Goal: Transaction & Acquisition: Purchase product/service

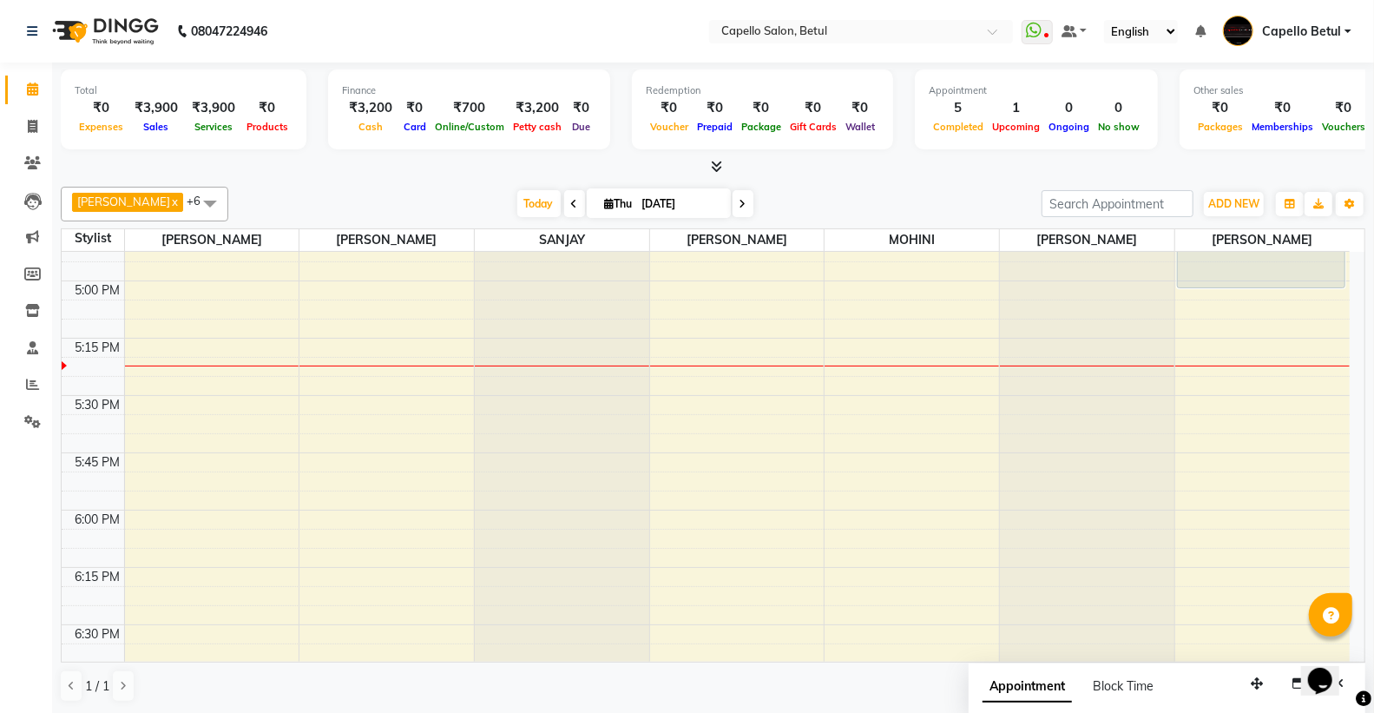
scroll to position [1707, 0]
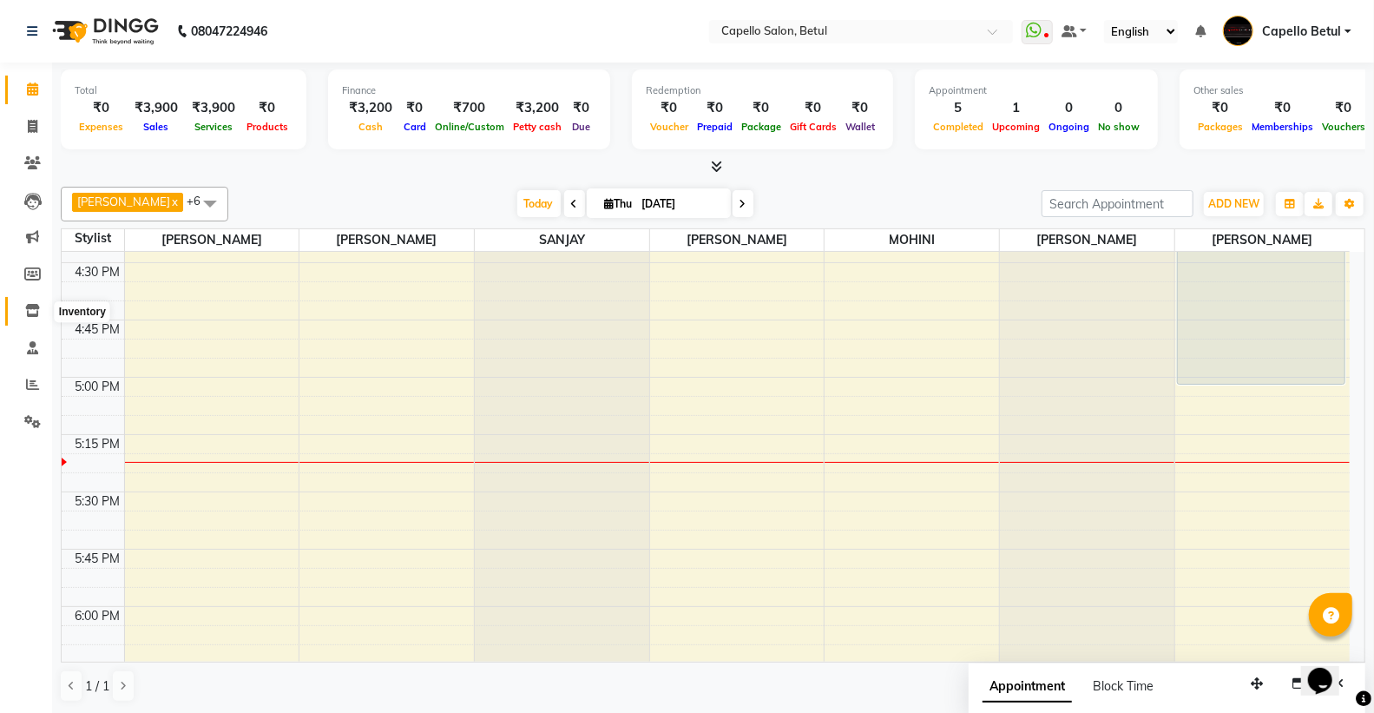
click at [32, 316] on icon at bounding box center [32, 310] width 15 height 13
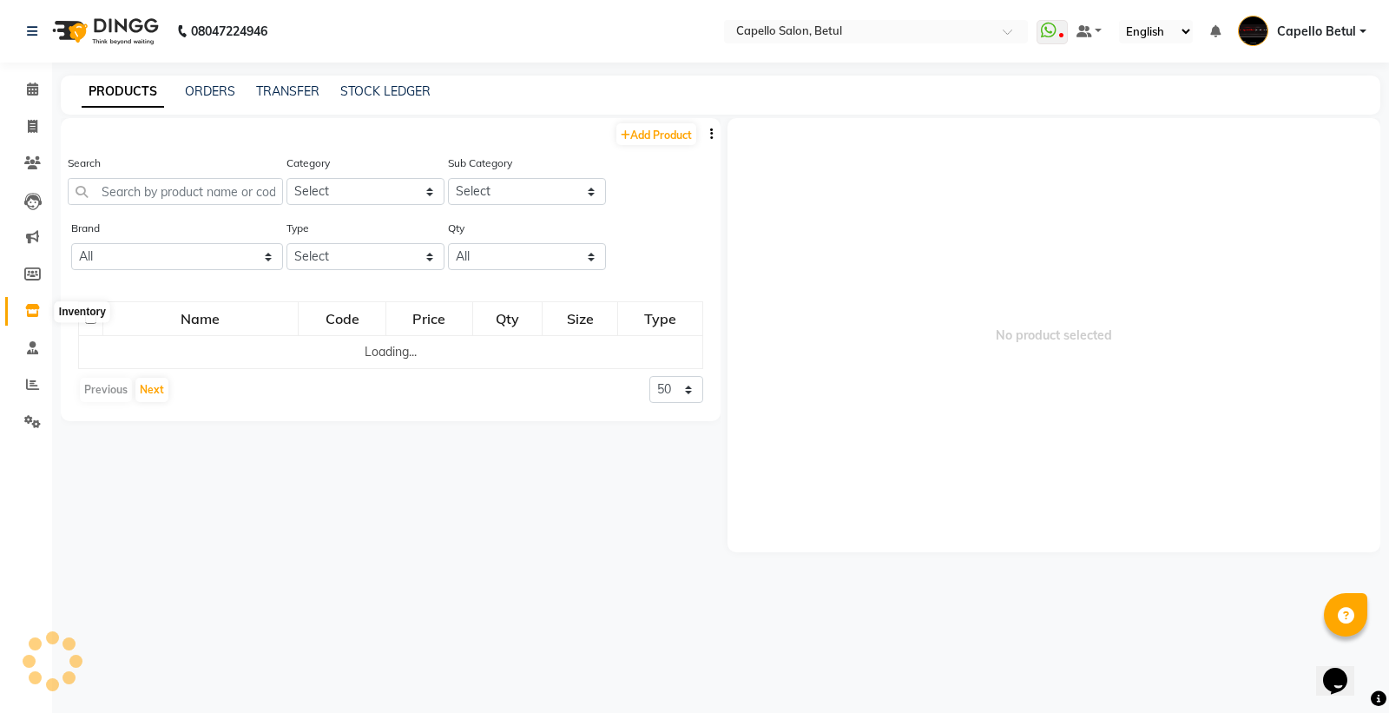
click at [30, 307] on icon at bounding box center [32, 310] width 15 height 13
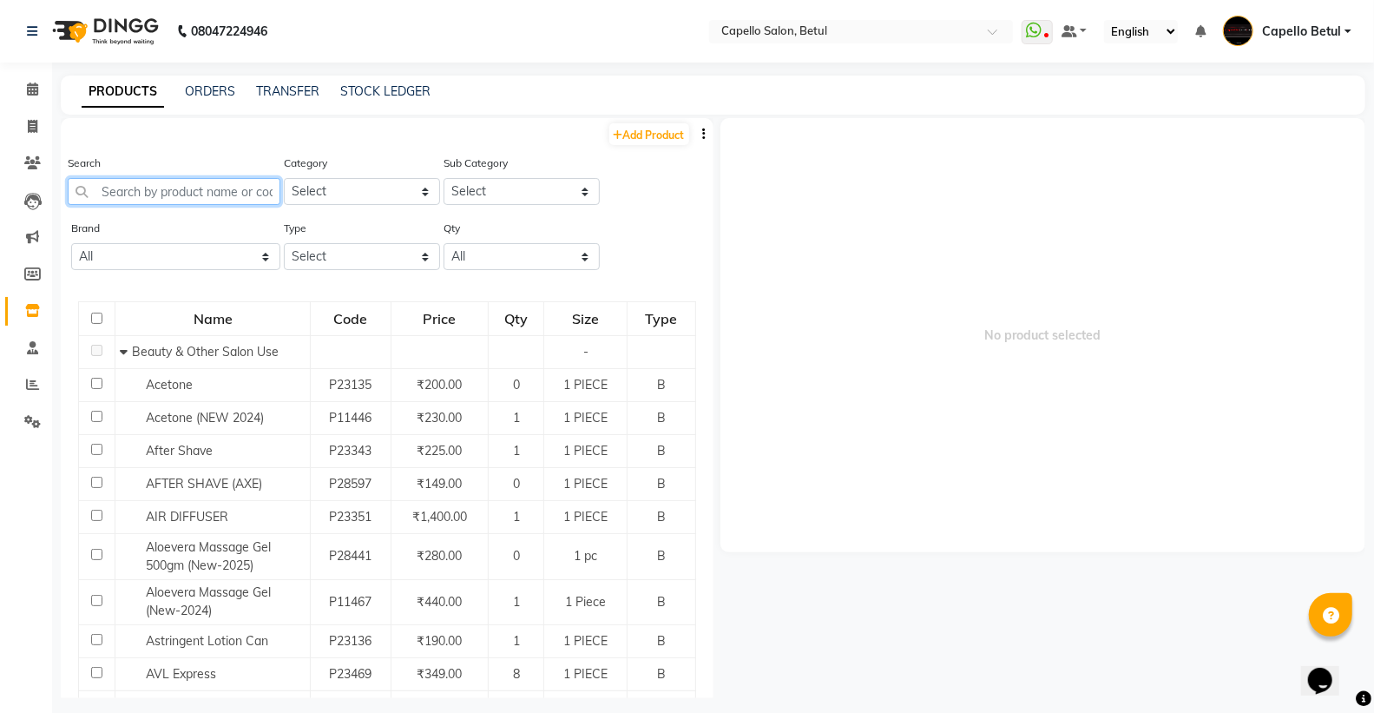
click at [136, 196] on input "text" at bounding box center [174, 191] width 213 height 27
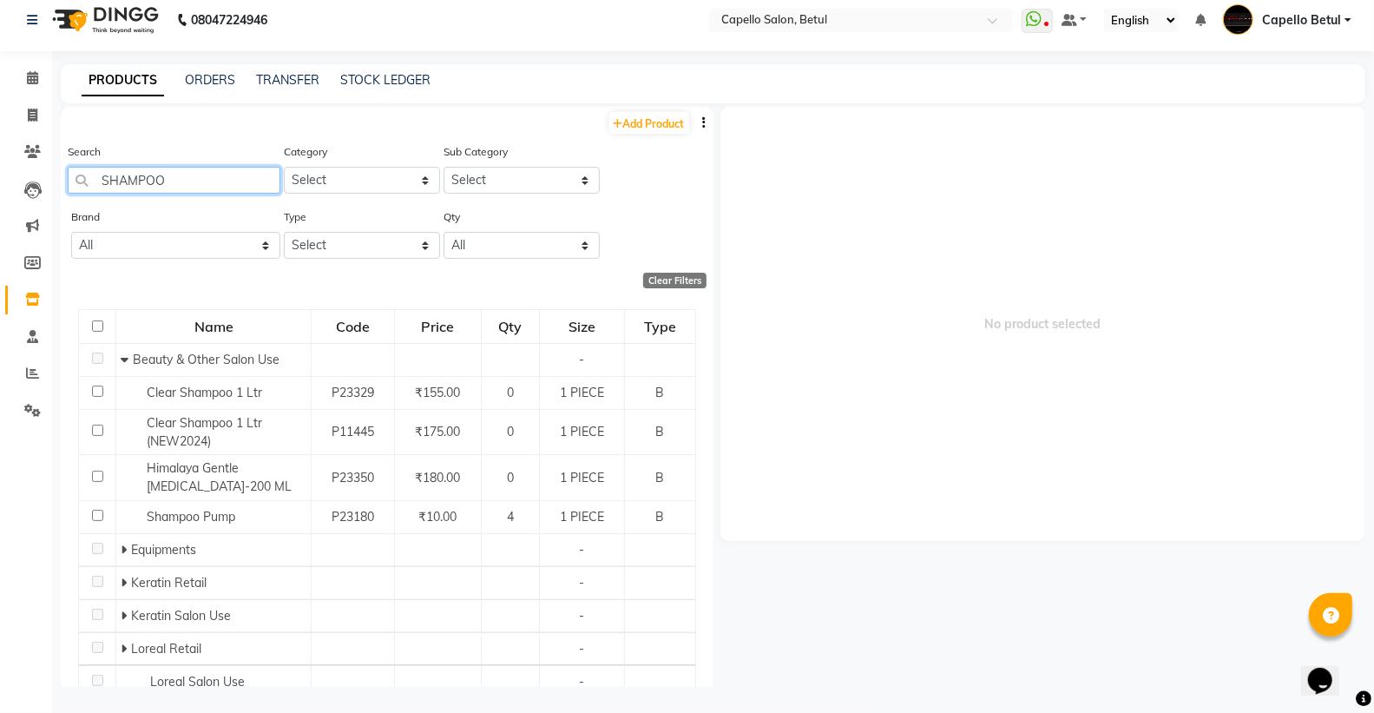
scroll to position [131, 0]
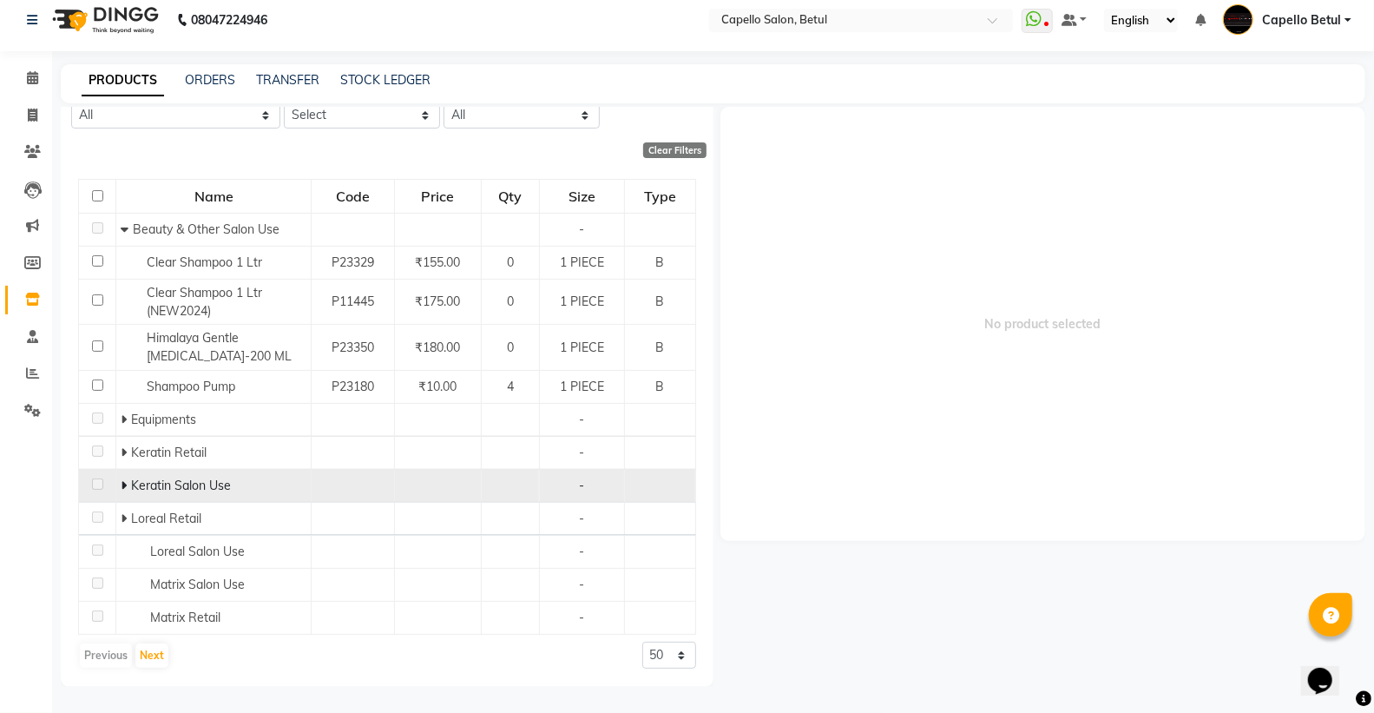
click at [126, 484] on span at bounding box center [126, 485] width 10 height 16
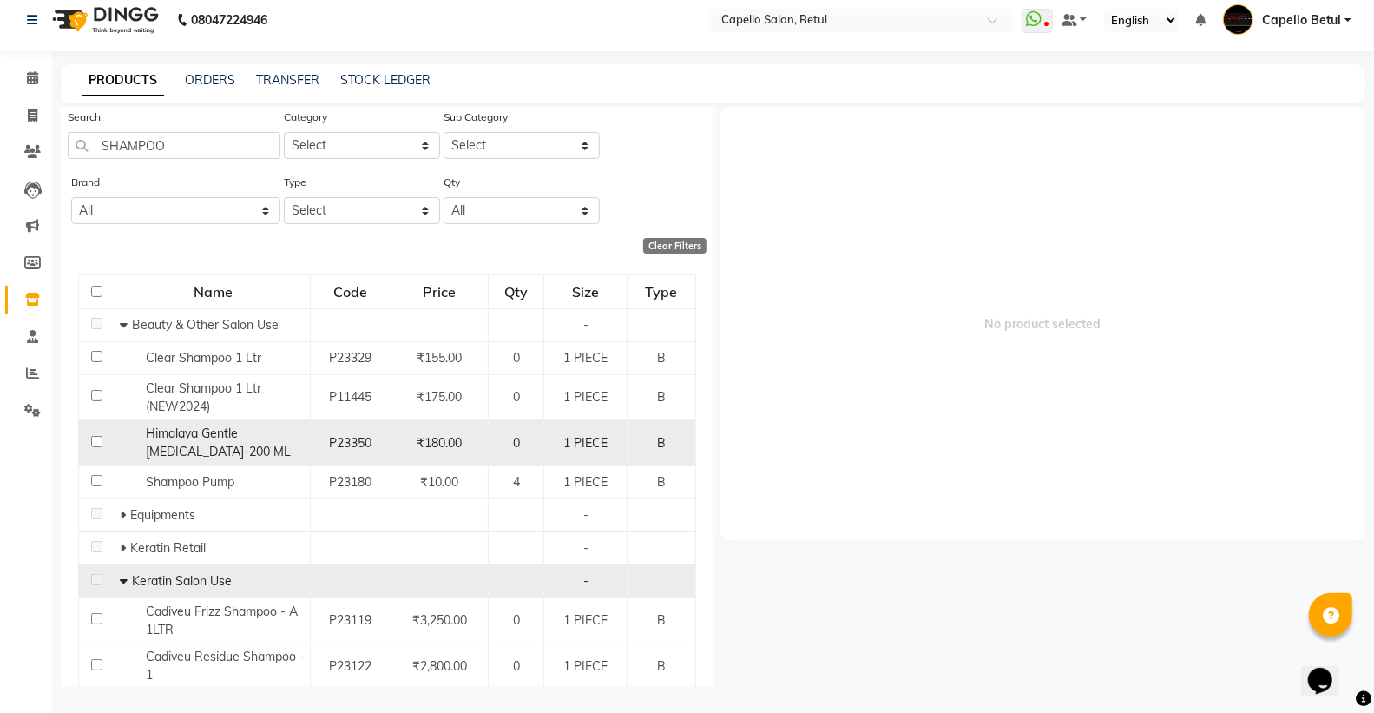
scroll to position [0, 0]
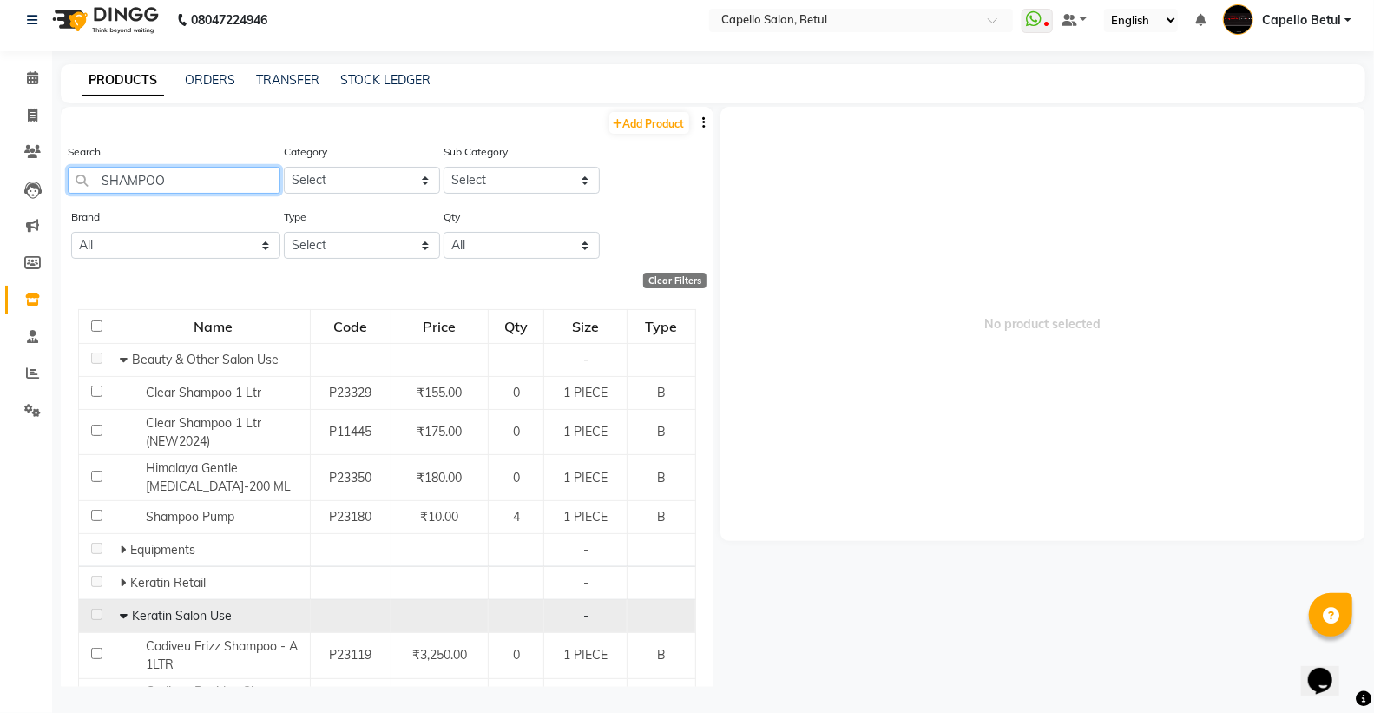
click at [200, 177] on input "SHAMPOO" at bounding box center [174, 180] width 213 height 27
type input "S"
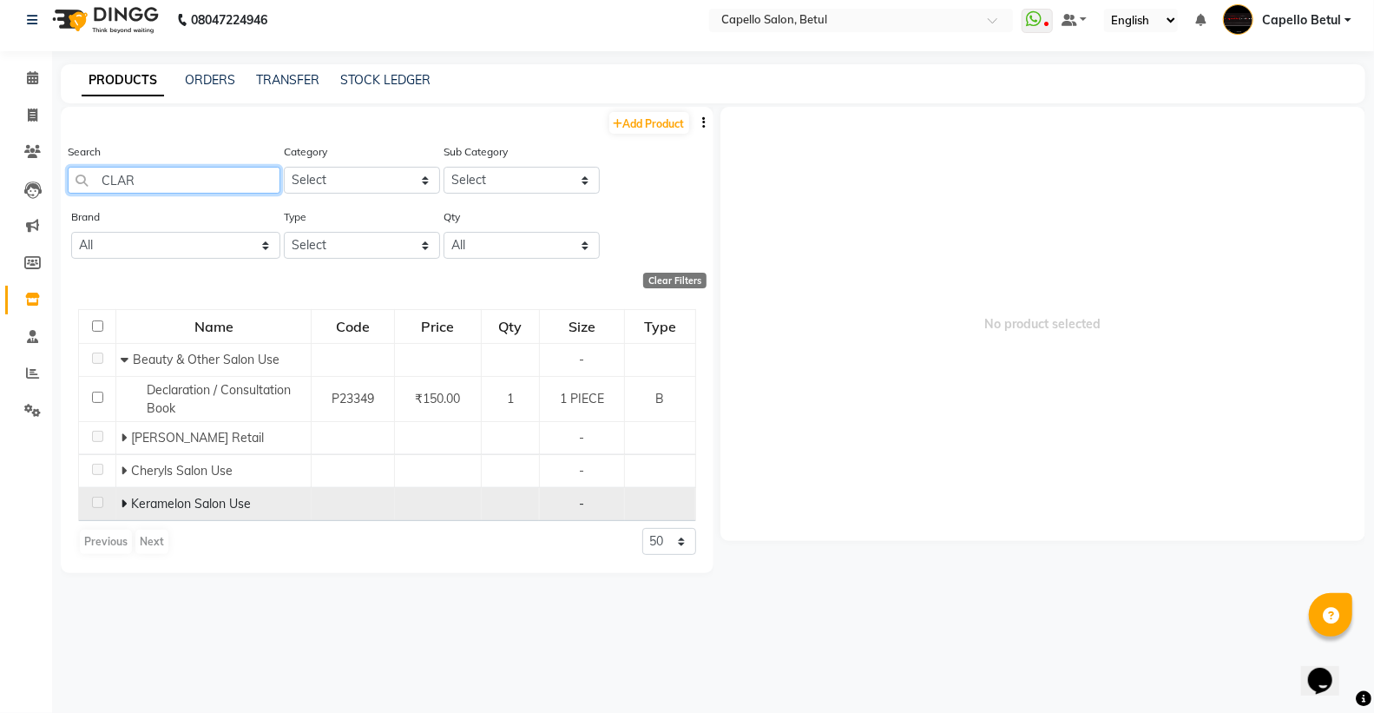
type input "CLAR"
click at [124, 499] on icon at bounding box center [124, 503] width 6 height 12
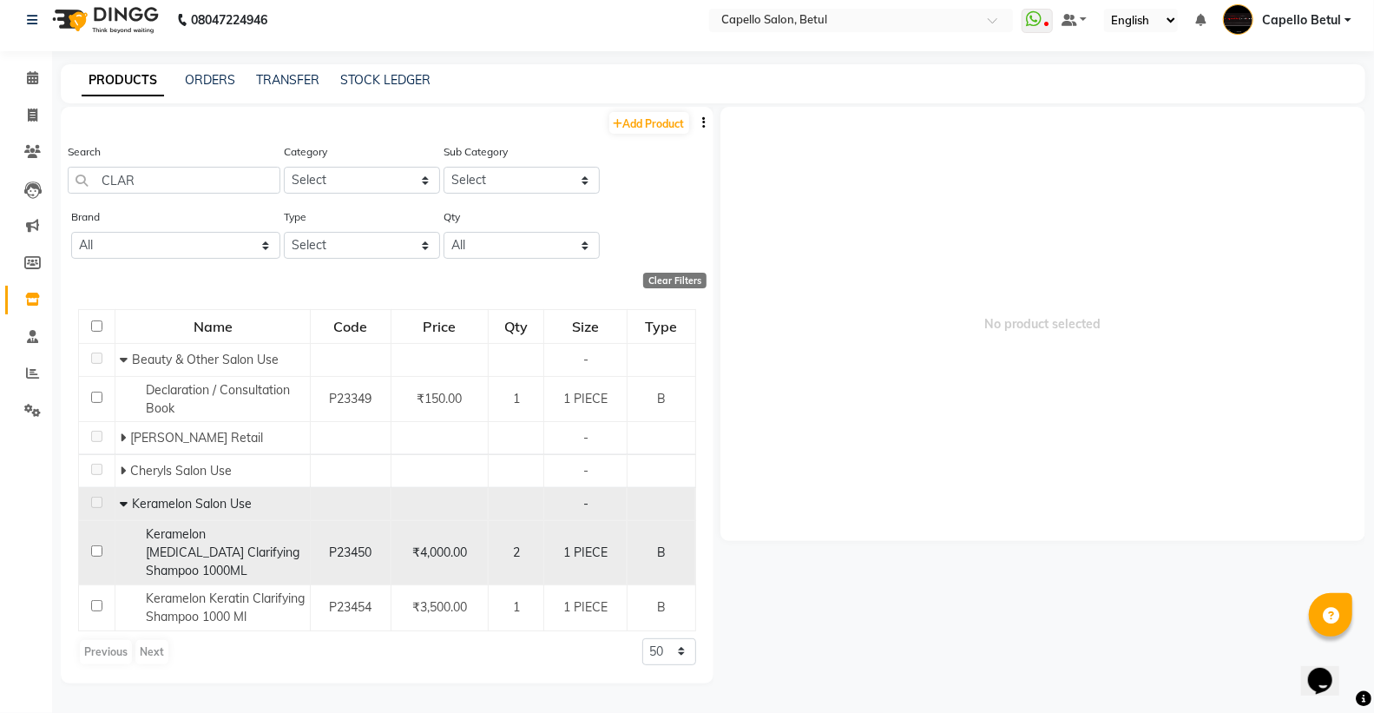
click at [101, 545] on input "checkbox" at bounding box center [96, 550] width 11 height 11
checkbox input "true"
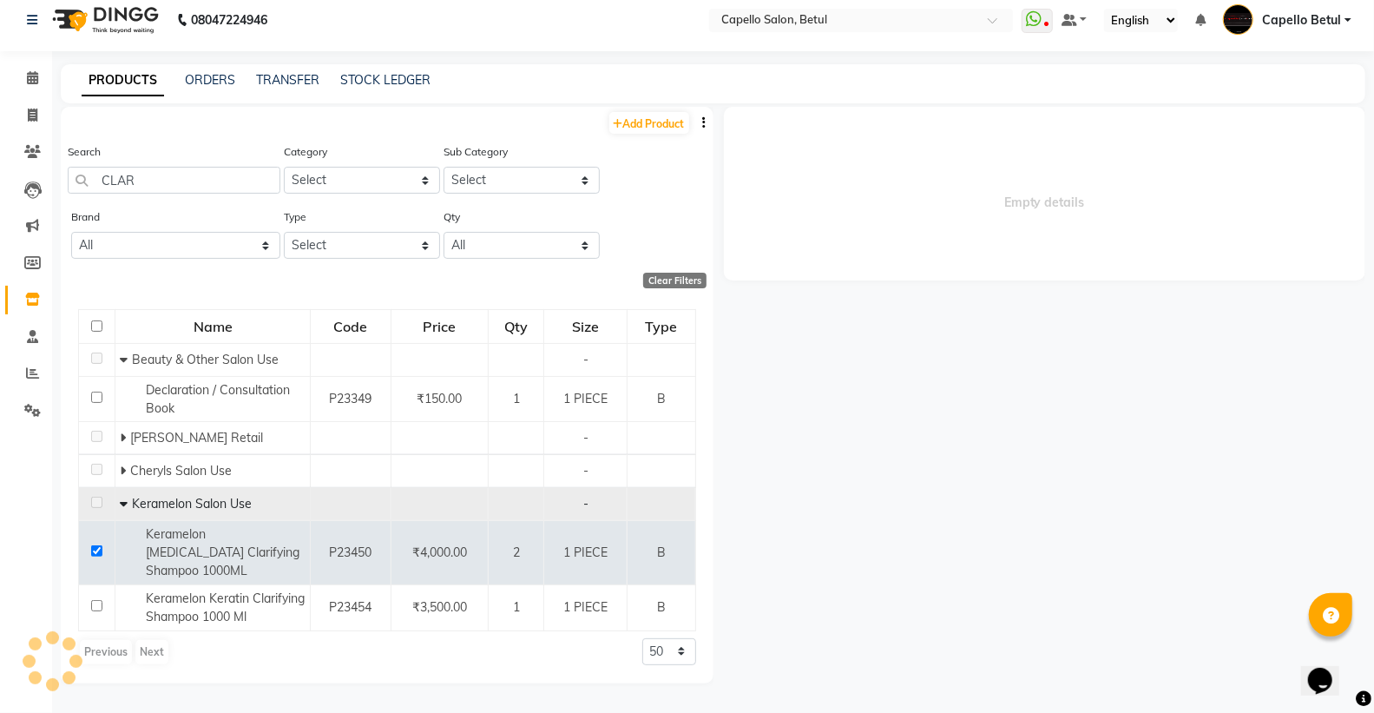
select select
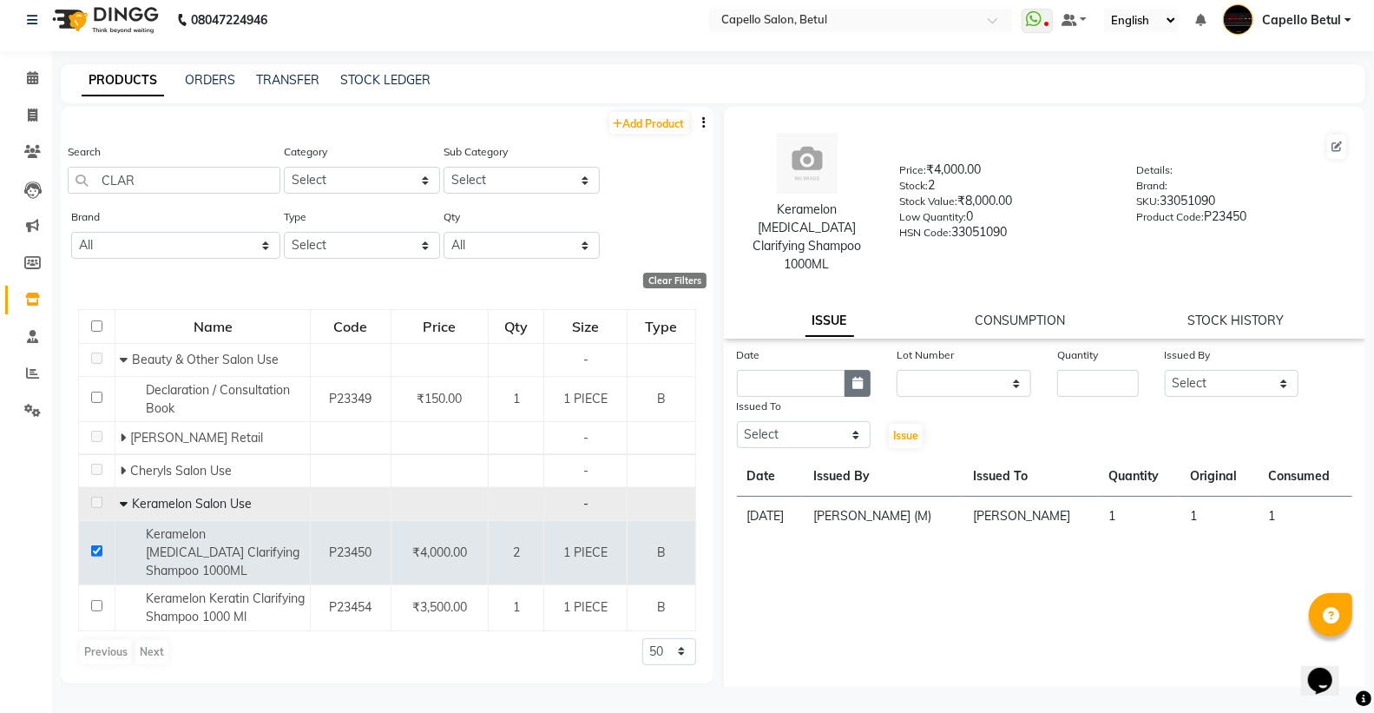
click at [855, 377] on icon "button" at bounding box center [857, 383] width 10 height 12
select select "9"
select select "2025"
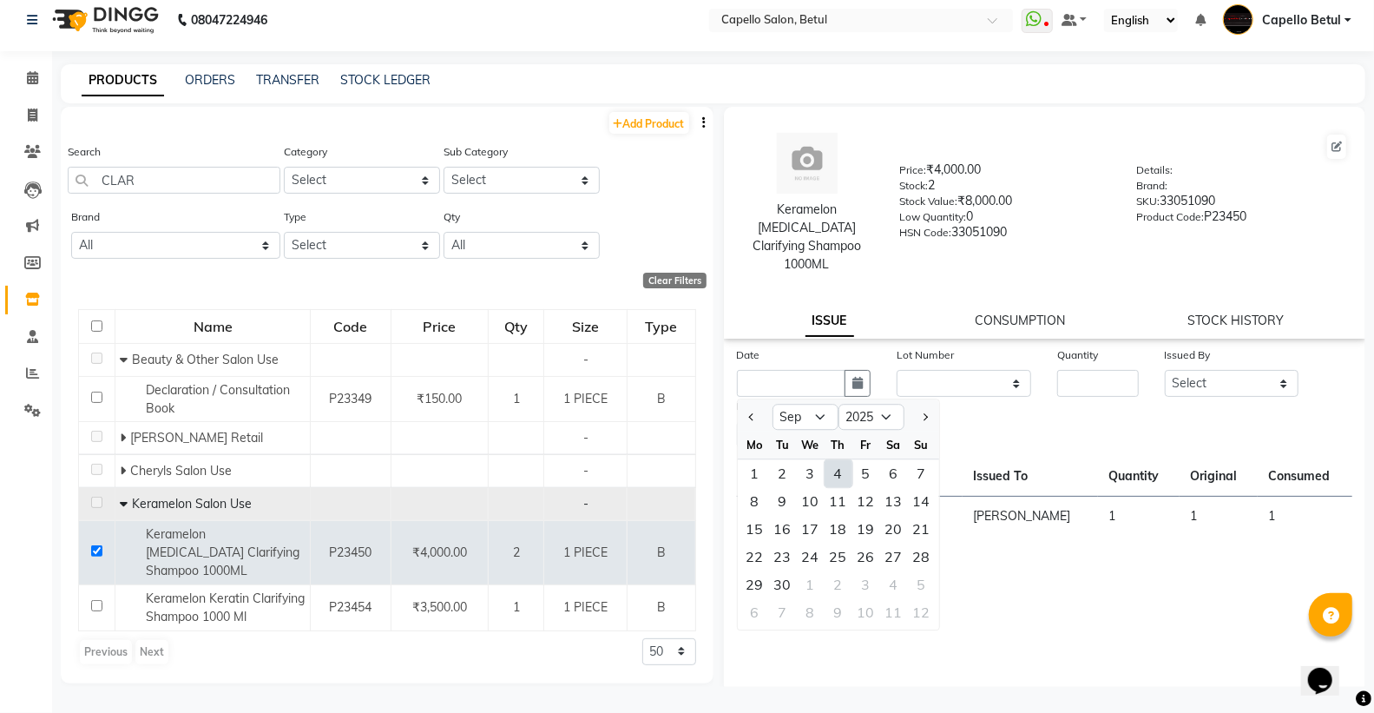
click at [837, 459] on div "4" at bounding box center [838, 473] width 28 height 28
type input "[DATE]"
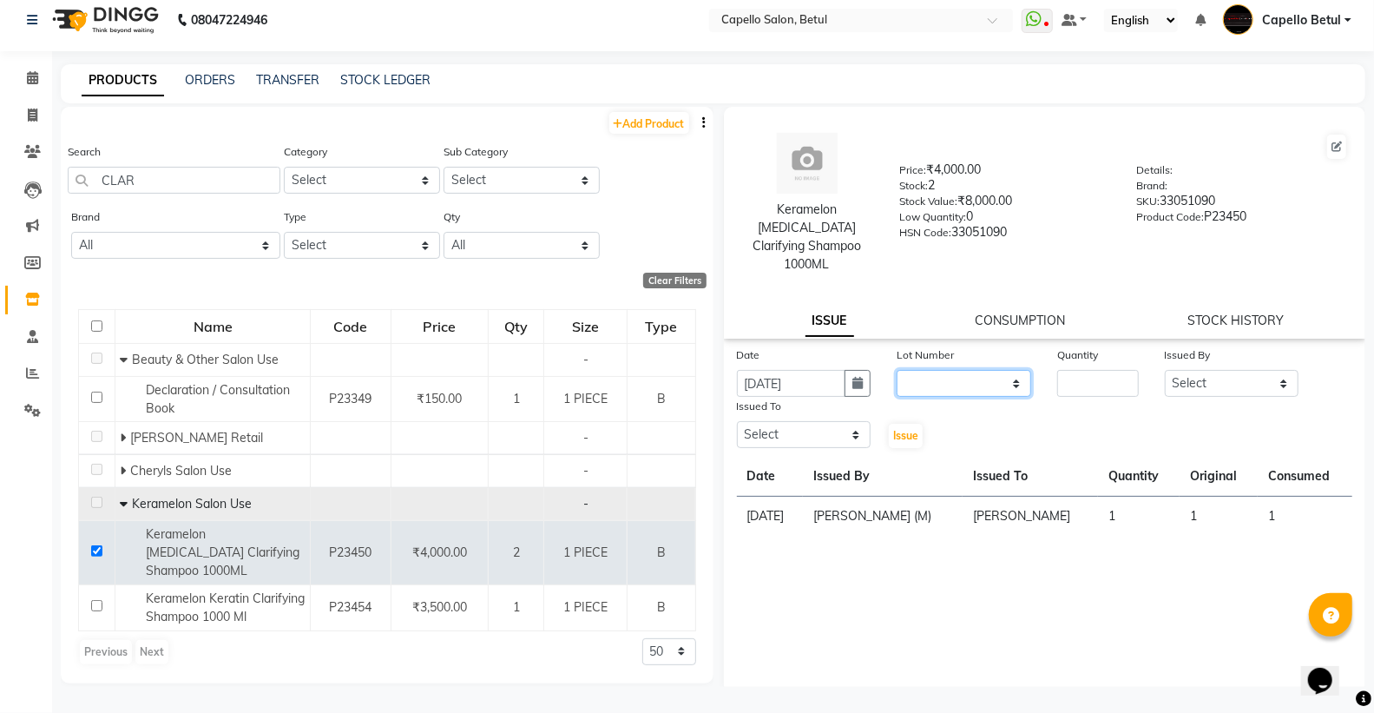
click at [940, 378] on select "None" at bounding box center [963, 383] width 135 height 27
click at [941, 370] on select "None" at bounding box center [963, 383] width 135 height 27
click at [935, 370] on select "None" at bounding box center [963, 383] width 135 height 27
select select "0: null"
click at [896, 370] on select "None" at bounding box center [963, 383] width 135 height 27
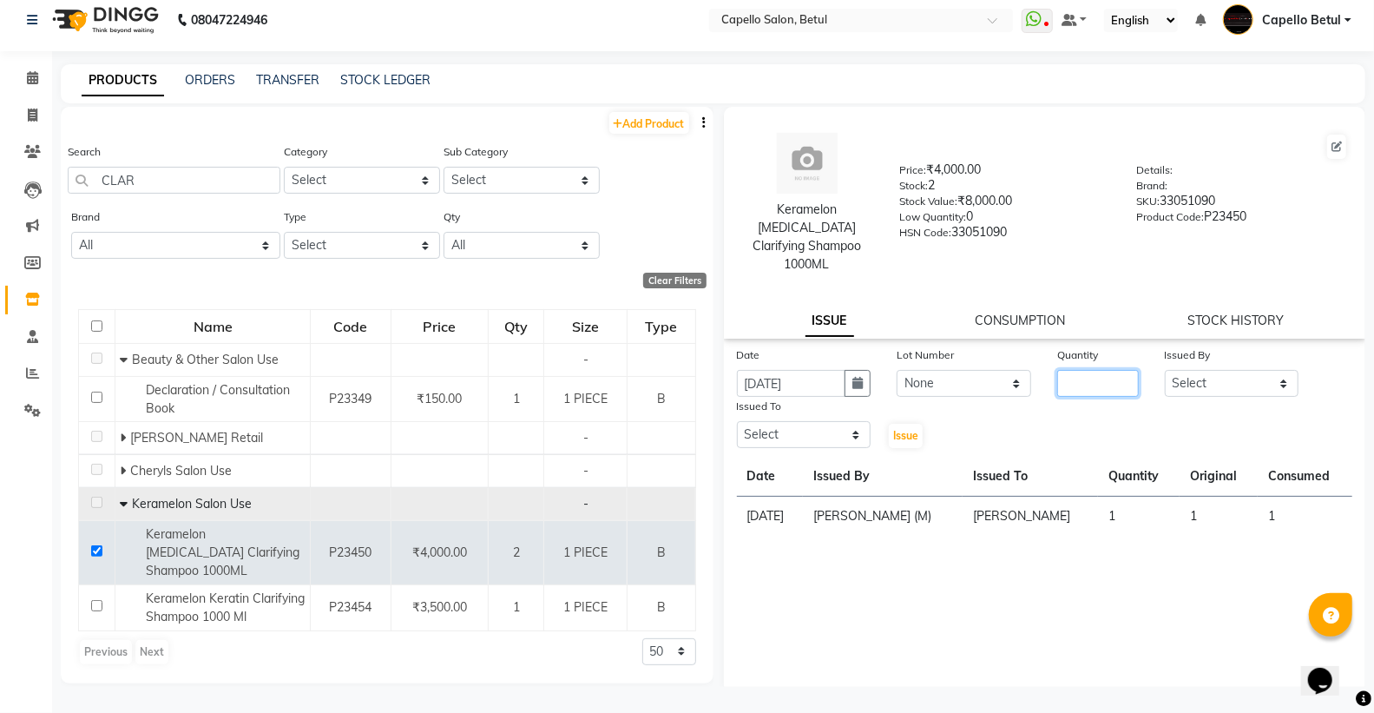
click at [1097, 370] on input "number" at bounding box center [1097, 383] width 81 height 27
type input "1"
drag, startPoint x: 1261, startPoint y: 361, endPoint x: 1261, endPoint y: 373, distance: 12.1
click at [1261, 370] on select "Select ADMIN Capello Betul [PERSON_NAME] [PERSON_NAME] [PERSON_NAME] (M) [PERSO…" at bounding box center [1232, 383] width 135 height 27
select select "26176"
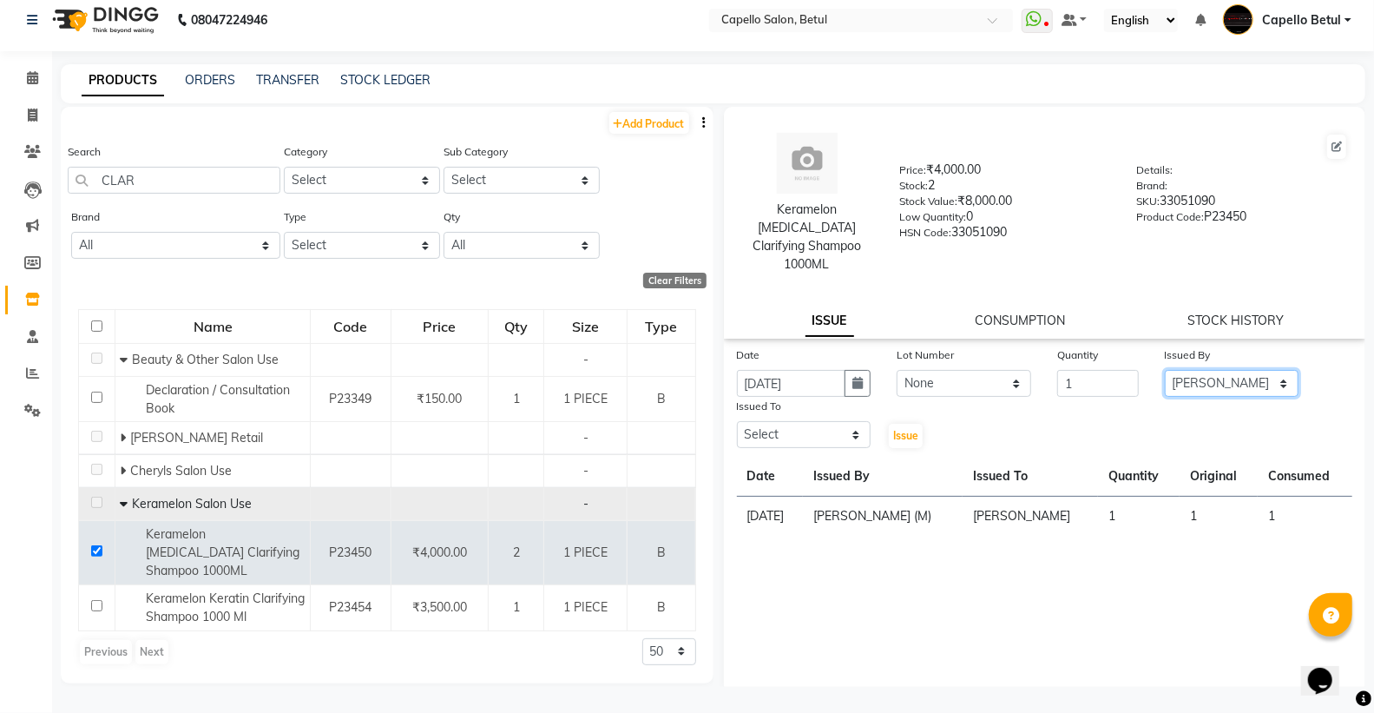
click at [1165, 370] on select "Select ADMIN Capello Betul [PERSON_NAME] [PERSON_NAME] [PERSON_NAME] (M) [PERSO…" at bounding box center [1232, 383] width 135 height 27
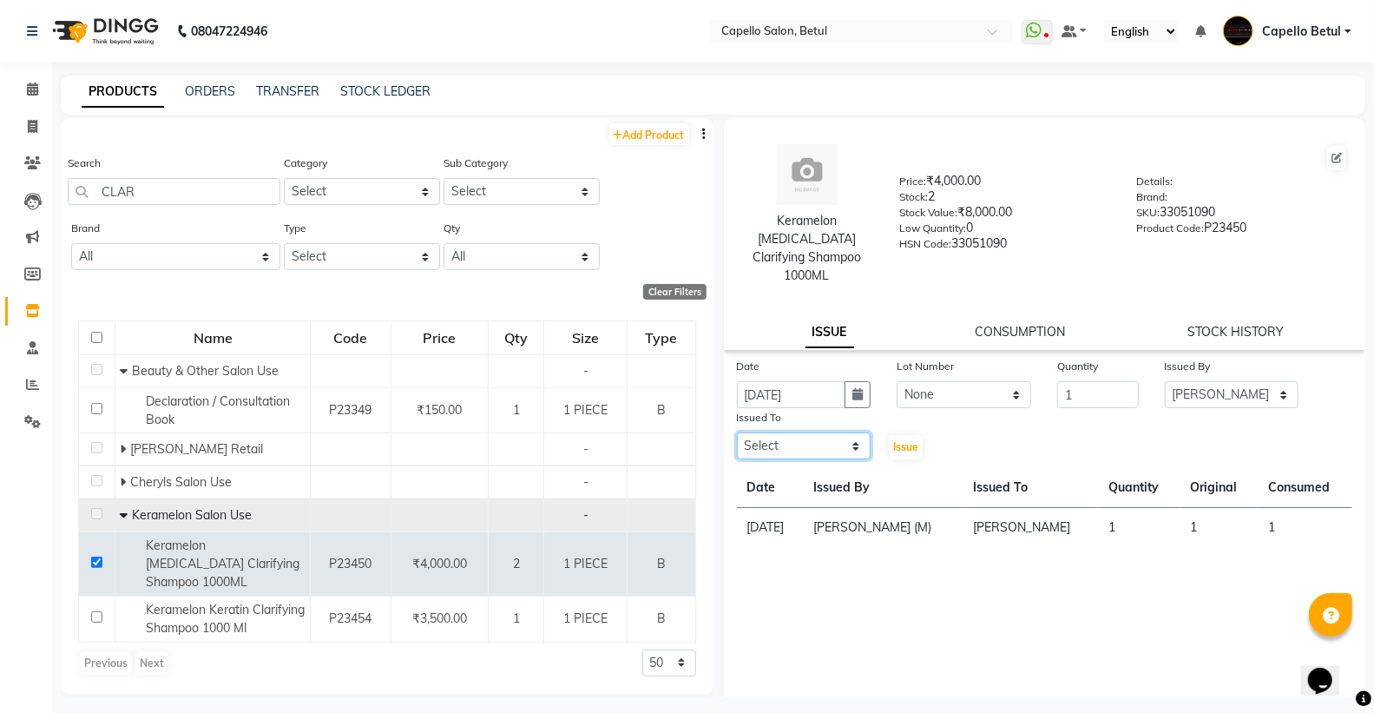
click at [831, 432] on select "Select ADMIN Capello Betul [PERSON_NAME] [PERSON_NAME] [PERSON_NAME] (M) [PERSO…" at bounding box center [804, 445] width 135 height 27
click at [818, 432] on select "Select ADMIN Capello Betul [PERSON_NAME] [PERSON_NAME] [PERSON_NAME] (M) [PERSO…" at bounding box center [804, 445] width 135 height 27
select select "20307"
click at [737, 432] on select "Select ADMIN Capello Betul [PERSON_NAME] [PERSON_NAME] [PERSON_NAME] (M) [PERSO…" at bounding box center [804, 445] width 135 height 27
click at [911, 440] on span "Issue" at bounding box center [905, 446] width 25 height 13
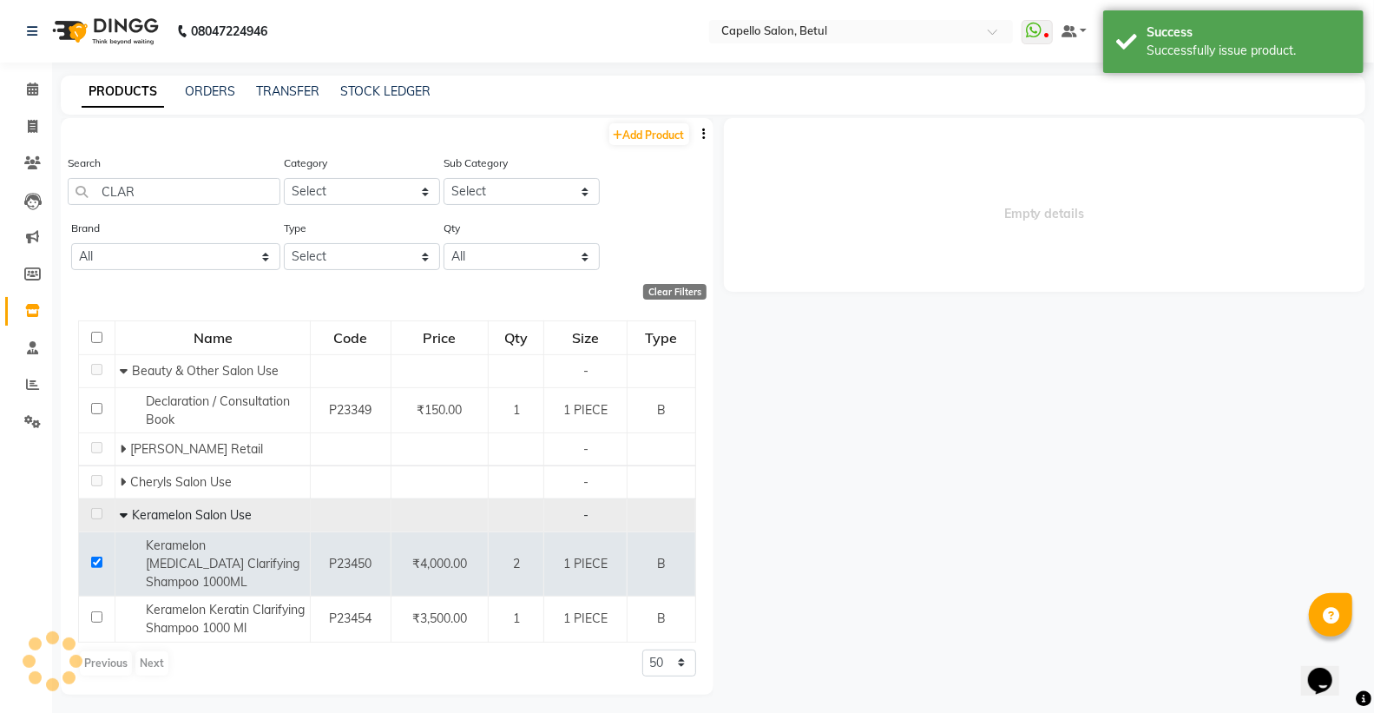
select select
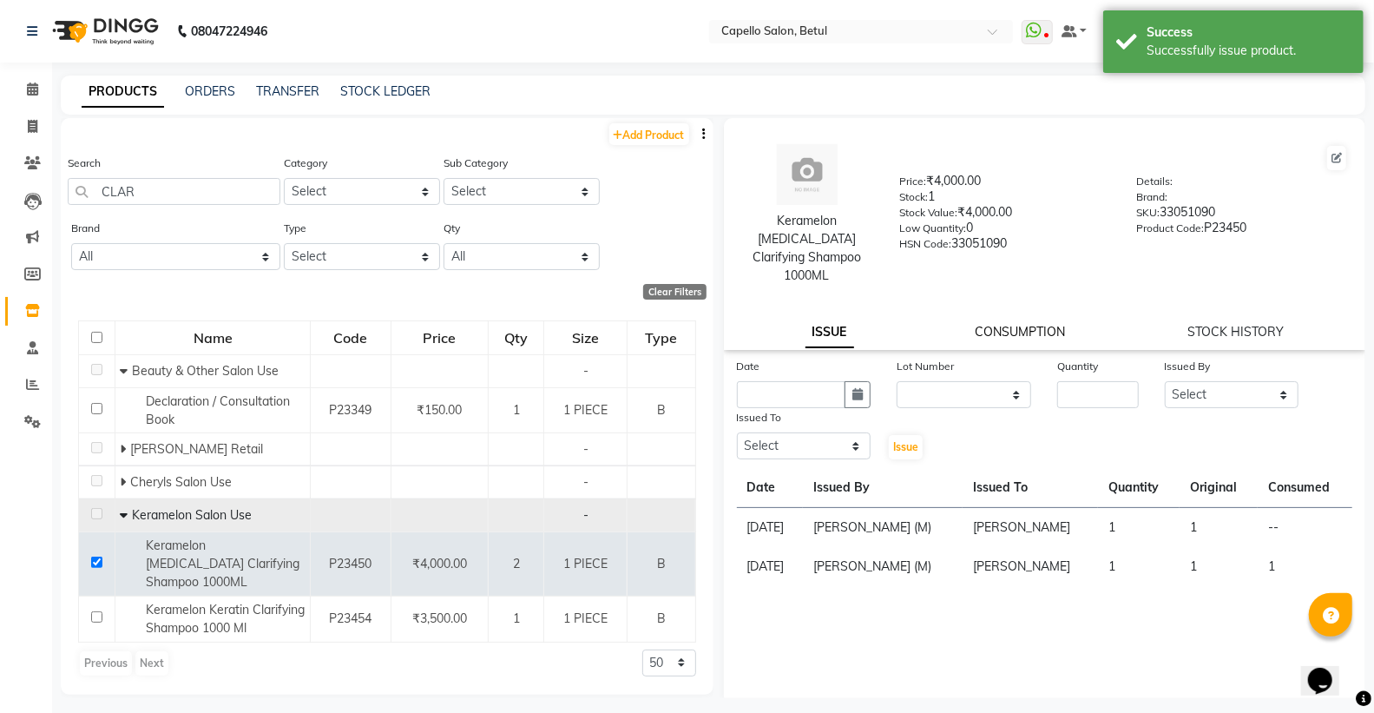
click at [992, 324] on link "CONSUMPTION" at bounding box center [1020, 332] width 90 height 16
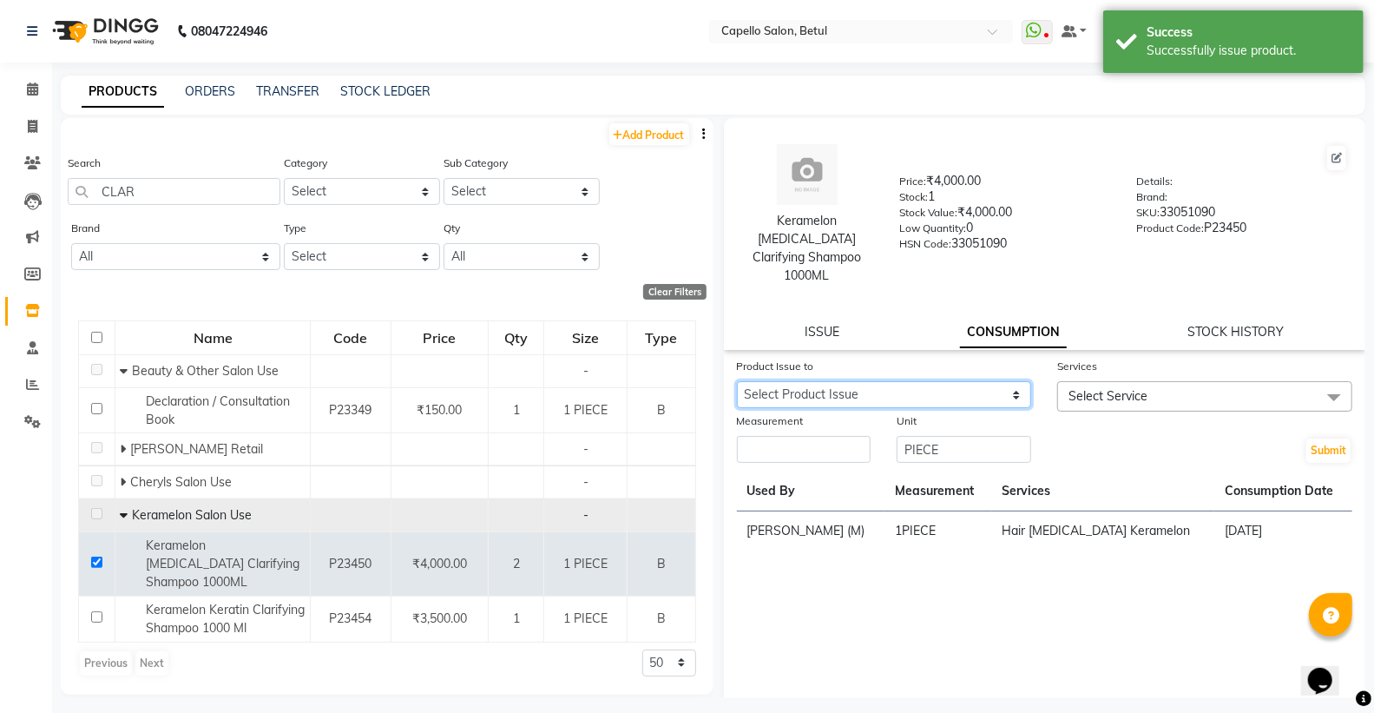
click at [942, 381] on select "Select Product Issue 2025-09-04, Issued to: DISHANT, Balance: 1" at bounding box center [884, 394] width 295 height 27
select select "1204747"
click at [737, 381] on select "Select Product Issue 2025-09-04, Issued to: DISHANT, Balance: 1" at bounding box center [884, 394] width 295 height 27
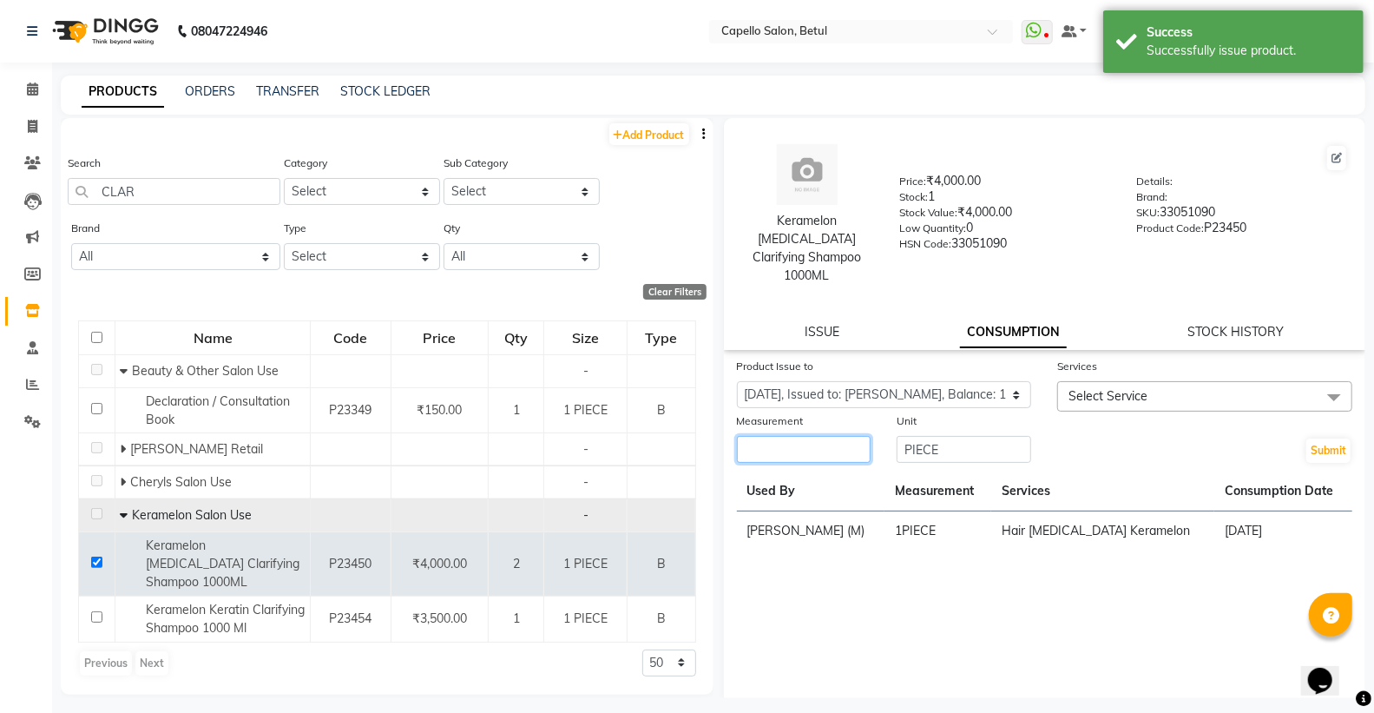
drag, startPoint x: 838, startPoint y: 440, endPoint x: 831, endPoint y: 431, distance: 11.7
click at [837, 441] on input "number" at bounding box center [804, 449] width 135 height 27
type input "1"
click at [1074, 388] on span "Select Service" at bounding box center [1107, 396] width 79 height 16
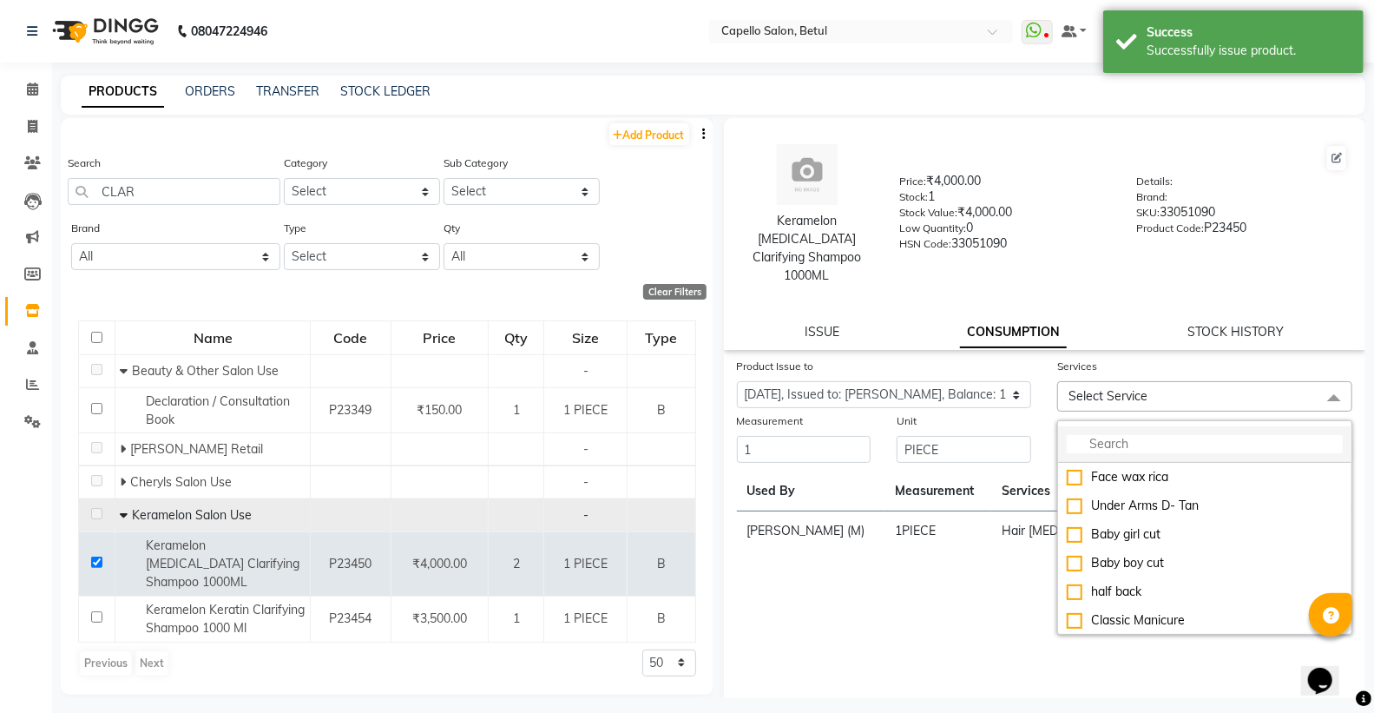
click at [1116, 435] on input "multiselect-search" at bounding box center [1205, 444] width 276 height 18
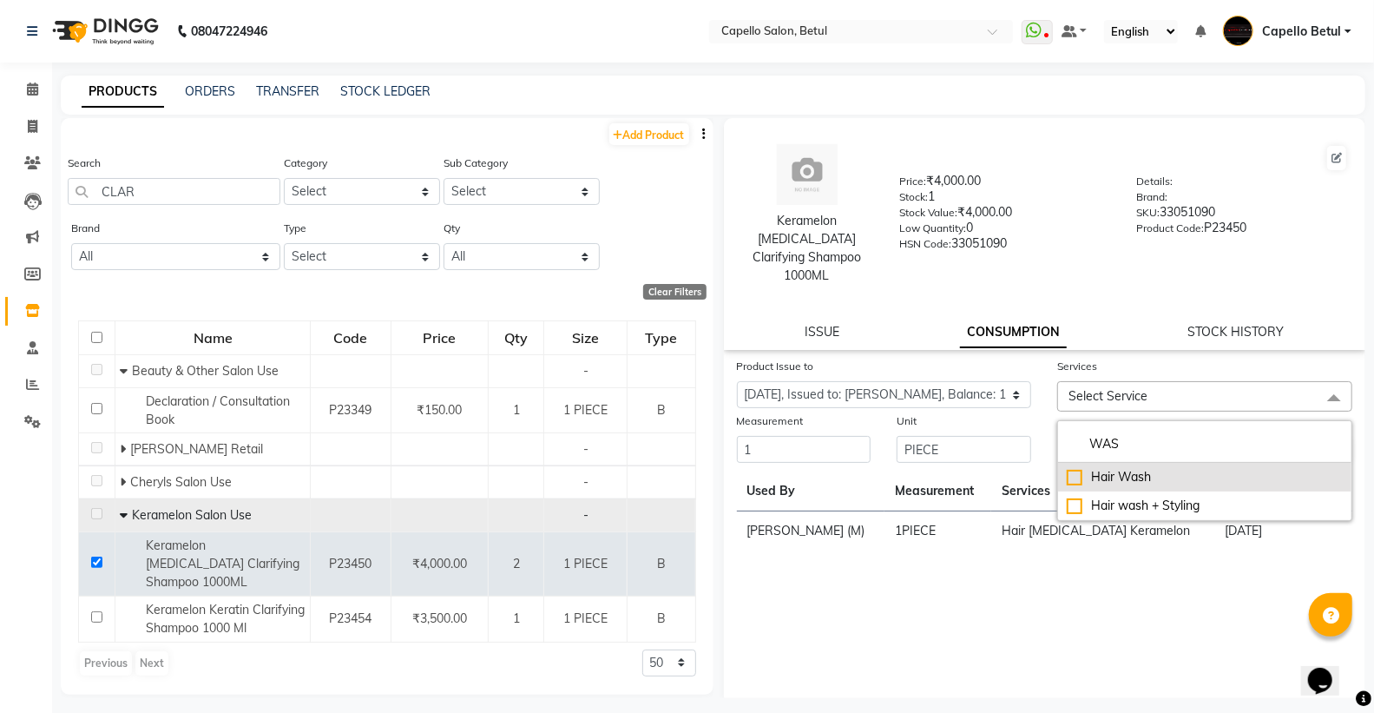
type input "WAS"
click at [1073, 468] on div "Hair Wash" at bounding box center [1205, 477] width 276 height 18
checkbox input "true"
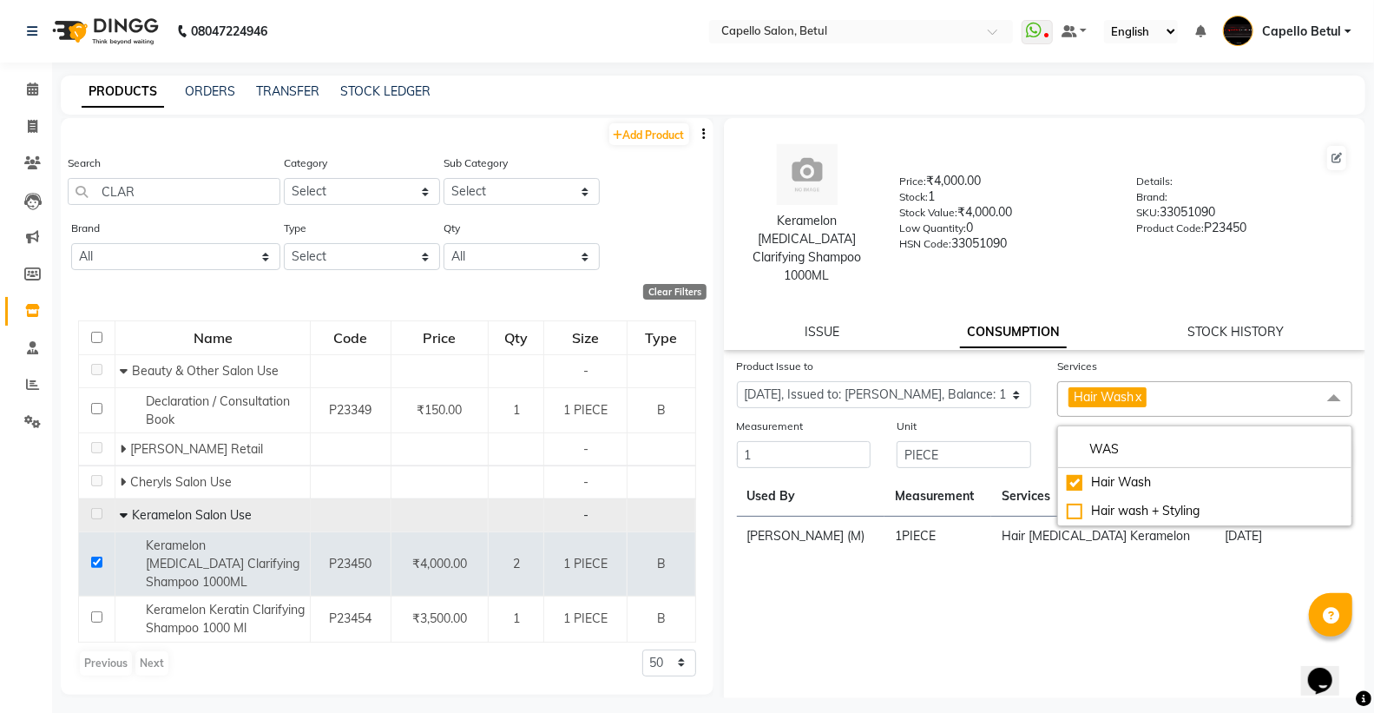
click at [1033, 387] on div "Product Issue to Select Product Issue 2025-09-04, Issued to: DISHANT, Balance: 1" at bounding box center [884, 387] width 321 height 60
click at [1302, 437] on div "Submit" at bounding box center [1204, 443] width 321 height 53
click at [1312, 443] on button "Submit" at bounding box center [1328, 455] width 44 height 24
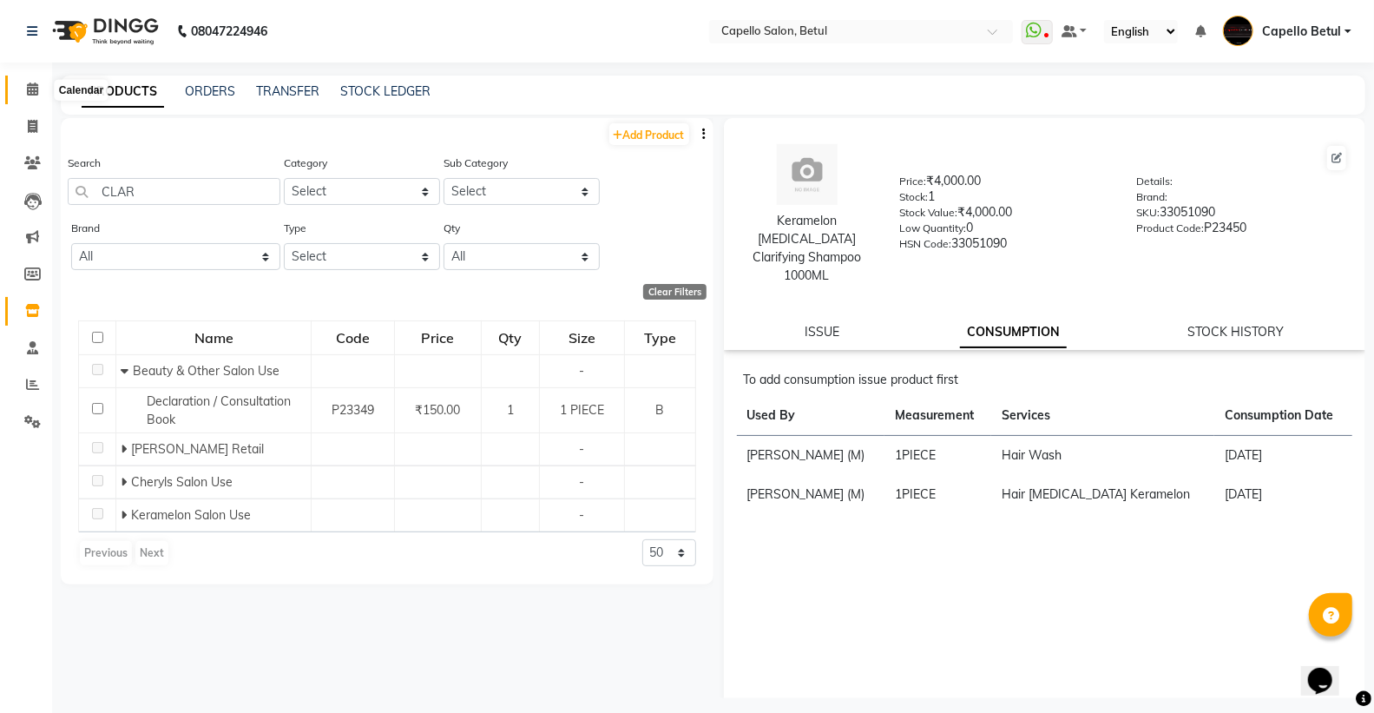
click at [36, 88] on icon at bounding box center [32, 88] width 11 height 13
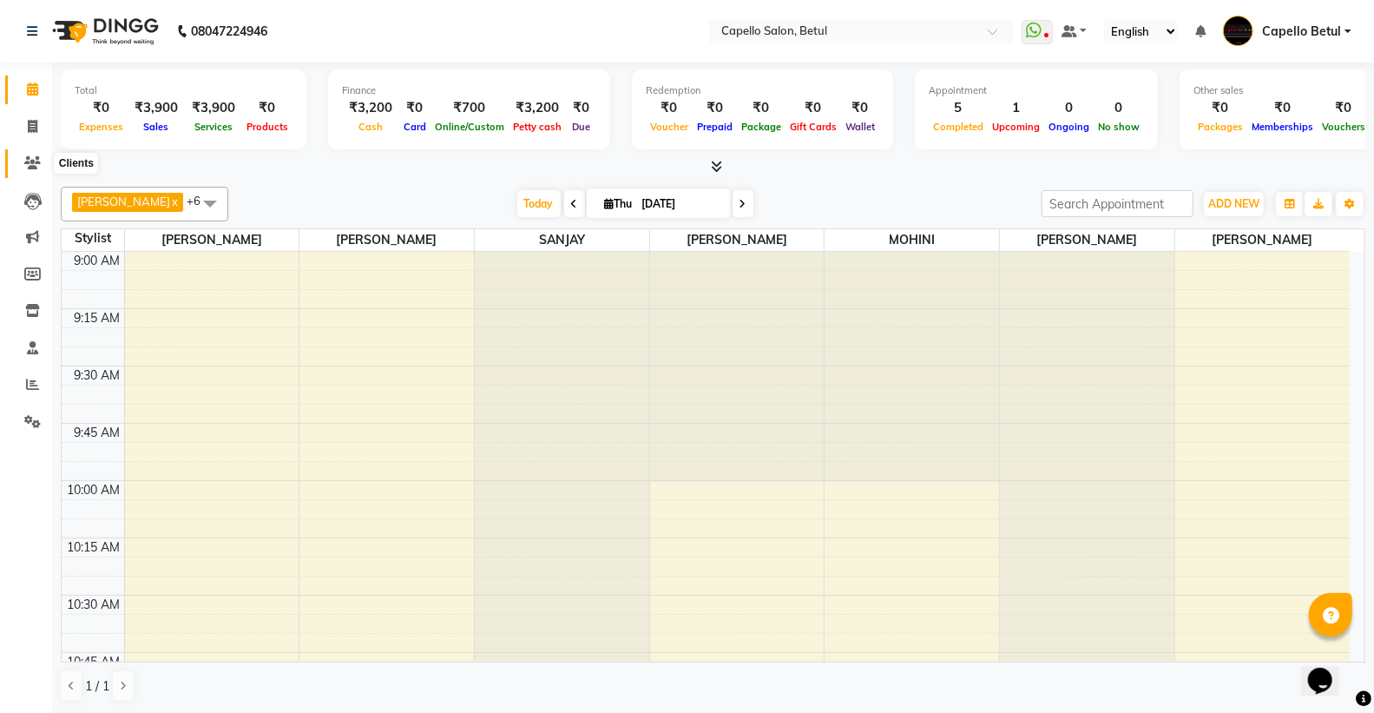
click at [36, 171] on span at bounding box center [32, 164] width 30 height 20
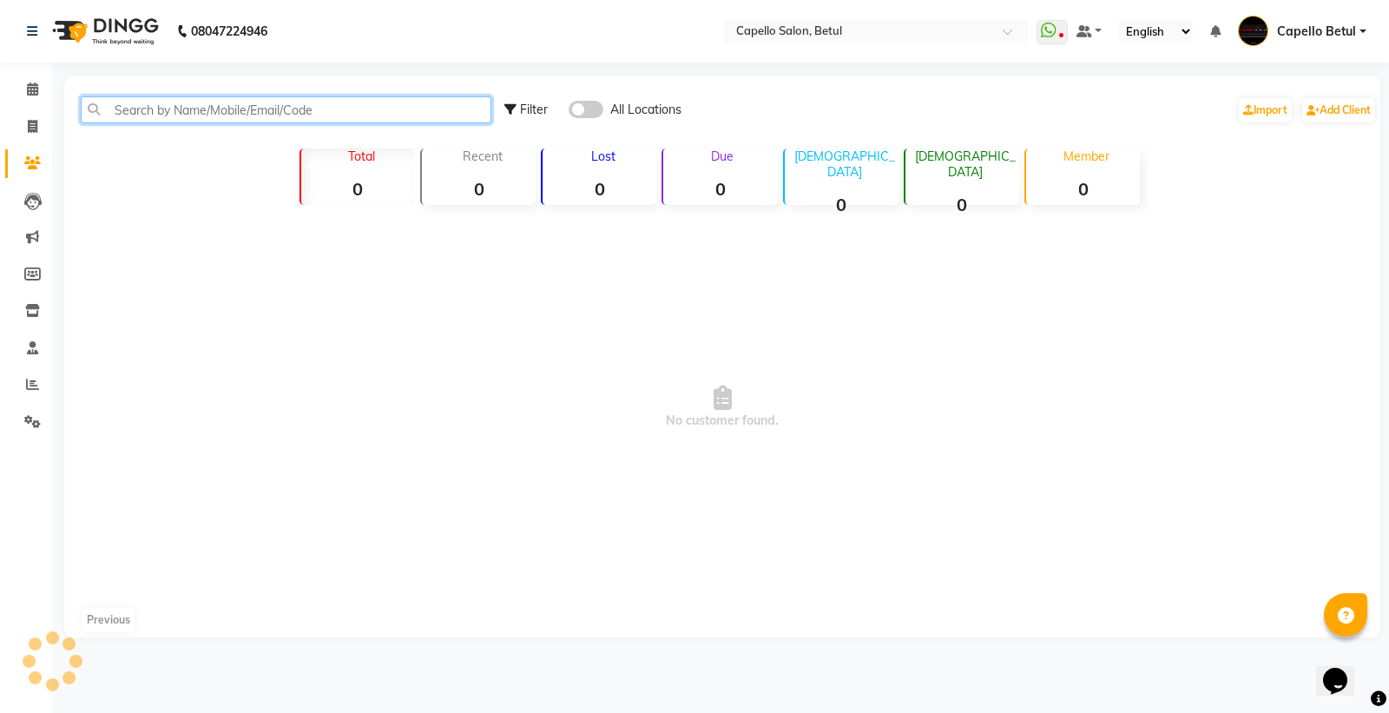
click at [203, 119] on input "text" at bounding box center [286, 109] width 410 height 27
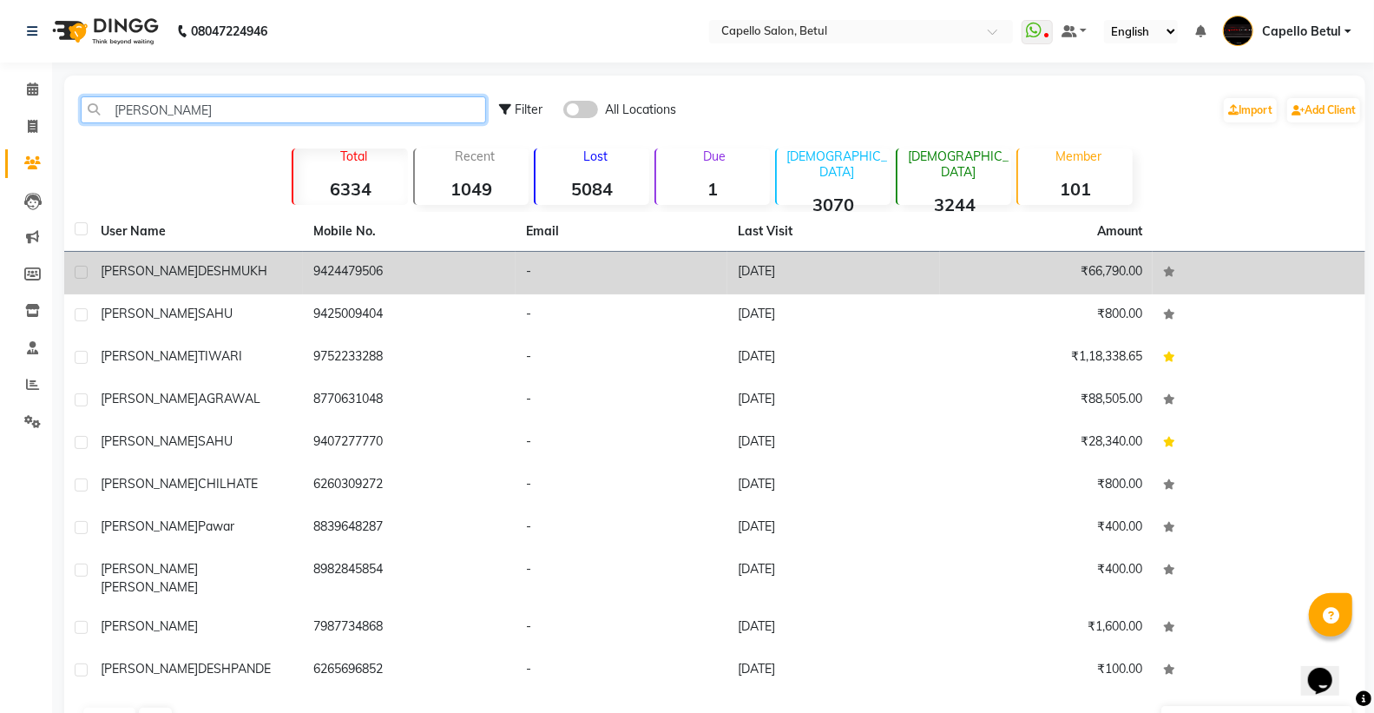
type input "[PERSON_NAME]"
click at [207, 269] on span "DESHMUKH" at bounding box center [232, 271] width 69 height 16
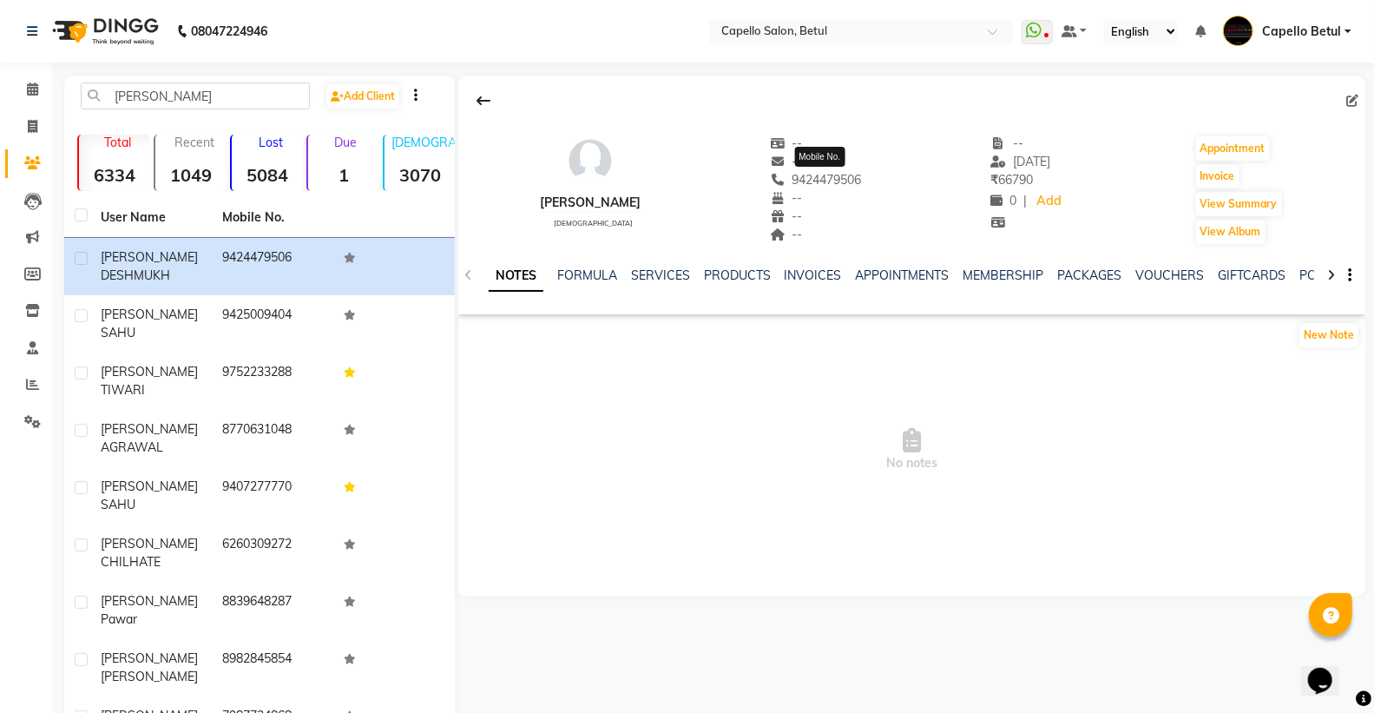
click at [840, 181] on span "9424479506" at bounding box center [816, 180] width 92 height 16
copy span "9424479506"
click at [28, 123] on icon at bounding box center [33, 126] width 10 height 13
select select "service"
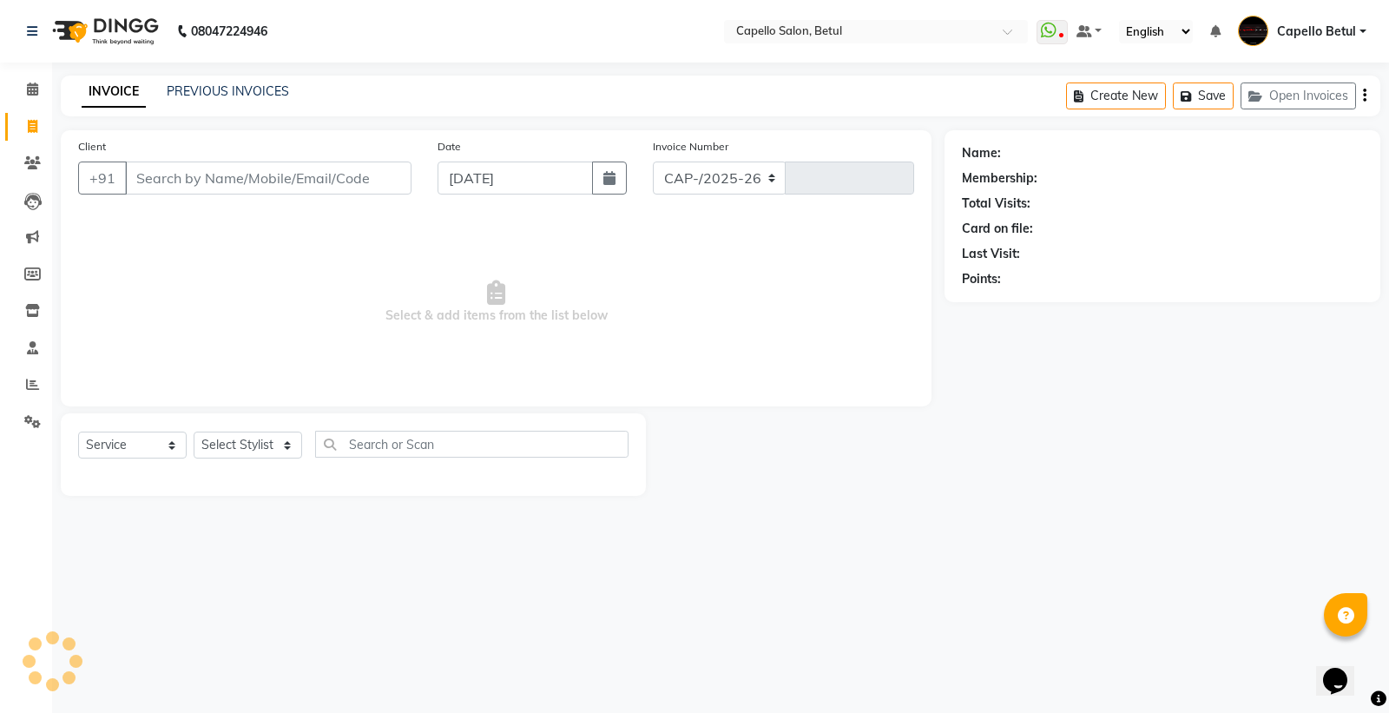
select select "8951"
type input "0044"
click at [159, 195] on div "Client +91" at bounding box center [244, 172] width 359 height 71
type input "9424479506"
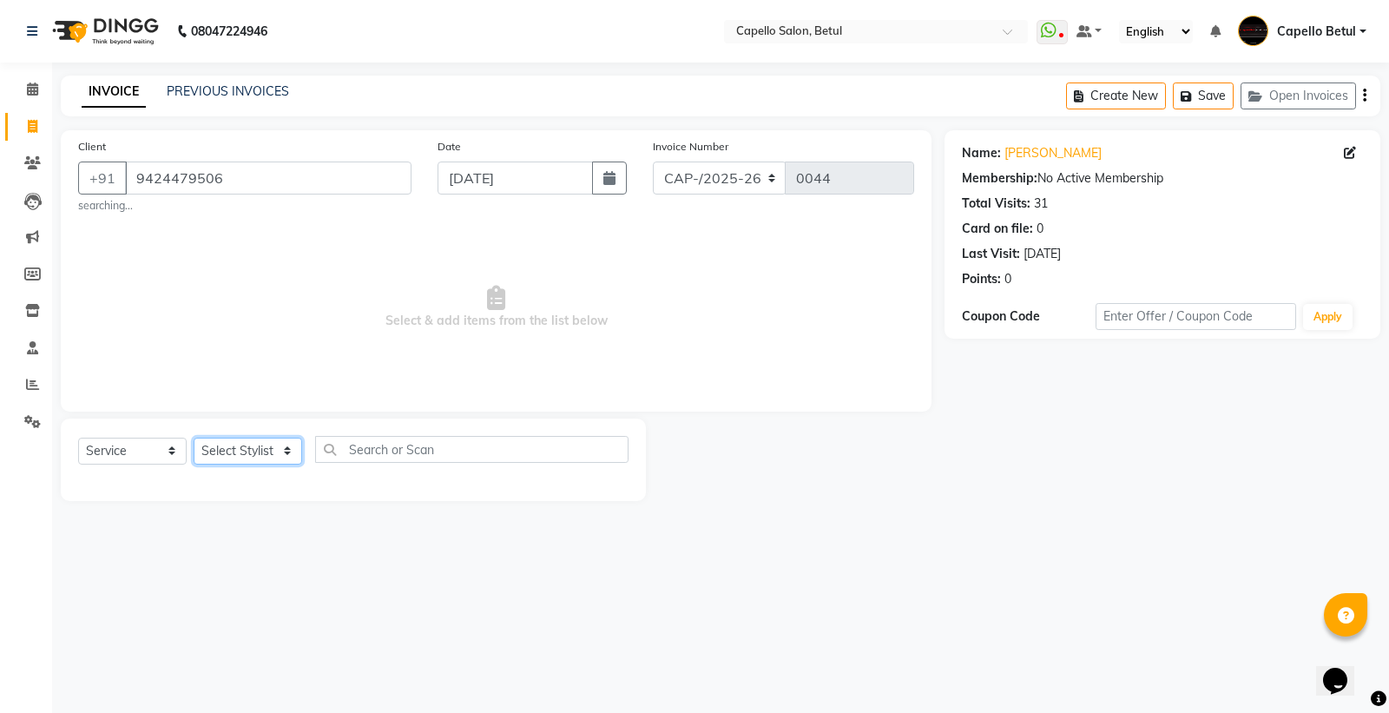
click at [249, 443] on select "Select Stylist ADMIN Capello Betul [PERSON_NAME] [PERSON_NAME] POOJA SOLANKI (M…" at bounding box center [248, 450] width 108 height 27
click at [194, 437] on select "Select Stylist ADMIN Capello Betul [PERSON_NAME] [PERSON_NAME] POOJA SOLANKI (M…" at bounding box center [248, 450] width 108 height 27
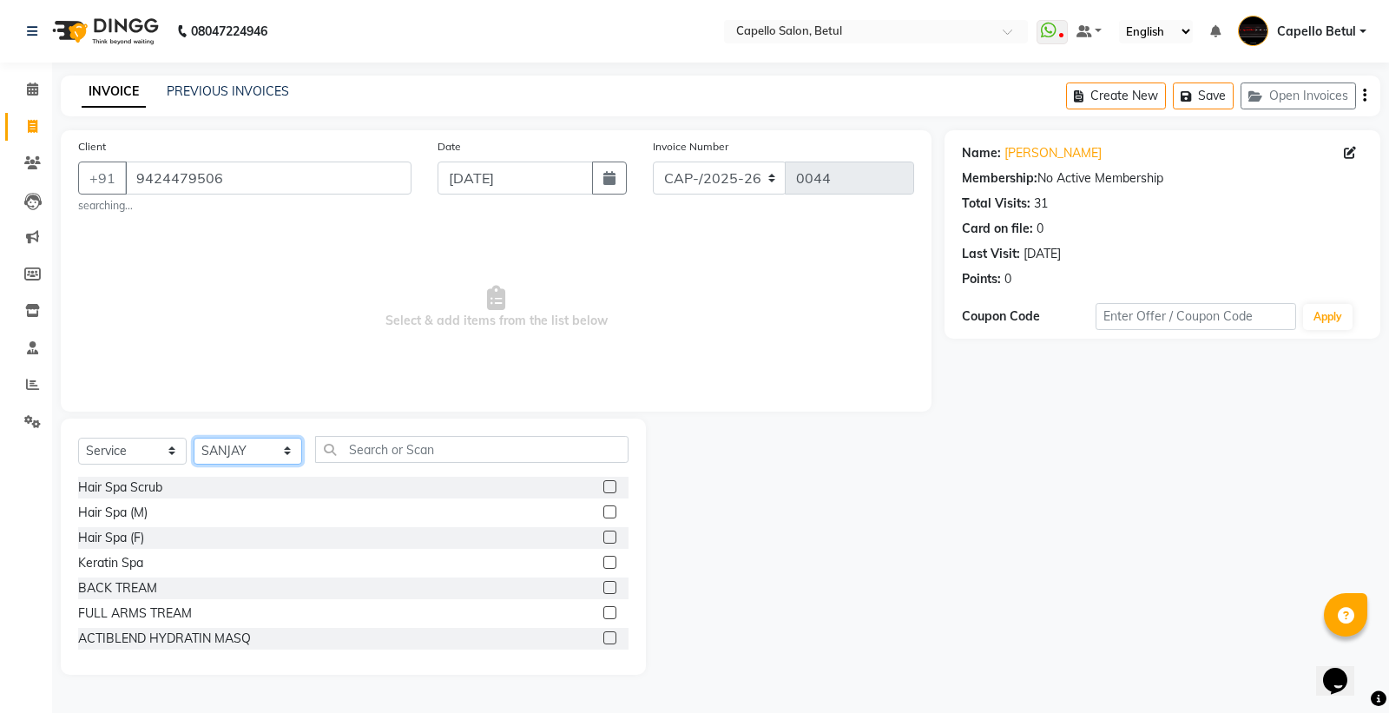
click at [267, 461] on select "Select Stylist ADMIN Capello Betul [PERSON_NAME] [PERSON_NAME] POOJA SOLANKI (M…" at bounding box center [248, 450] width 108 height 27
select select "17856"
click at [194, 437] on select "Select Stylist ADMIN Capello Betul [PERSON_NAME] [PERSON_NAME] POOJA SOLANKI (M…" at bounding box center [248, 450] width 108 height 27
click at [351, 454] on input "text" at bounding box center [471, 449] width 313 height 27
click at [445, 461] on input "text" at bounding box center [471, 449] width 313 height 27
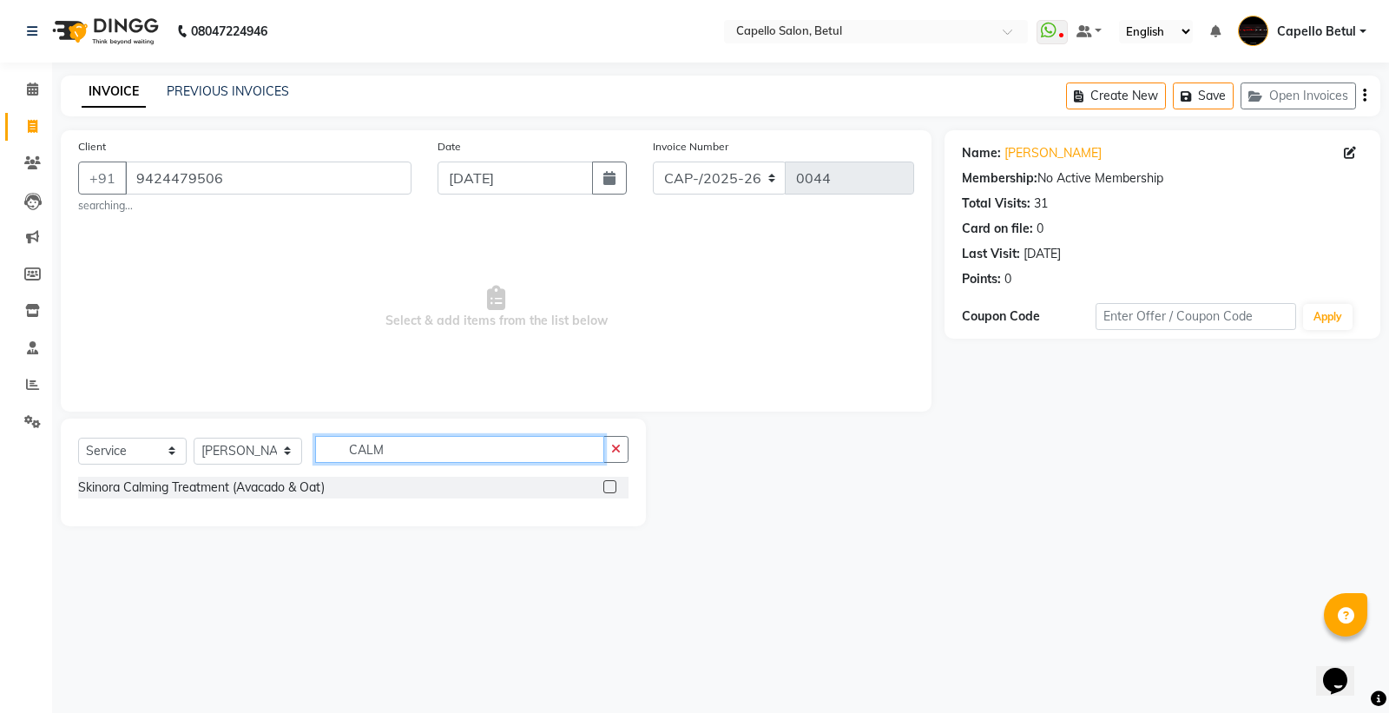
type input "CALM"
click at [616, 487] on div at bounding box center [615, 487] width 25 height 22
click at [600, 488] on div "Skinora Calming Treatment (Avacado & Oat)" at bounding box center [353, 487] width 550 height 22
click at [603, 488] on label at bounding box center [609, 486] width 13 height 13
click at [603, 488] on input "checkbox" at bounding box center [608, 487] width 11 height 11
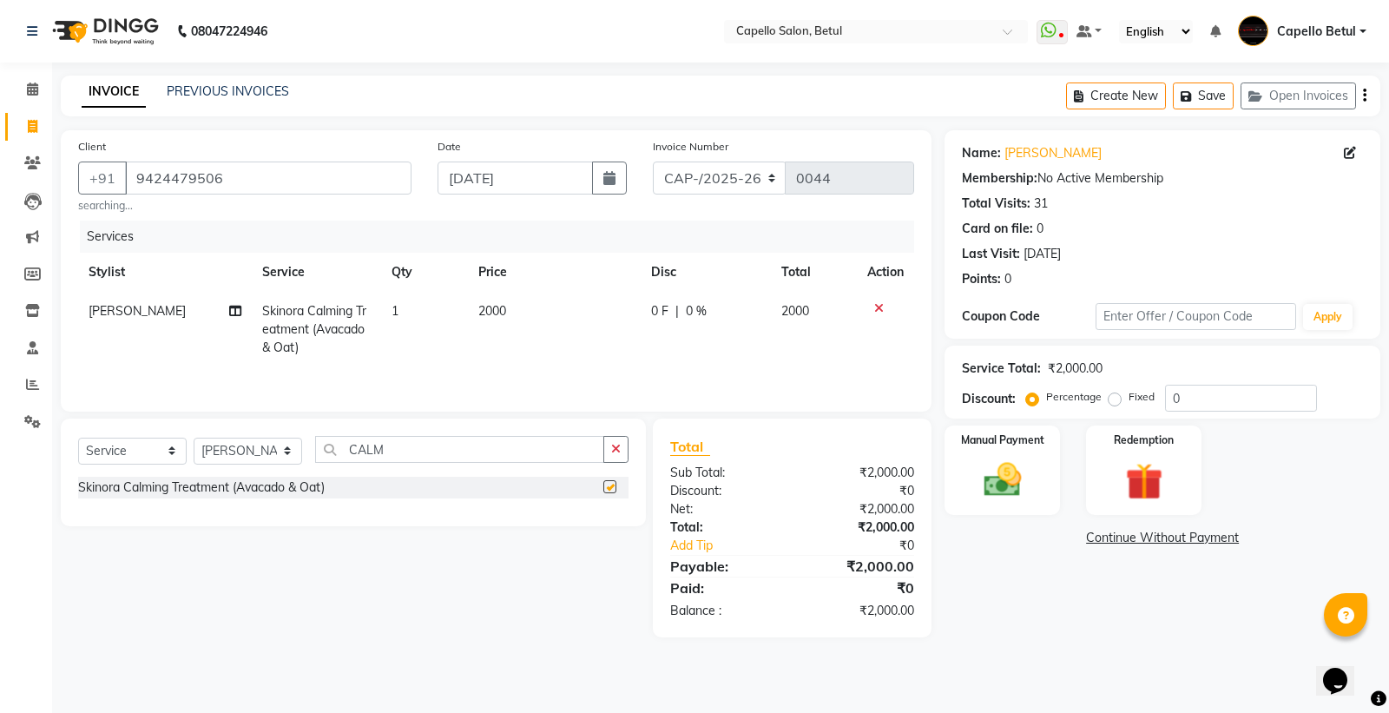
checkbox input "false"
click at [574, 318] on td "2000" at bounding box center [554, 330] width 173 height 76
select select "17856"
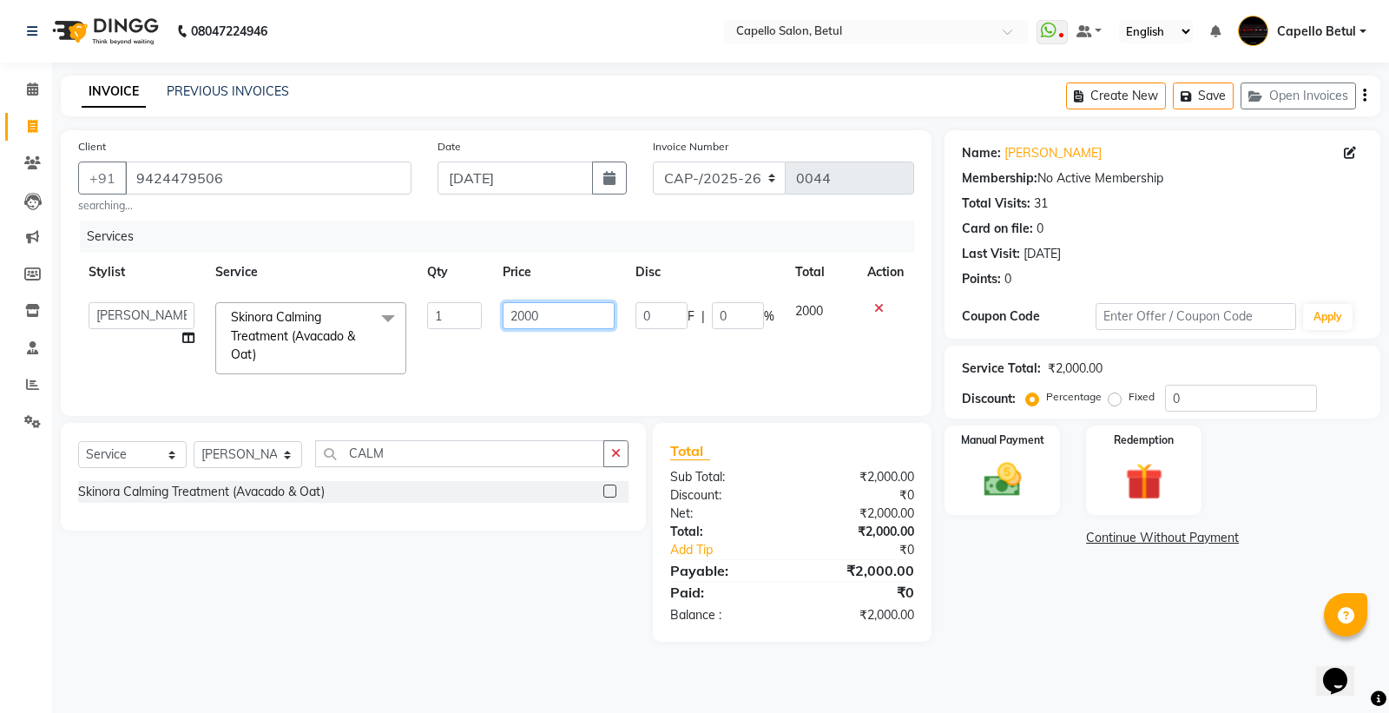
click at [574, 318] on input "2000" at bounding box center [558, 315] width 112 height 27
type input "2200"
click at [579, 359] on td "2200" at bounding box center [558, 338] width 133 height 92
select select "17856"
click at [606, 458] on button "button" at bounding box center [615, 453] width 25 height 27
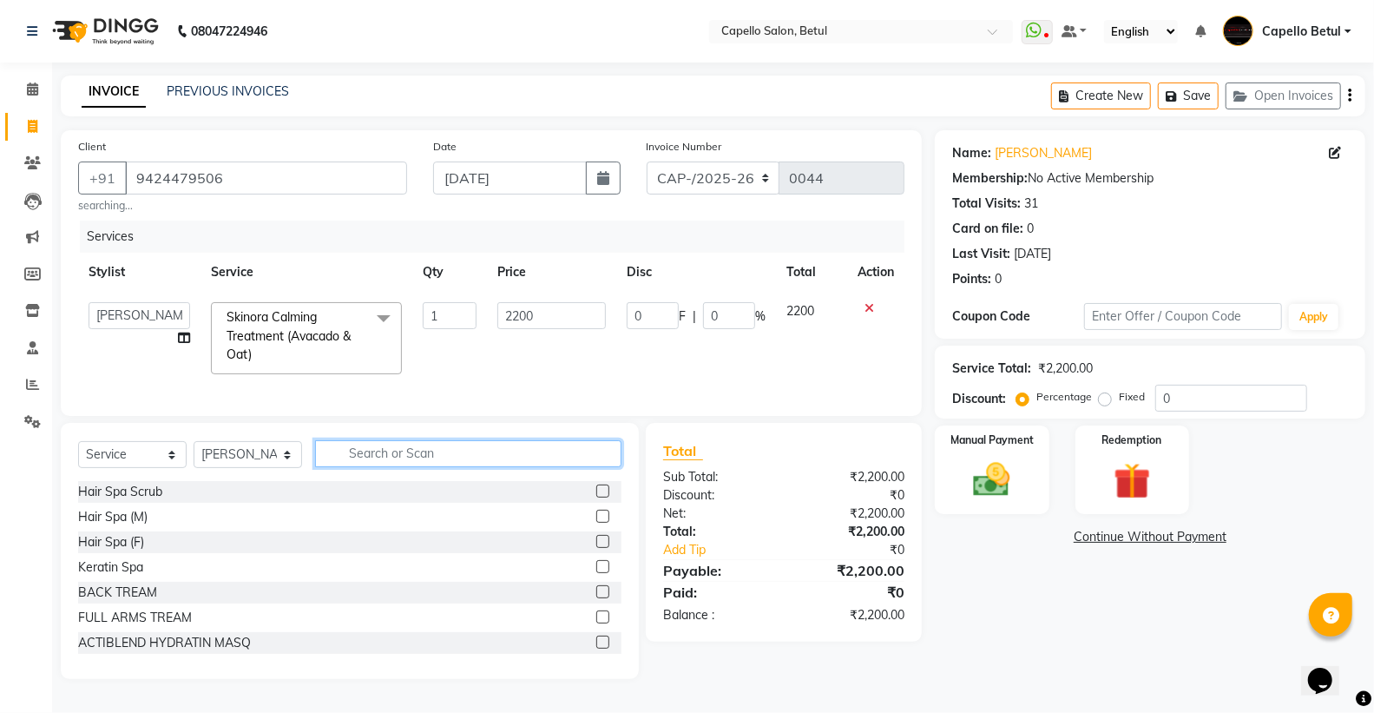
click at [463, 461] on input "text" at bounding box center [468, 453] width 306 height 27
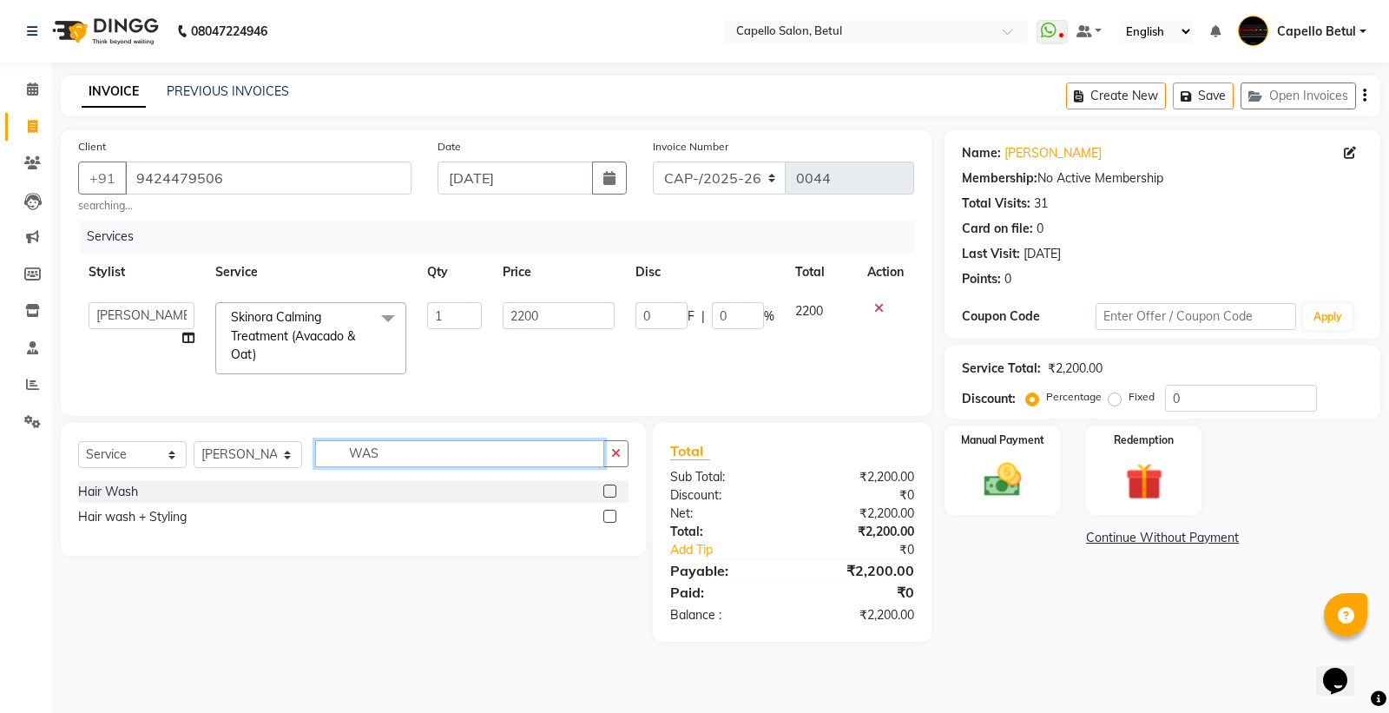
type input "WAS"
click at [610, 497] on label at bounding box center [609, 490] width 13 height 13
click at [610, 497] on input "checkbox" at bounding box center [608, 491] width 11 height 11
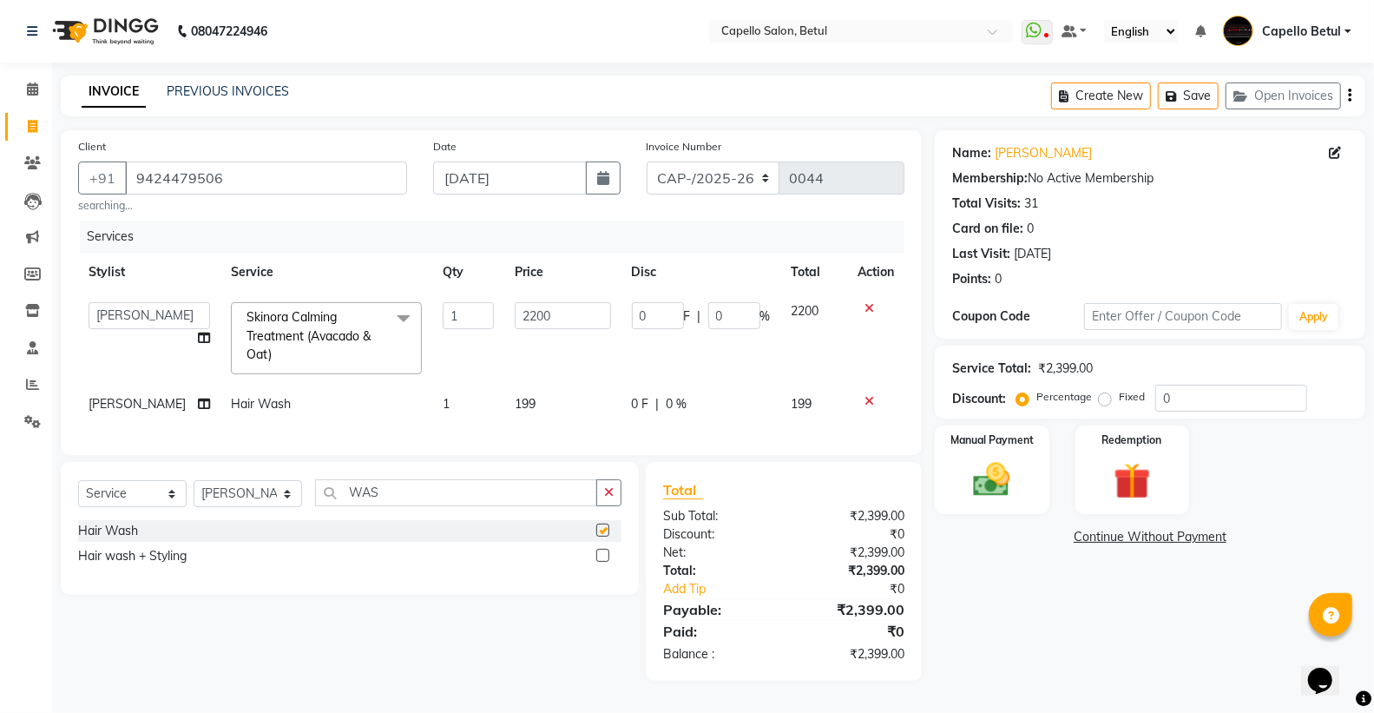
click at [591, 397] on td "199" at bounding box center [562, 403] width 117 height 39
checkbox input "false"
select select "17856"
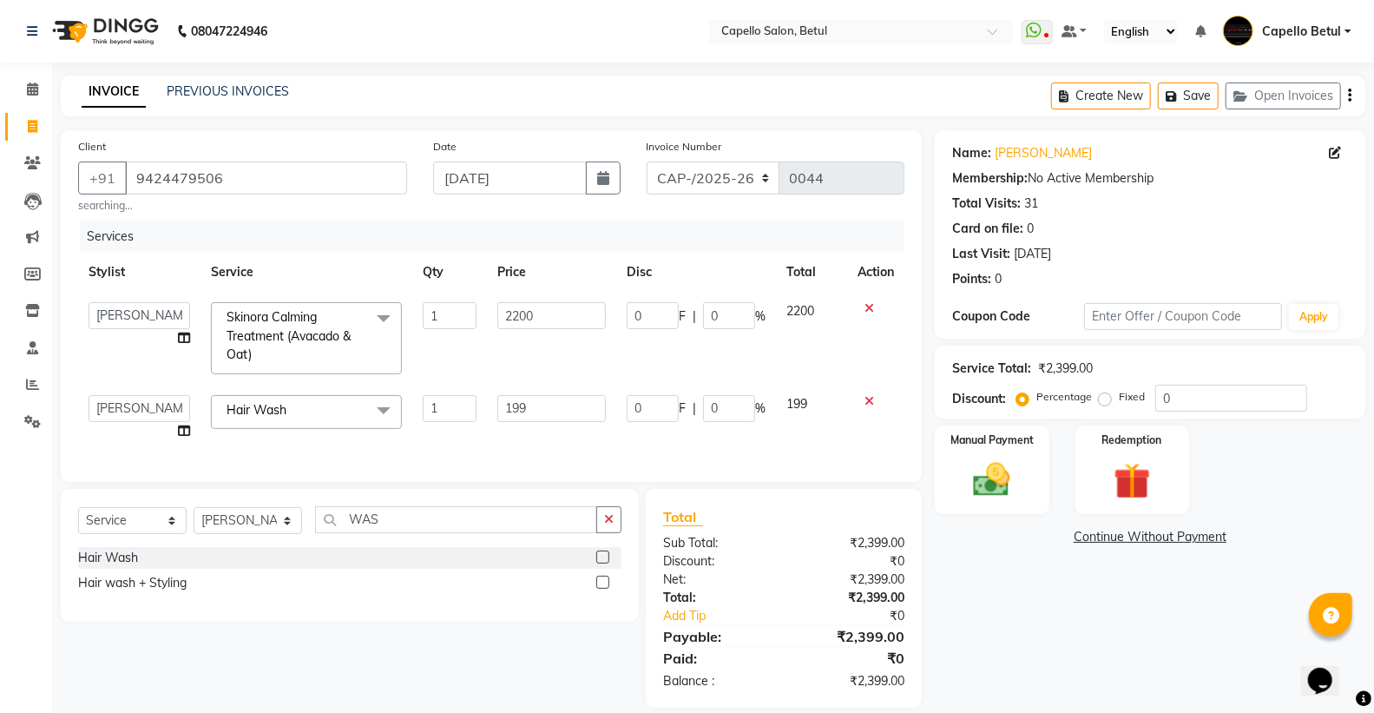
click at [588, 403] on input "199" at bounding box center [551, 408] width 108 height 27
type input "1"
type input "200"
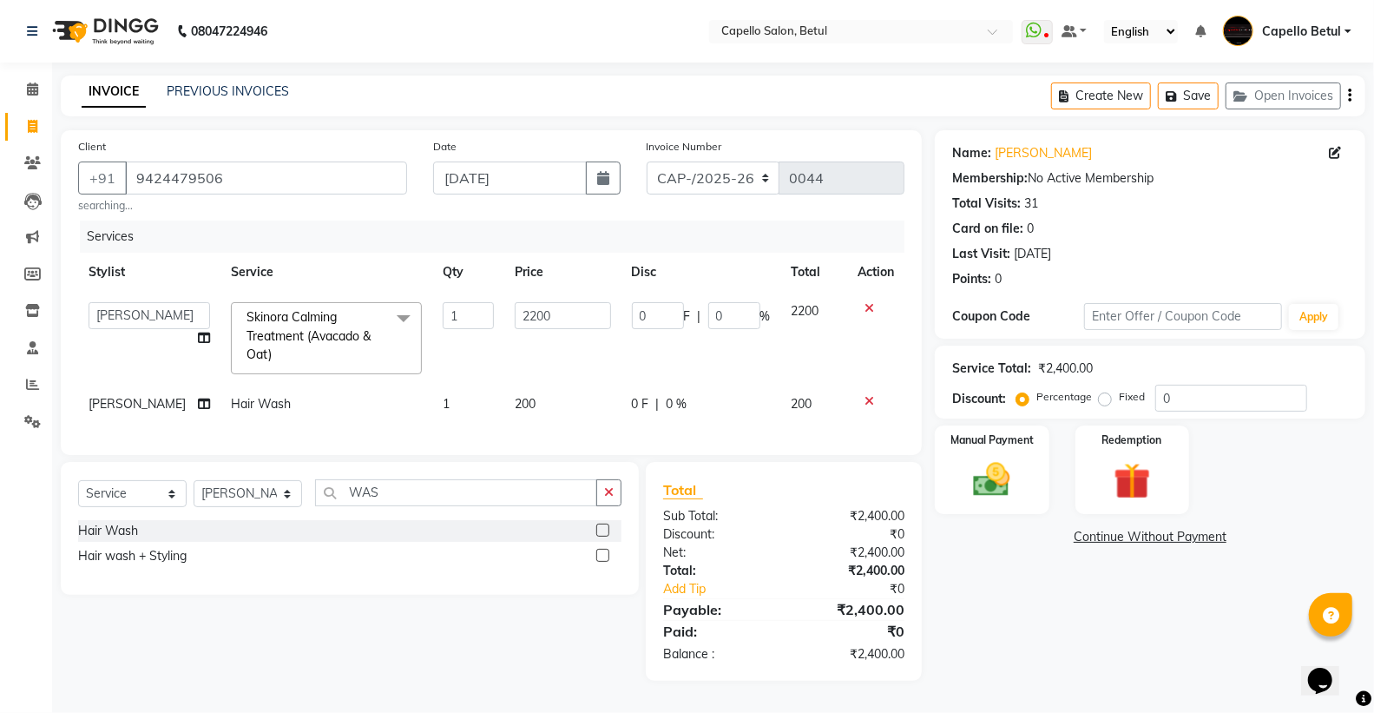
click at [580, 453] on div "Client +91 9424479506 searching... Date 04-09-2025 Invoice Number CAP-/2025-26 …" at bounding box center [491, 292] width 861 height 325
click at [607, 498] on icon "button" at bounding box center [609, 492] width 10 height 12
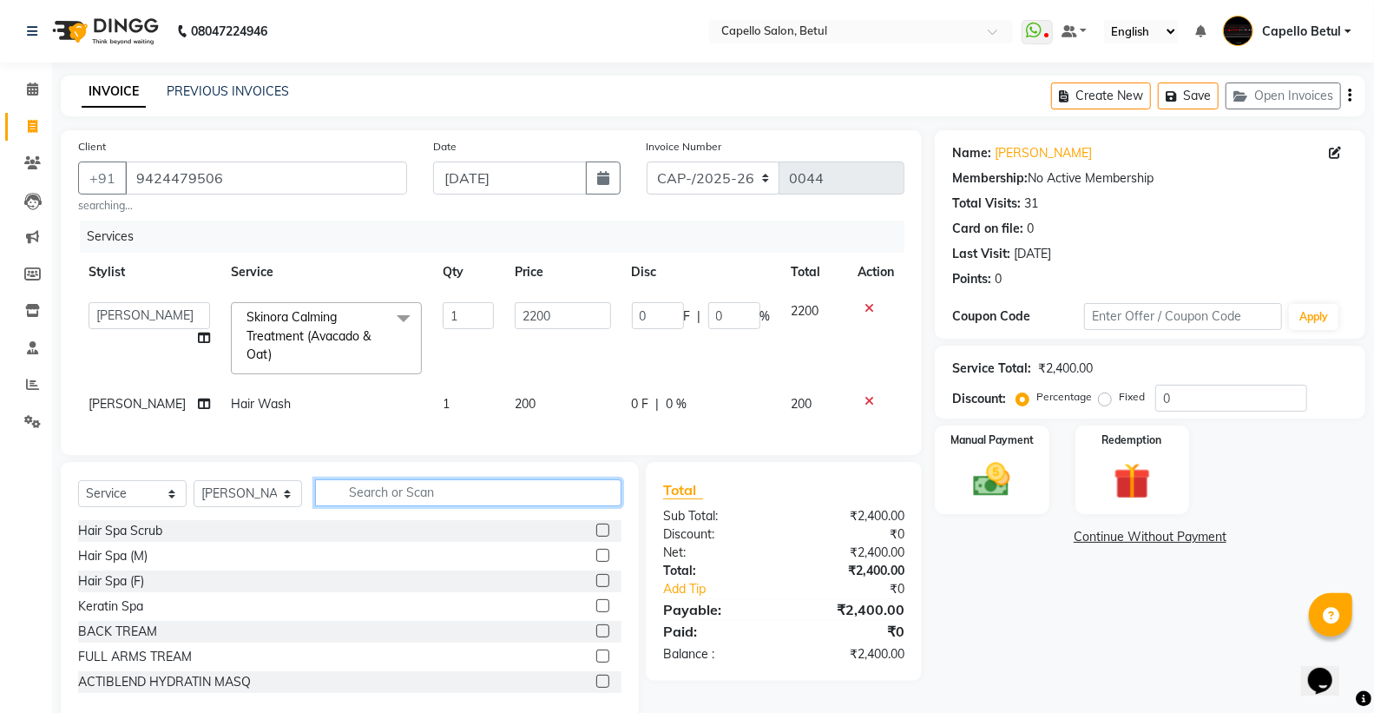
click at [406, 506] on input "text" at bounding box center [468, 492] width 306 height 27
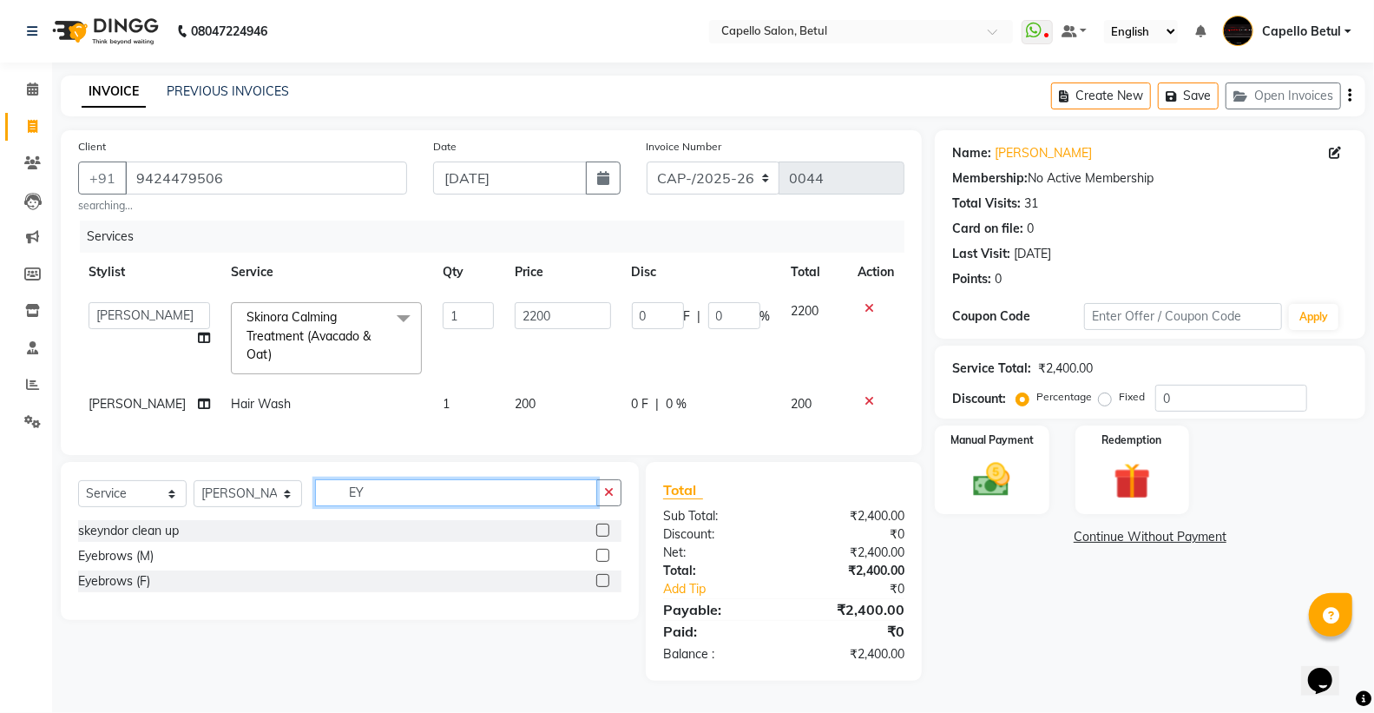
scroll to position [9, 0]
type input "EY"
click at [213, 151] on div "Client +91 9424479506 searching..." at bounding box center [242, 175] width 355 height 76
drag, startPoint x: 213, startPoint y: 151, endPoint x: 209, endPoint y: 159, distance: 8.9
click at [210, 158] on div "Client +91 9424479506 searching..." at bounding box center [242, 175] width 355 height 76
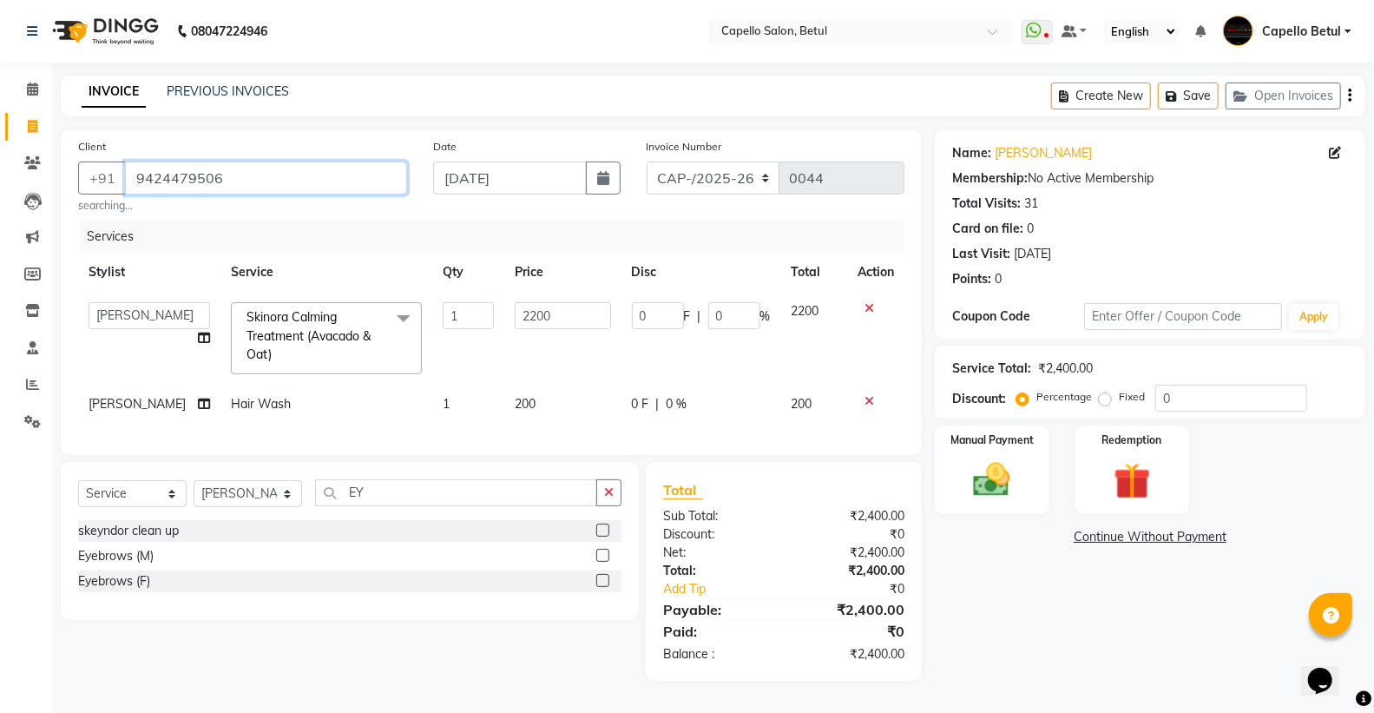
click at [206, 162] on input "9424479506" at bounding box center [266, 177] width 282 height 33
click at [616, 500] on button "button" at bounding box center [608, 492] width 25 height 27
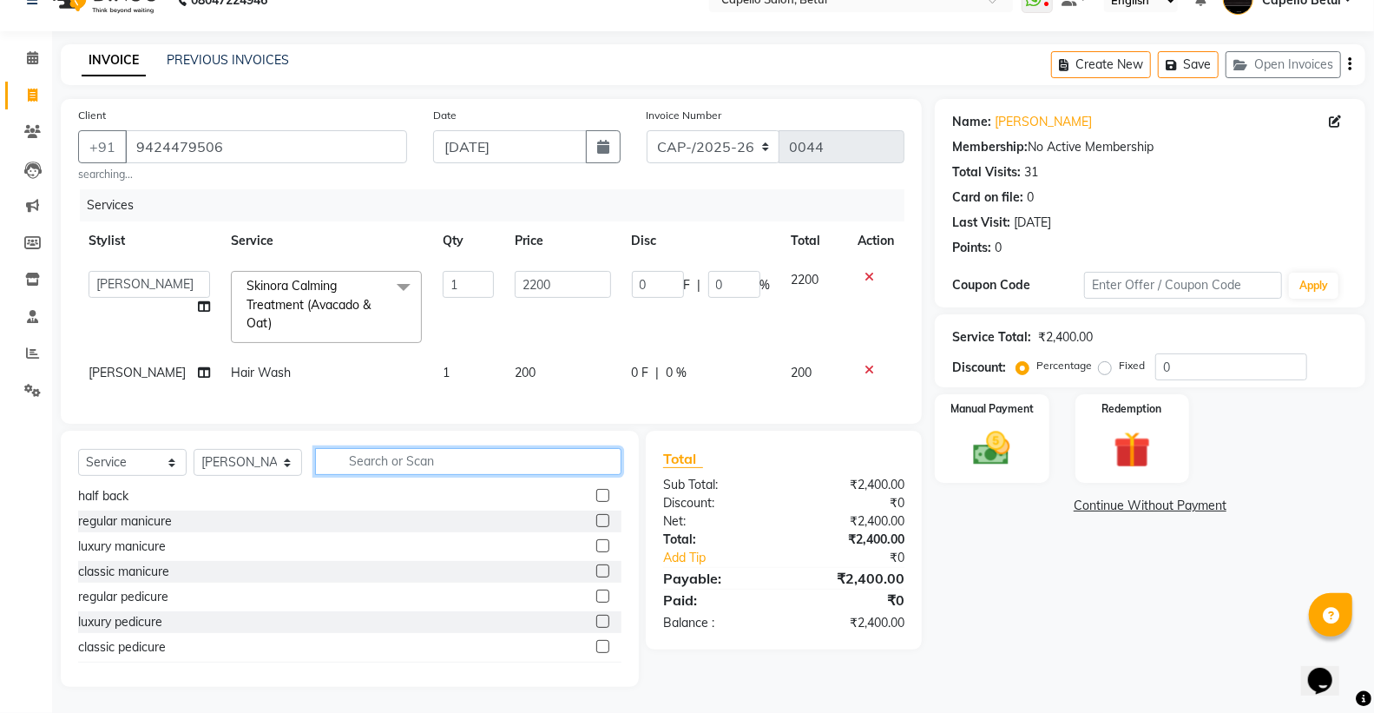
scroll to position [45, 0]
drag, startPoint x: 440, startPoint y: 443, endPoint x: 423, endPoint y: 450, distance: 18.4
click at [438, 443] on div "Select Service Product Membership Package Voucher Prepaid Gift Card Select Styl…" at bounding box center [350, 558] width 578 height 256
click at [405, 463] on input "text" at bounding box center [468, 461] width 306 height 27
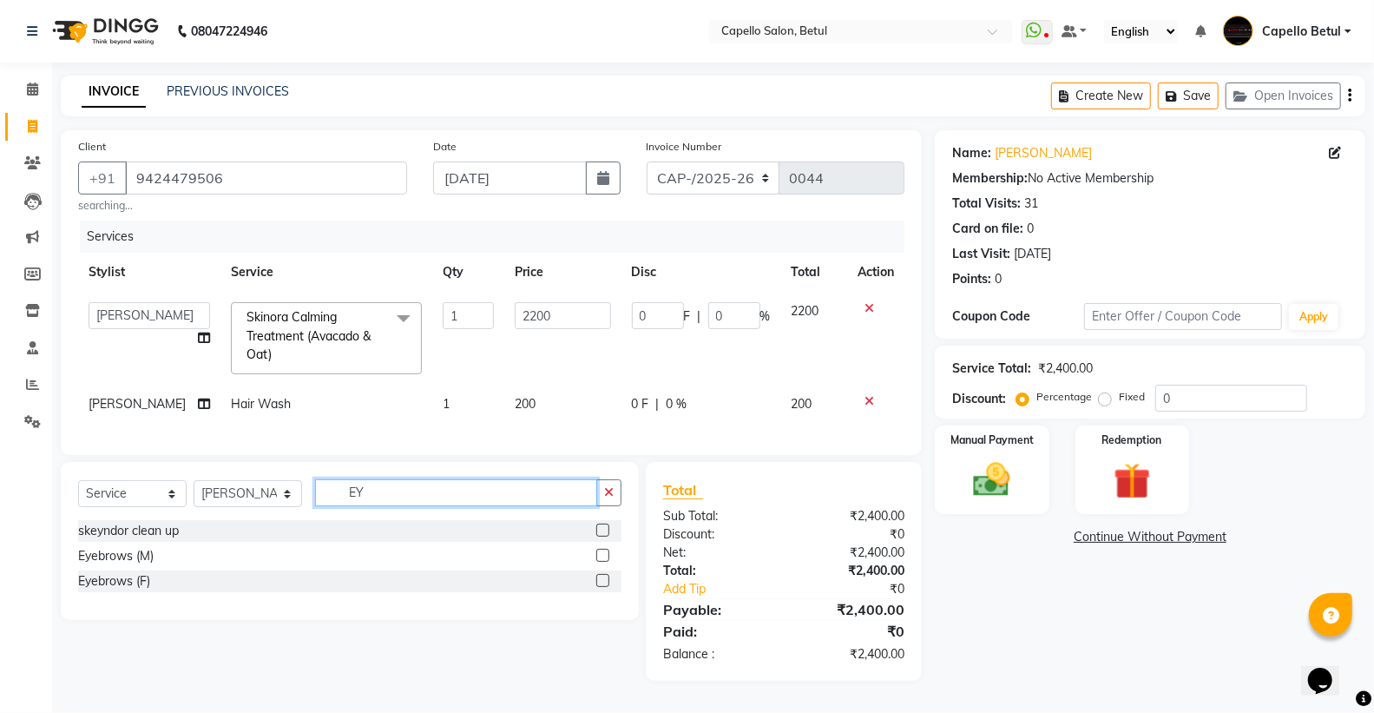
scroll to position [9, 0]
type input "EY"
click at [594, 590] on div "Eyebrows (F)" at bounding box center [349, 581] width 543 height 22
click at [604, 587] on label at bounding box center [602, 580] width 13 height 13
click at [604, 587] on input "checkbox" at bounding box center [601, 580] width 11 height 11
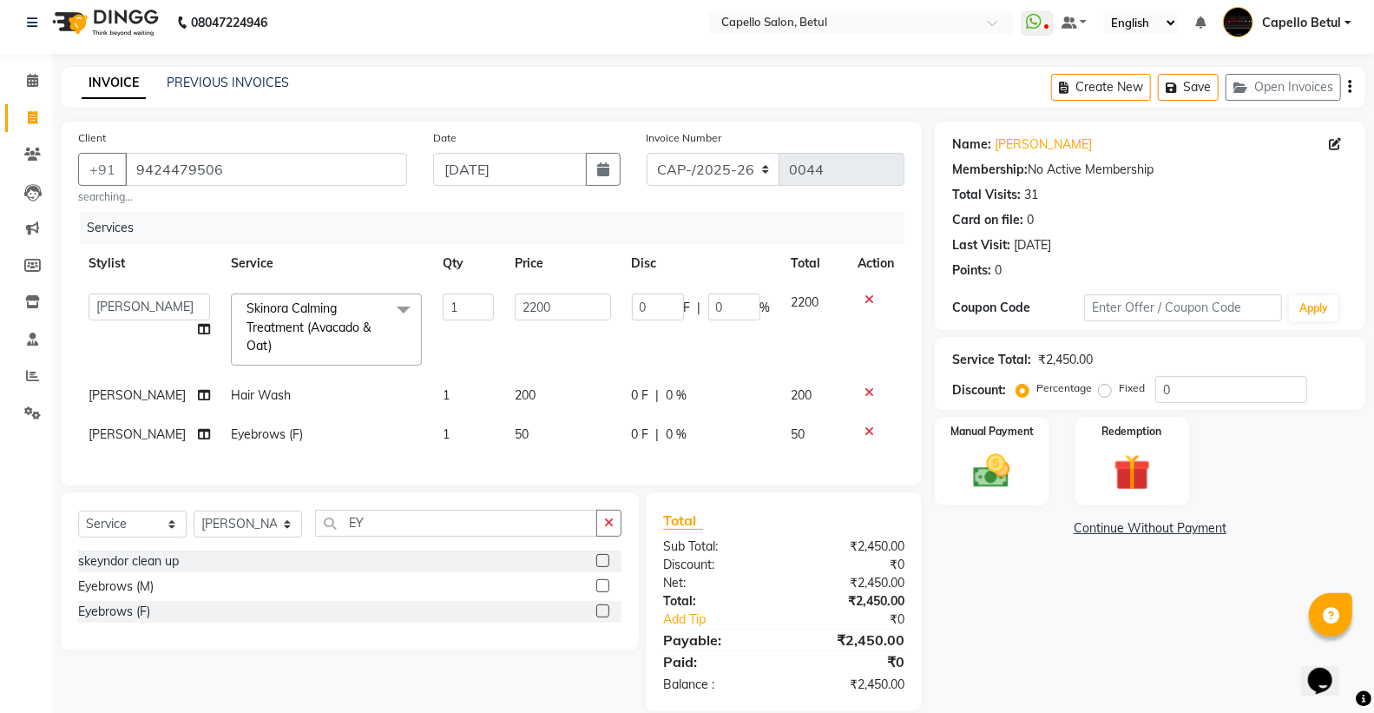
checkbox input "false"
click at [456, 522] on div "Select Service Product Membership Package Voucher Prepaid Gift Card Select Styl…" at bounding box center [350, 571] width 578 height 158
click at [483, 536] on input "EY" at bounding box center [456, 522] width 282 height 27
type input "E"
type input "UPP"
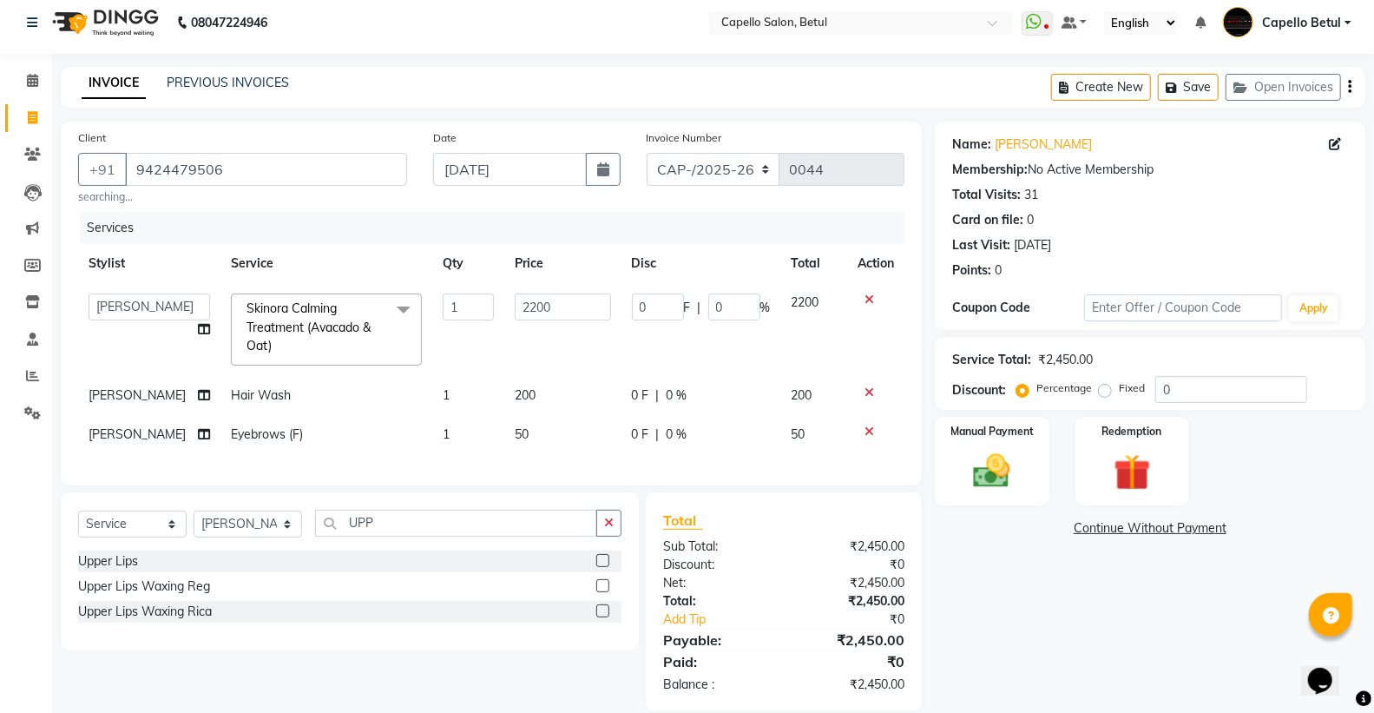
click at [601, 567] on label at bounding box center [602, 560] width 13 height 13
click at [601, 567] on input "checkbox" at bounding box center [601, 560] width 11 height 11
checkbox input "true"
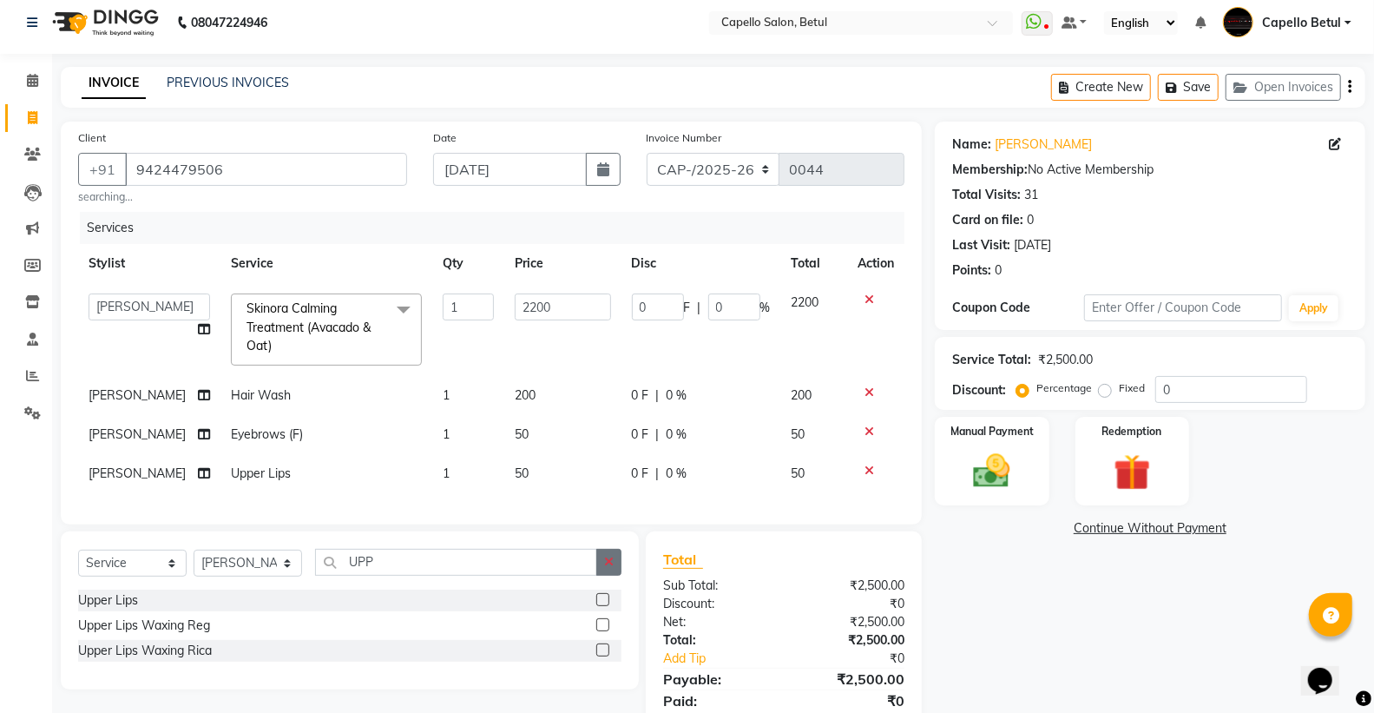
click at [606, 567] on button "button" at bounding box center [608, 561] width 25 height 27
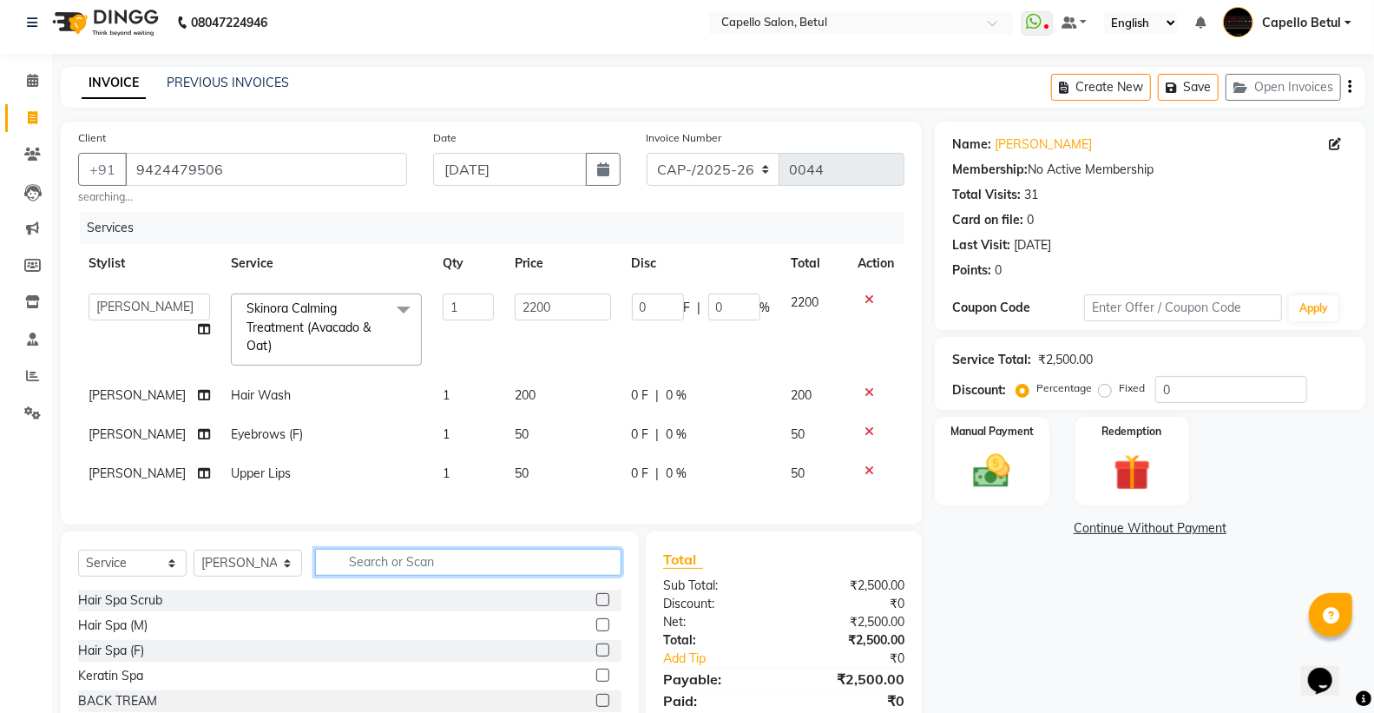
scroll to position [123, 0]
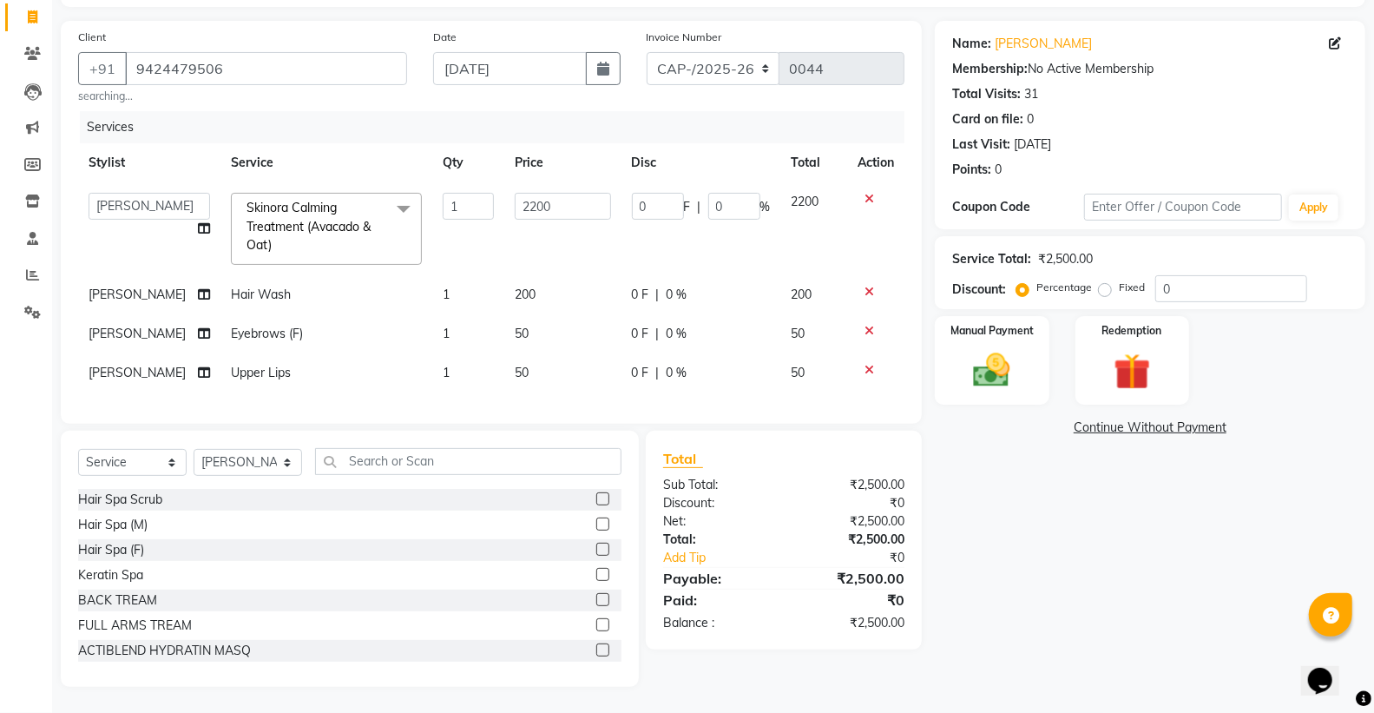
click at [600, 413] on div "Client +91 9424479506 searching... Date 04-09-2025 Invoice Number CAP-/2025-26 …" at bounding box center [491, 222] width 861 height 403
click at [969, 536] on div "Name: Sonal Deshmukh Membership: No Active Membership Total Visits: 31 Card on …" at bounding box center [1156, 354] width 443 height 666
click at [536, 415] on div "Client +91 9424479506 searching... Date 04-09-2025 Invoice Number CAP-/2025-26 …" at bounding box center [491, 222] width 861 height 403
click at [967, 476] on div "Name: Sonal Deshmukh Membership: No Active Membership Total Visits: 31 Card on …" at bounding box center [1156, 354] width 443 height 666
click at [688, 417] on div "Client +91 9424479506 searching... Date 04-09-2025 Invoice Number CAP-/2025-26 …" at bounding box center [491, 222] width 861 height 403
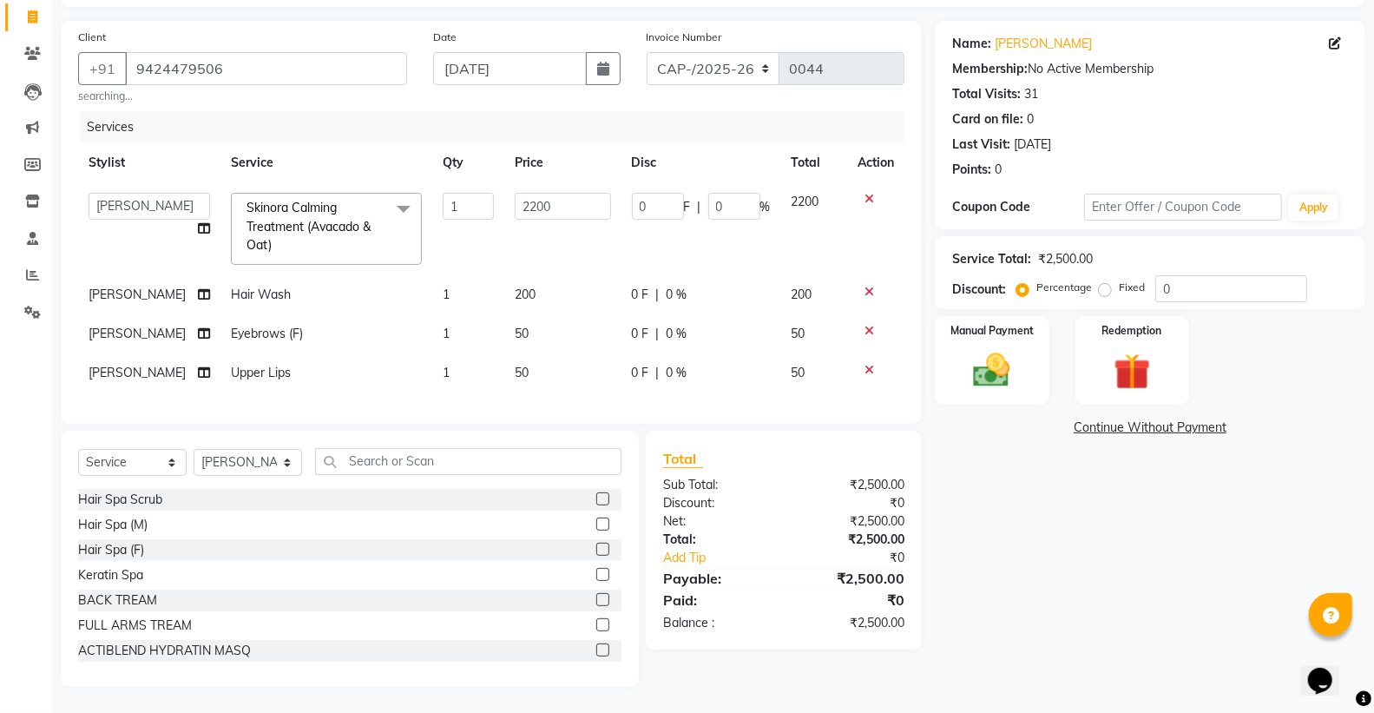
click at [688, 420] on div "Client +91 9424479506 searching... Date 04-09-2025 Invoice Number CAP-/2025-26 …" at bounding box center [491, 222] width 861 height 403
click at [596, 376] on td "50" at bounding box center [562, 372] width 117 height 39
select select "17856"
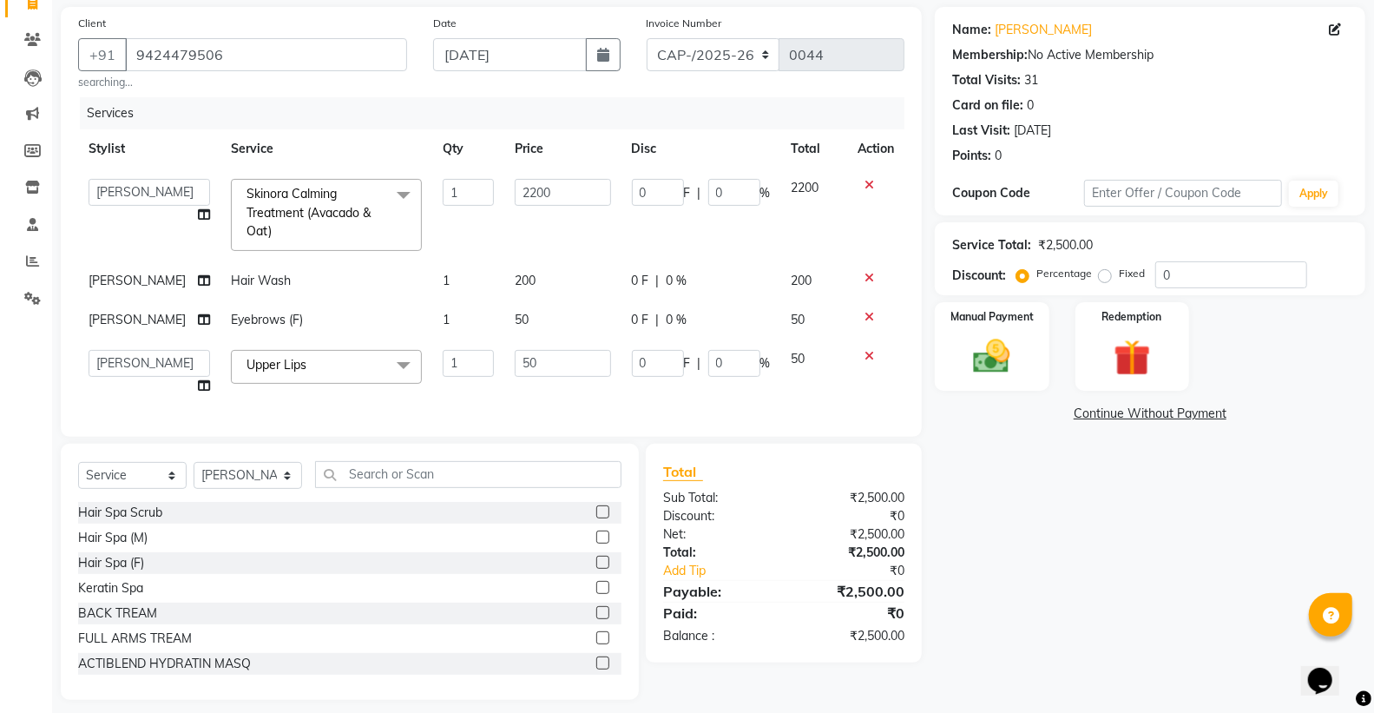
scroll to position [150, 0]
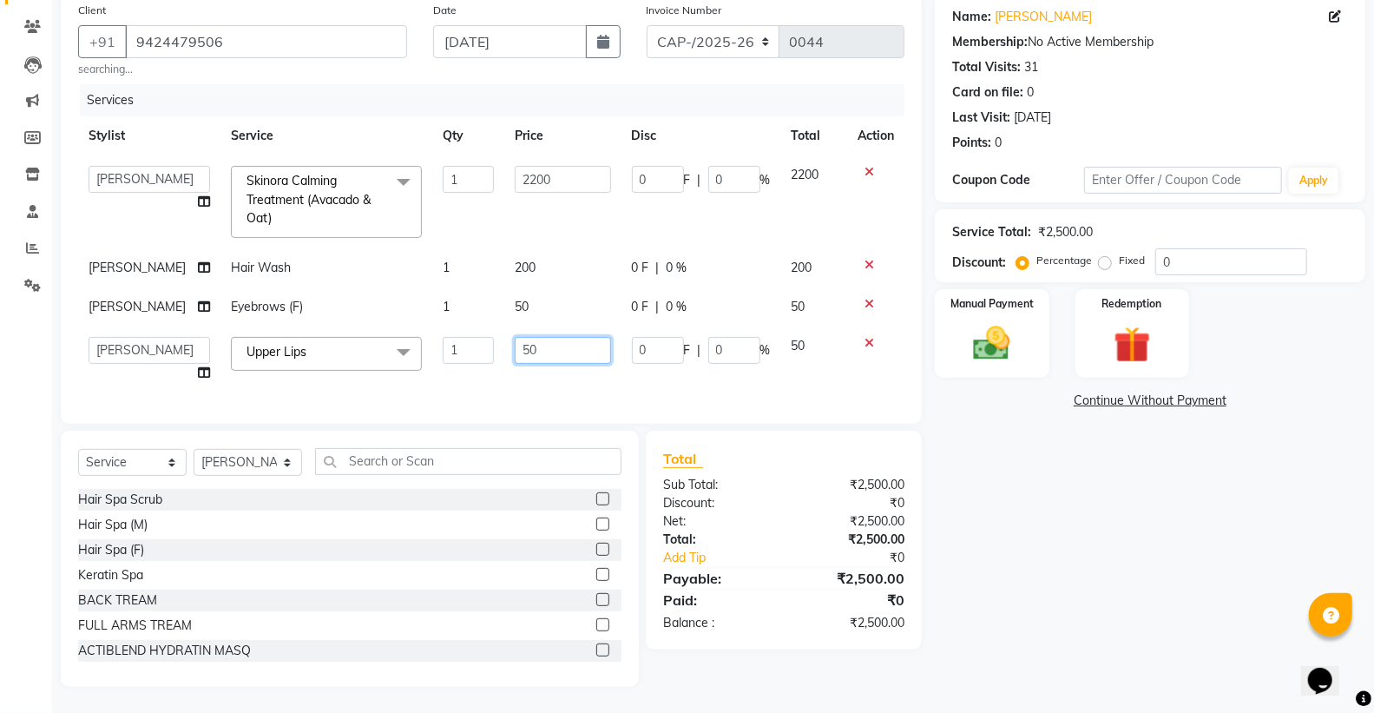
drag, startPoint x: 603, startPoint y: 371, endPoint x: 613, endPoint y: 368, distance: 9.9
click at [607, 371] on td "50" at bounding box center [562, 359] width 117 height 66
click at [644, 364] on td "0 F | 0 %" at bounding box center [701, 359] width 160 height 66
select select "17856"
click at [608, 377] on td "50" at bounding box center [562, 359] width 117 height 66
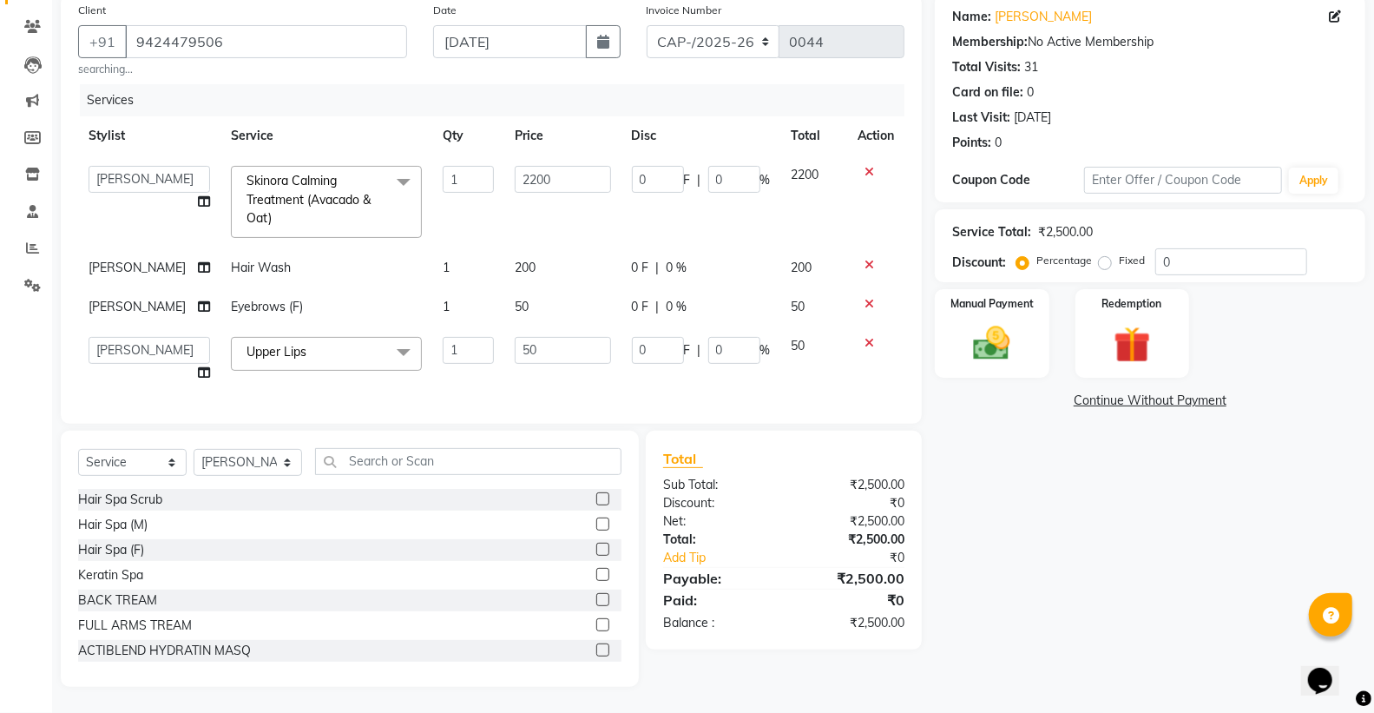
click at [1147, 517] on div "Name: Sonal Deshmukh Membership: No Active Membership Total Visits: 31 Card on …" at bounding box center [1156, 340] width 443 height 693
click at [1017, 341] on img at bounding box center [992, 343] width 62 height 44
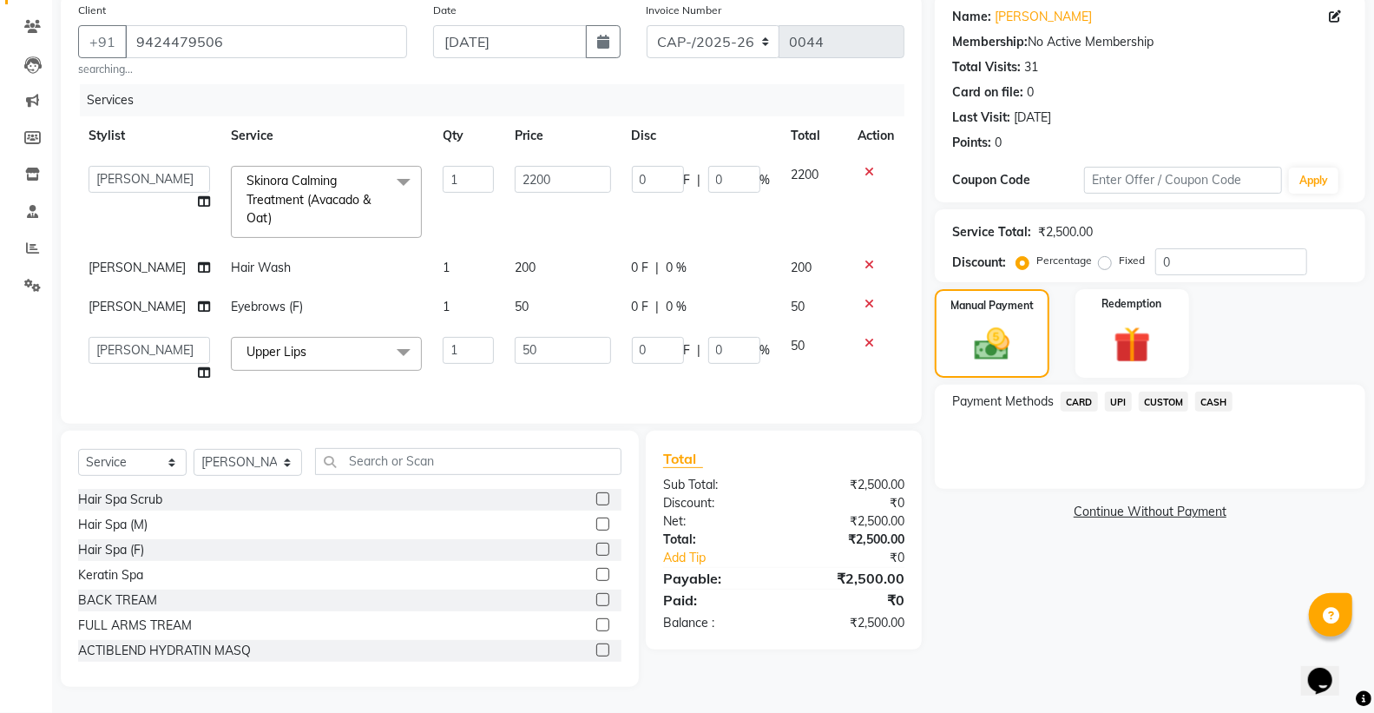
click at [1013, 517] on div "Name: Sonal Deshmukh Membership: No Active Membership Total Visits: 31 Card on …" at bounding box center [1156, 340] width 443 height 693
click at [765, 363] on td "0 F | 0 %" at bounding box center [701, 359] width 160 height 66
click at [1139, 538] on div "Name: Sonal Deshmukh Membership: No Active Membership Total Visits: 31 Card on …" at bounding box center [1156, 340] width 443 height 693
click at [1125, 462] on div "Payment Methods CARD UPI CUSTOM CASH" at bounding box center [1150, 436] width 430 height 104
click at [1113, 447] on div "Payment Methods CARD UPI CUSTOM CASH" at bounding box center [1150, 436] width 430 height 104
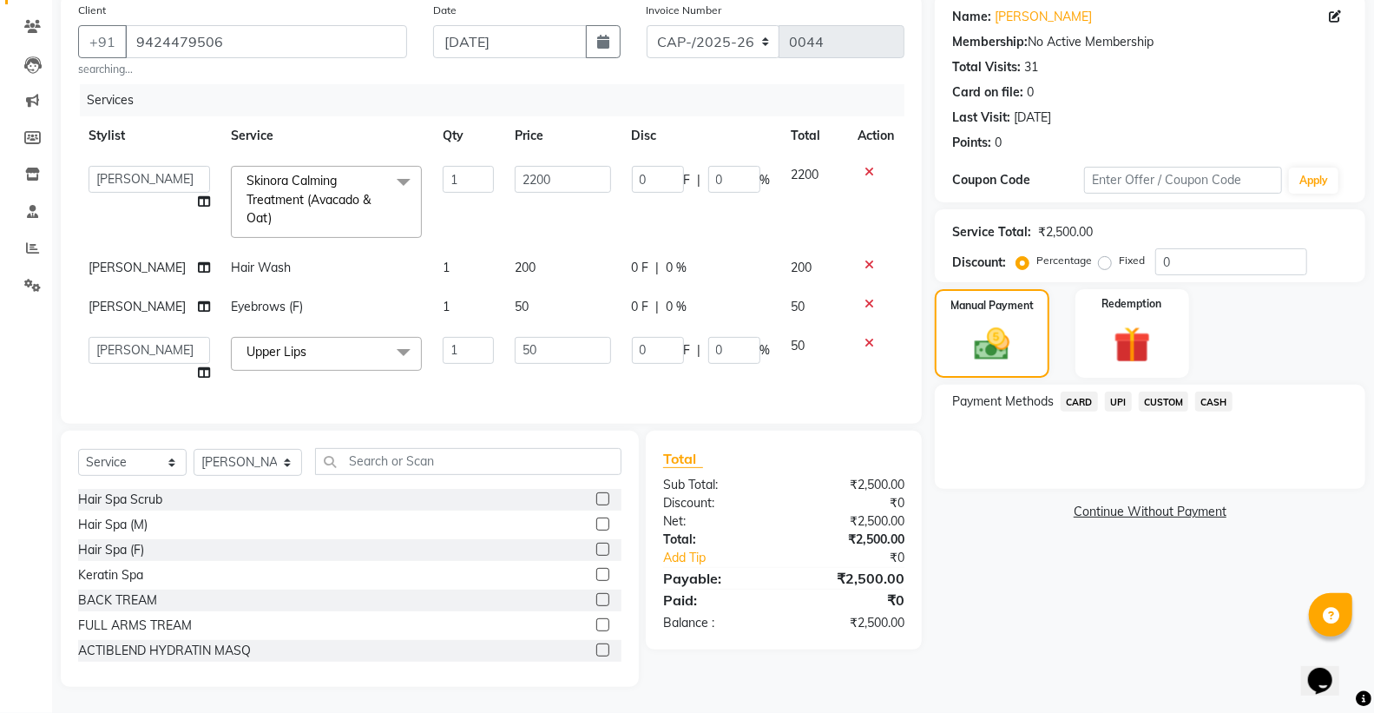
click at [1112, 437] on div "Payment Methods CARD UPI CUSTOM CASH" at bounding box center [1150, 436] width 430 height 104
click at [436, 369] on td "1" at bounding box center [468, 359] width 72 height 66
click at [1113, 391] on span "UPI" at bounding box center [1118, 401] width 27 height 20
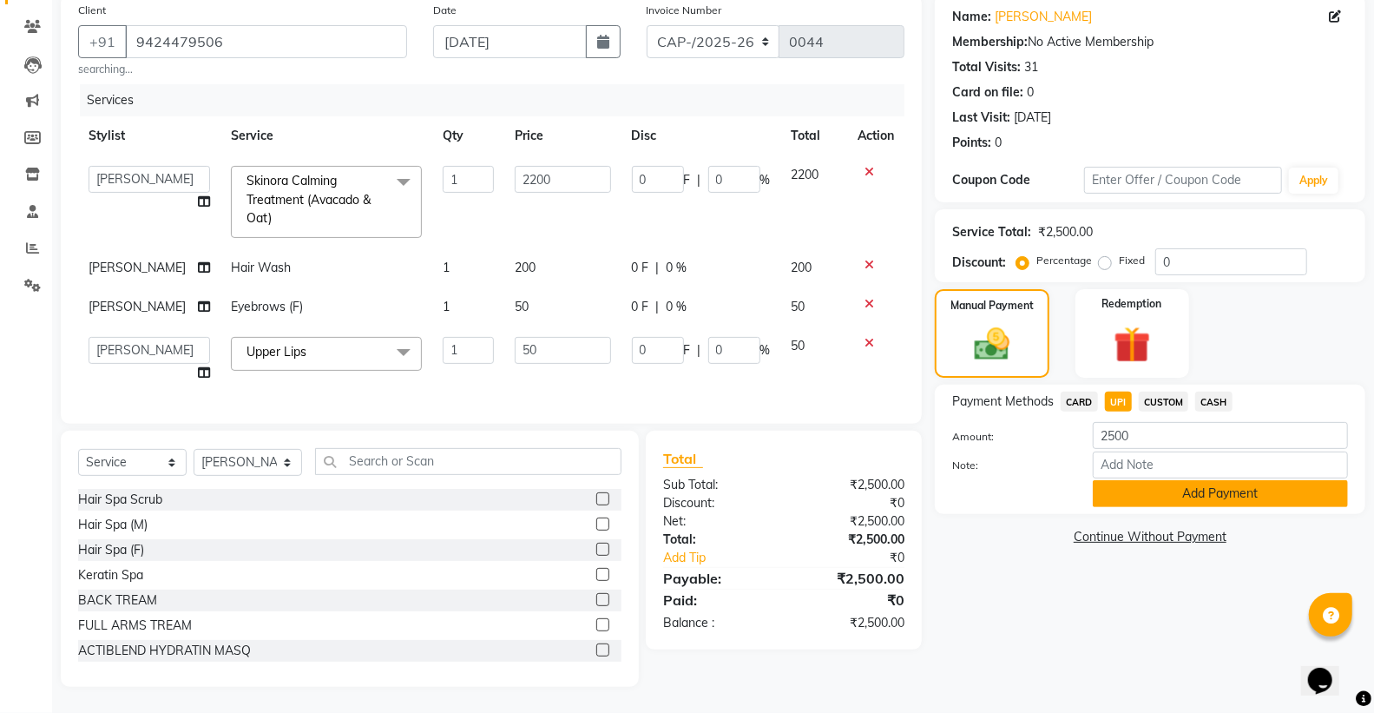
click at [1201, 484] on button "Add Payment" at bounding box center [1220, 493] width 255 height 27
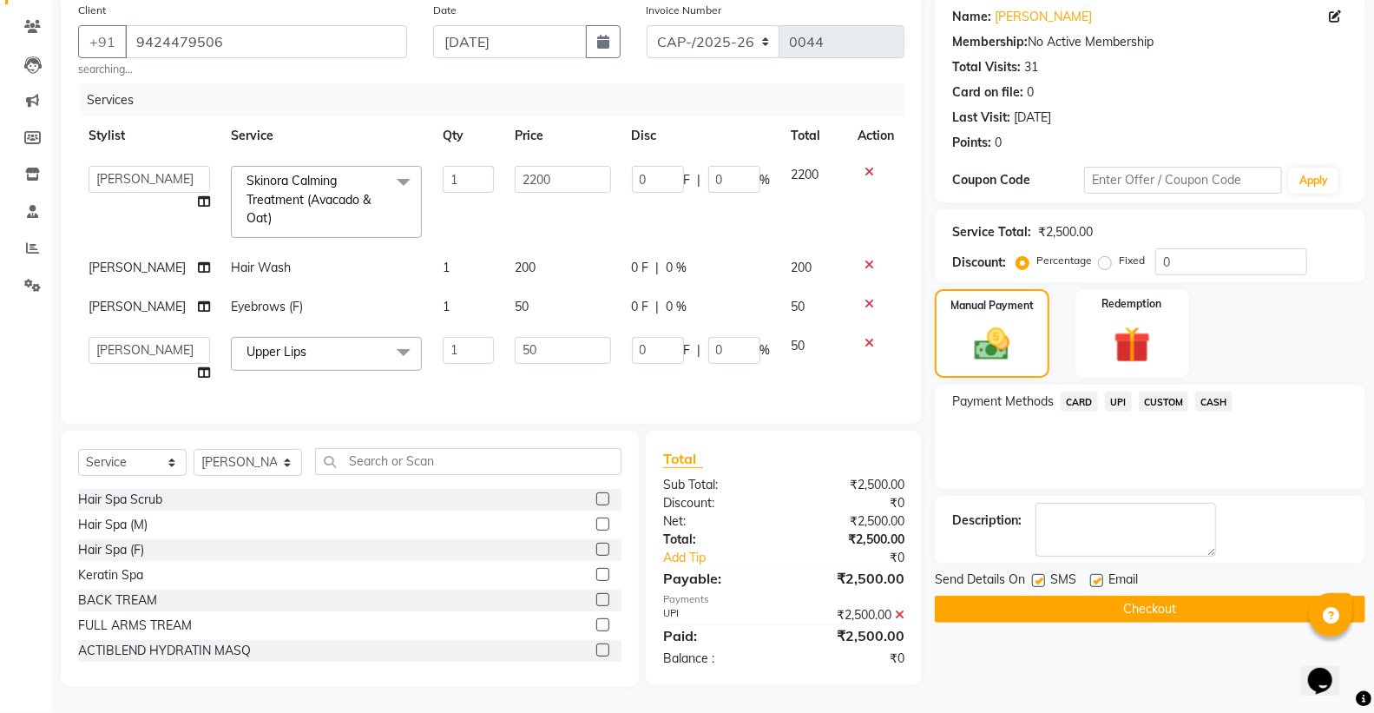
click at [1158, 604] on button "Checkout" at bounding box center [1150, 608] width 430 height 27
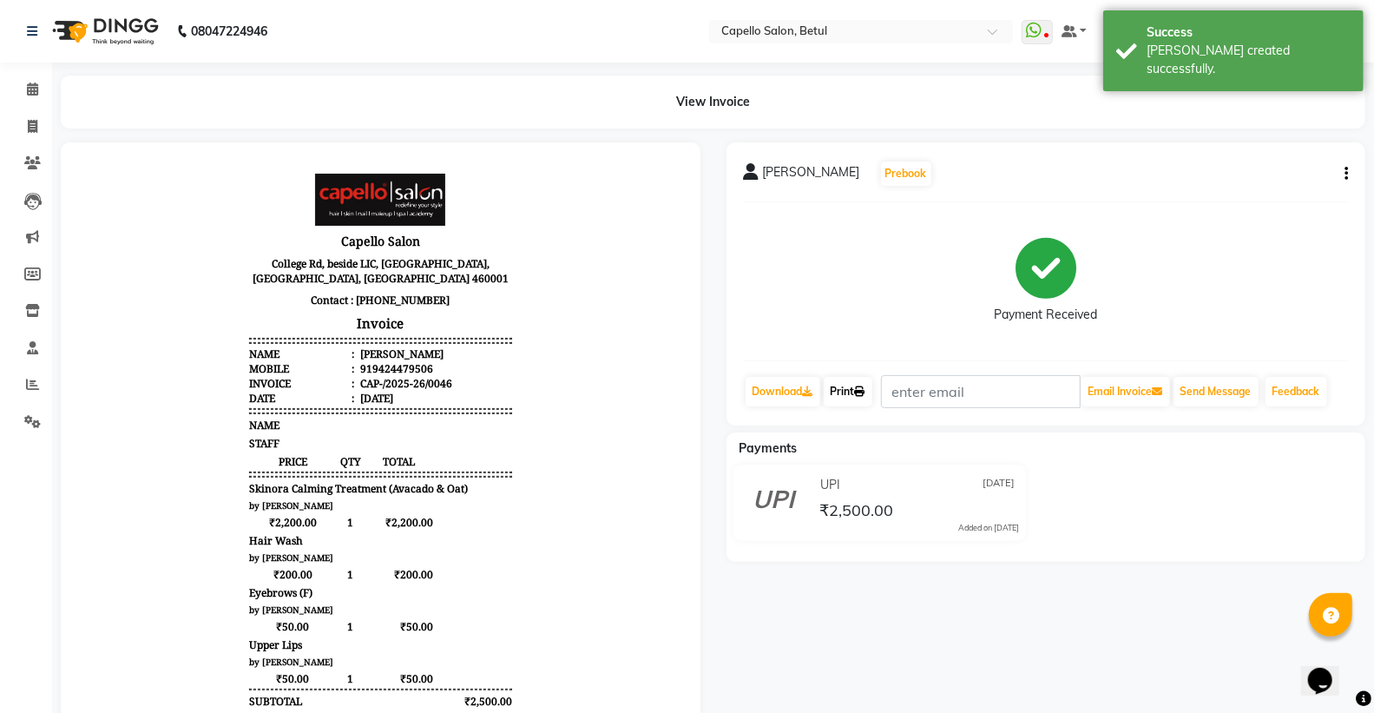
click at [871, 394] on link "Print" at bounding box center [848, 392] width 49 height 30
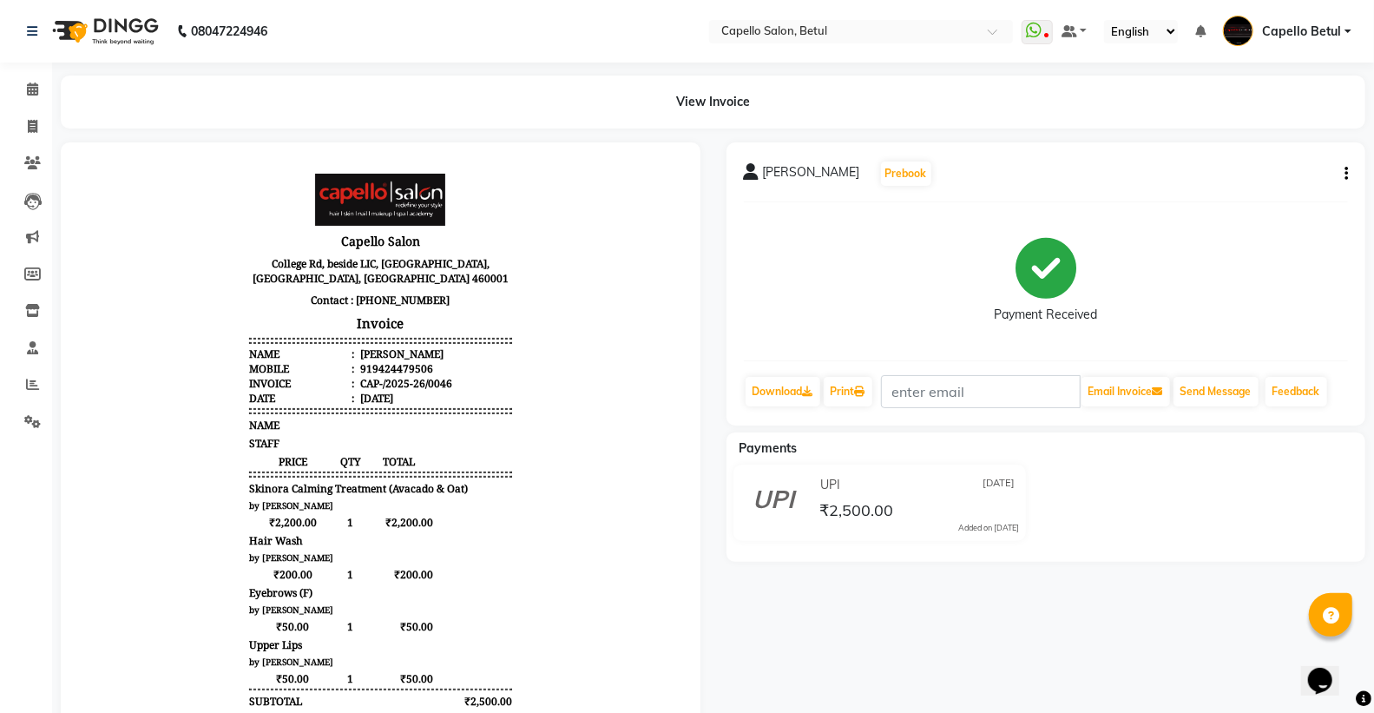
drag, startPoint x: 788, startPoint y: 609, endPoint x: 797, endPoint y: 602, distance: 11.1
click at [792, 607] on div "SONAL DESHMUKH Prebook Payment Received Download Print Email Invoice Send Messa…" at bounding box center [1046, 507] width 666 height 730
click at [33, 87] on icon at bounding box center [32, 88] width 11 height 13
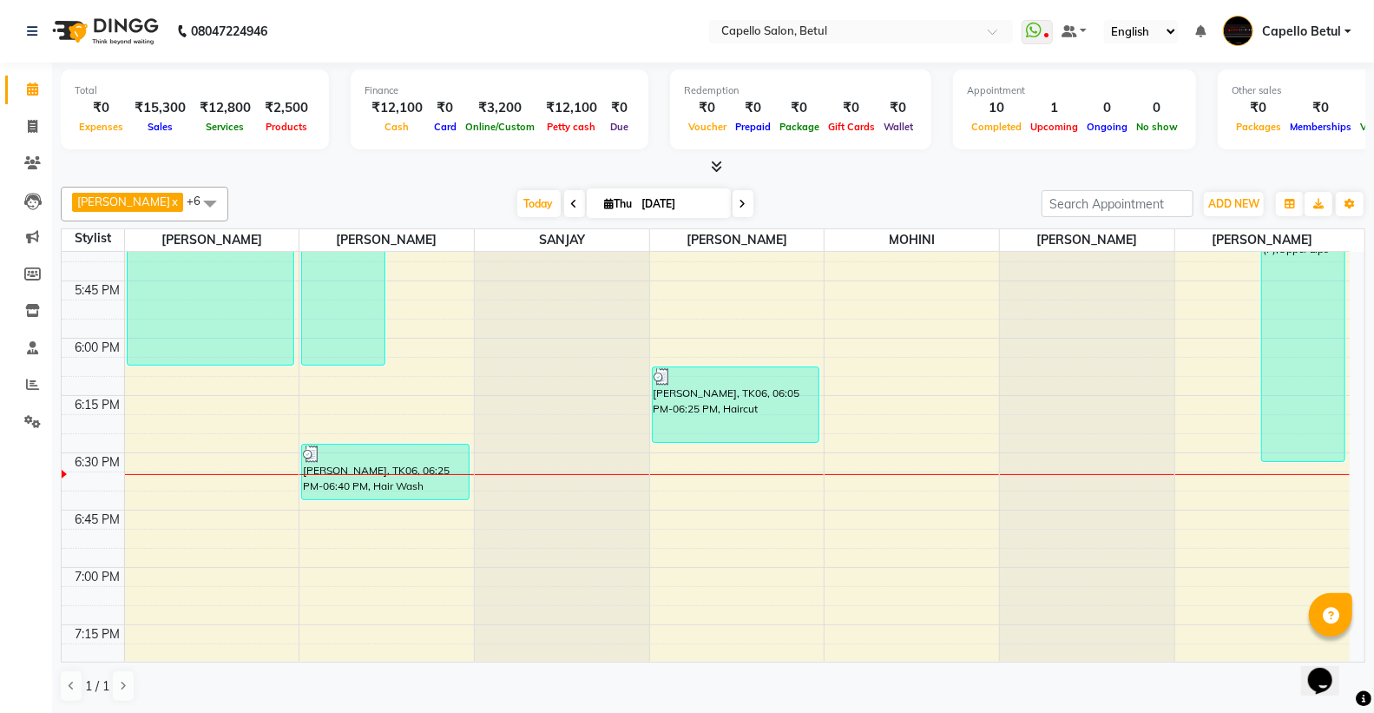
scroll to position [1, 0]
click at [29, 168] on icon at bounding box center [32, 161] width 16 height 13
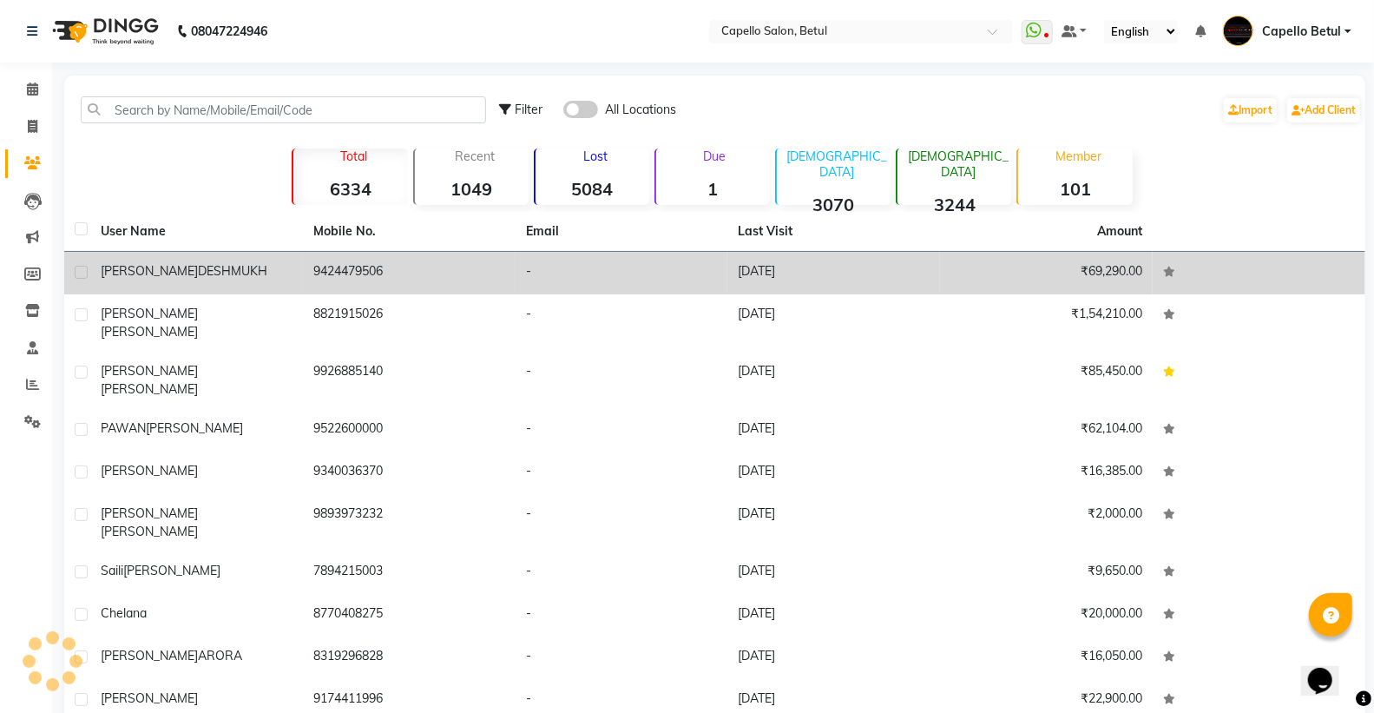
click at [198, 273] on span "DESHMUKH" at bounding box center [232, 271] width 69 height 16
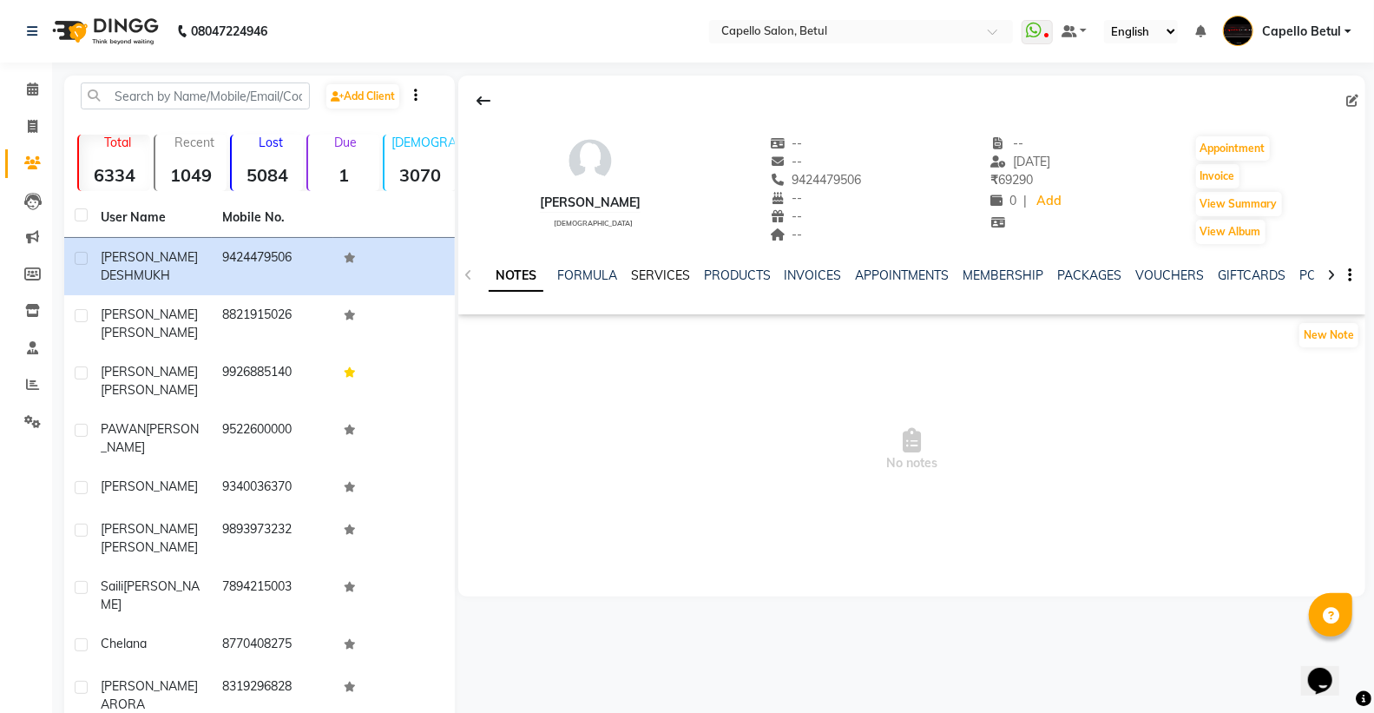
click at [636, 273] on link "SERVICES" at bounding box center [660, 275] width 59 height 16
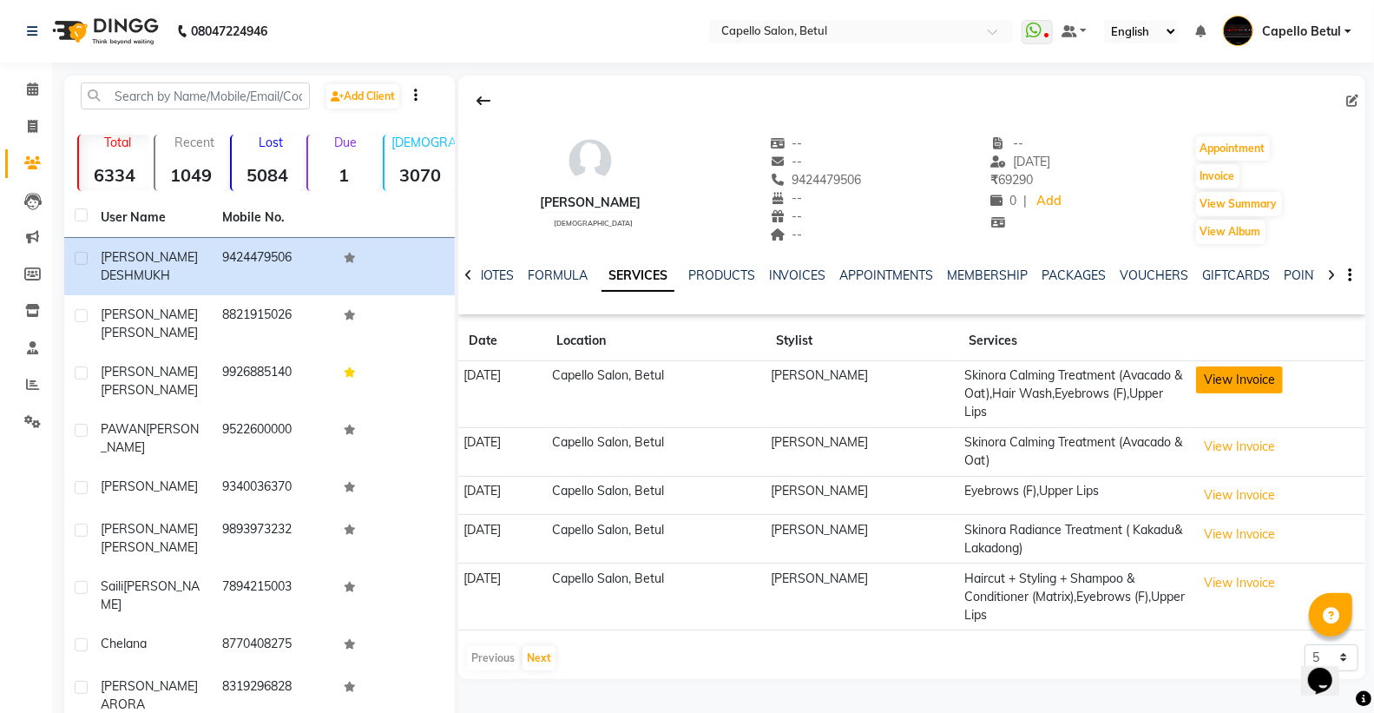
click at [1219, 370] on button "View Invoice" at bounding box center [1239, 379] width 87 height 27
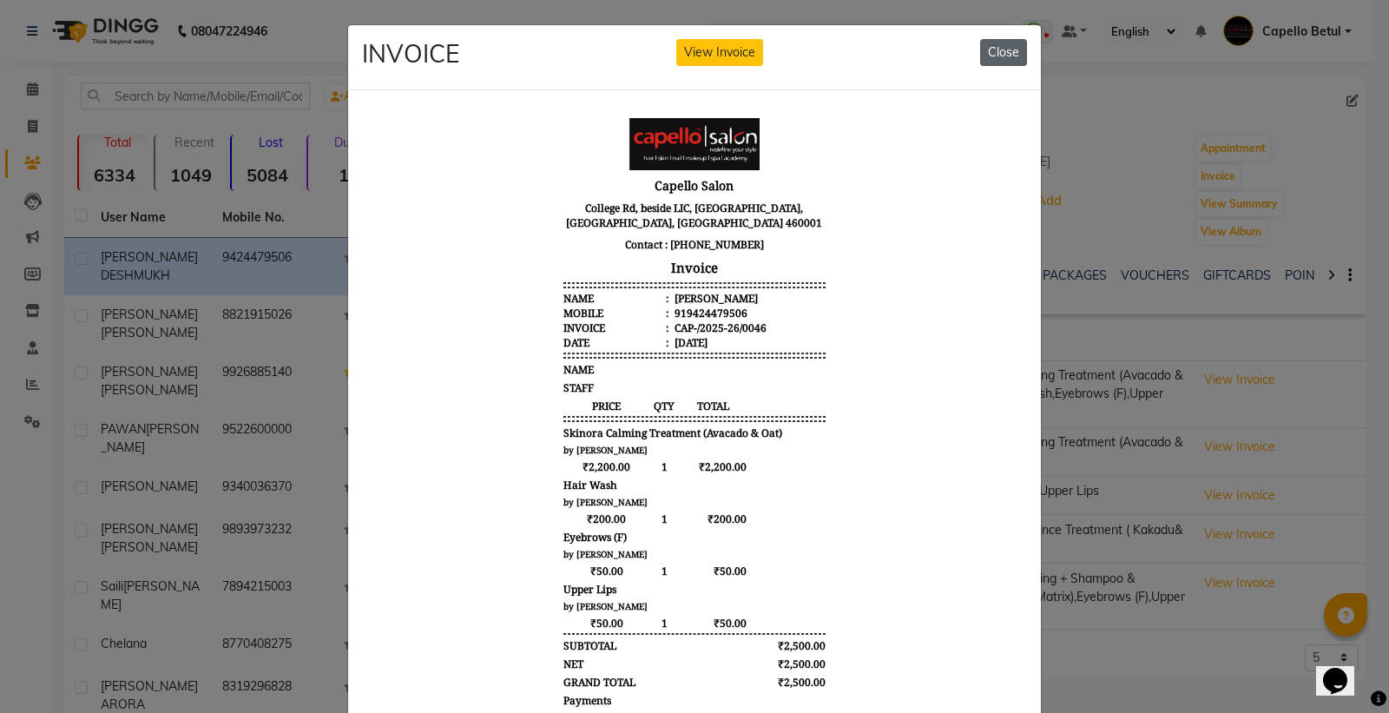
click at [999, 56] on button "Close" at bounding box center [1003, 52] width 47 height 27
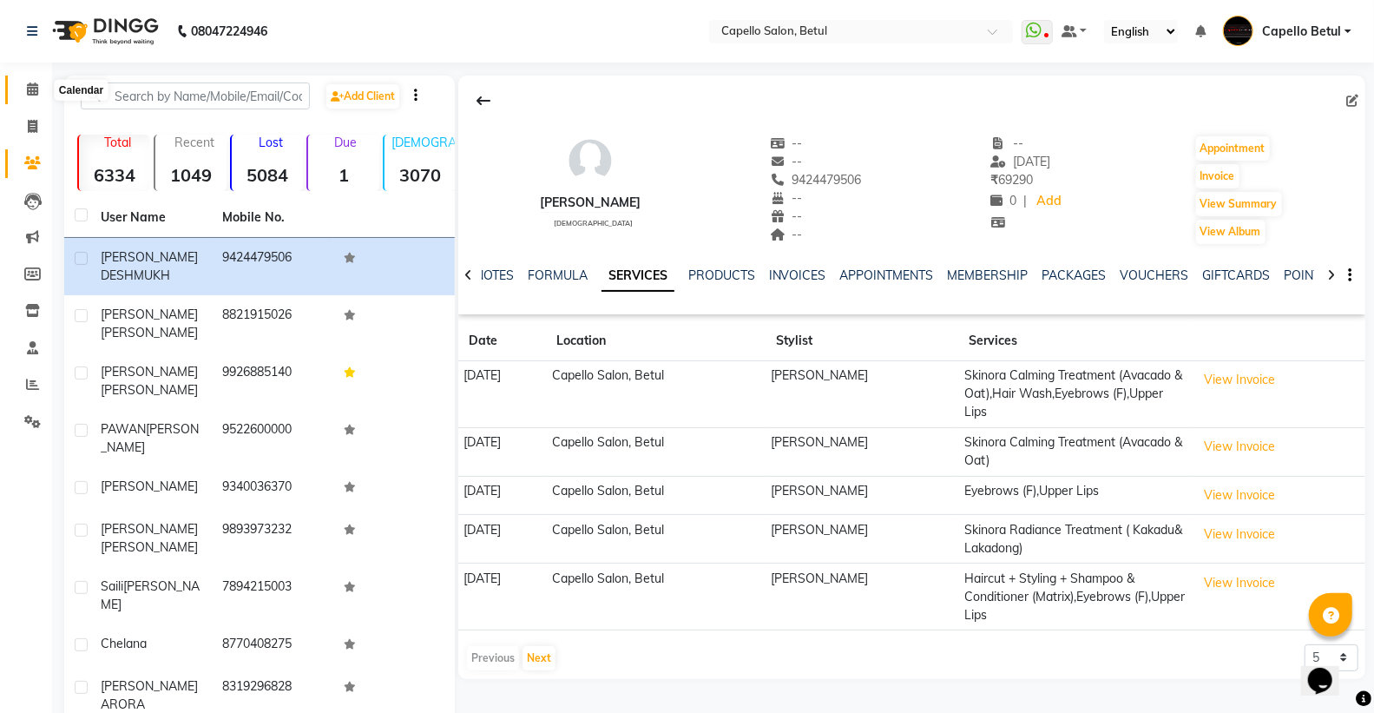
click at [31, 85] on icon at bounding box center [32, 88] width 11 height 13
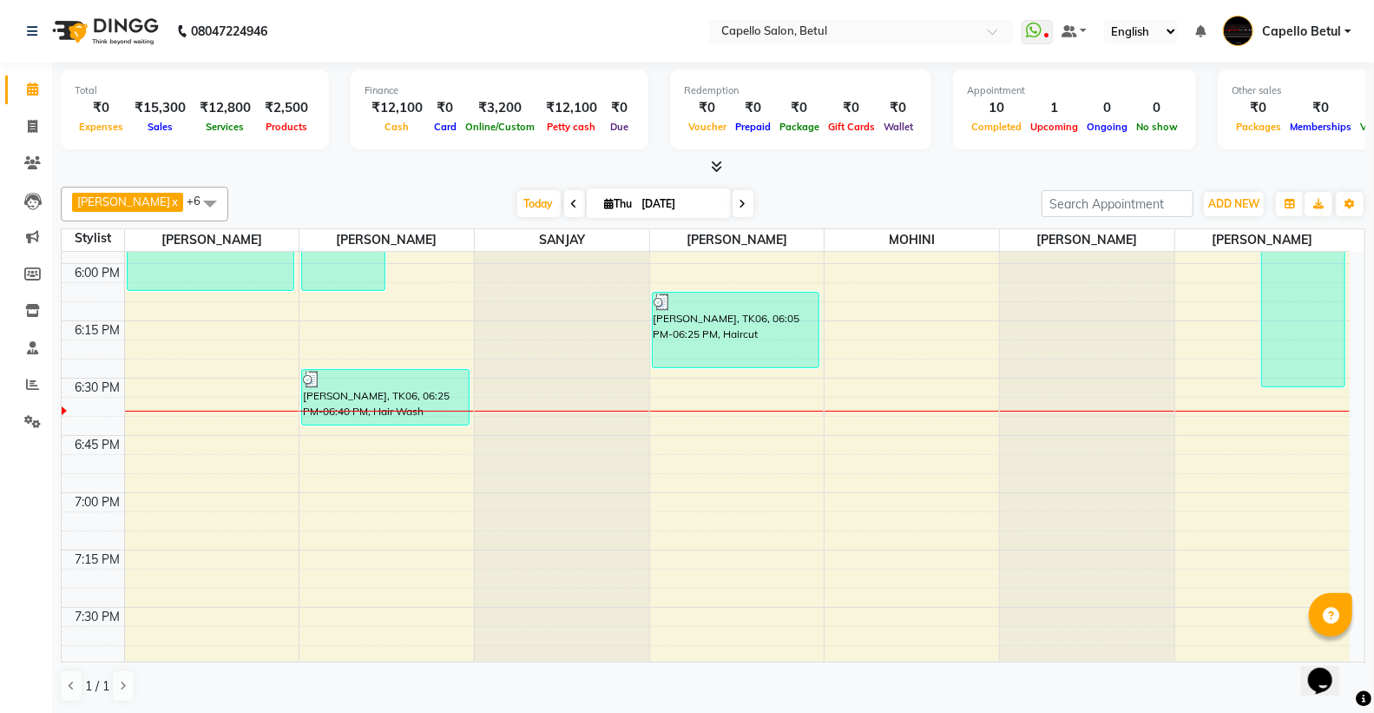
scroll to position [2025, 0]
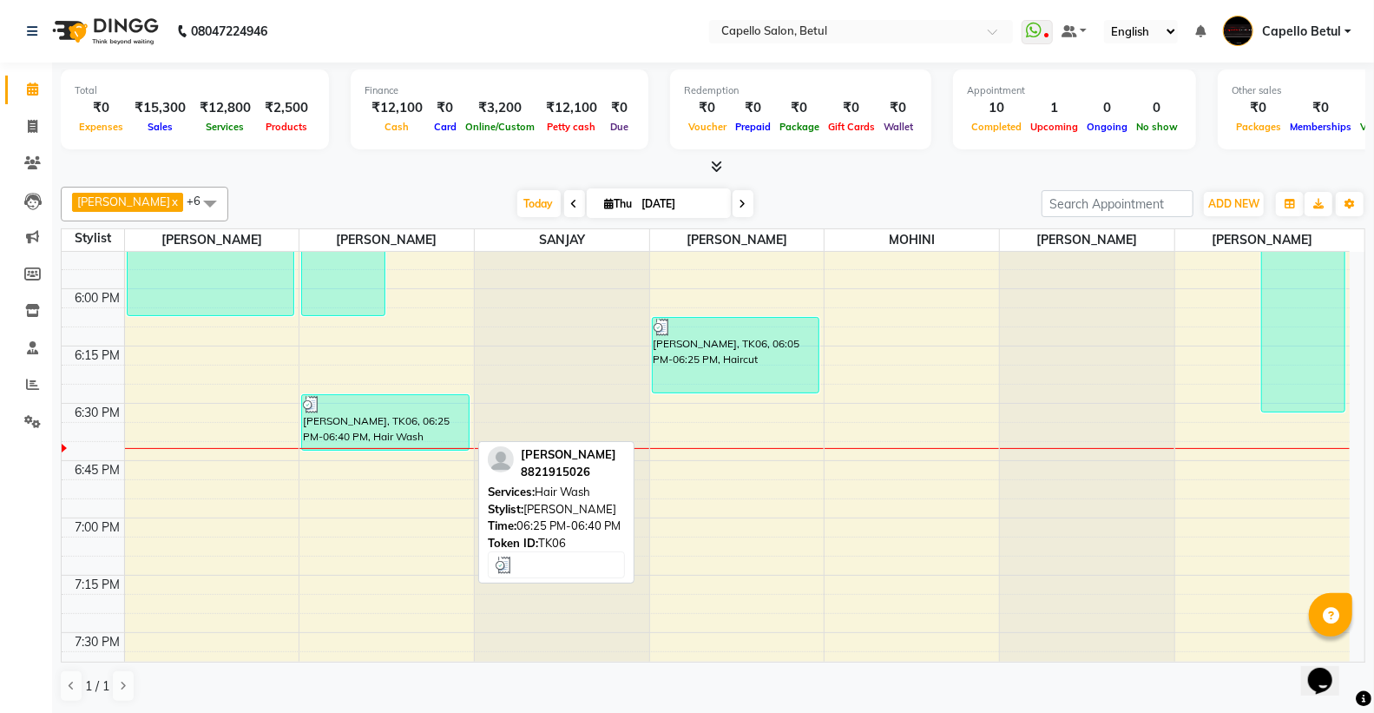
click at [383, 424] on div "[PERSON_NAME], TK06, 06:25 PM-06:40 PM, Hair Wash" at bounding box center [385, 422] width 167 height 55
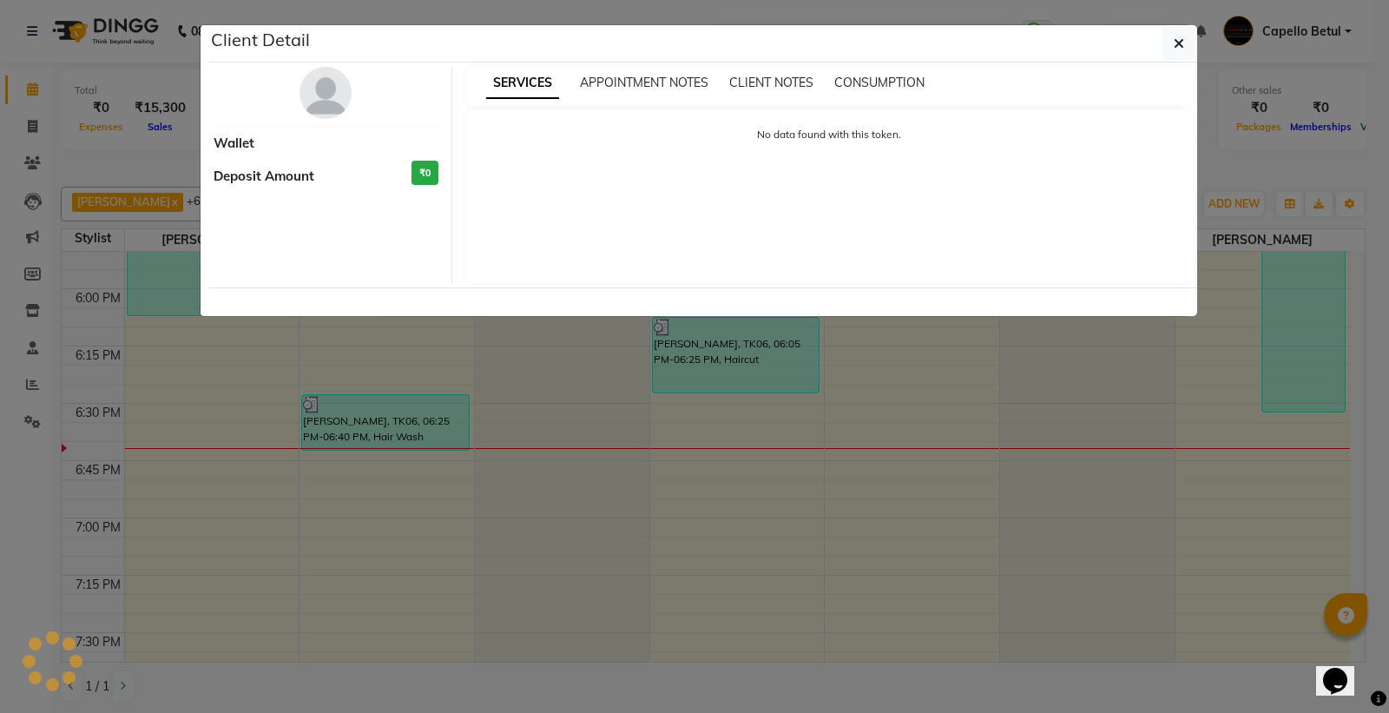
select select "3"
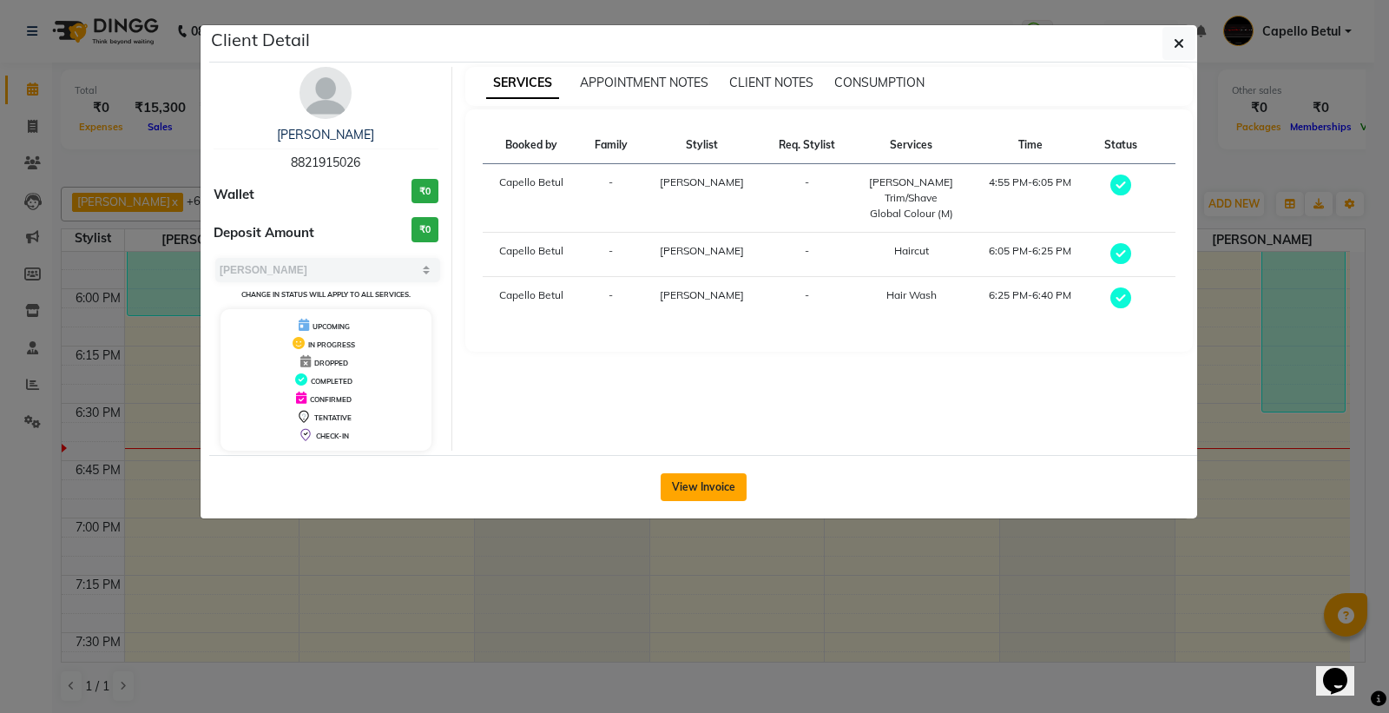
click at [668, 488] on button "View Invoice" at bounding box center [703, 487] width 86 height 28
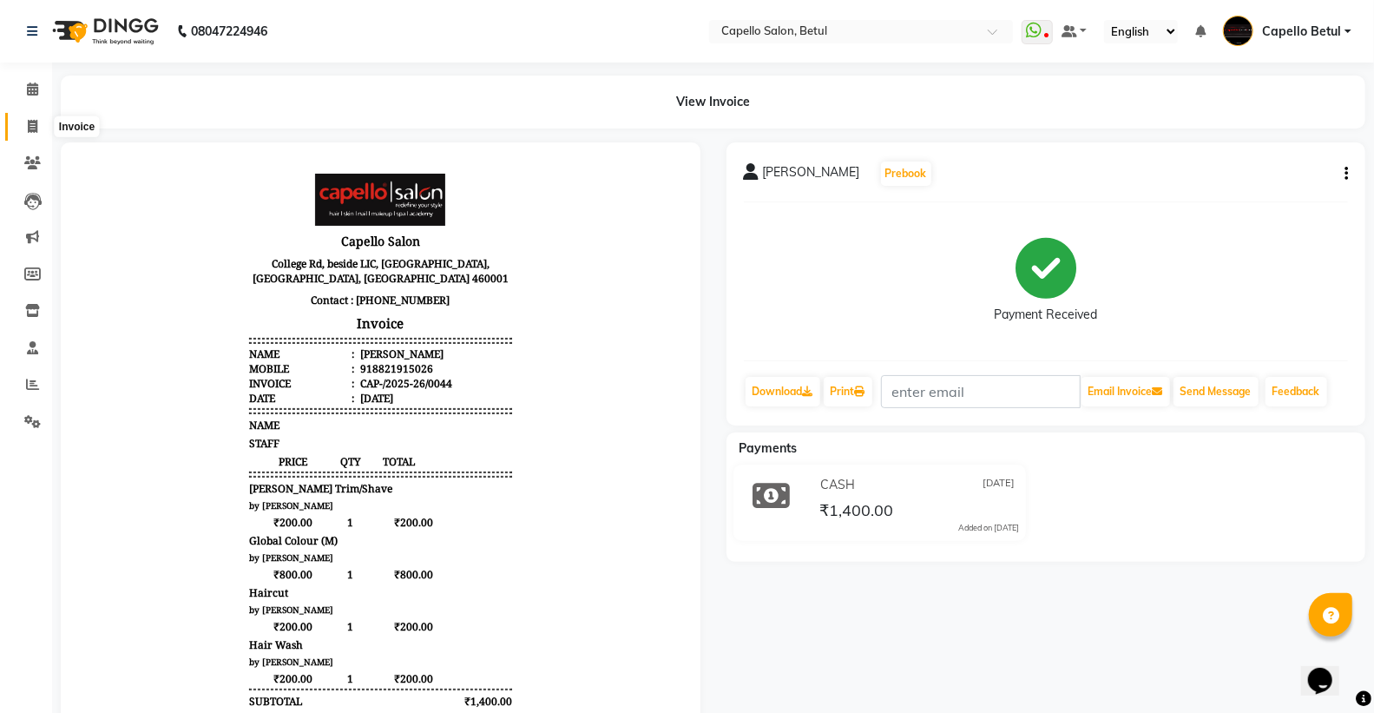
click at [42, 124] on span at bounding box center [32, 127] width 30 height 20
select select "service"
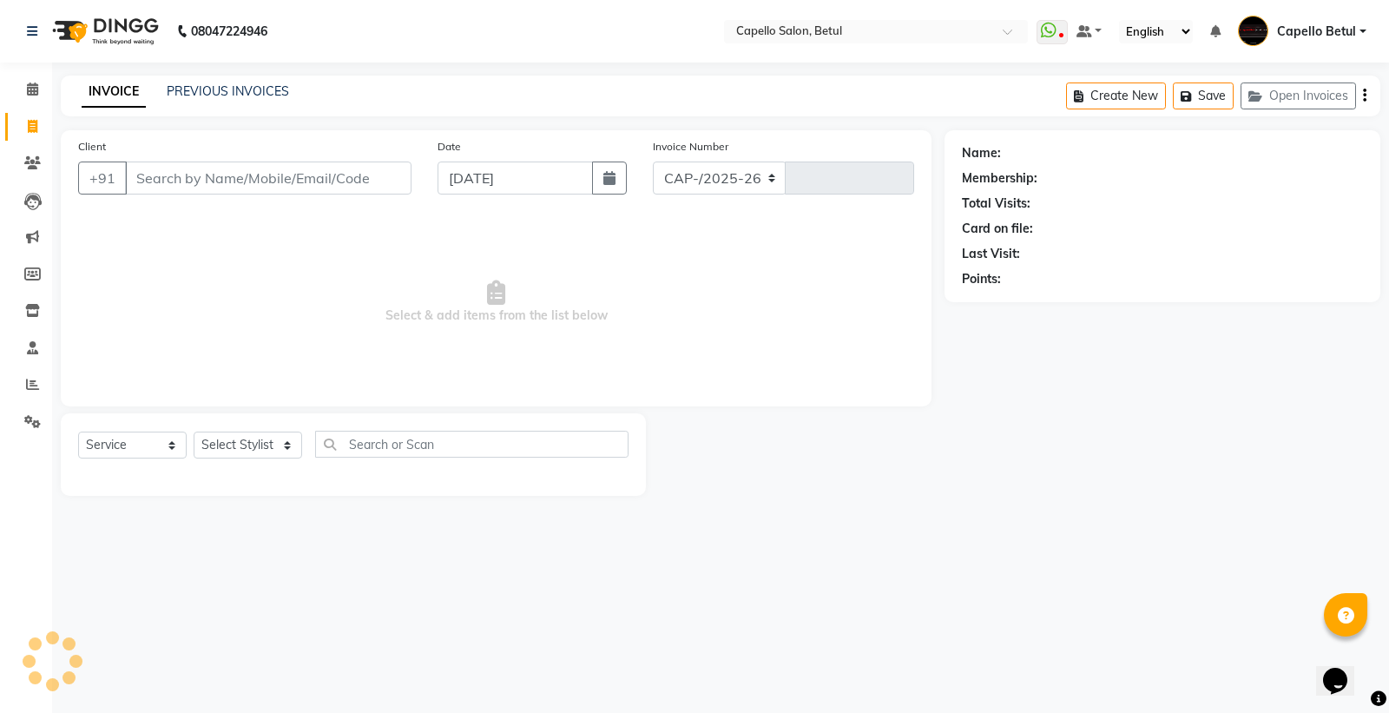
select select "8951"
type input "0047"
click at [235, 167] on input "Client" at bounding box center [268, 177] width 286 height 33
type input "9924982346"
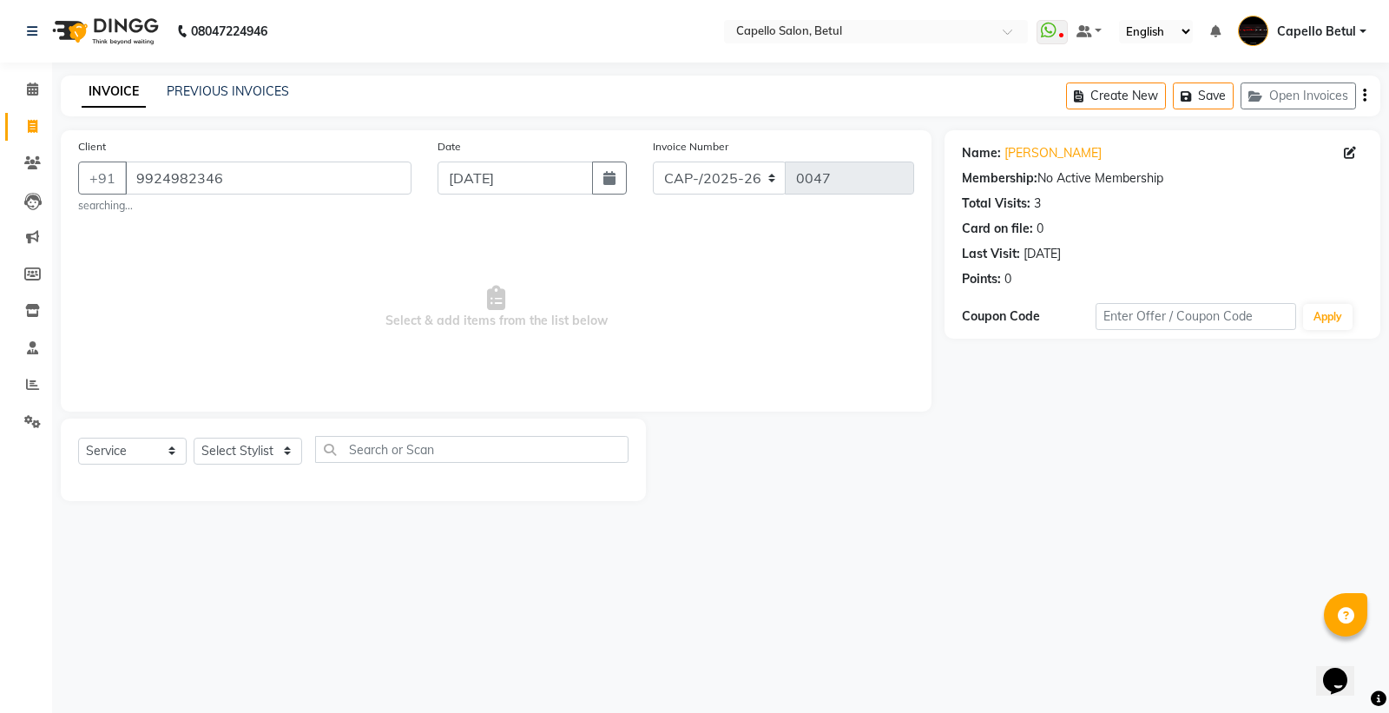
click at [258, 214] on div "Client +91 9924982346 searching... Date 04-09-2025 Invoice Number CAP-/2025-26 …" at bounding box center [496, 270] width 870 height 281
click at [260, 456] on select "Select Stylist ADMIN Capello Betul [PERSON_NAME] [PERSON_NAME] POOJA SOLANKI (M…" at bounding box center [248, 450] width 108 height 27
select select "17856"
click at [194, 437] on select "Select Stylist ADMIN Capello Betul [PERSON_NAME] [PERSON_NAME] POOJA SOLANKI (M…" at bounding box center [248, 450] width 108 height 27
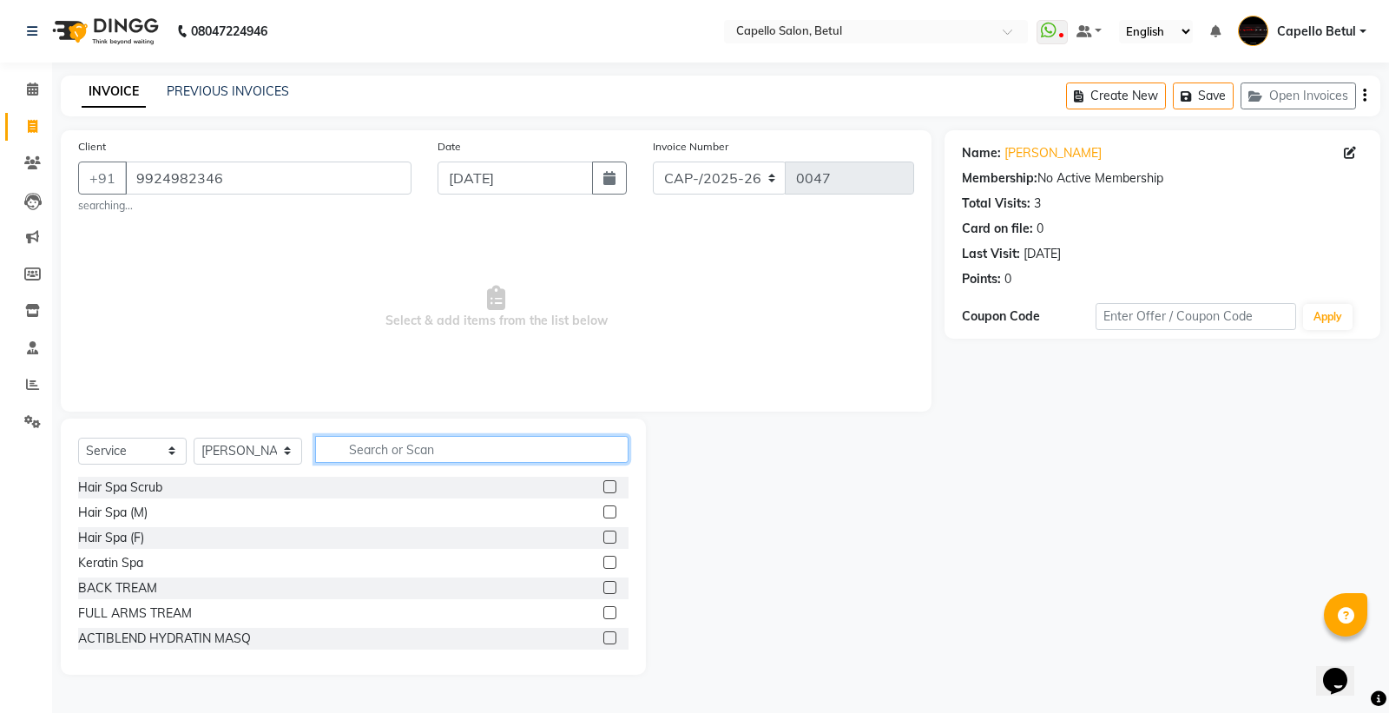
click at [431, 443] on input "text" at bounding box center [471, 449] width 313 height 27
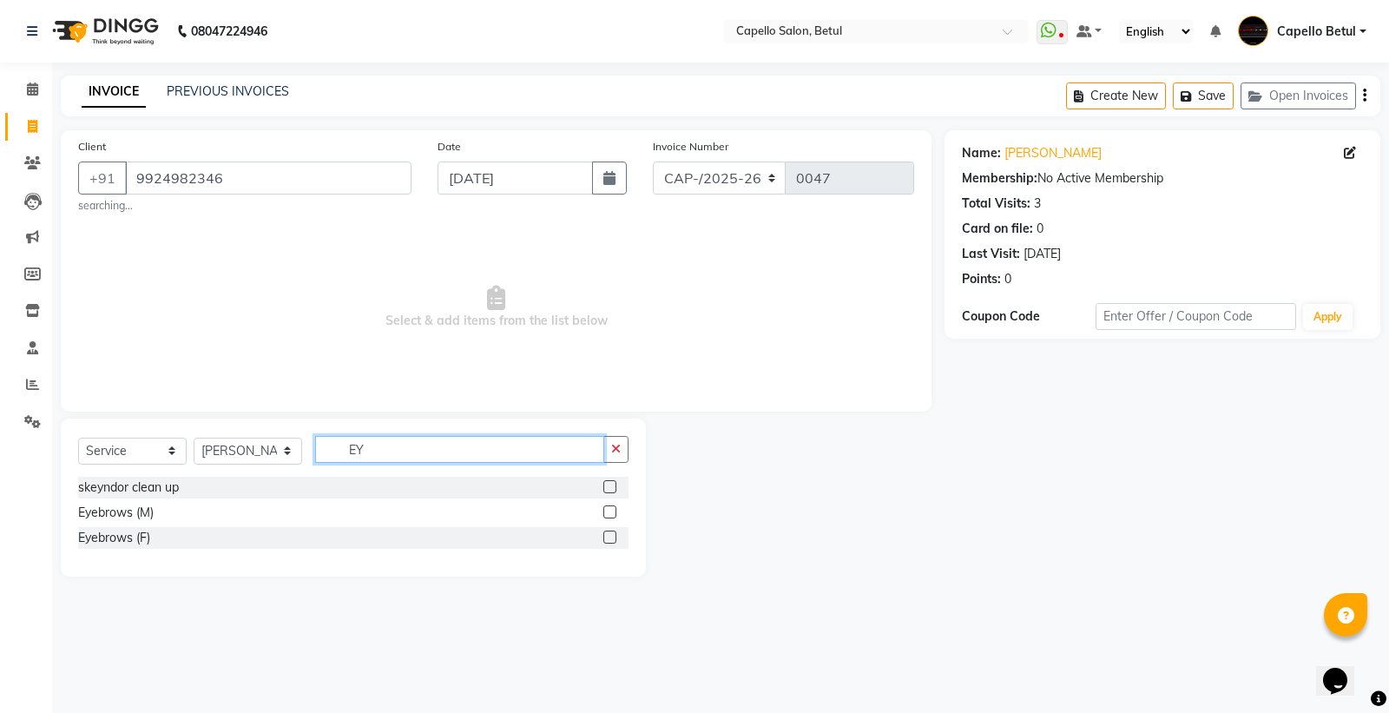
type input "EY"
click at [604, 535] on label at bounding box center [609, 536] width 13 height 13
click at [604, 535] on input "checkbox" at bounding box center [608, 537] width 11 height 11
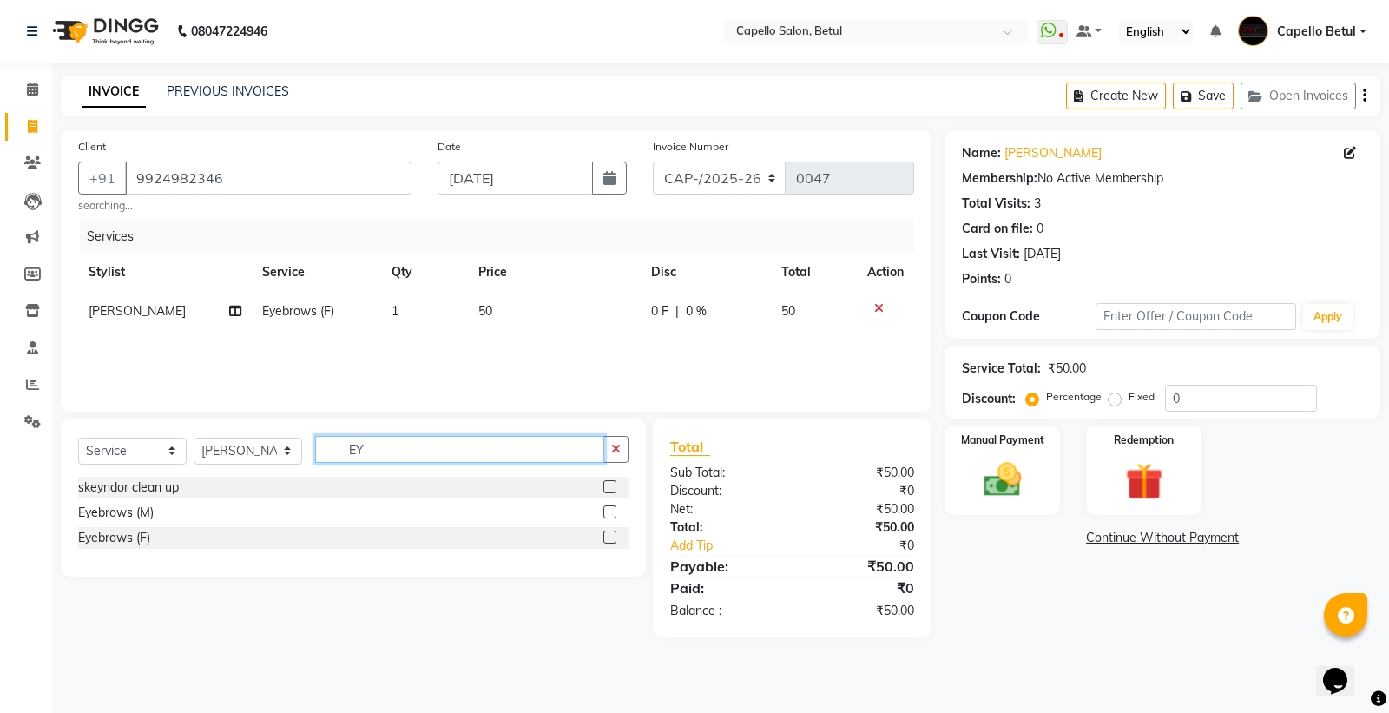
checkbox input "false"
click at [444, 458] on input "EY" at bounding box center [459, 449] width 289 height 27
type input "E"
type input "UPP"
click at [609, 491] on label at bounding box center [609, 486] width 13 height 13
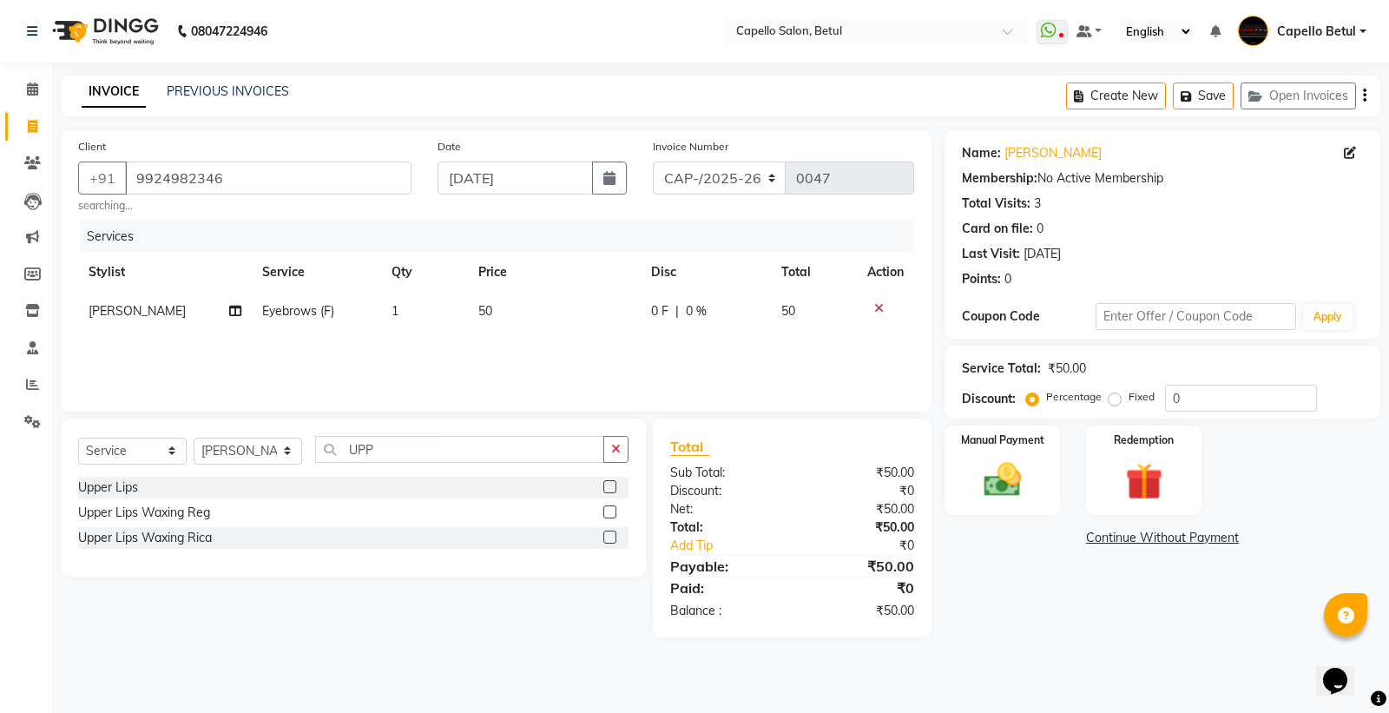
click at [609, 491] on input "checkbox" at bounding box center [608, 487] width 11 height 11
checkbox input "false"
click at [535, 310] on td "50" at bounding box center [554, 311] width 173 height 39
select select "17856"
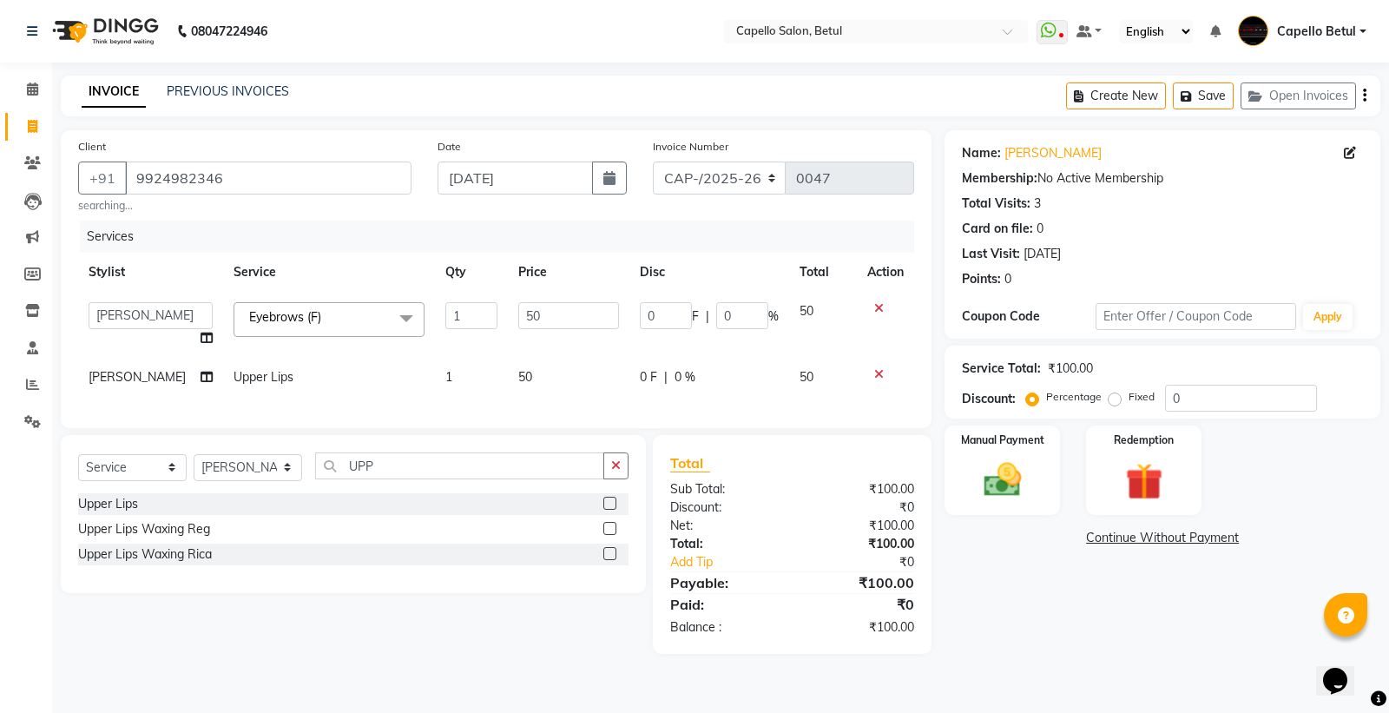
click at [534, 310] on input "50" at bounding box center [568, 315] width 101 height 27
drag, startPoint x: 335, startPoint y: 348, endPoint x: 458, endPoint y: 379, distance: 127.1
click at [341, 348] on tbody "ADMIN Capello Betul DHANRAJ DISHANT kirti MOHINI POOJA SOLANKI (M) PRAVEEN (M) …" at bounding box center [496, 344] width 836 height 105
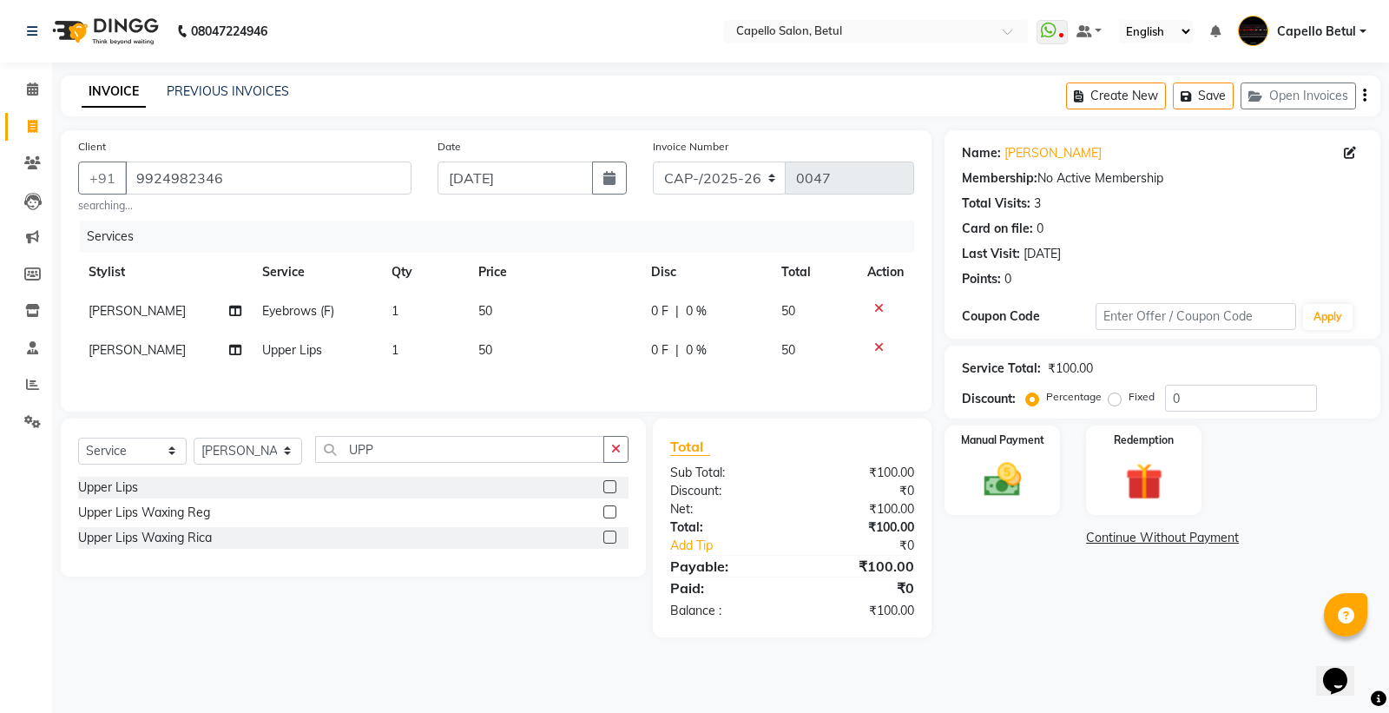
click at [460, 447] on div "Select Service Product Membership Package Voucher Prepaid Gift Card Select Styl…" at bounding box center [353, 497] width 585 height 158
click at [458, 453] on input "UPP" at bounding box center [459, 449] width 289 height 27
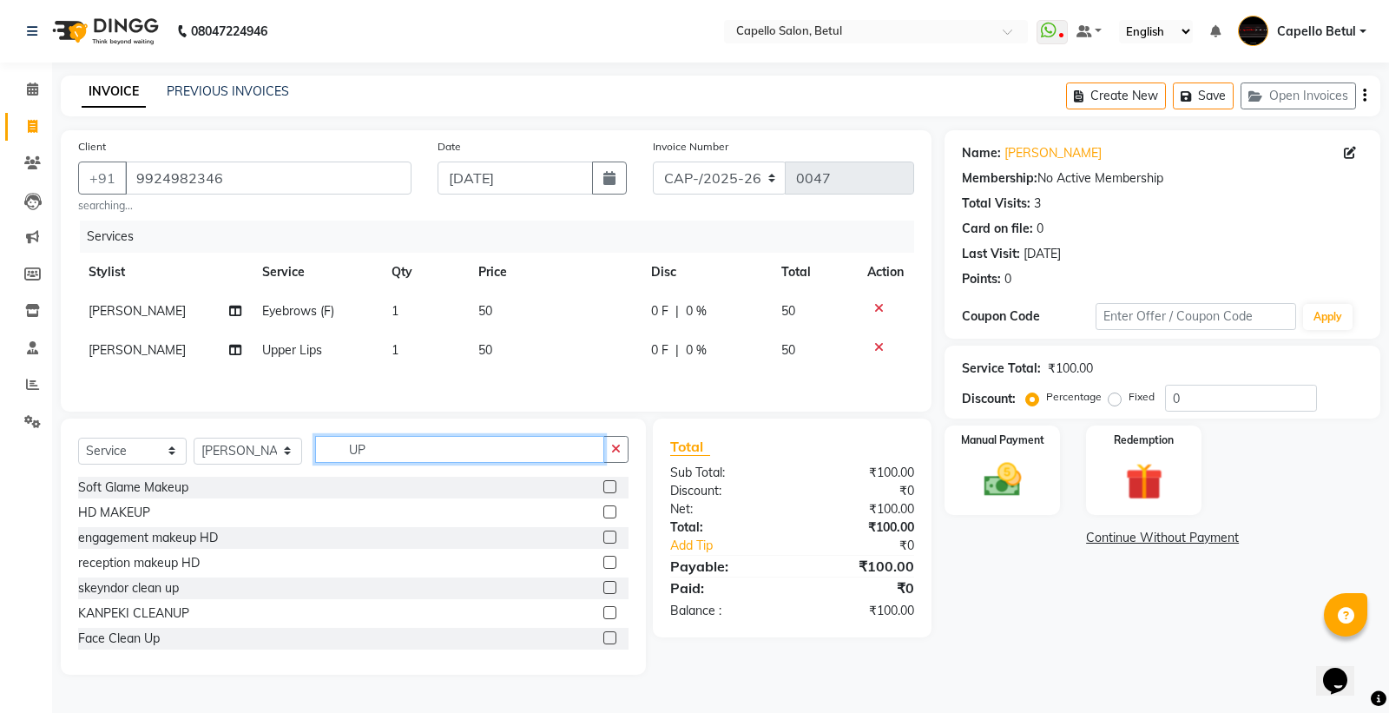
type input "U"
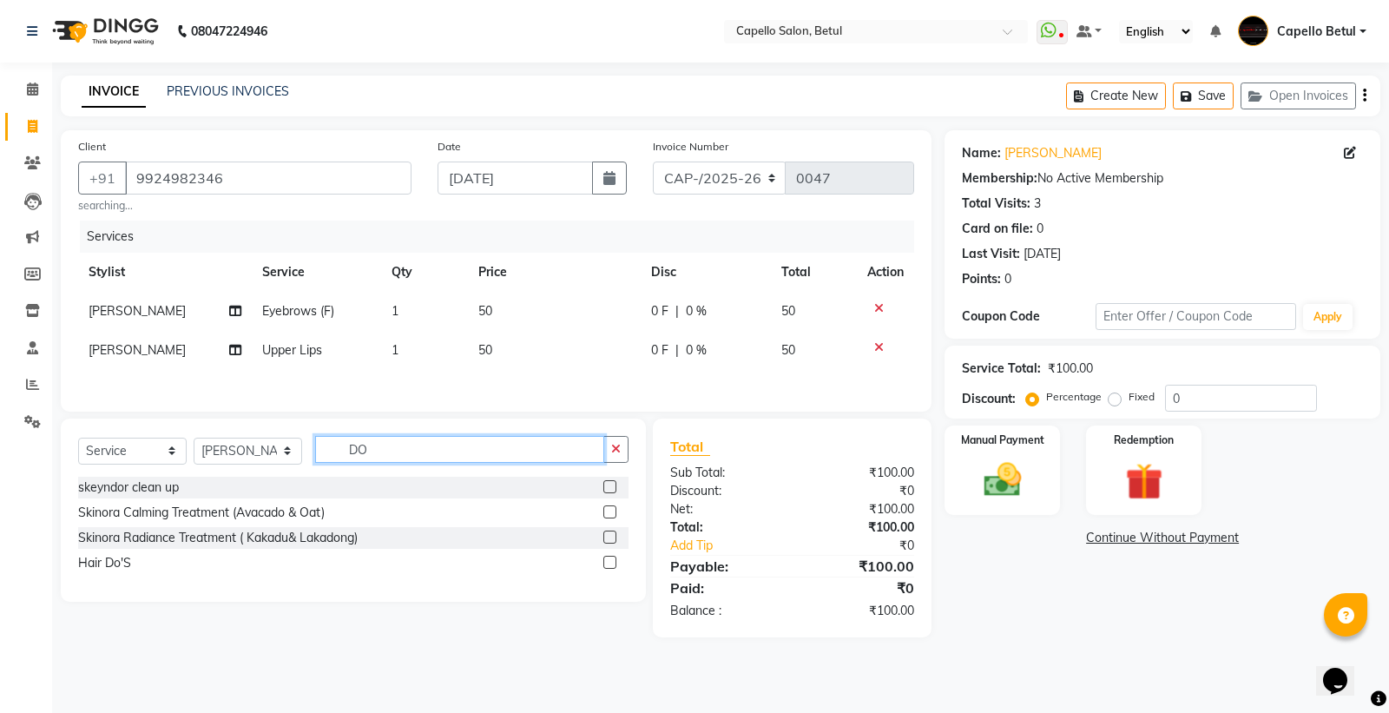
type input "D"
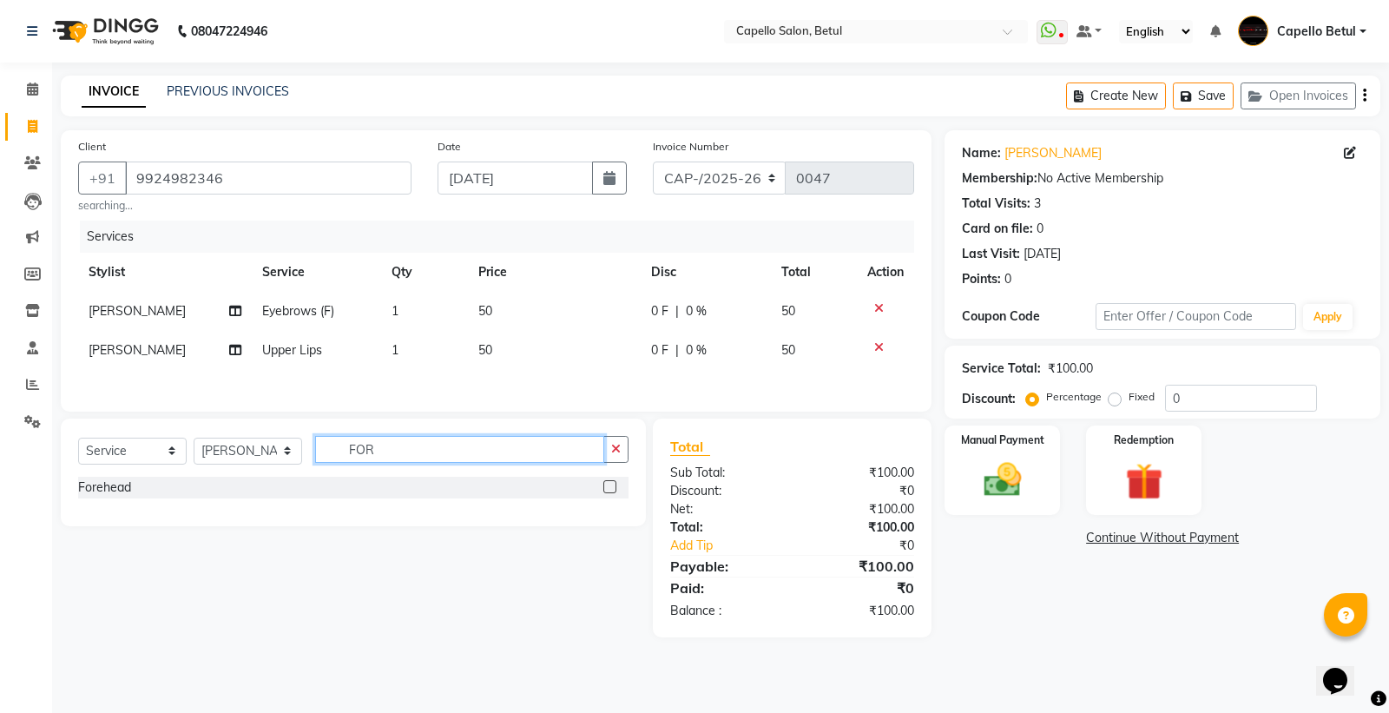
type input "FOR"
click at [609, 490] on label at bounding box center [609, 486] width 13 height 13
click at [609, 490] on input "checkbox" at bounding box center [608, 487] width 11 height 11
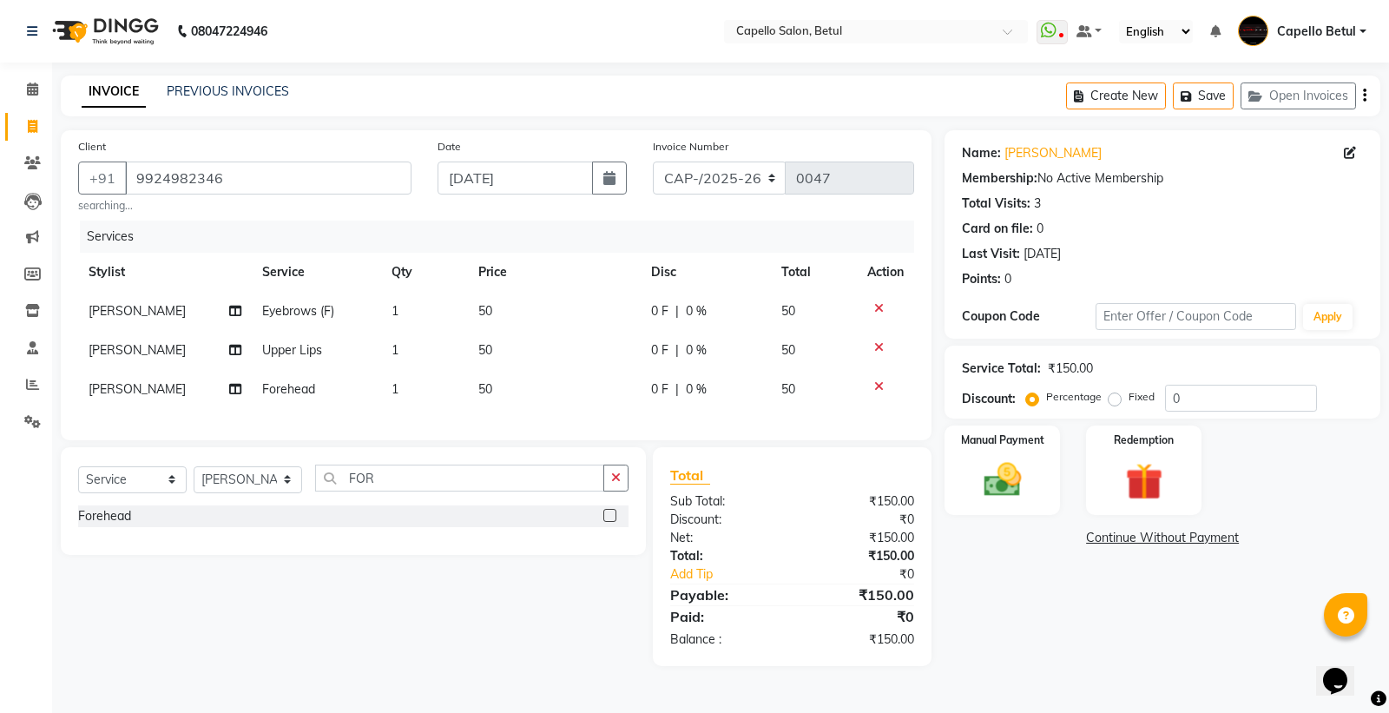
checkbox input "false"
click at [614, 477] on div "Select Service Product Membership Package Voucher Prepaid Gift Card Select Styl…" at bounding box center [353, 501] width 585 height 108
click at [613, 483] on icon "button" at bounding box center [616, 477] width 10 height 12
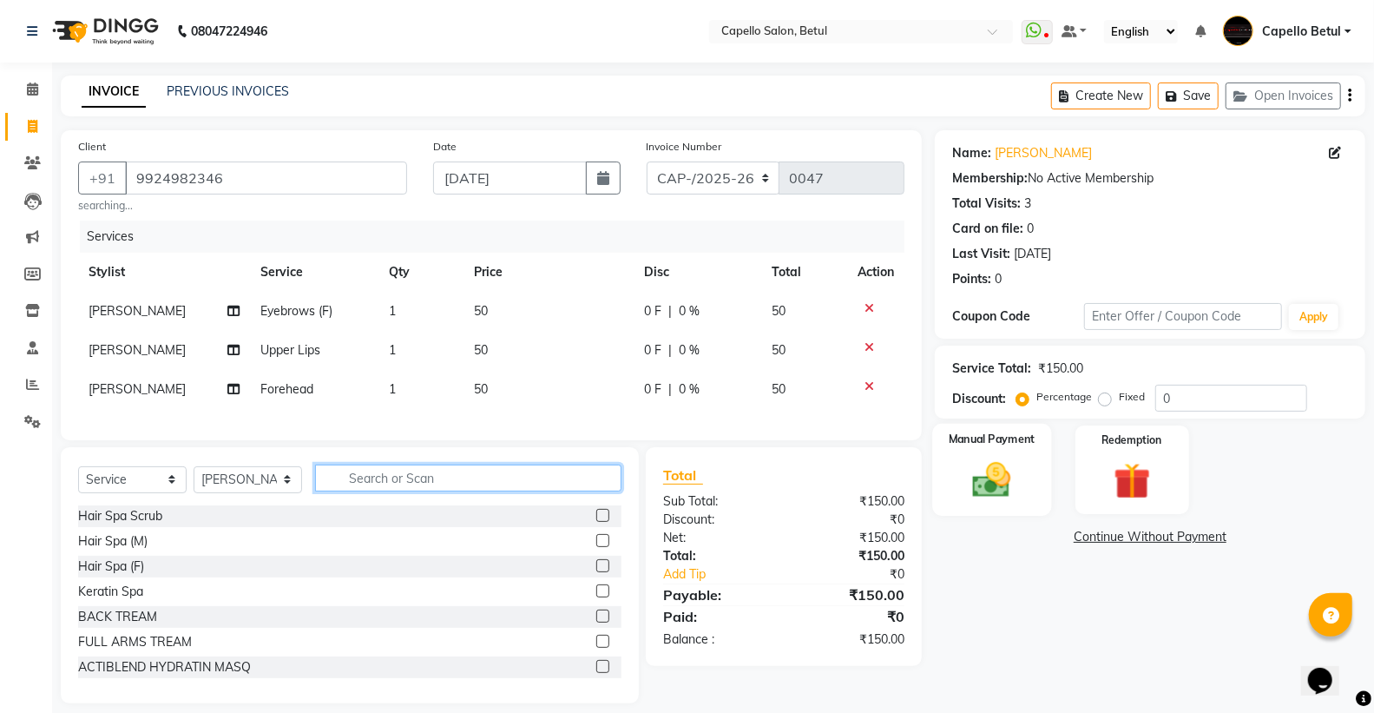
scroll to position [31, 0]
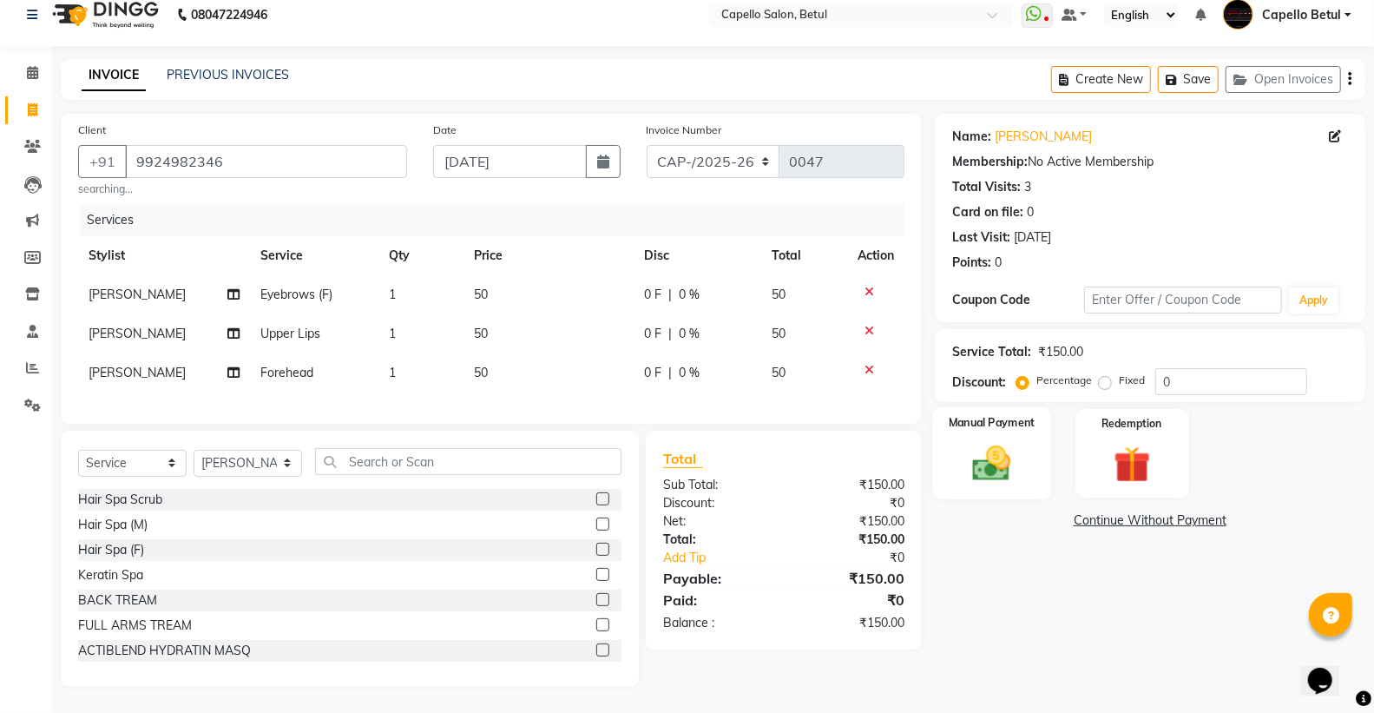
click at [988, 441] on img at bounding box center [992, 463] width 62 height 44
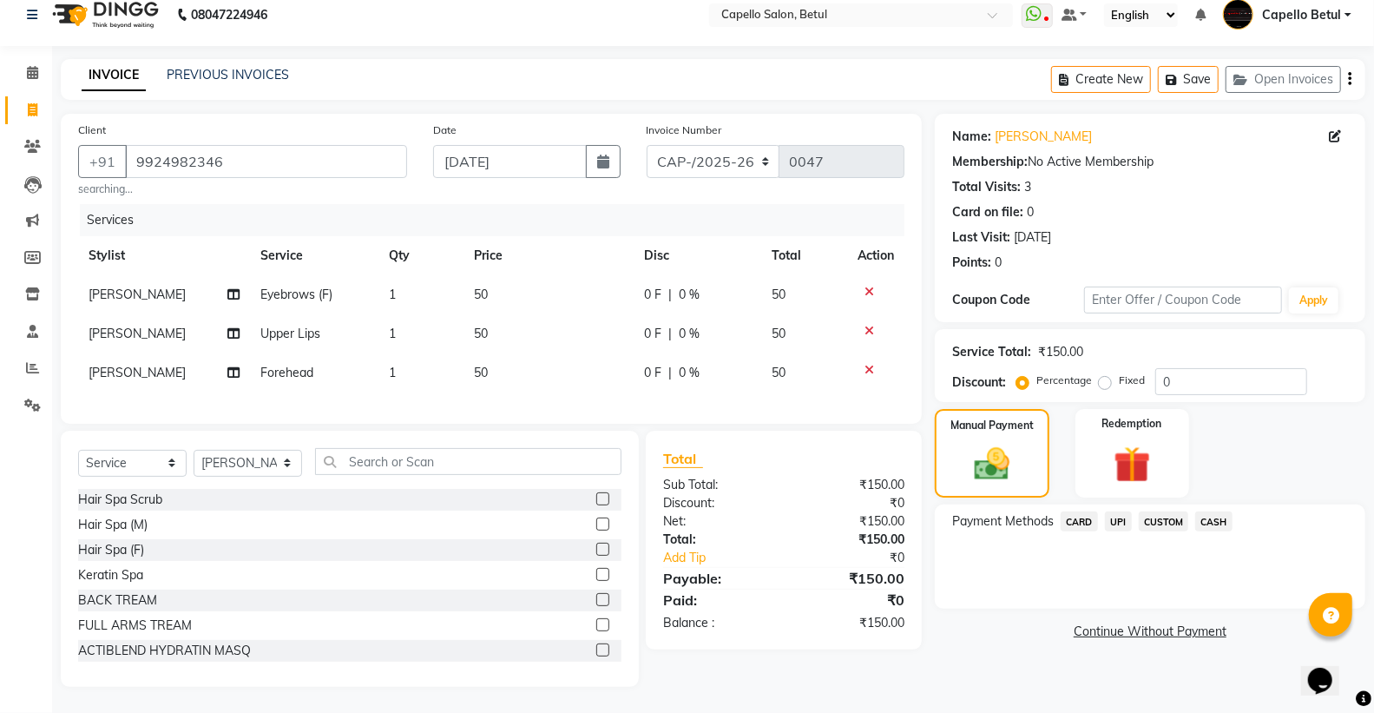
click at [1199, 511] on span "CASH" at bounding box center [1213, 521] width 37 height 20
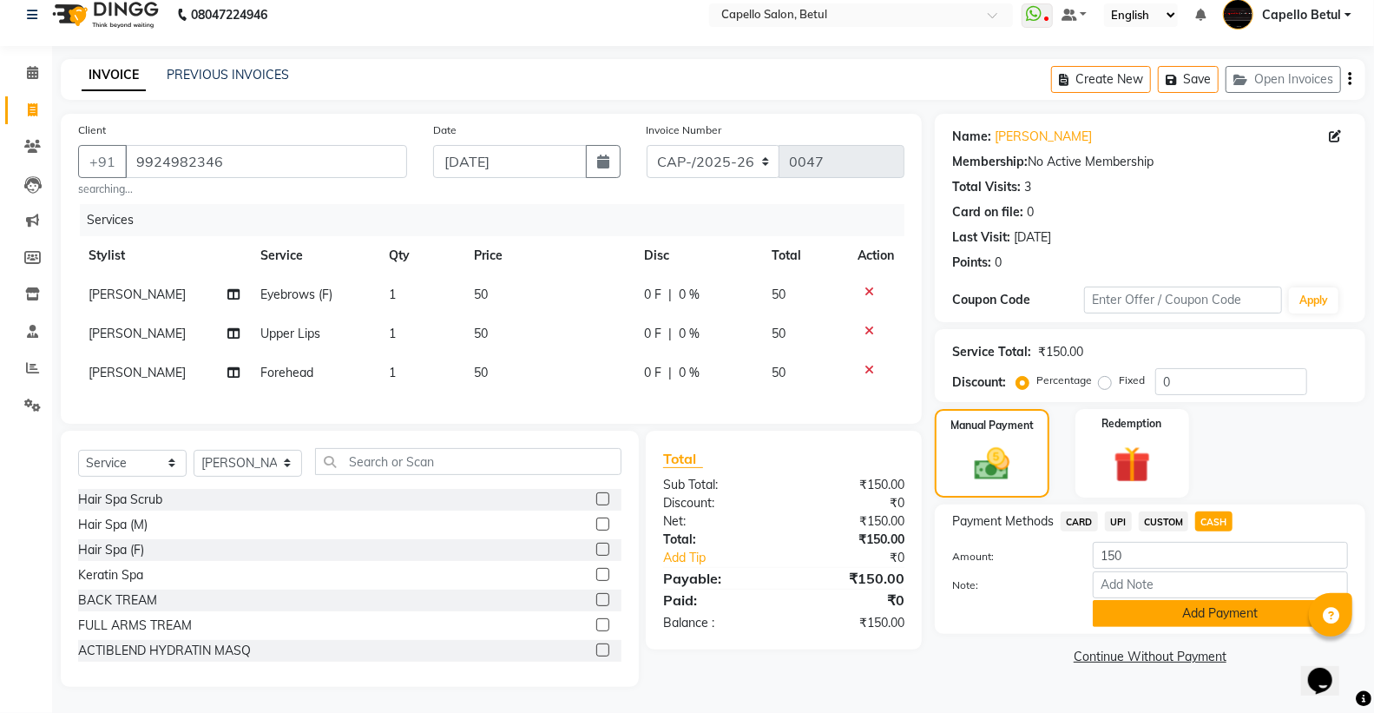
click at [1225, 601] on button "Add Payment" at bounding box center [1220, 613] width 255 height 27
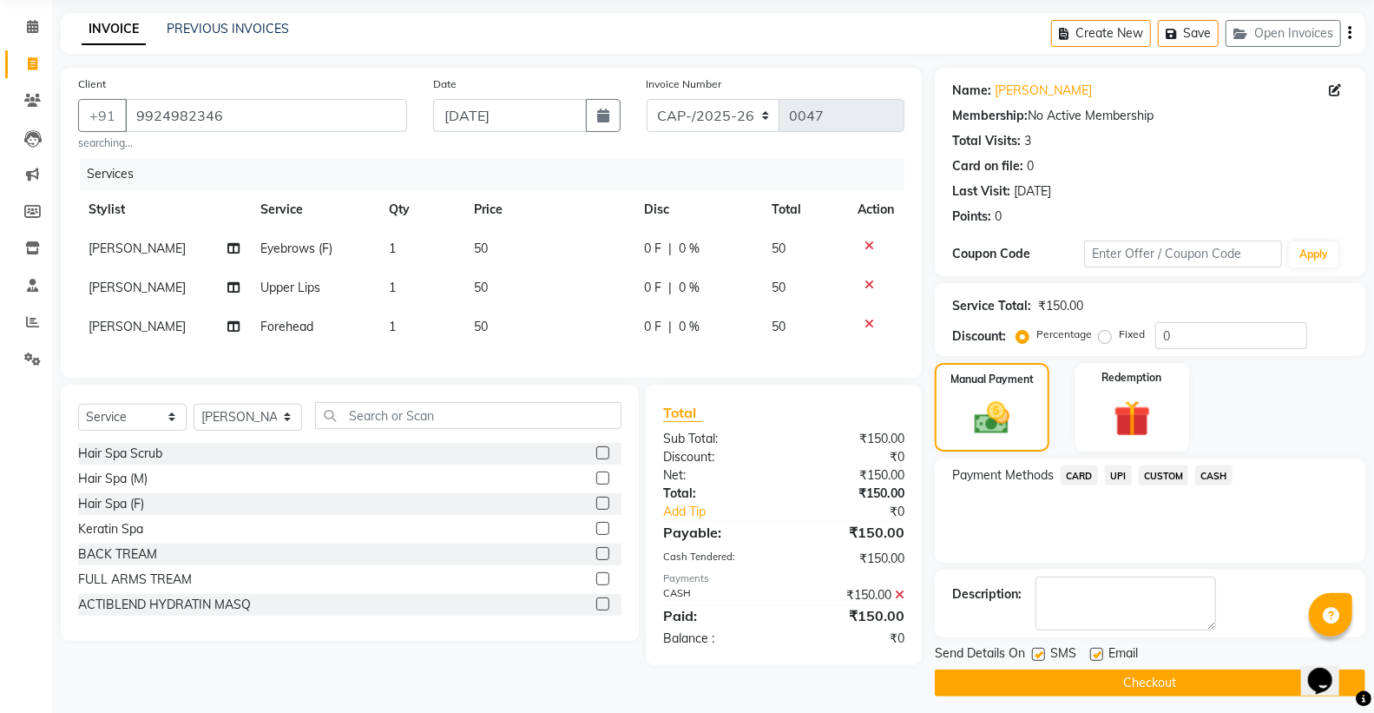
scroll to position [72, 0]
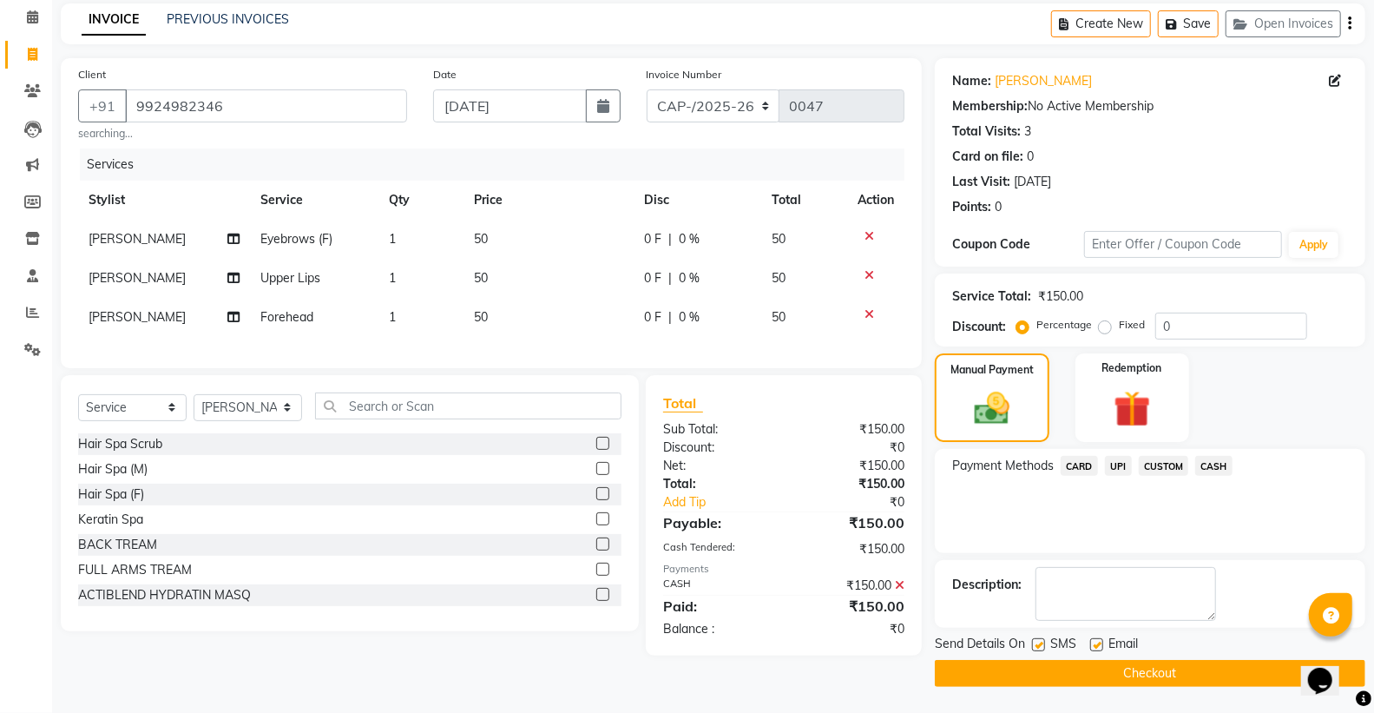
click at [1122, 677] on button "Checkout" at bounding box center [1150, 673] width 430 height 27
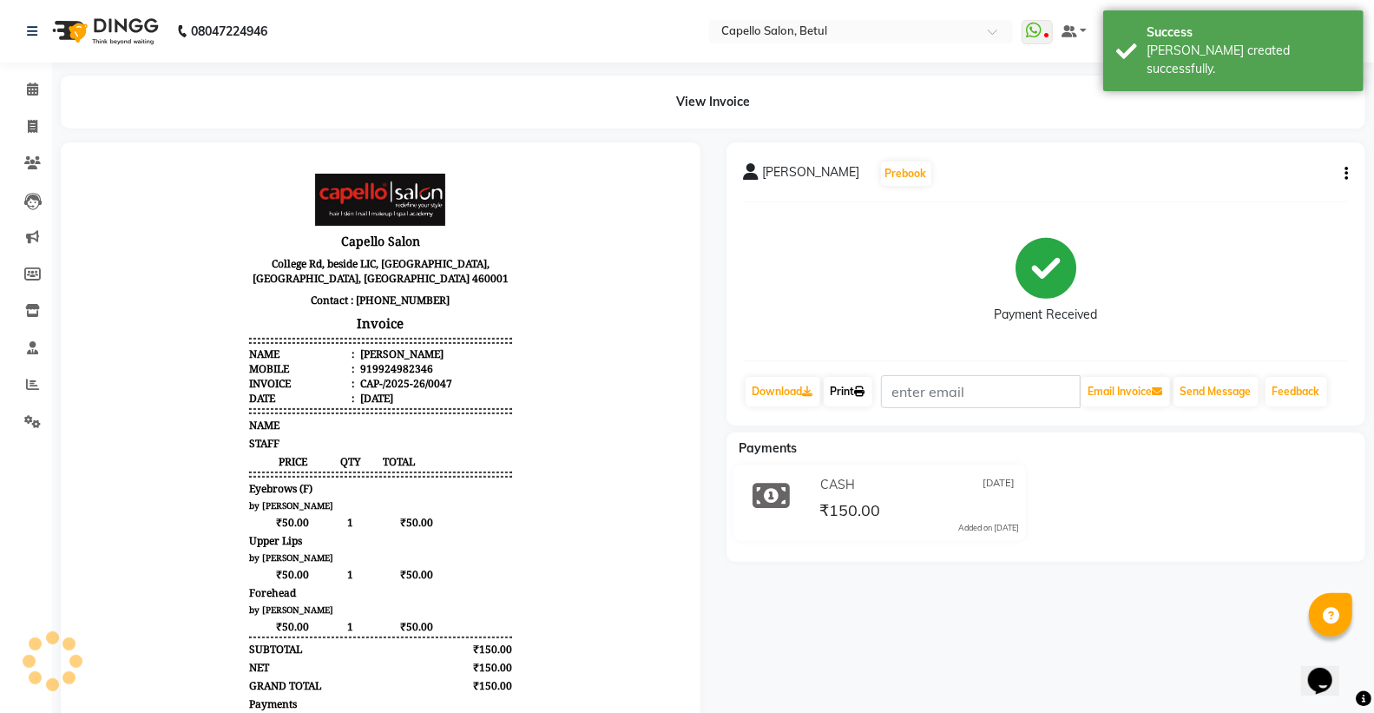
click at [856, 385] on link "Print" at bounding box center [848, 392] width 49 height 30
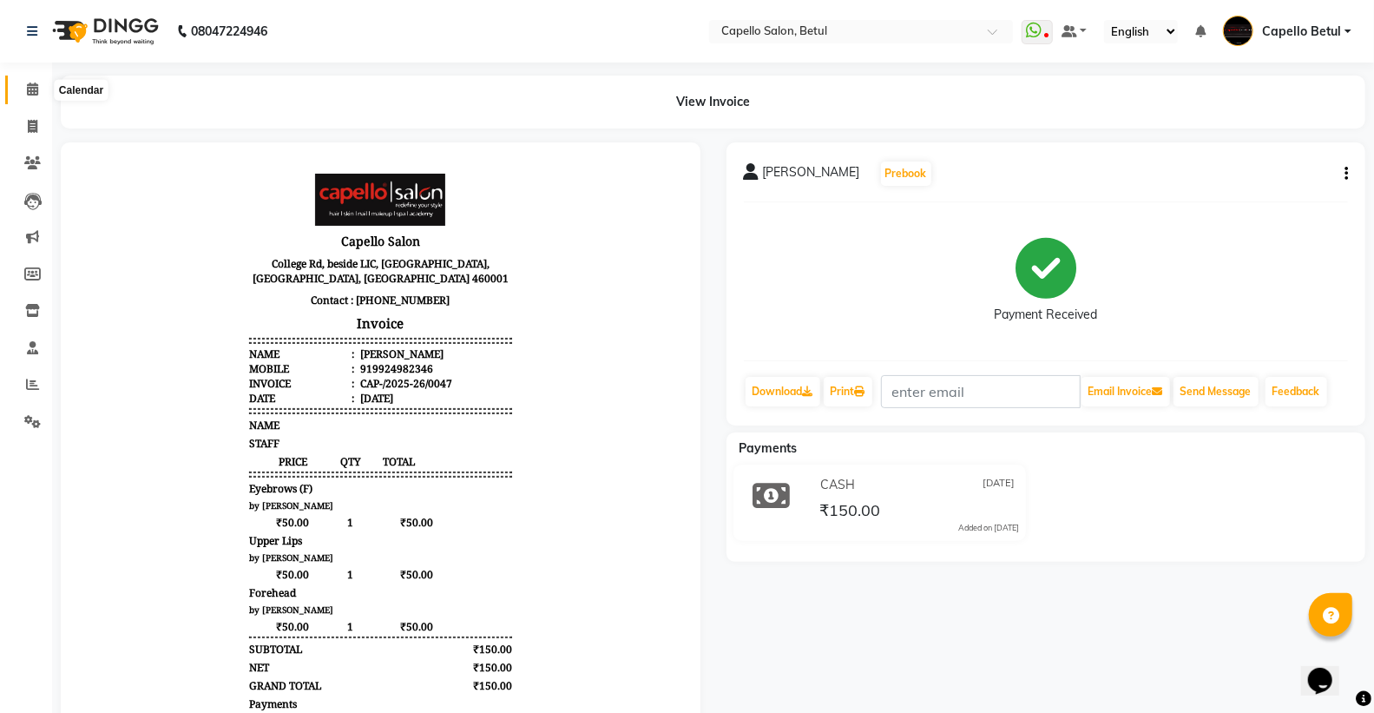
click at [28, 97] on span at bounding box center [32, 90] width 30 height 20
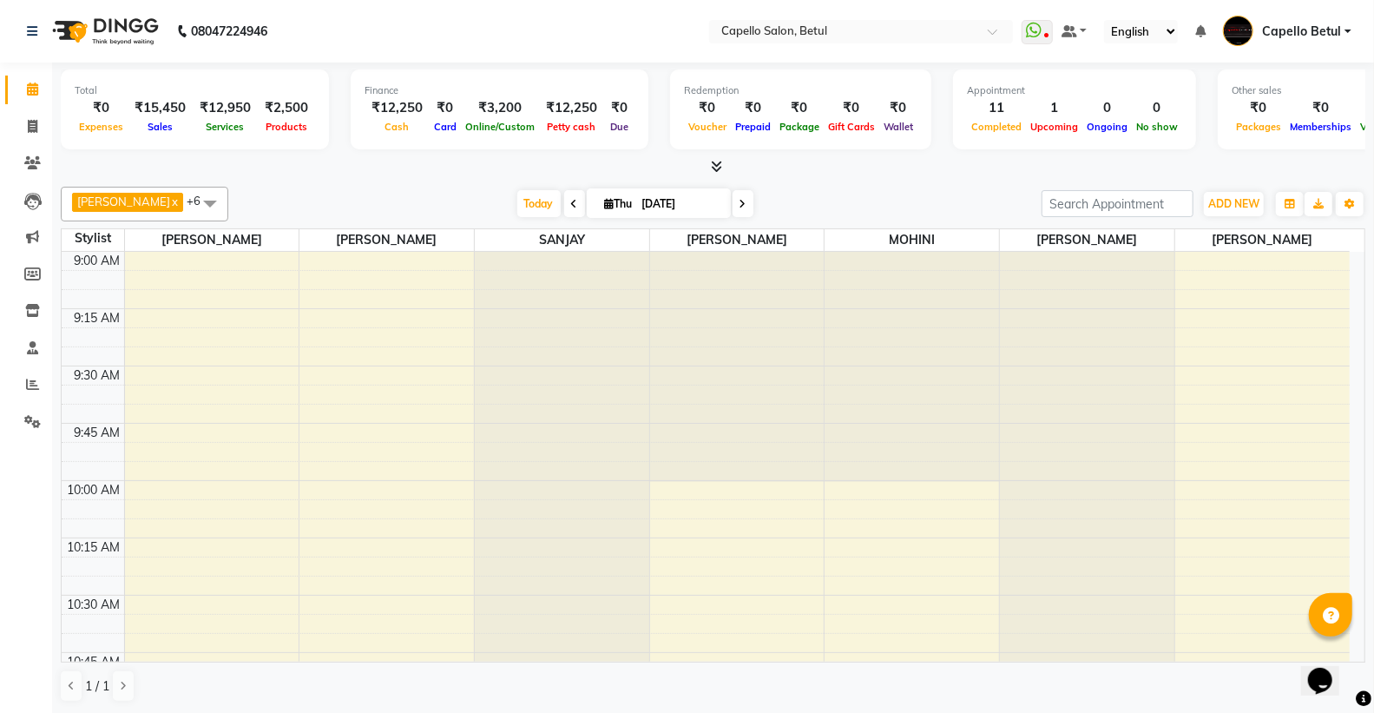
click at [713, 161] on icon at bounding box center [716, 166] width 11 height 13
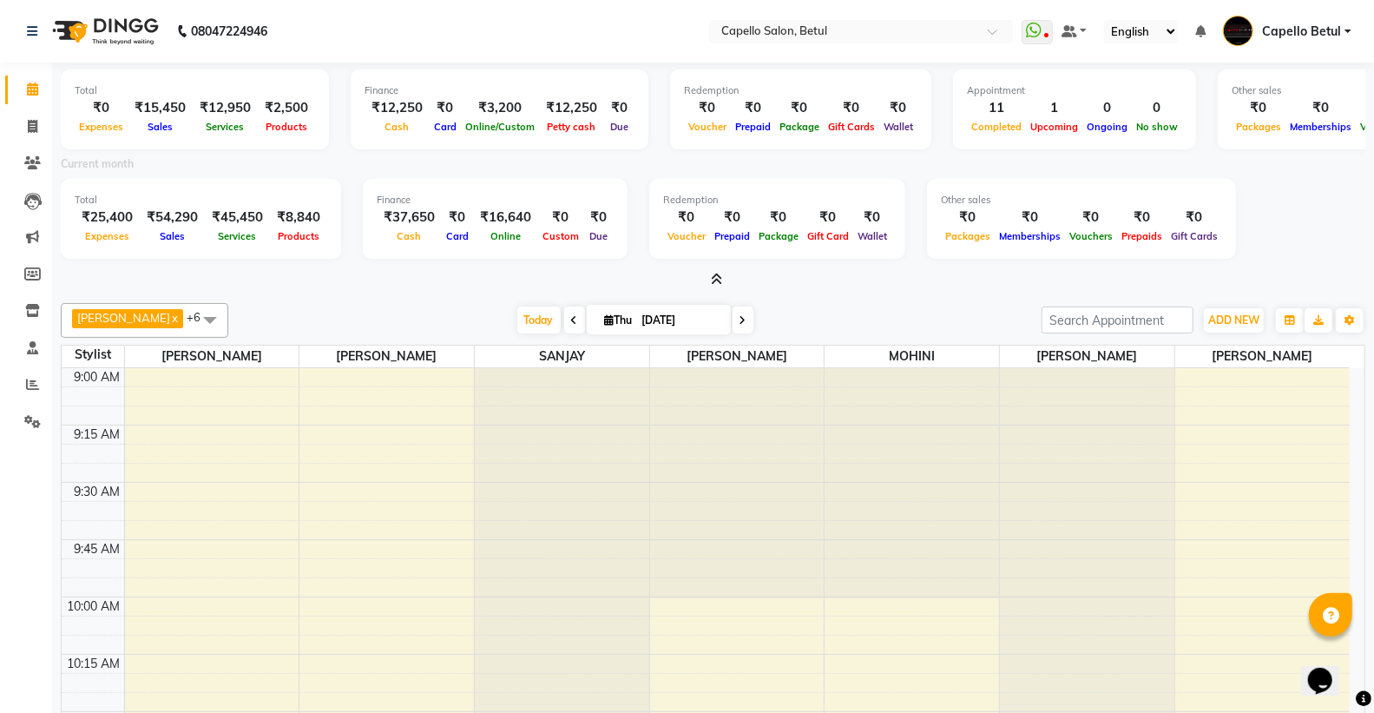
click at [708, 273] on span at bounding box center [713, 280] width 18 height 18
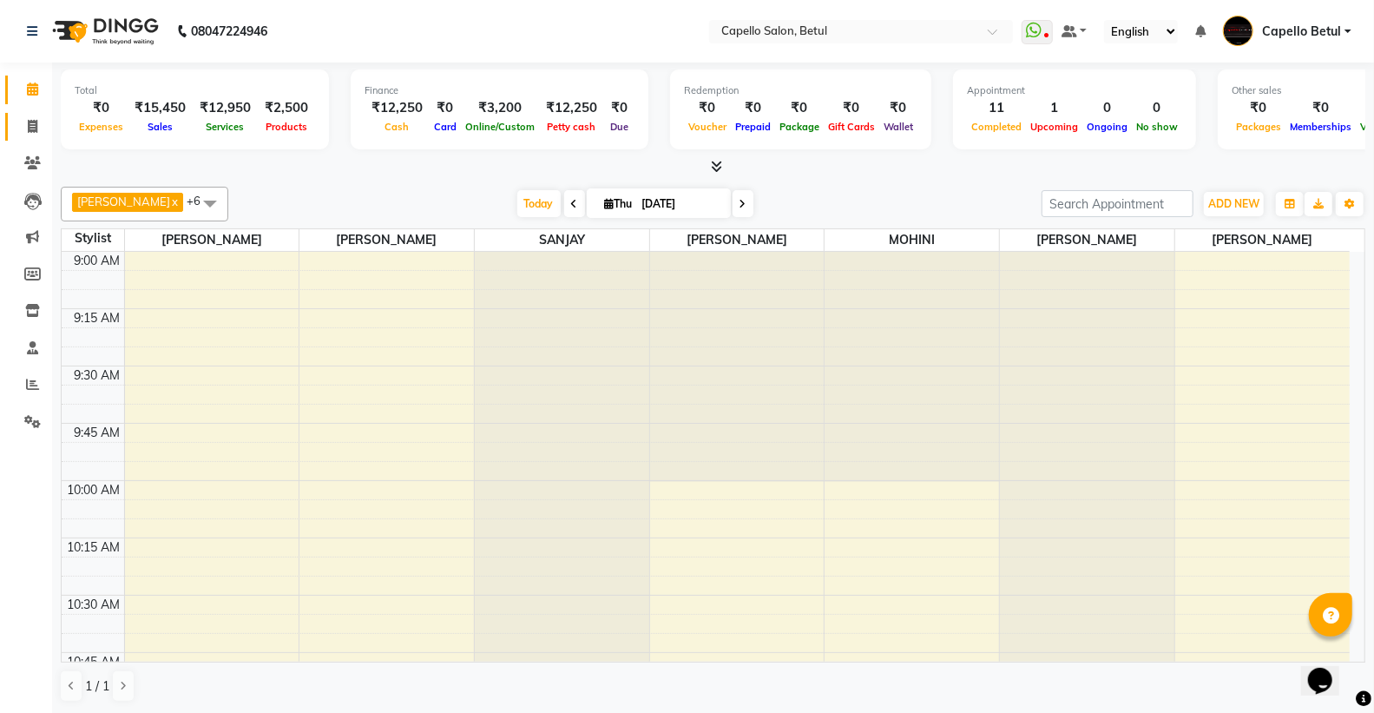
click at [33, 113] on link "Invoice" at bounding box center [26, 127] width 42 height 29
select select "service"
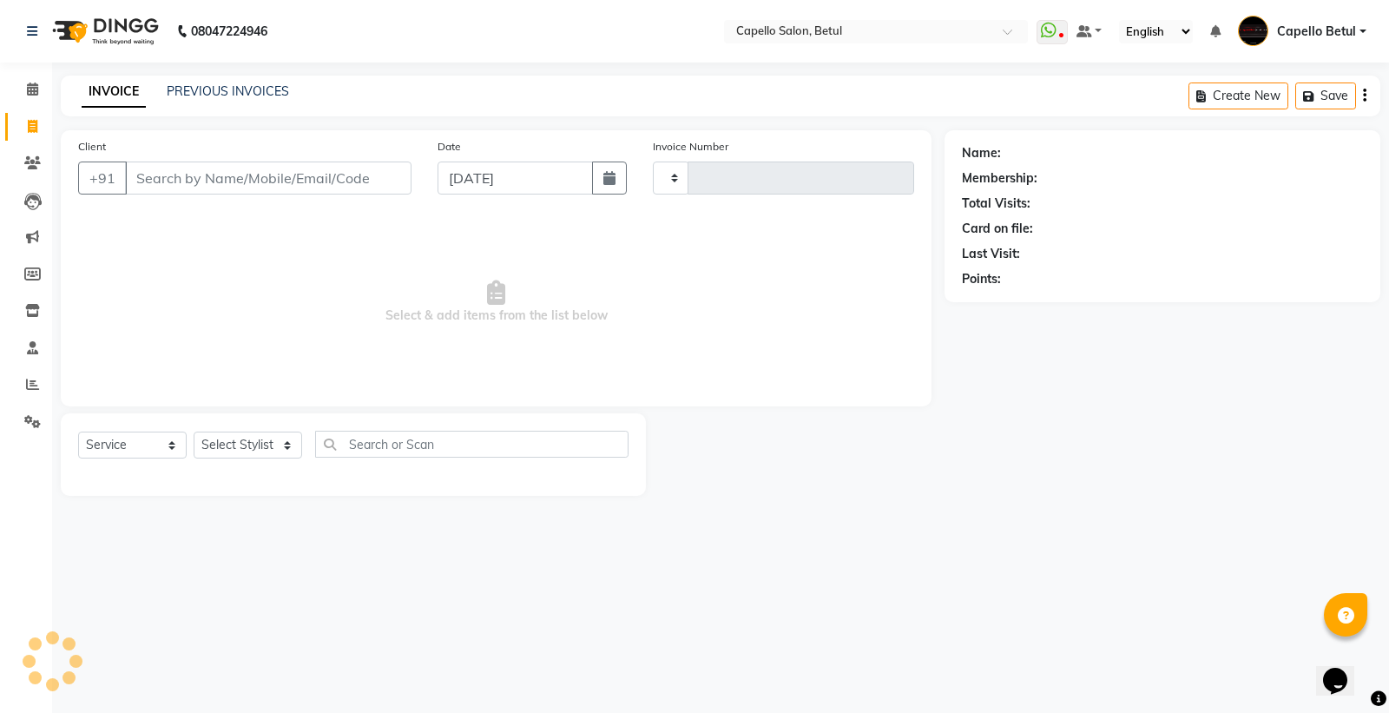
type input "0048"
select select "8951"
click at [165, 185] on input "Client" at bounding box center [268, 177] width 286 height 33
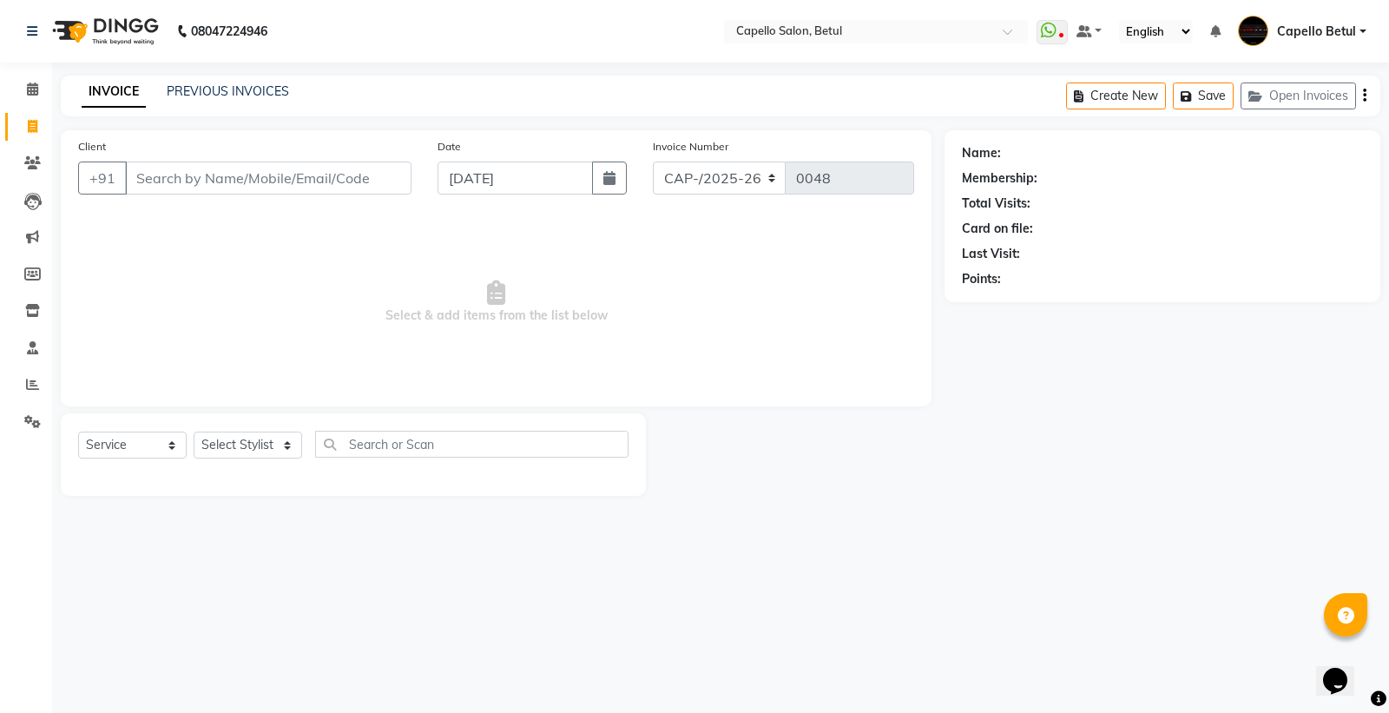
click at [177, 181] on input "Client" at bounding box center [268, 177] width 286 height 33
type input "9691989291"
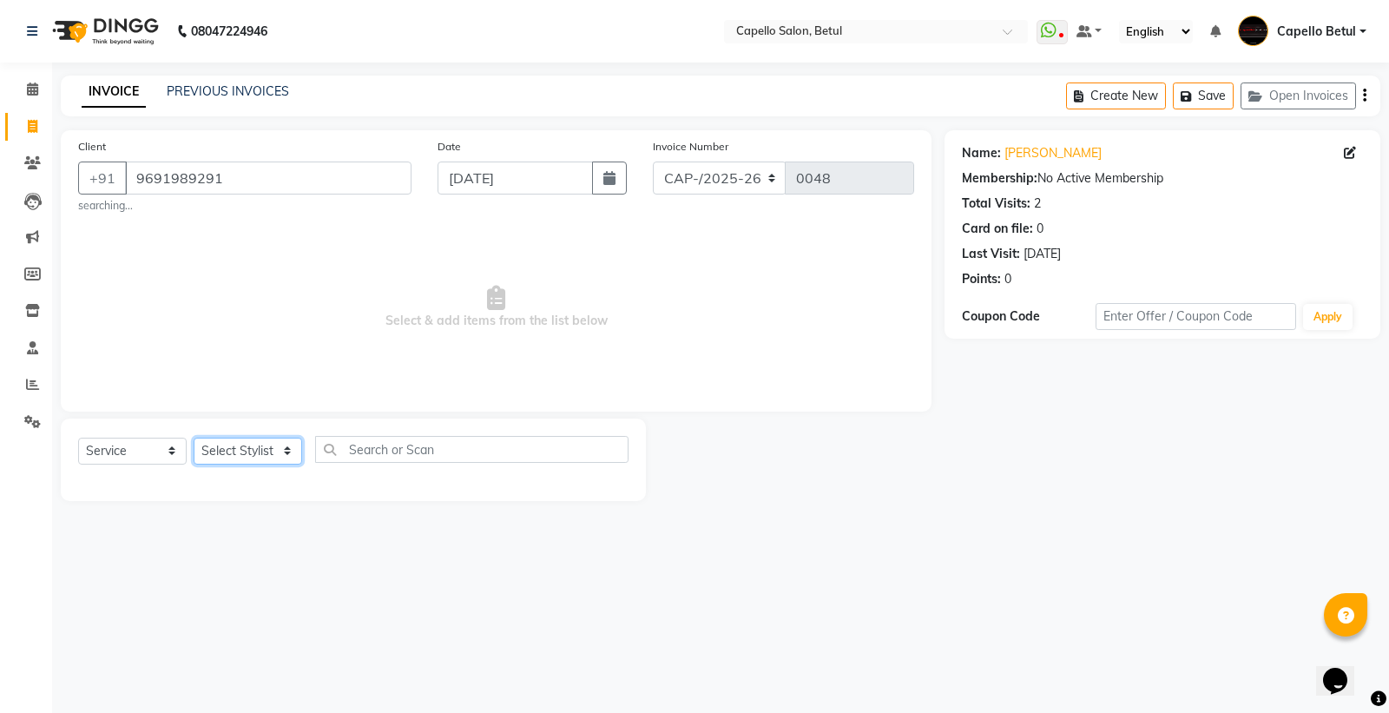
click at [256, 461] on select "Select Stylist ADMIN Capello Betul [PERSON_NAME] [PERSON_NAME] POOJA SOLANKI (M…" at bounding box center [248, 450] width 108 height 27
select select "14474"
click at [194, 437] on select "Select Stylist ADMIN Capello Betul [PERSON_NAME] [PERSON_NAME] POOJA SOLANKI (M…" at bounding box center [248, 450] width 108 height 27
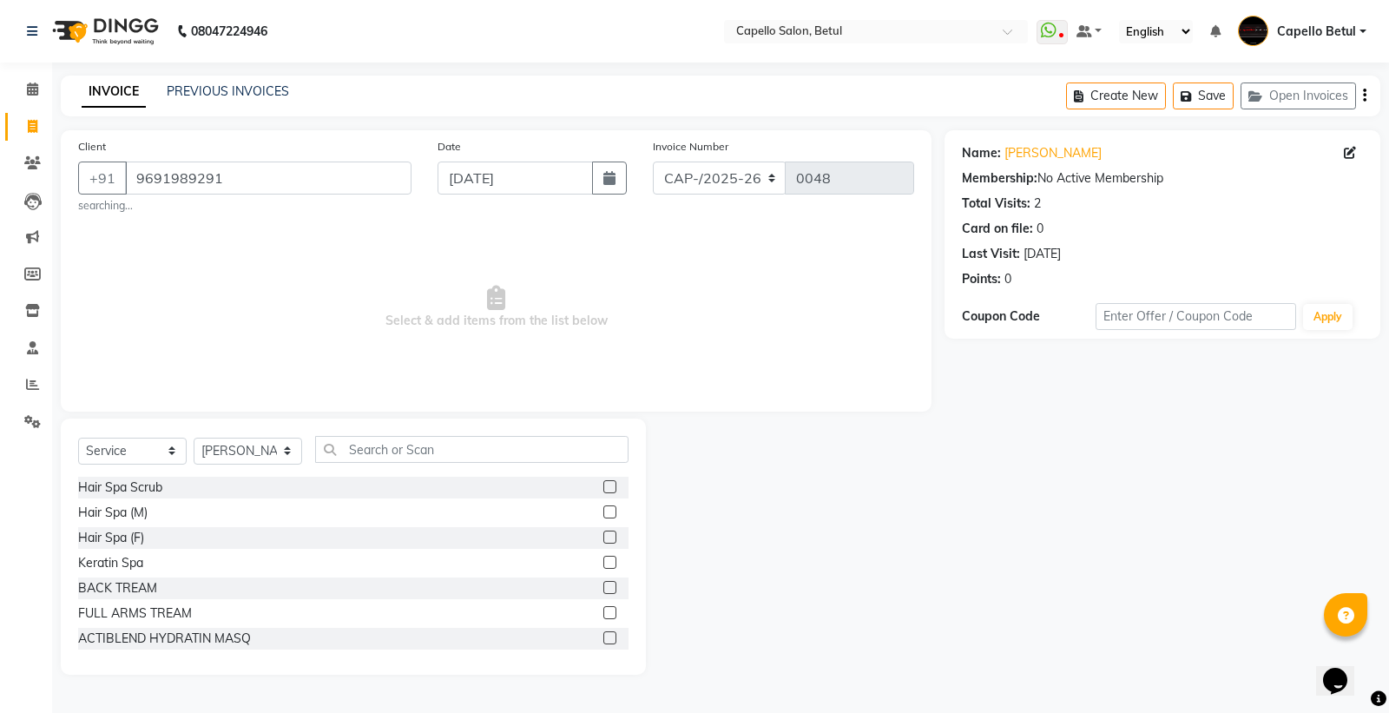
drag, startPoint x: 341, startPoint y: 469, endPoint x: 349, endPoint y: 462, distance: 10.5
click at [342, 469] on div "Select Service Product Membership Package Voucher Prepaid Gift Card Select Styl…" at bounding box center [353, 456] width 550 height 41
click at [353, 454] on input "text" at bounding box center [471, 449] width 313 height 27
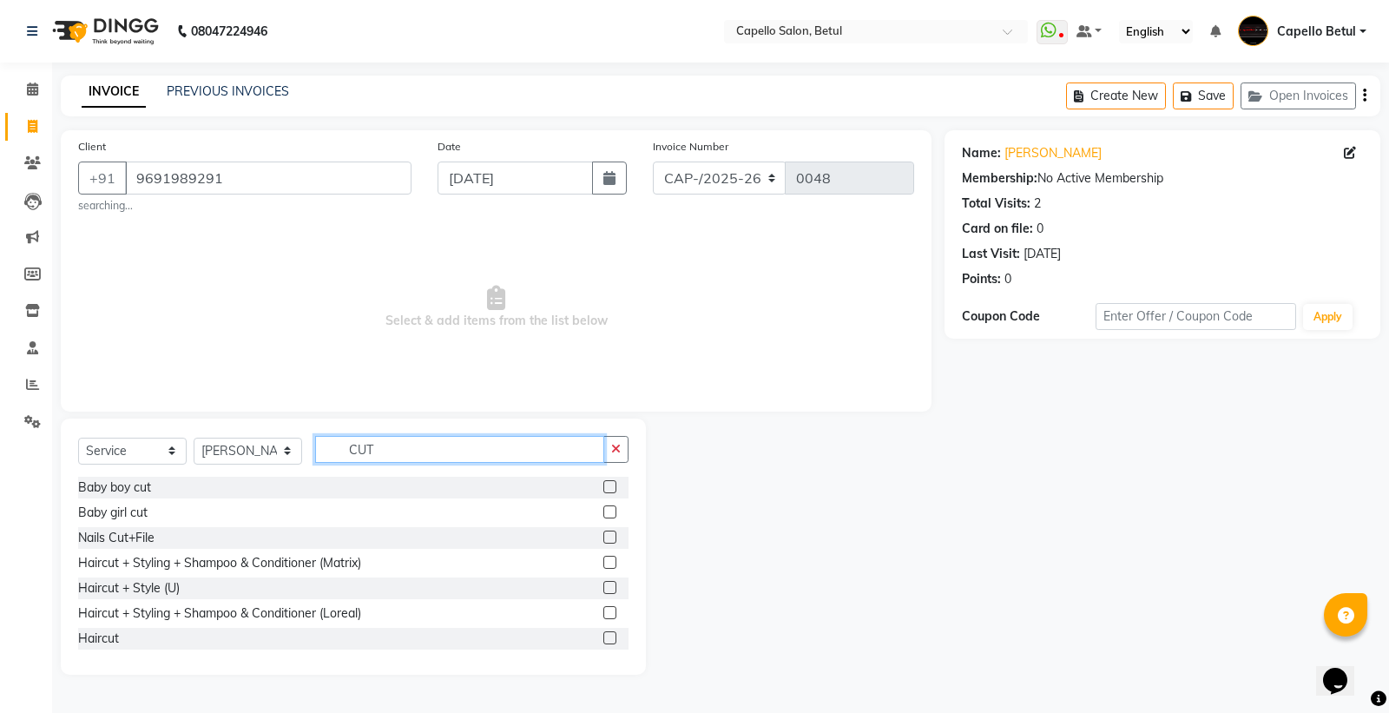
type input "CUT"
click at [603, 636] on label at bounding box center [609, 637] width 13 height 13
click at [603, 636] on input "checkbox" at bounding box center [608, 638] width 11 height 11
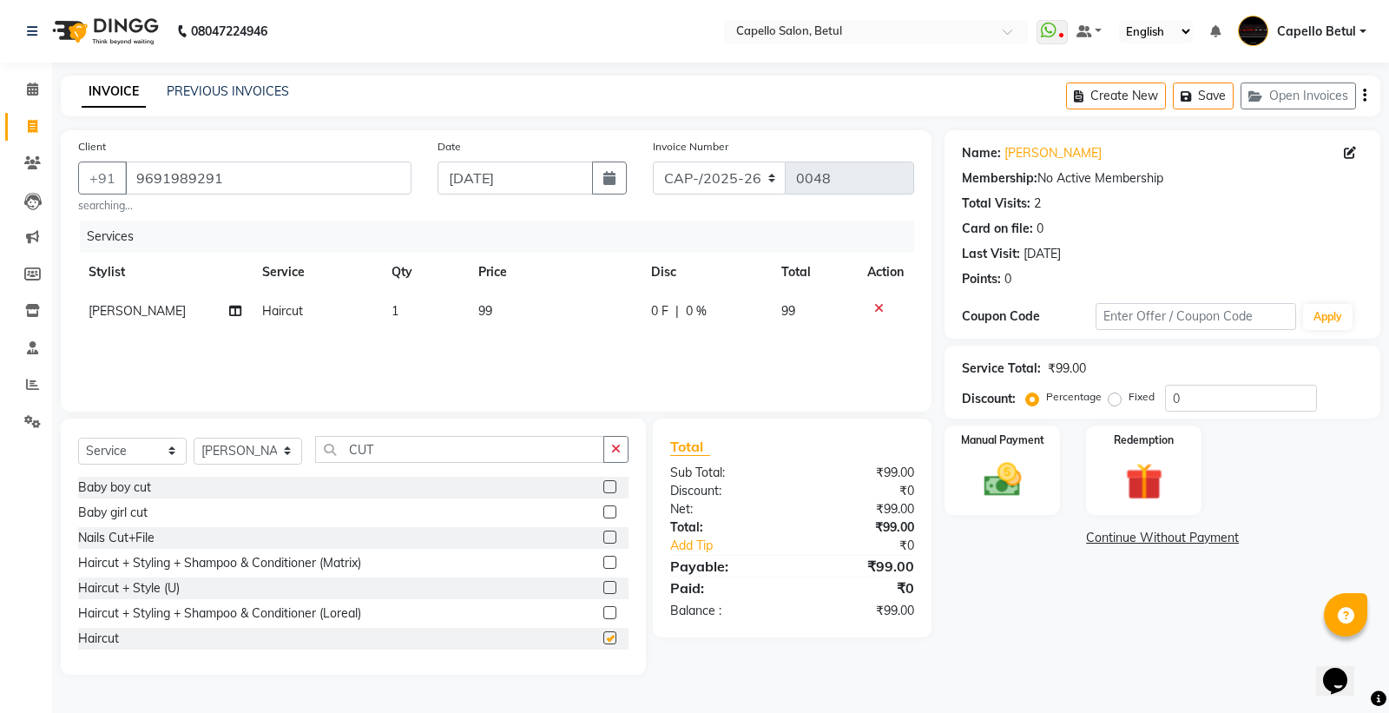
checkbox input "false"
click at [538, 288] on th "Price" at bounding box center [554, 272] width 173 height 39
click at [536, 319] on td "99" at bounding box center [554, 311] width 173 height 39
select select "14474"
click at [536, 319] on input "99" at bounding box center [558, 315] width 112 height 27
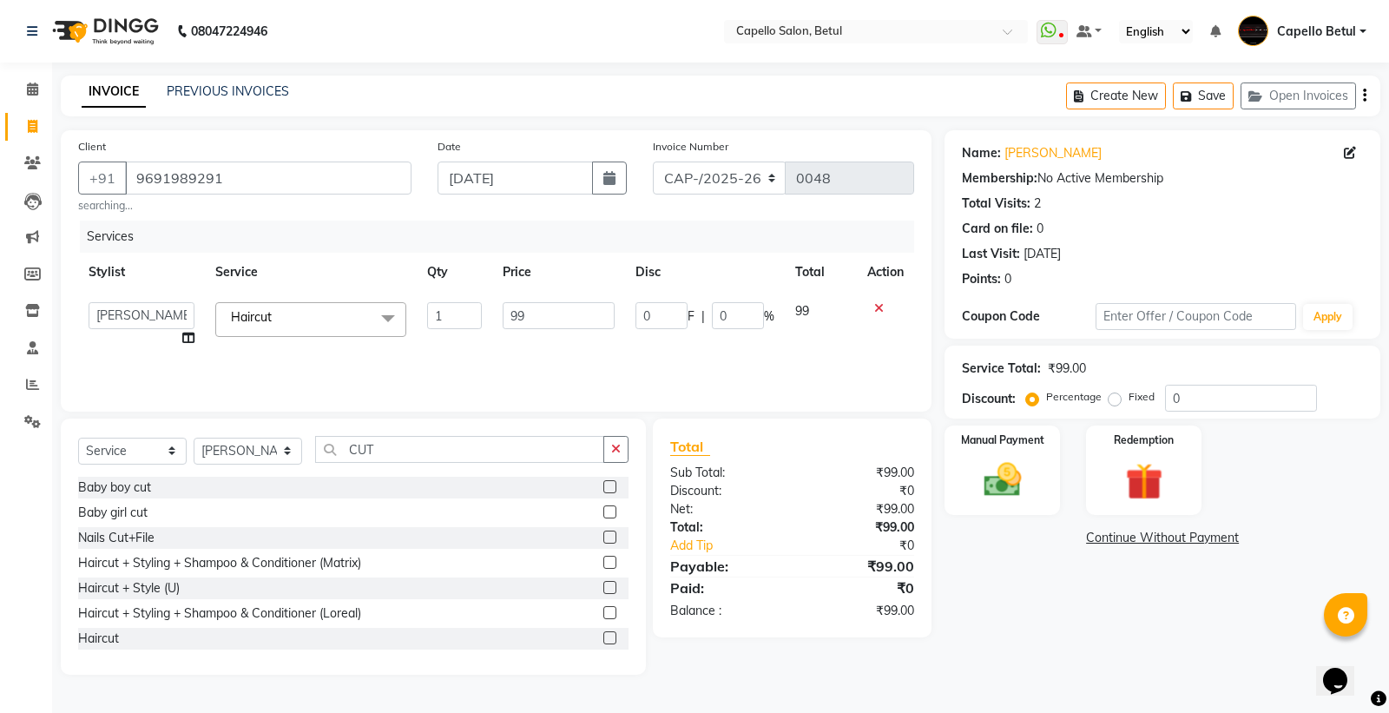
type input "9"
type input "200"
drag, startPoint x: 538, startPoint y: 350, endPoint x: 613, endPoint y: 388, distance: 83.8
click at [538, 351] on div "Services Stylist Service Qty Price Disc Total Action ADMIN Capello Betul DHANRA…" at bounding box center [496, 307] width 836 height 174
click at [605, 449] on button "button" at bounding box center [615, 449] width 25 height 27
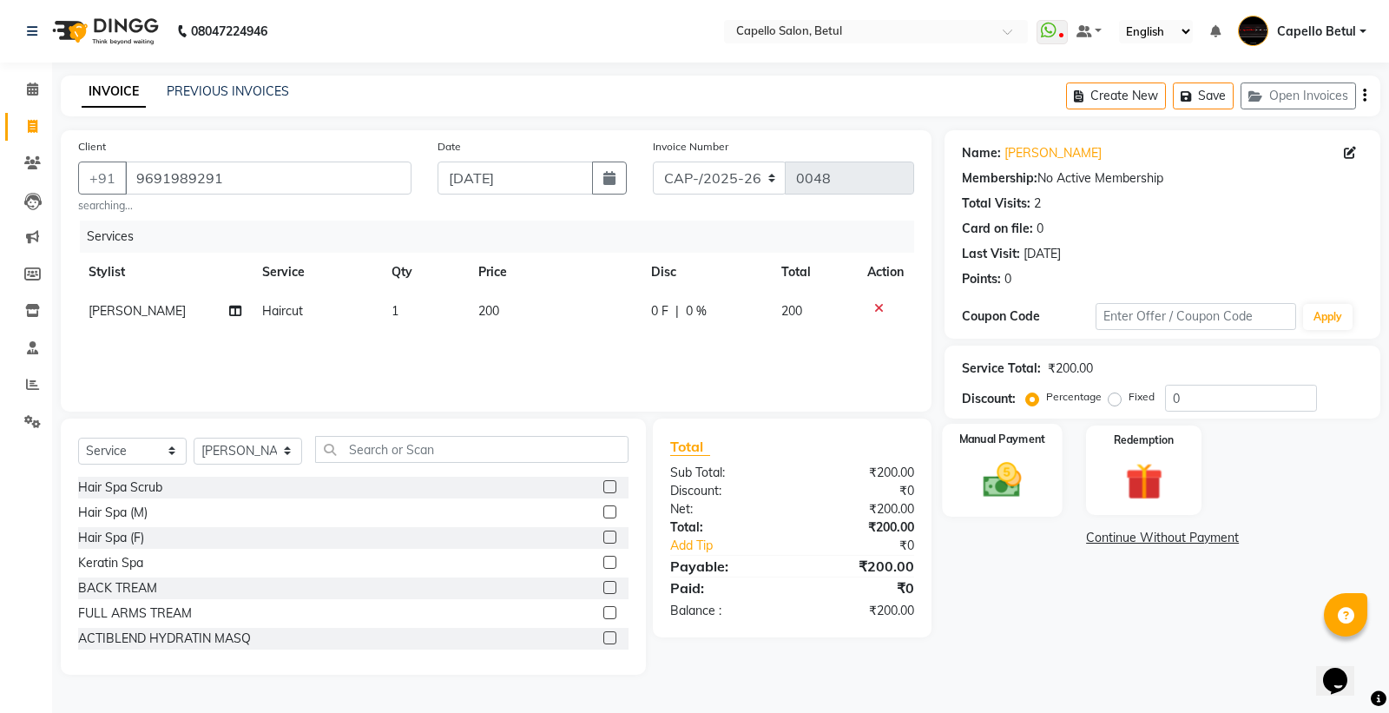
click at [962, 492] on div "Manual Payment" at bounding box center [1002, 470] width 120 height 93
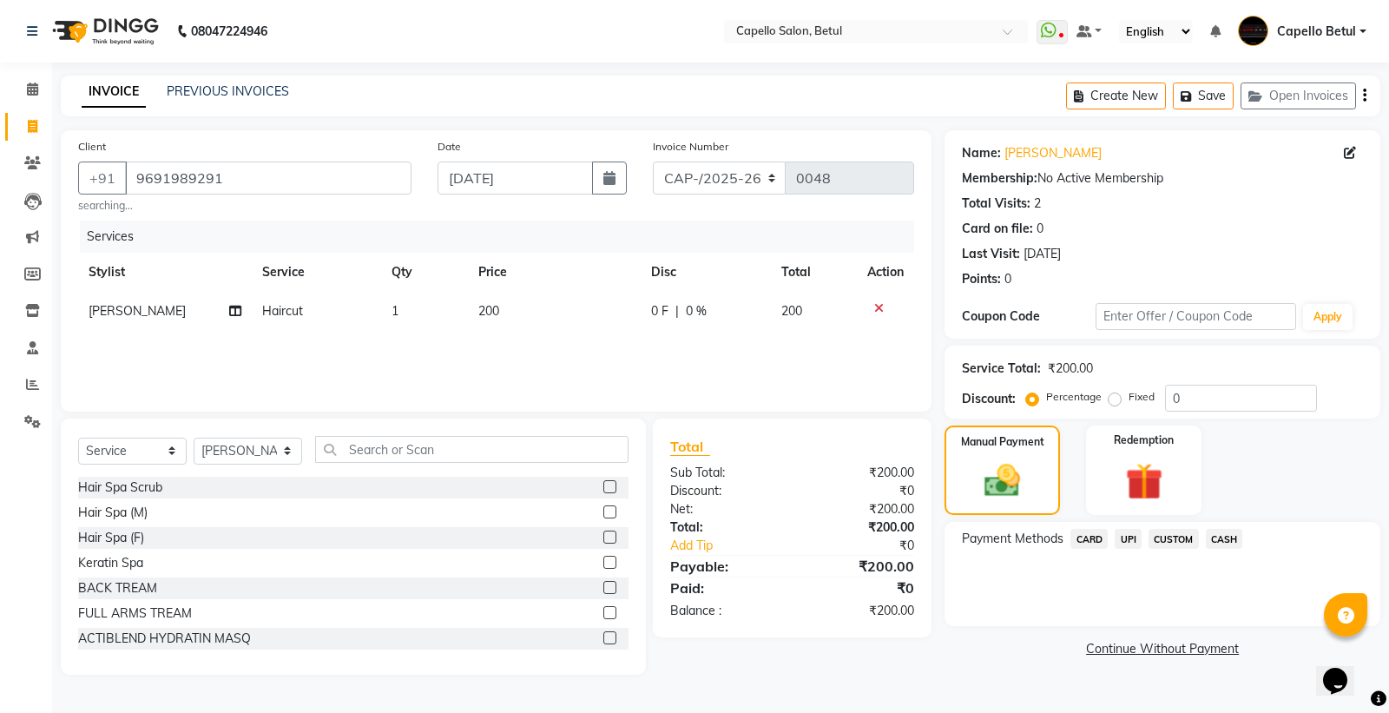
click at [1130, 543] on span "UPI" at bounding box center [1127, 539] width 27 height 20
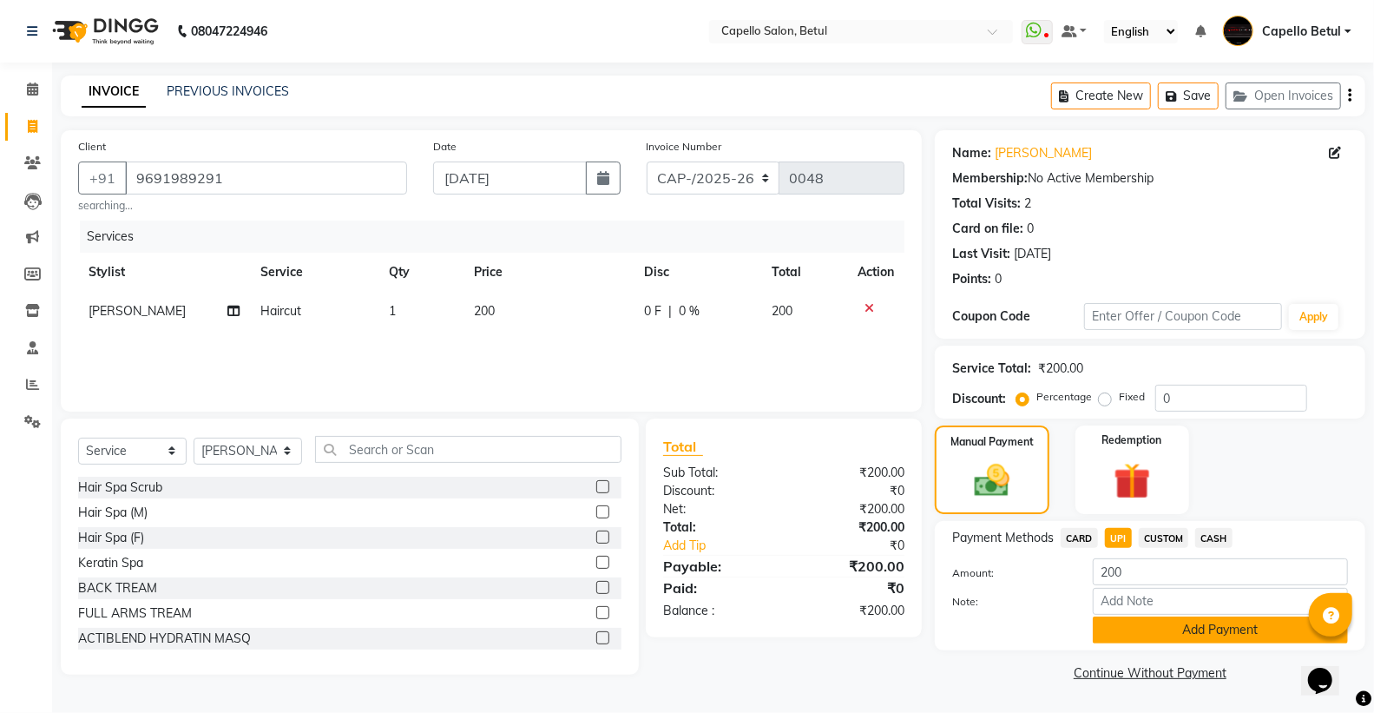
click at [1152, 634] on button "Add Payment" at bounding box center [1220, 629] width 255 height 27
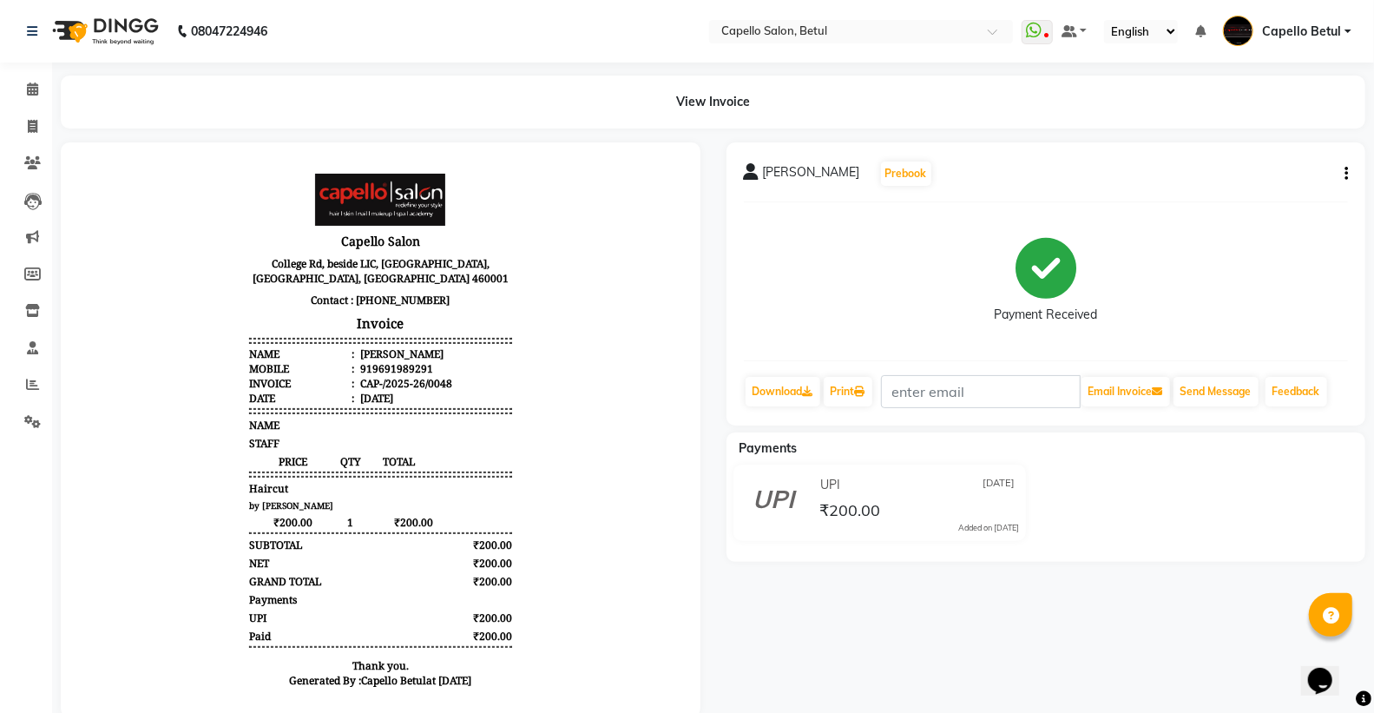
drag, startPoint x: 680, startPoint y: 611, endPoint x: 379, endPoint y: 16, distance: 666.8
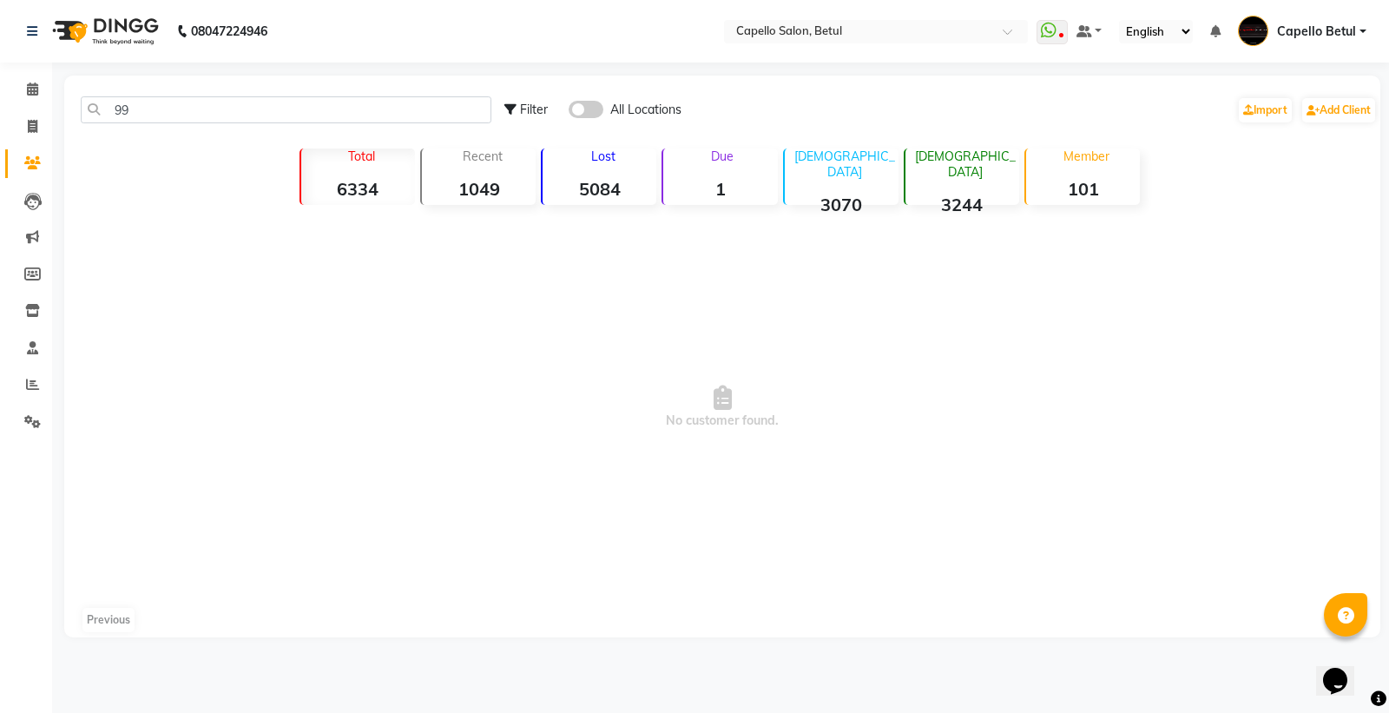
type input "9"
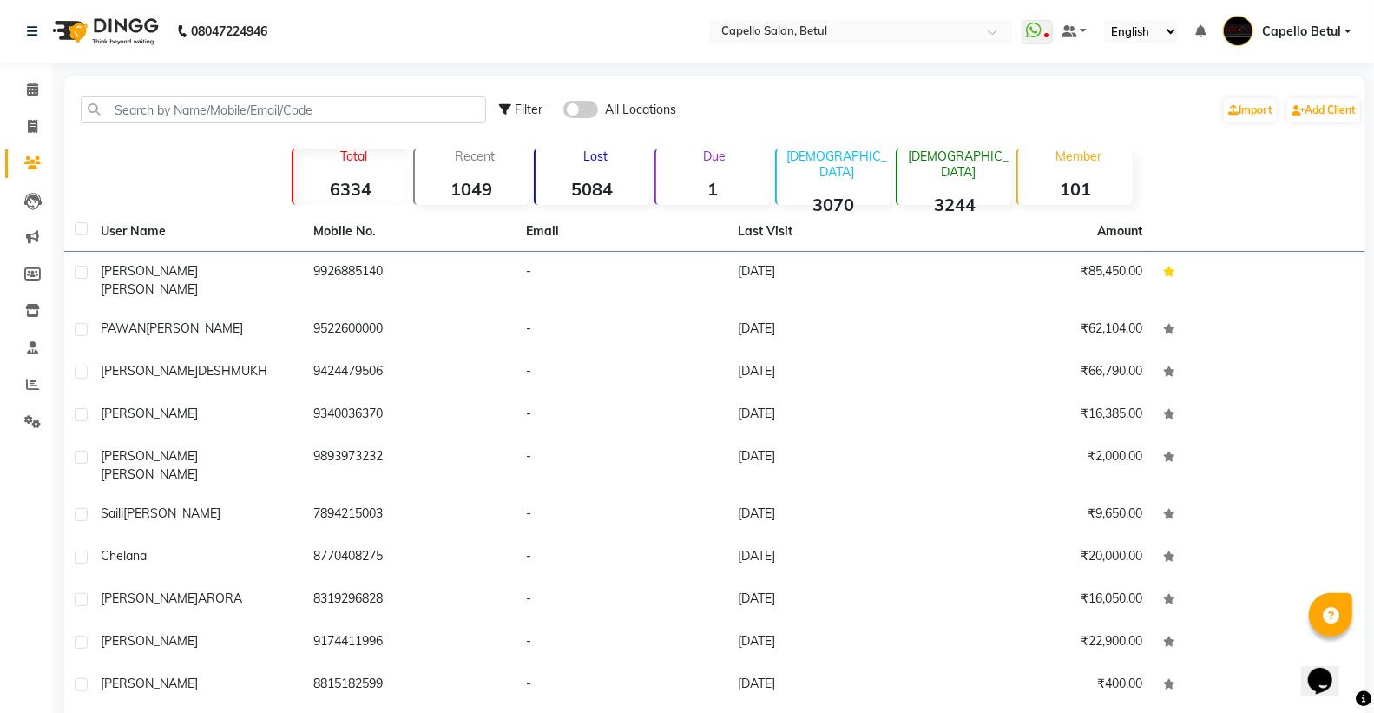
click at [47, 165] on li "Clients" at bounding box center [26, 163] width 52 height 37
click at [135, 115] on input "text" at bounding box center [283, 109] width 405 height 27
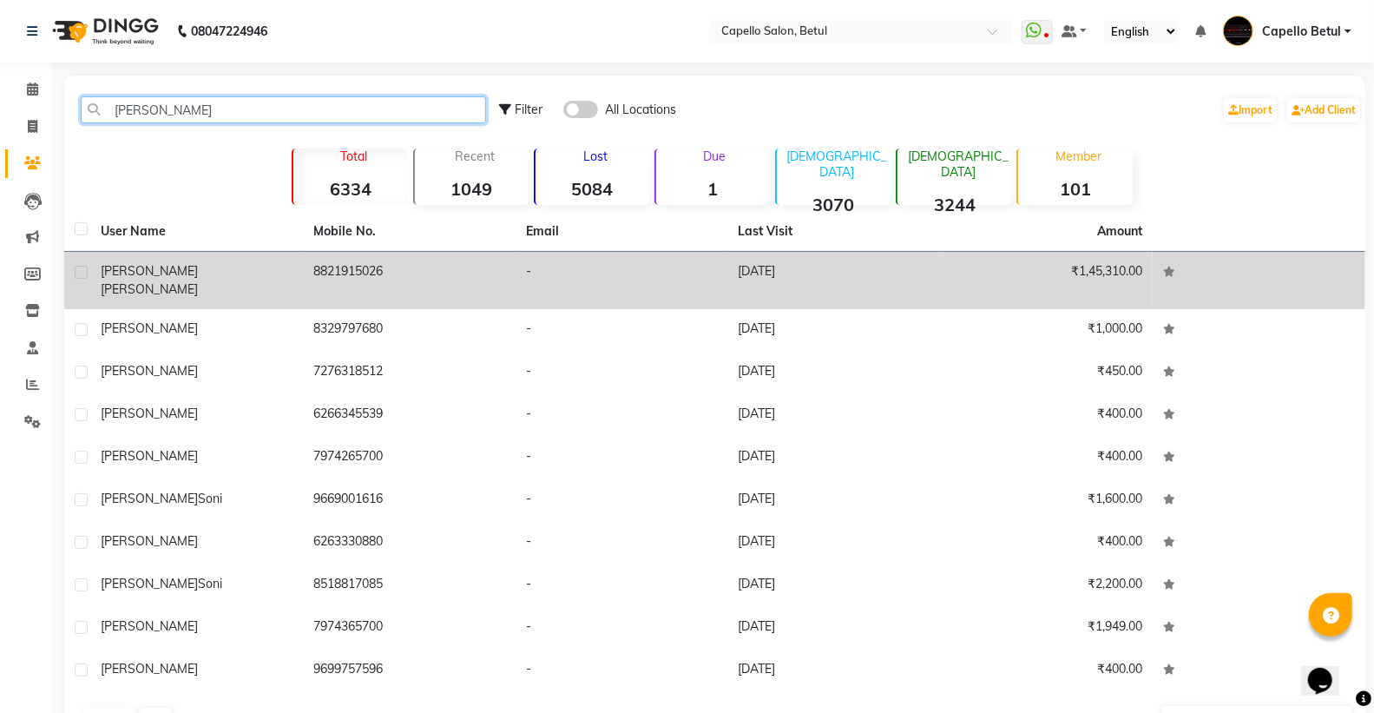
type input "[PERSON_NAME]"
click at [167, 281] on span "[PERSON_NAME]" at bounding box center [149, 289] width 97 height 16
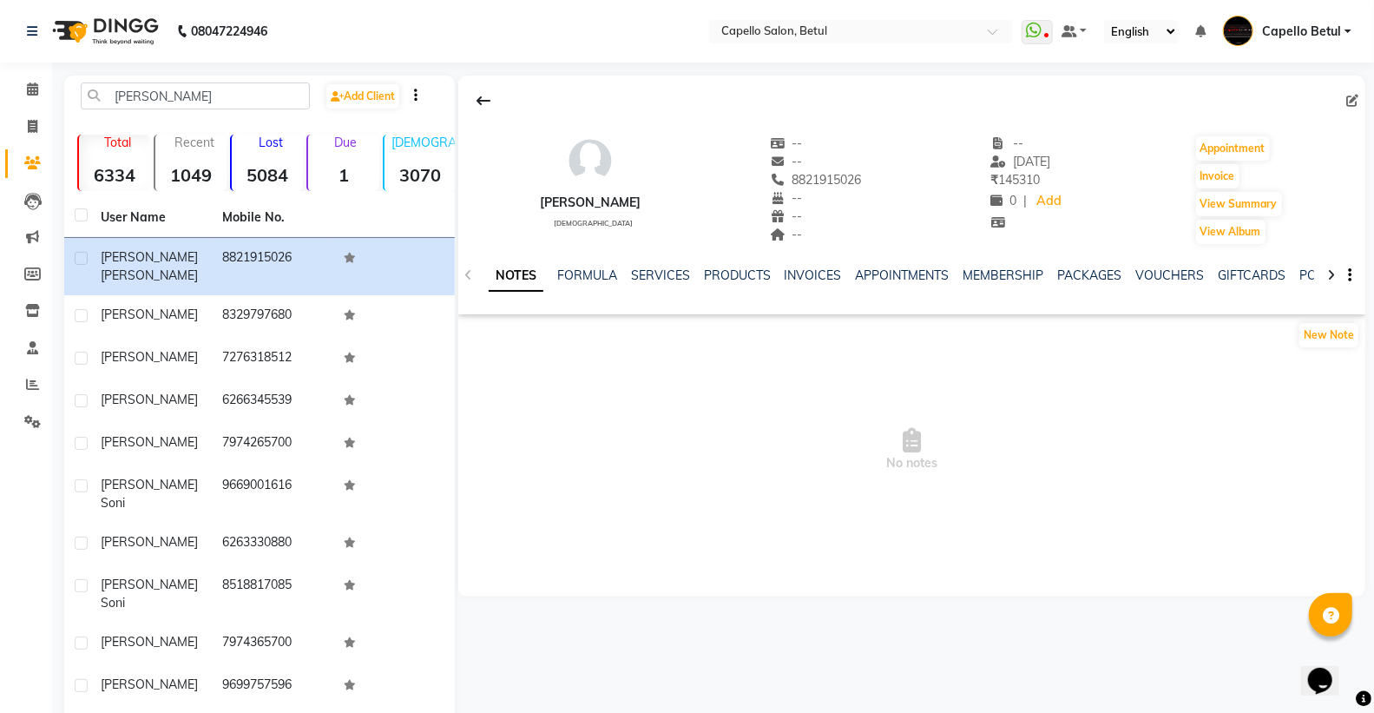
click at [812, 178] on span "8821915026" at bounding box center [816, 180] width 92 height 16
click at [821, 174] on span "8821915026" at bounding box center [816, 180] width 92 height 16
click at [823, 174] on span "8821915026" at bounding box center [816, 180] width 92 height 16
click at [824, 174] on span "8821915026" at bounding box center [816, 180] width 92 height 16
copy span "8821915026"
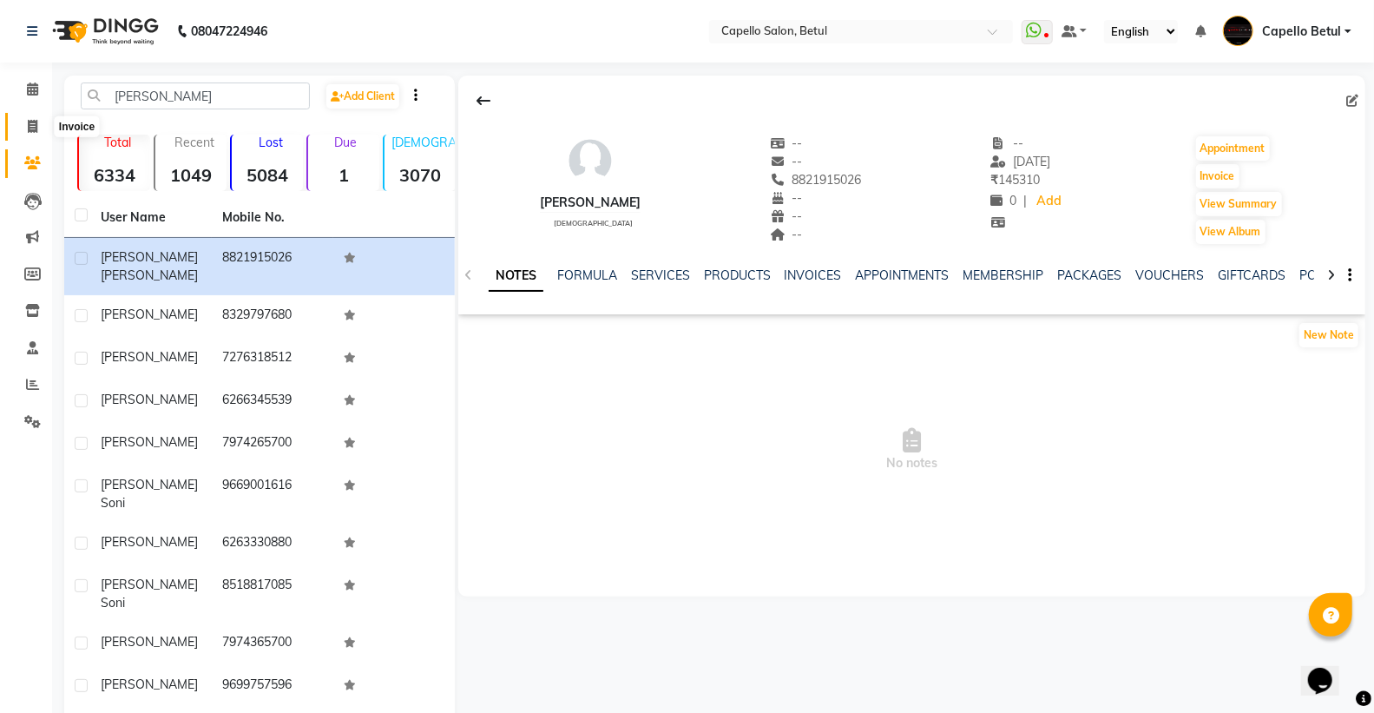
click at [23, 131] on span at bounding box center [32, 127] width 30 height 20
select select "service"
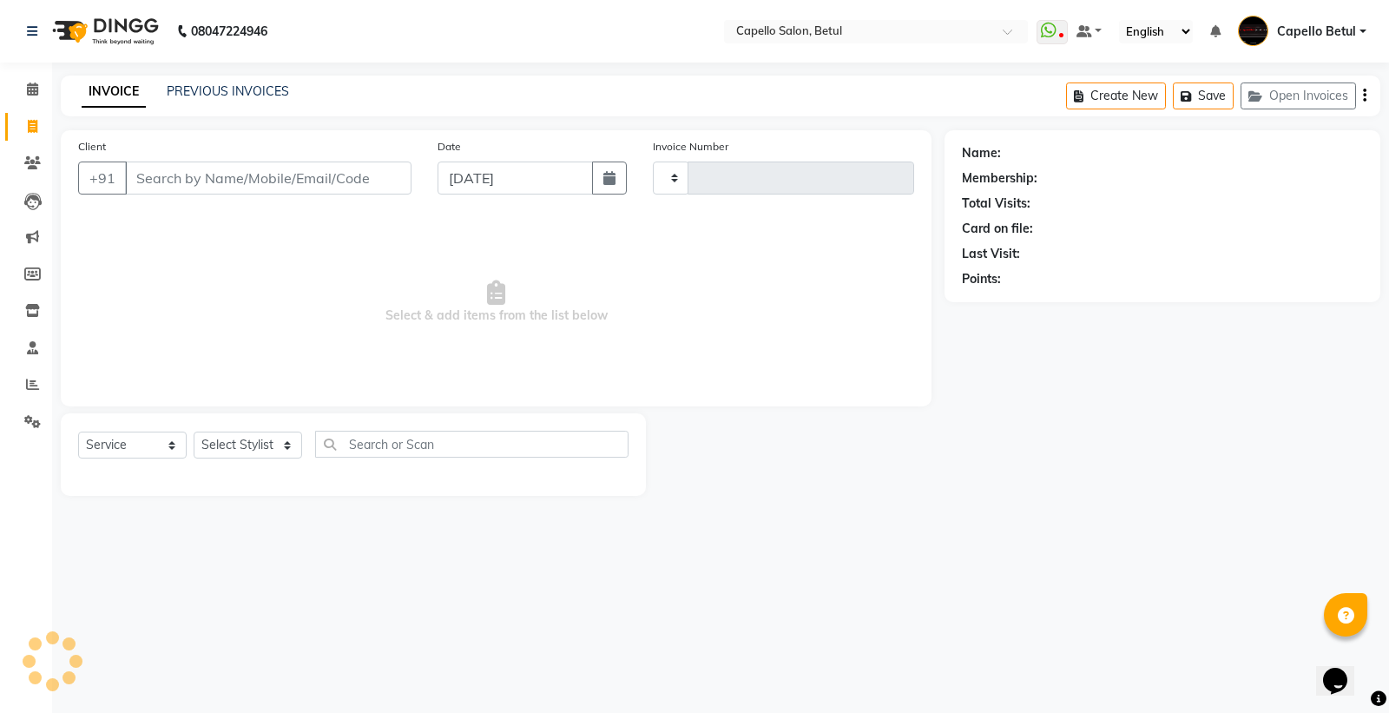
type input "0044"
select select "8951"
click at [176, 179] on input "Client" at bounding box center [268, 177] width 286 height 33
type input "8821915026"
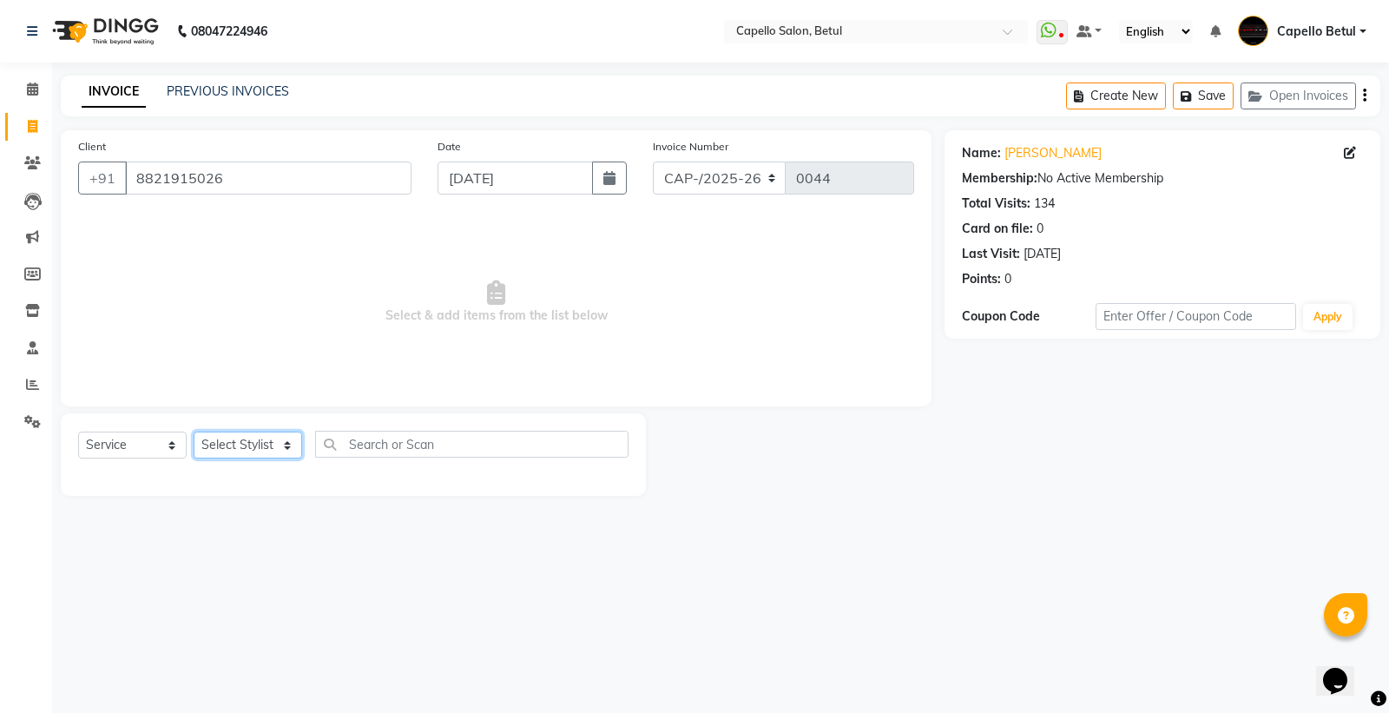
drag, startPoint x: 263, startPoint y: 449, endPoint x: 271, endPoint y: 435, distance: 15.9
click at [263, 449] on select "Select Stylist ADMIN Capello Betul [PERSON_NAME] [PERSON_NAME] POOJA SOLANKI (M…" at bounding box center [248, 444] width 108 height 27
select select "14474"
click at [194, 432] on select "Select Stylist ADMIN Capello Betul [PERSON_NAME] [PERSON_NAME] POOJA SOLANKI (M…" at bounding box center [248, 444] width 108 height 27
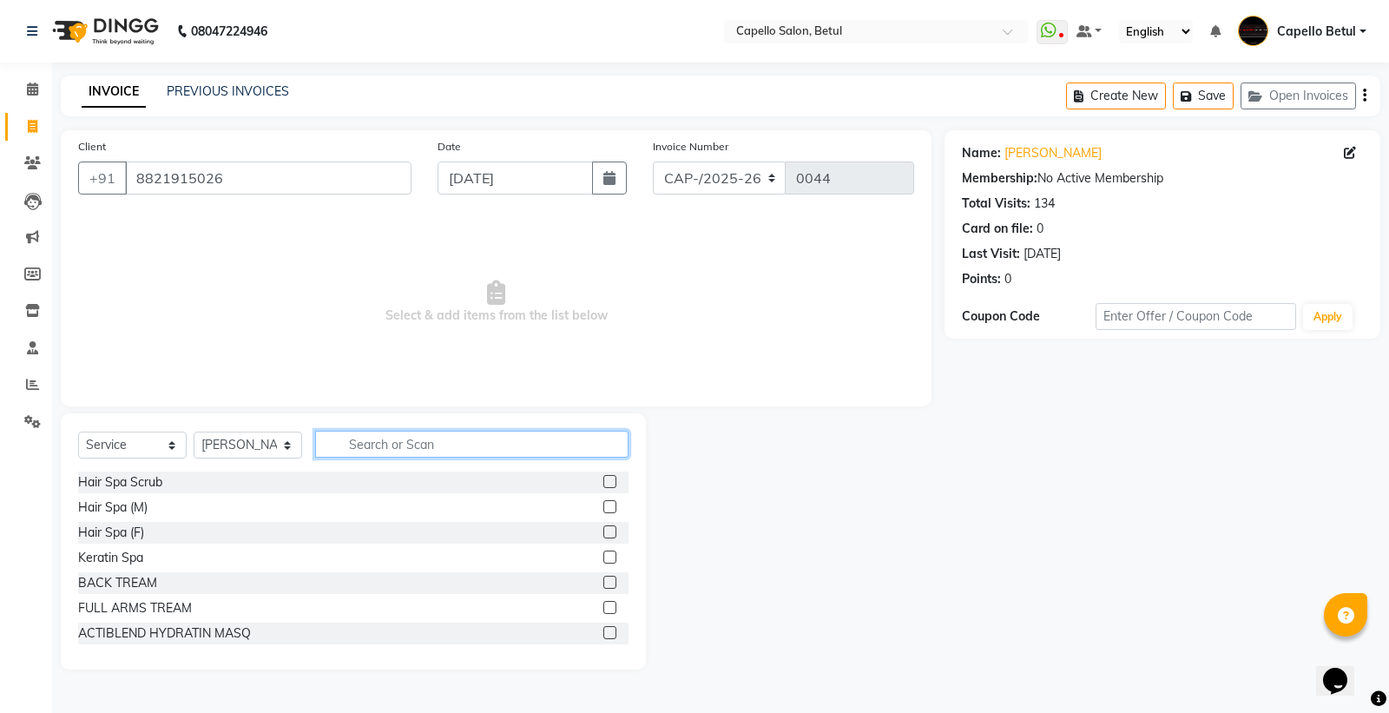
click at [370, 453] on input "text" at bounding box center [471, 443] width 313 height 27
type input "COLO"
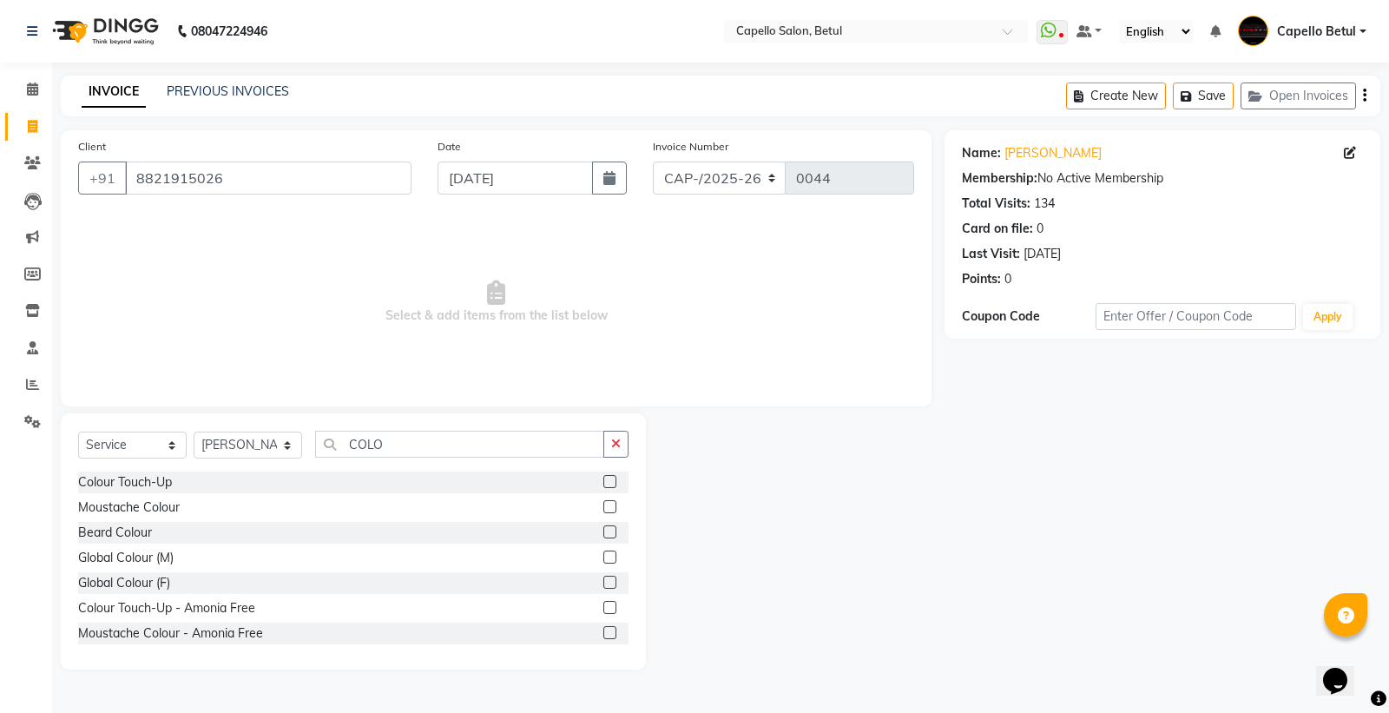
click at [603, 532] on div at bounding box center [615, 533] width 25 height 22
click at [603, 533] on label at bounding box center [609, 531] width 13 height 13
click at [603, 533] on input "checkbox" at bounding box center [608, 532] width 11 height 11
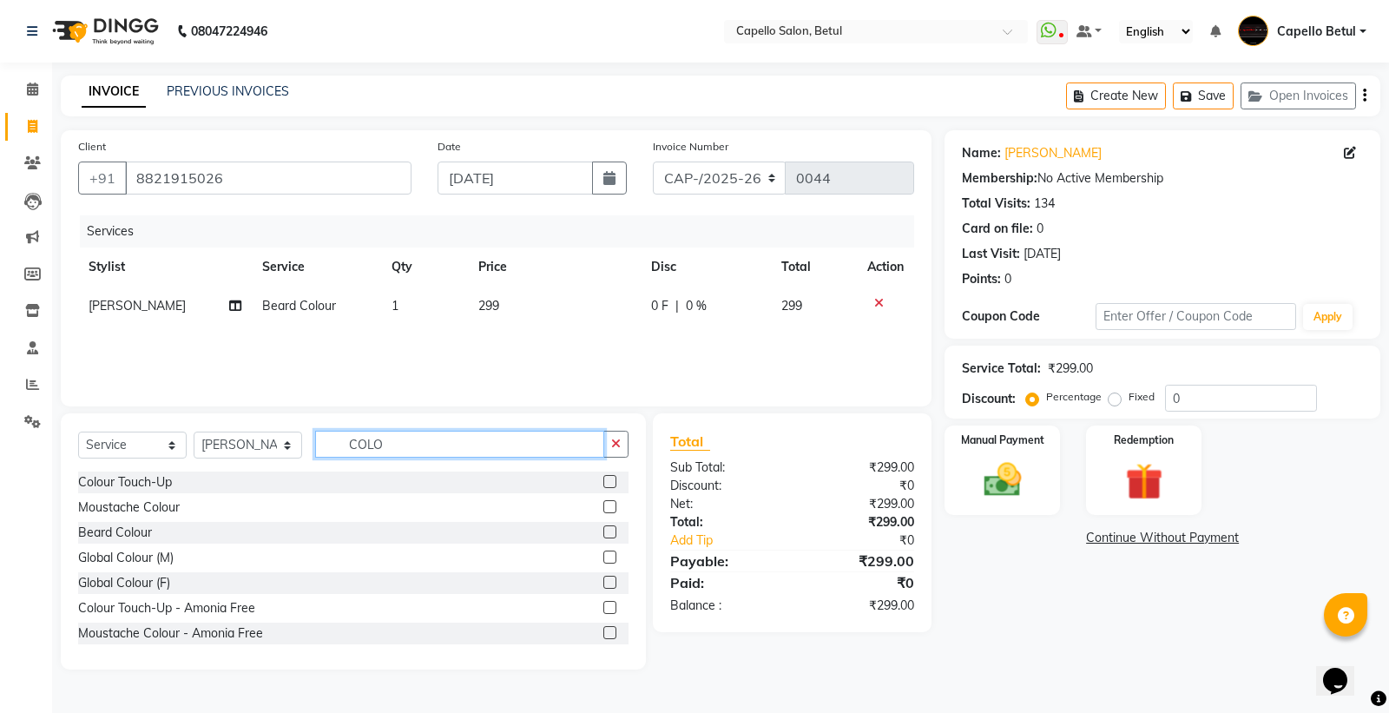
checkbox input "false"
click at [467, 445] on input "COLO" at bounding box center [459, 443] width 289 height 27
type input "C"
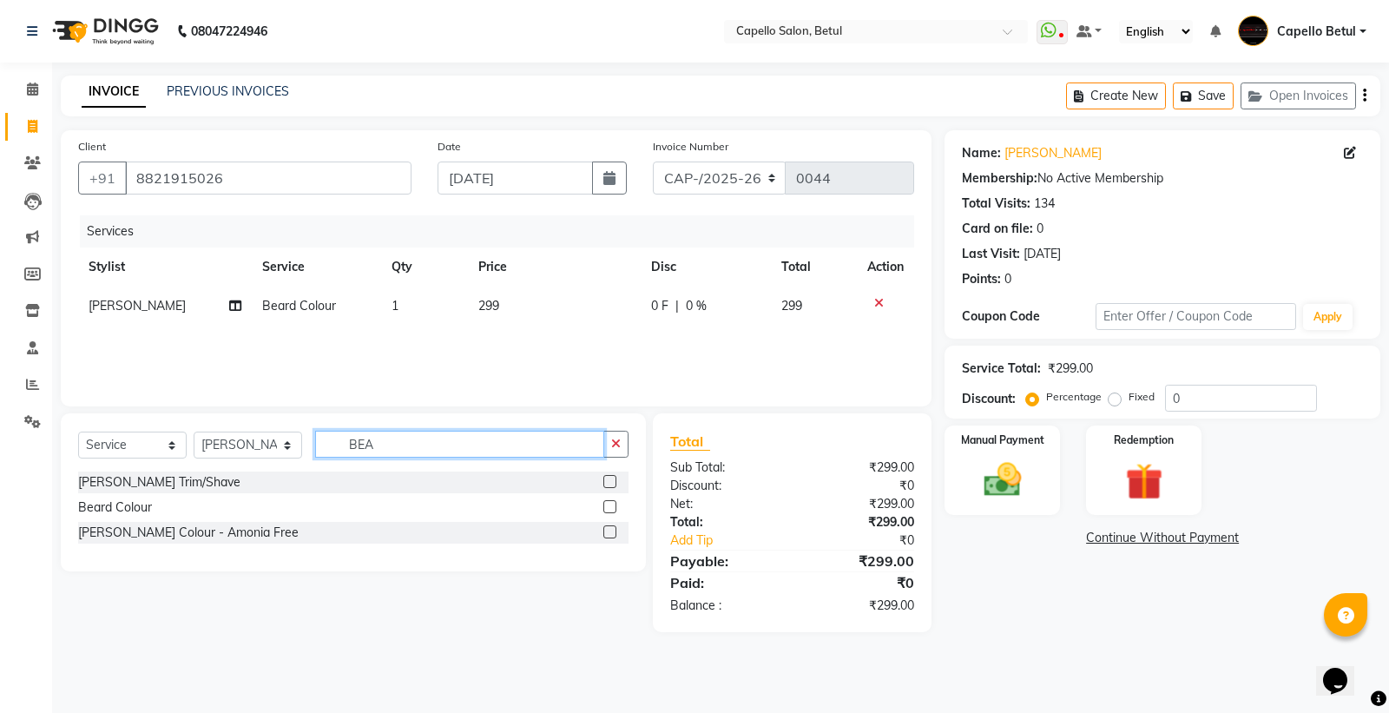
type input "BEA"
click at [609, 479] on label at bounding box center [609, 481] width 13 height 13
click at [609, 479] on input "checkbox" at bounding box center [608, 481] width 11 height 11
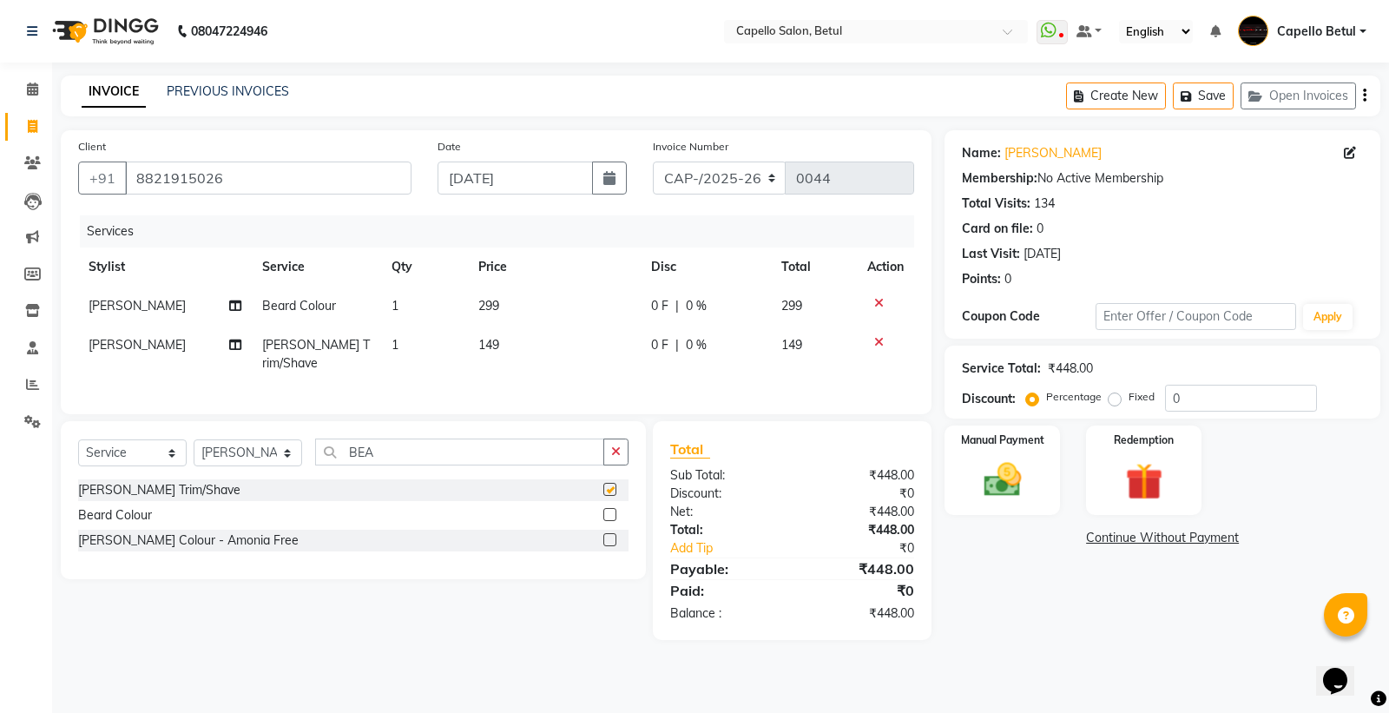
checkbox input "false"
click at [880, 299] on icon at bounding box center [879, 303] width 10 height 12
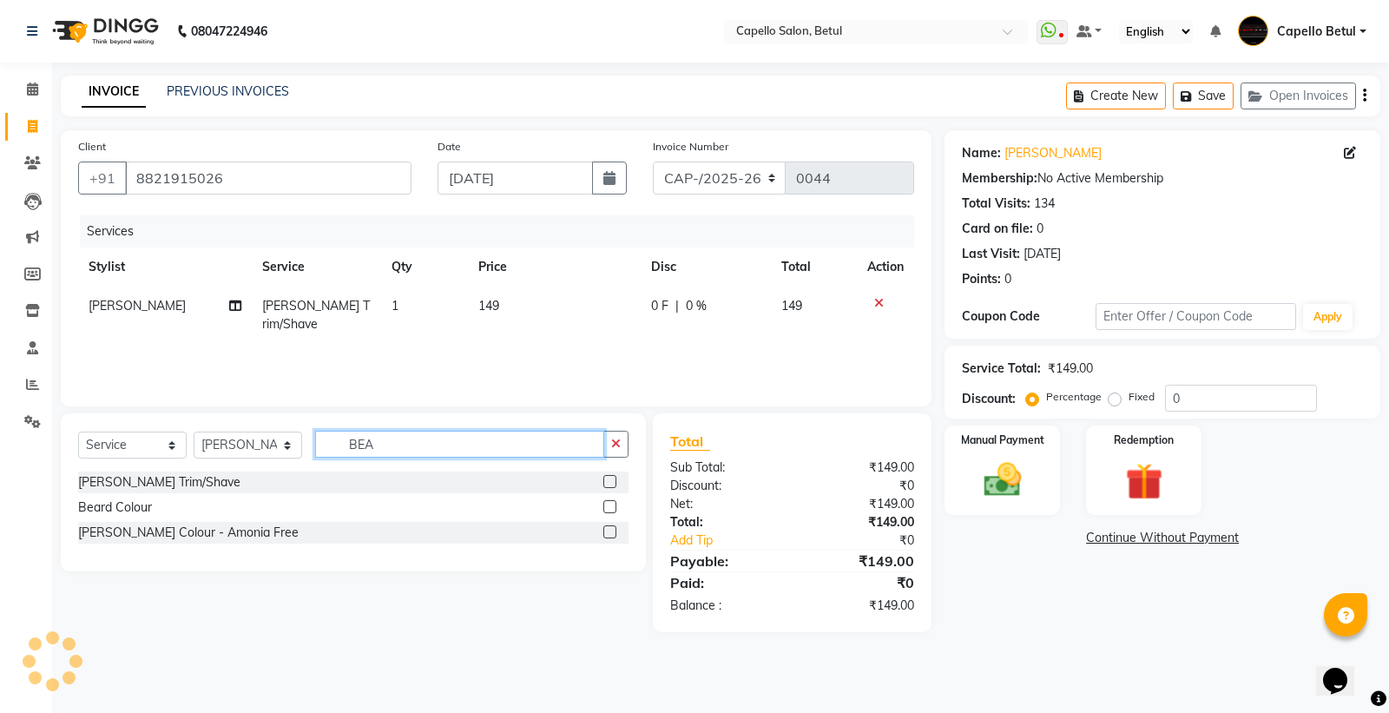
click at [483, 449] on input "BEA" at bounding box center [459, 443] width 289 height 27
type input "B"
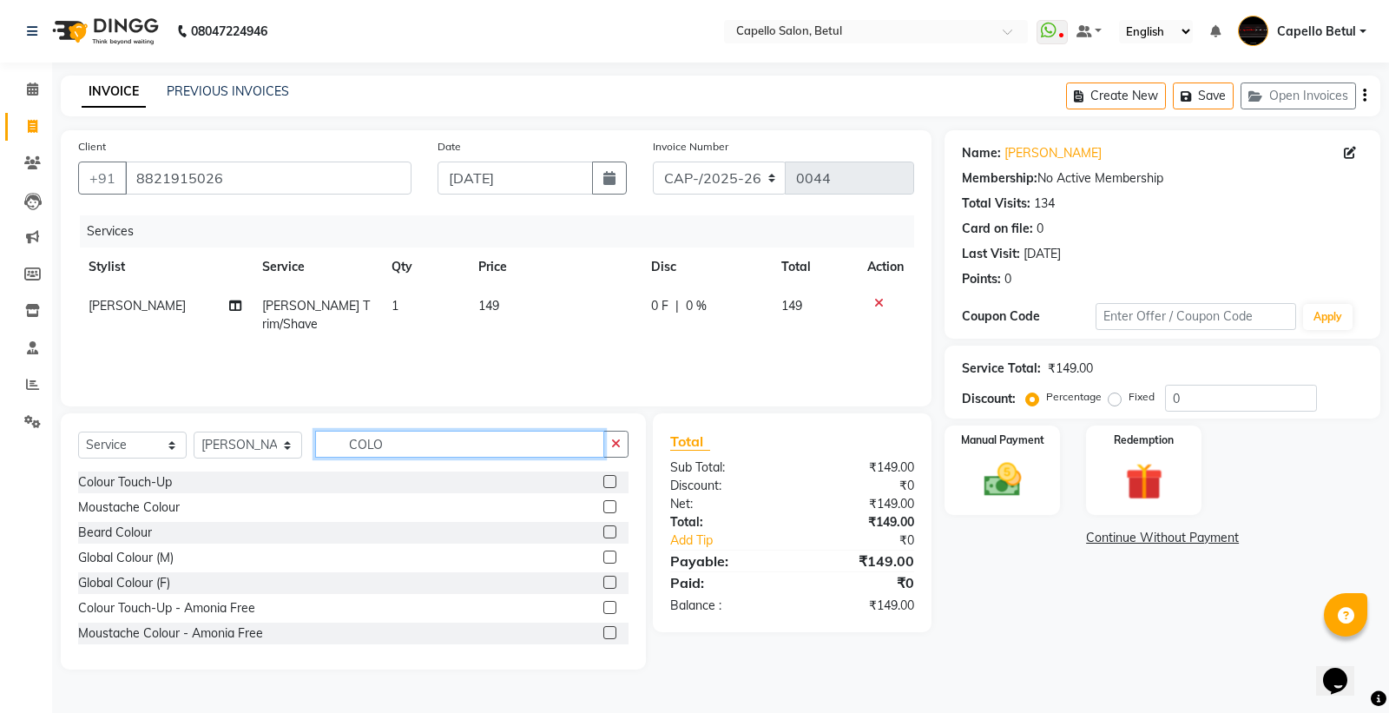
type input "COLO"
click at [603, 556] on label at bounding box center [609, 556] width 13 height 13
click at [603, 556] on input "checkbox" at bounding box center [608, 557] width 11 height 11
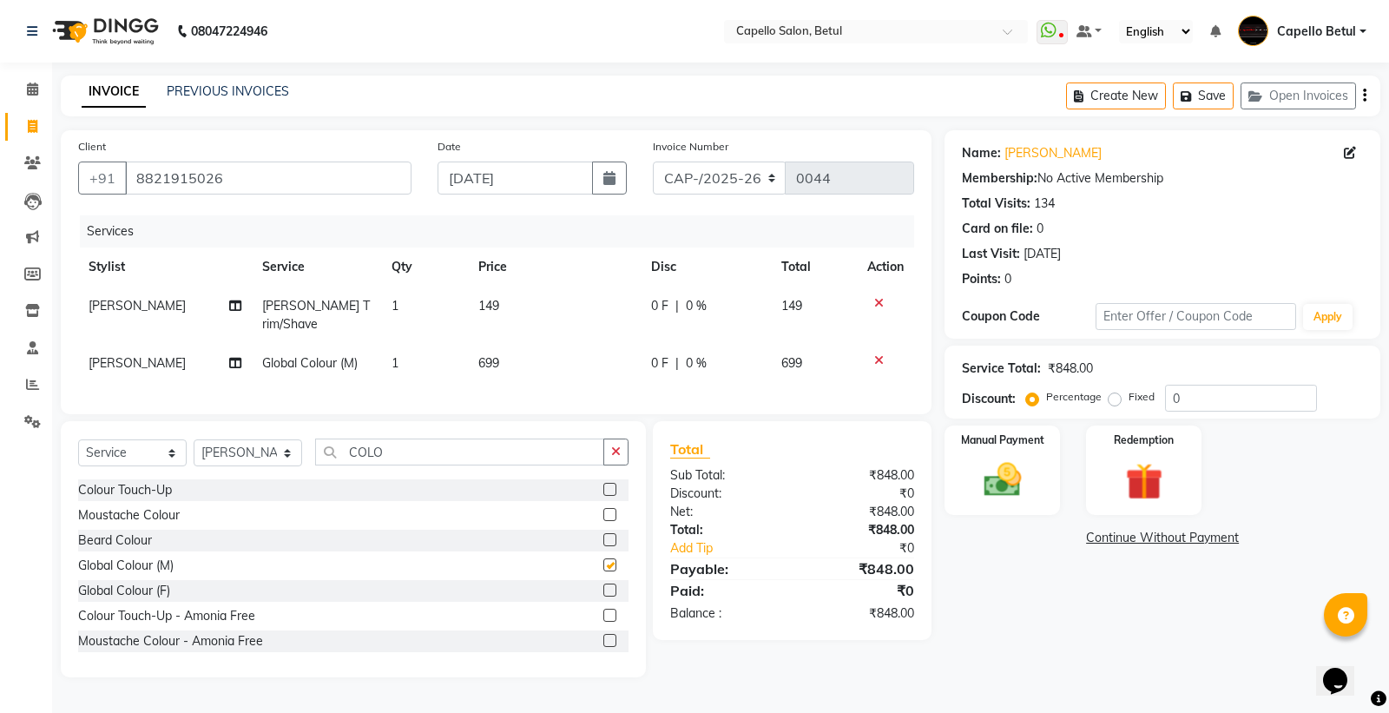
checkbox input "false"
click at [558, 312] on td "149" at bounding box center [554, 314] width 173 height 57
select select "14474"
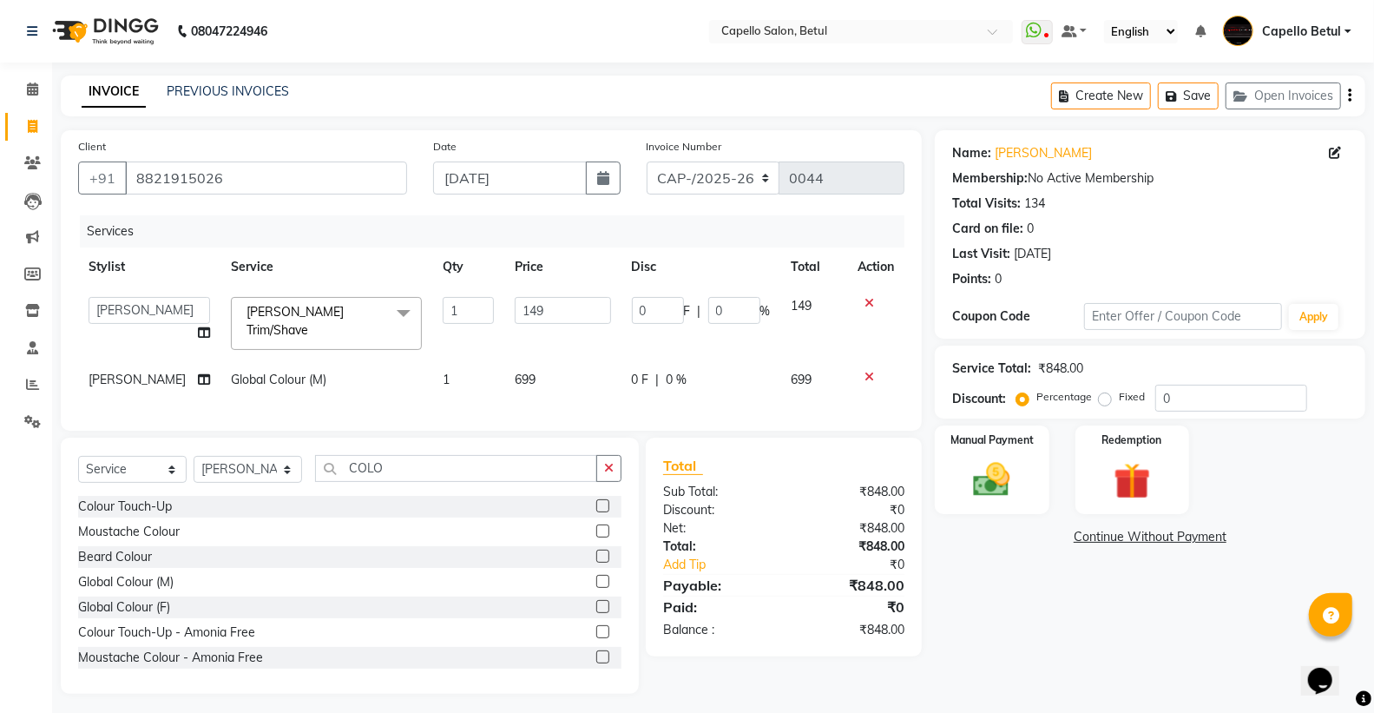
click at [557, 312] on input "149" at bounding box center [563, 310] width 96 height 27
type input "1"
type input "200"
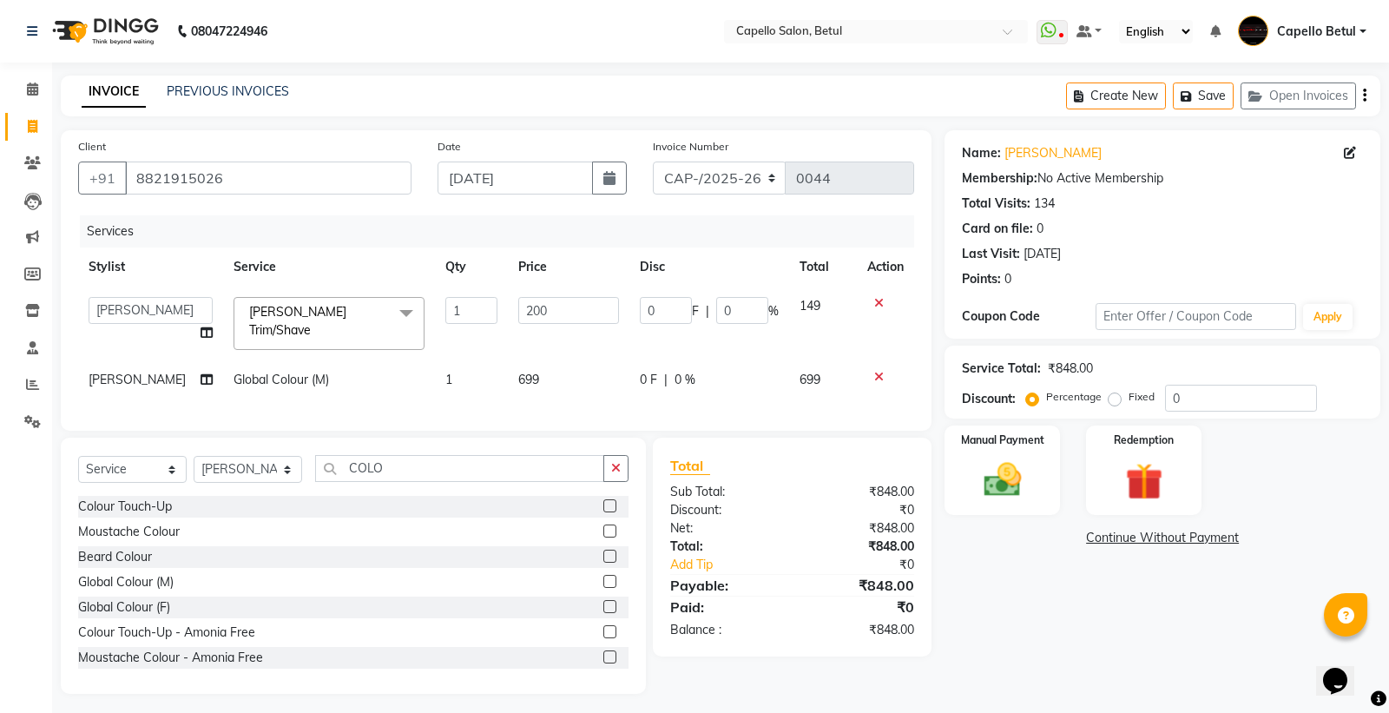
click at [540, 360] on td "699" at bounding box center [568, 379] width 121 height 39
select select "14474"
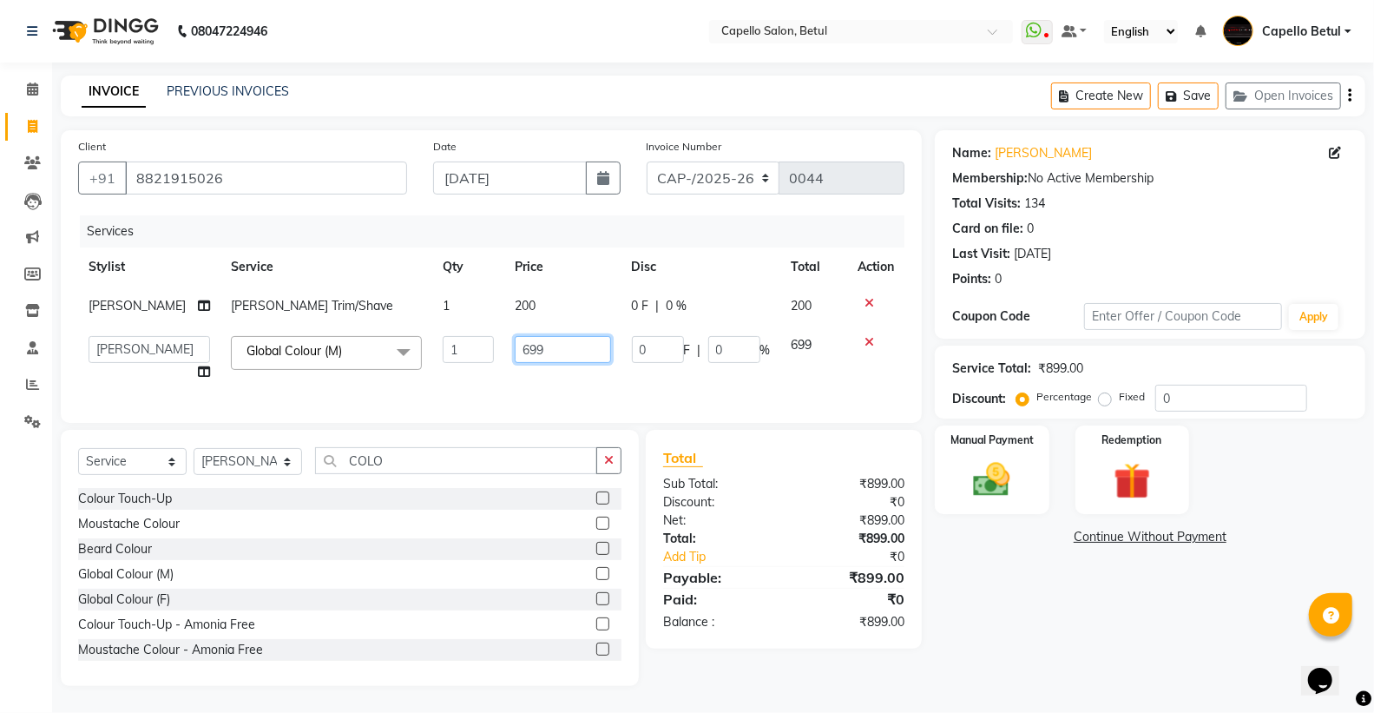
click at [540, 359] on input "699" at bounding box center [563, 349] width 96 height 27
click at [540, 358] on input "699" at bounding box center [563, 349] width 96 height 27
type input "2"
type input "800"
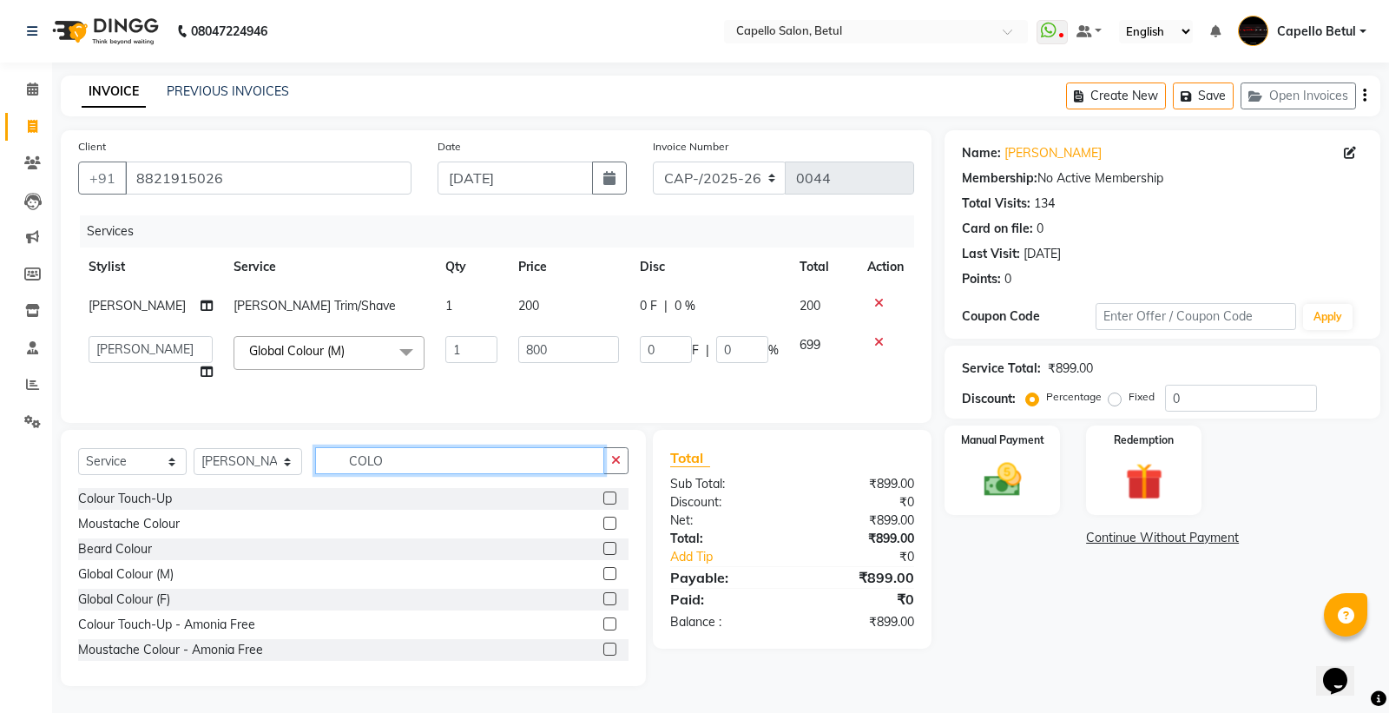
click at [500, 470] on div "Select Service Product Membership Package Voucher Prepaid Gift Card Select Styl…" at bounding box center [353, 467] width 550 height 41
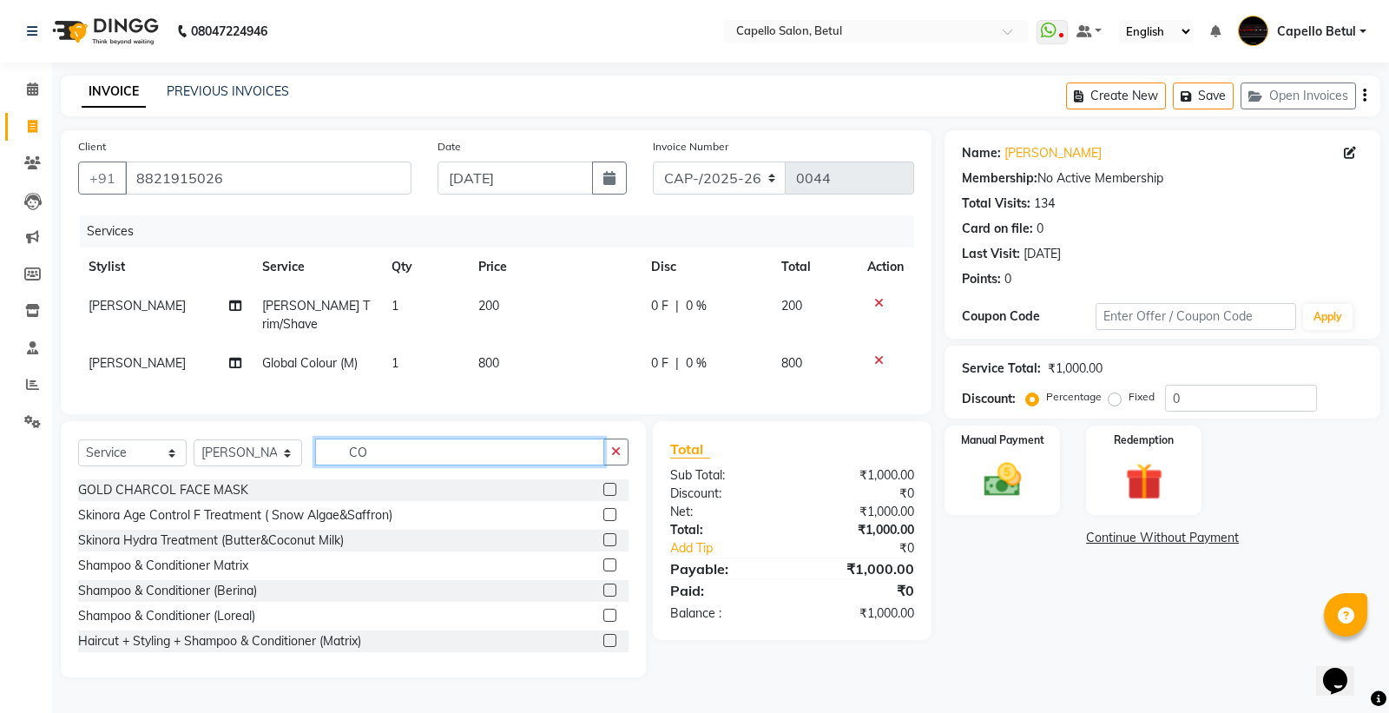
type input "C"
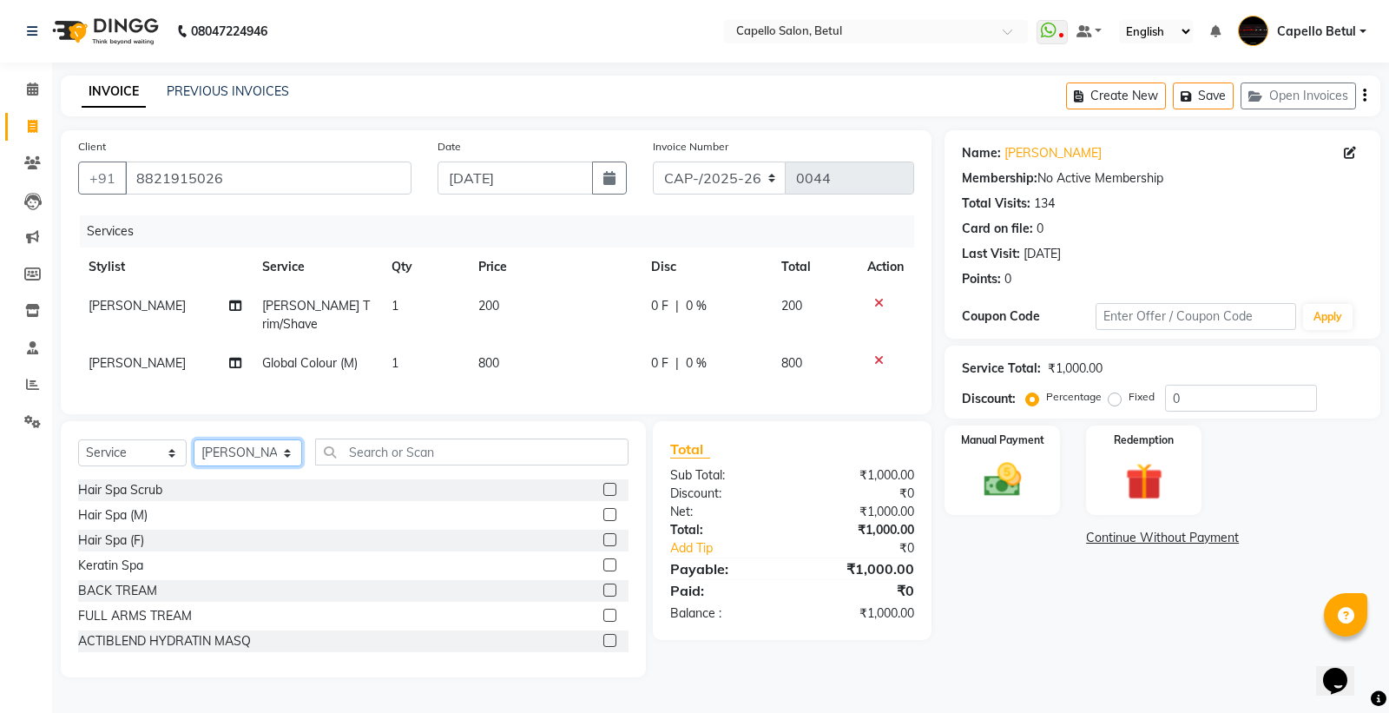
click at [272, 447] on select "Select Stylist ADMIN Capello Betul [PERSON_NAME] [PERSON_NAME] POOJA SOLANKI (M…" at bounding box center [248, 452] width 108 height 27
select select "34695"
click at [194, 439] on select "Select Stylist ADMIN Capello Betul [PERSON_NAME] [PERSON_NAME] POOJA SOLANKI (M…" at bounding box center [248, 452] width 108 height 27
click at [385, 444] on input "text" at bounding box center [471, 451] width 313 height 27
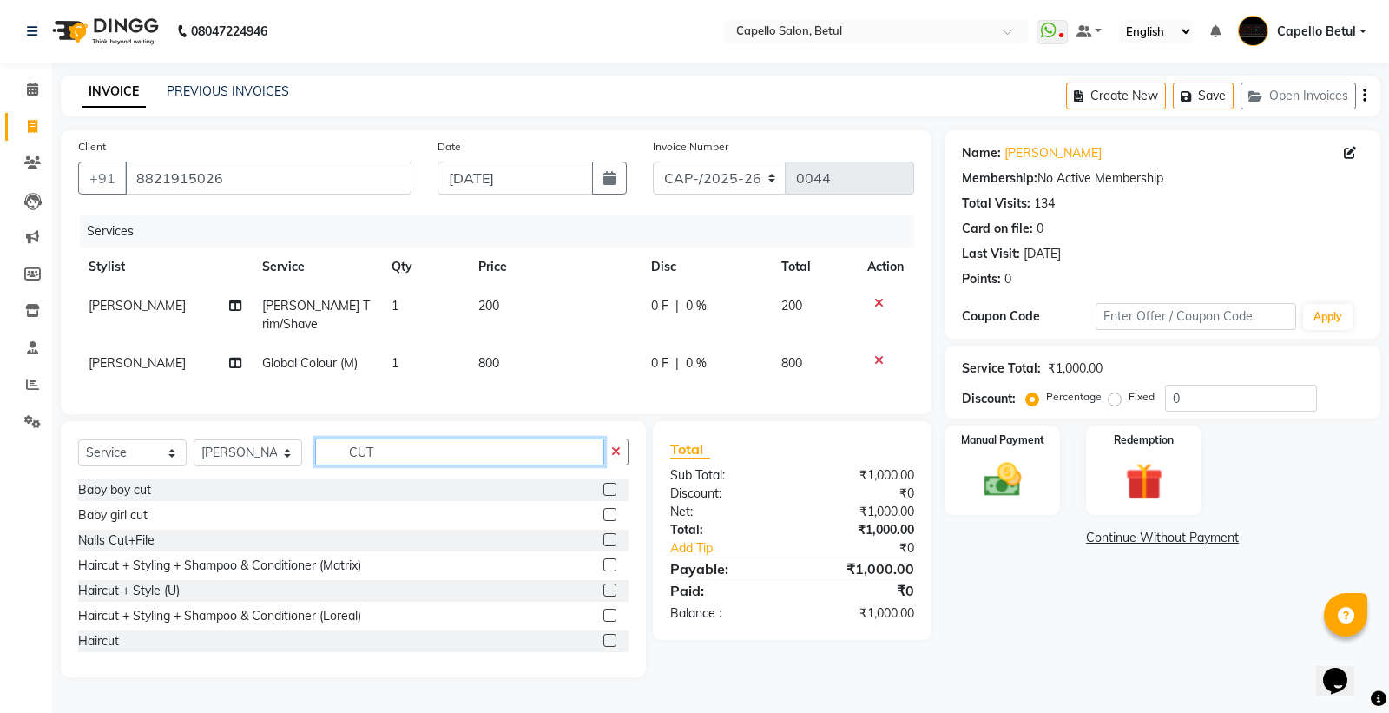
type input "CUT"
drag, startPoint x: 594, startPoint y: 634, endPoint x: 568, endPoint y: 625, distance: 27.4
click at [603, 634] on label at bounding box center [609, 640] width 13 height 13
click at [603, 635] on input "checkbox" at bounding box center [608, 640] width 11 height 11
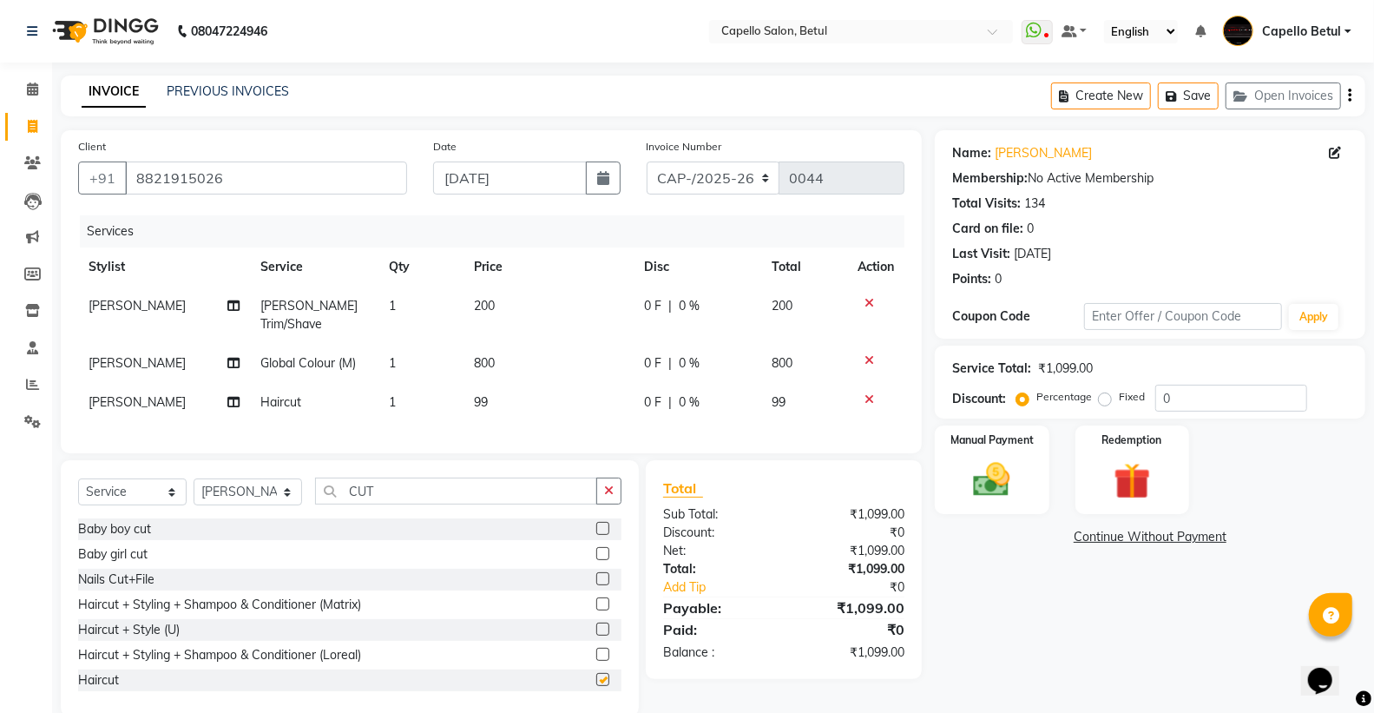
checkbox input "false"
click at [292, 481] on select "Select Stylist ADMIN Capello Betul [PERSON_NAME] [PERSON_NAME] POOJA SOLANKI (M…" at bounding box center [248, 491] width 108 height 27
select select "20307"
click at [194, 478] on select "Select Stylist ADMIN Capello Betul [PERSON_NAME] [PERSON_NAME] POOJA SOLANKI (M…" at bounding box center [248, 491] width 108 height 27
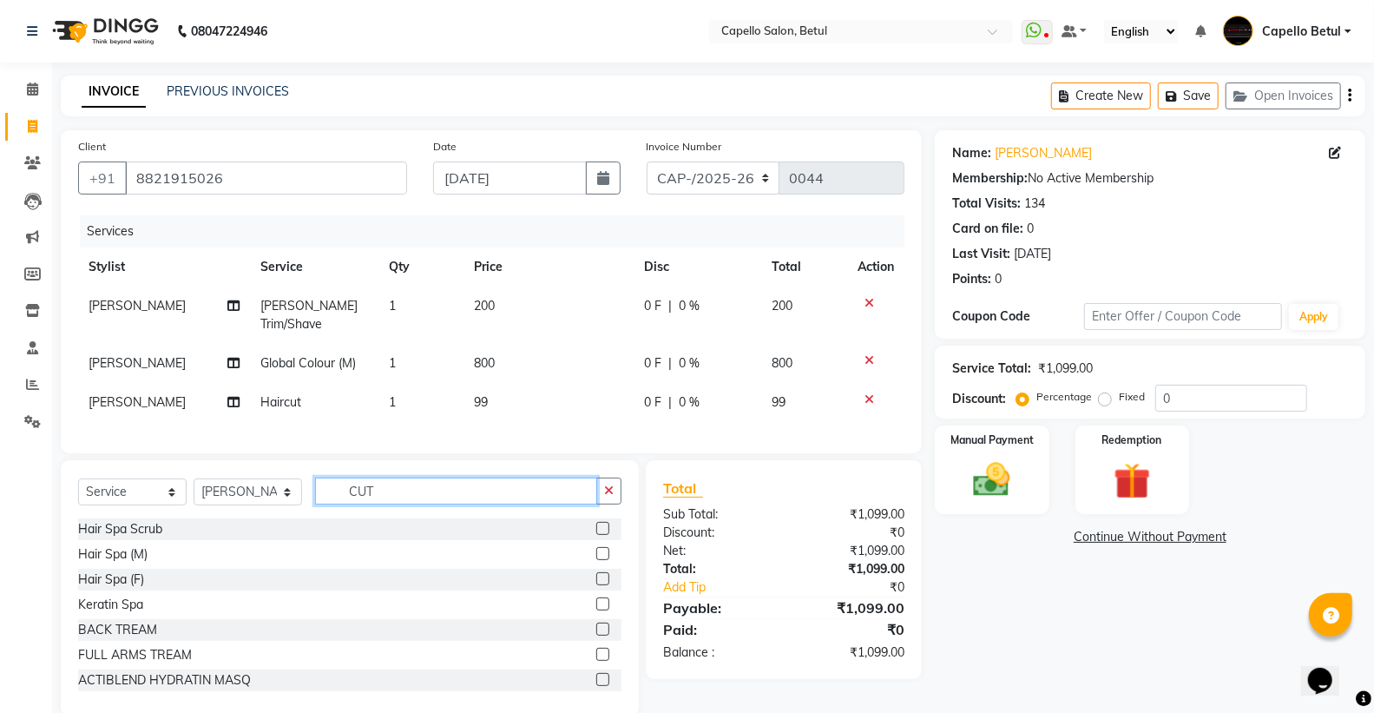
click at [424, 484] on input "CUT" at bounding box center [456, 490] width 282 height 27
type input "C"
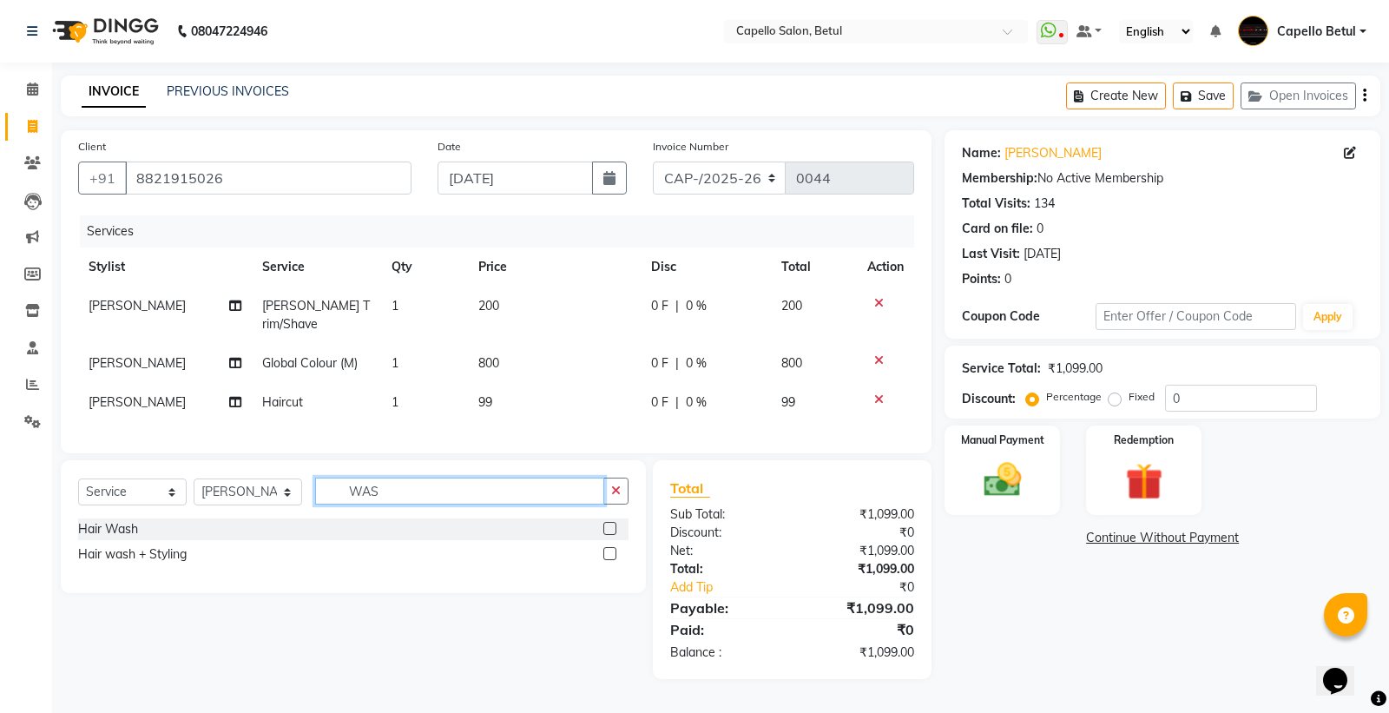
type input "WAS"
click at [610, 524] on label at bounding box center [609, 528] width 13 height 13
click at [610, 524] on input "checkbox" at bounding box center [608, 528] width 11 height 11
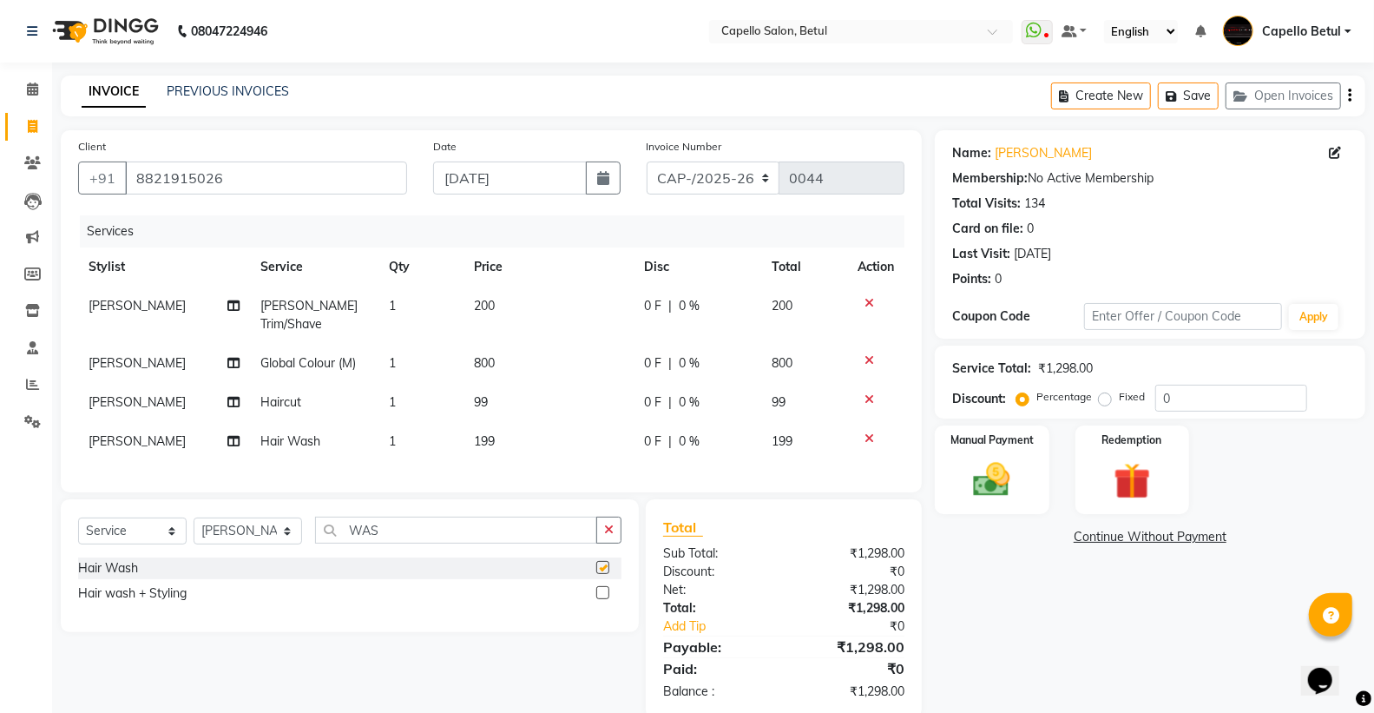
checkbox input "false"
click at [548, 358] on td "800" at bounding box center [548, 363] width 170 height 39
select select "14474"
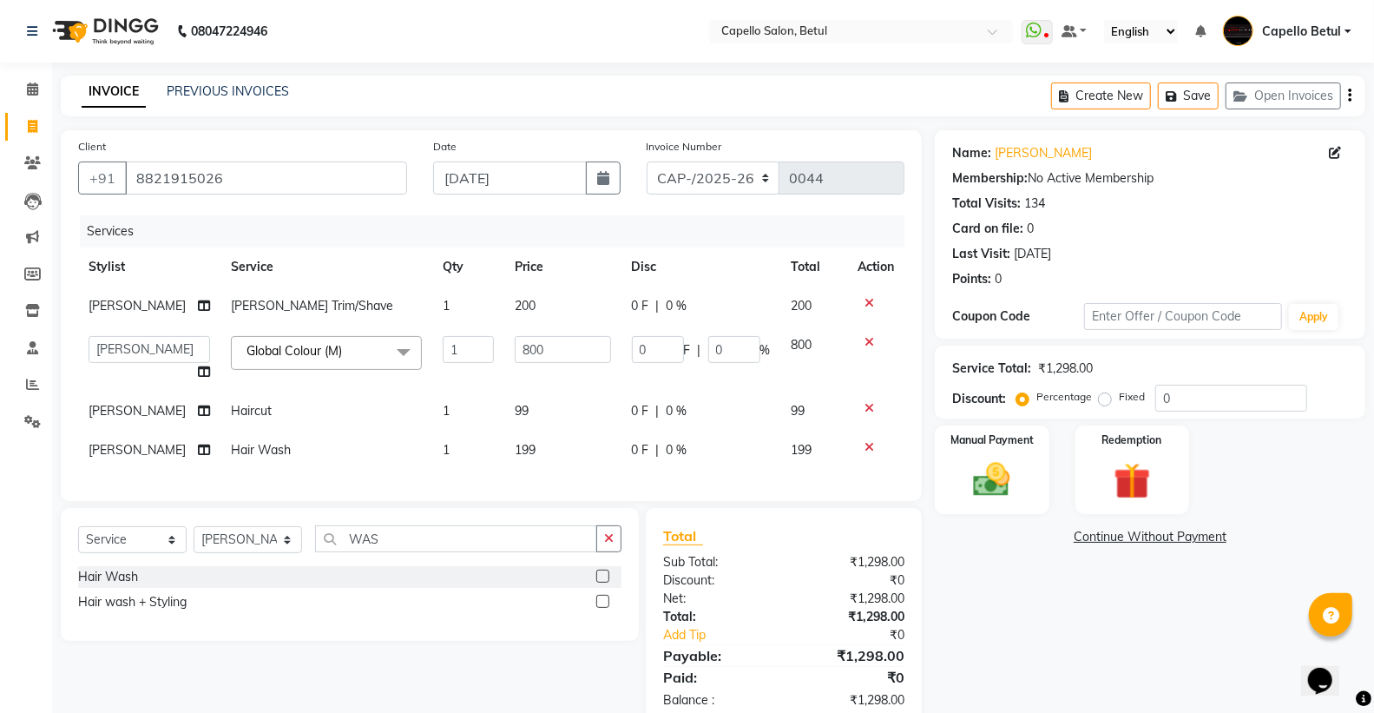
click at [548, 391] on tbody "[PERSON_NAME] Trim/Shave 1 200 0 F | 0 % 200 ADMIN Capello Betul [PERSON_NAME] …" at bounding box center [491, 377] width 826 height 183
click at [548, 397] on td "99" at bounding box center [562, 410] width 117 height 39
select select "34695"
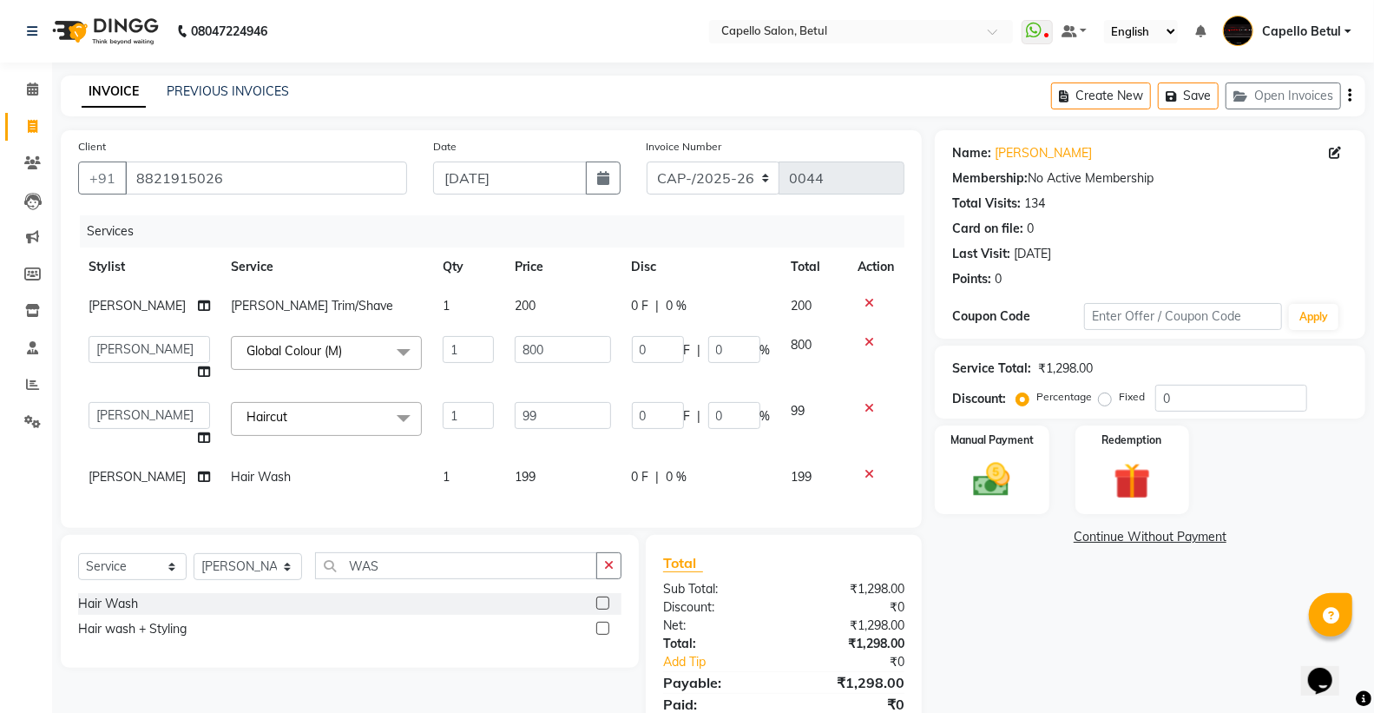
click at [548, 399] on td "99" at bounding box center [562, 424] width 117 height 66
click at [552, 414] on input "99" at bounding box center [563, 415] width 96 height 27
type input "9"
type input "200"
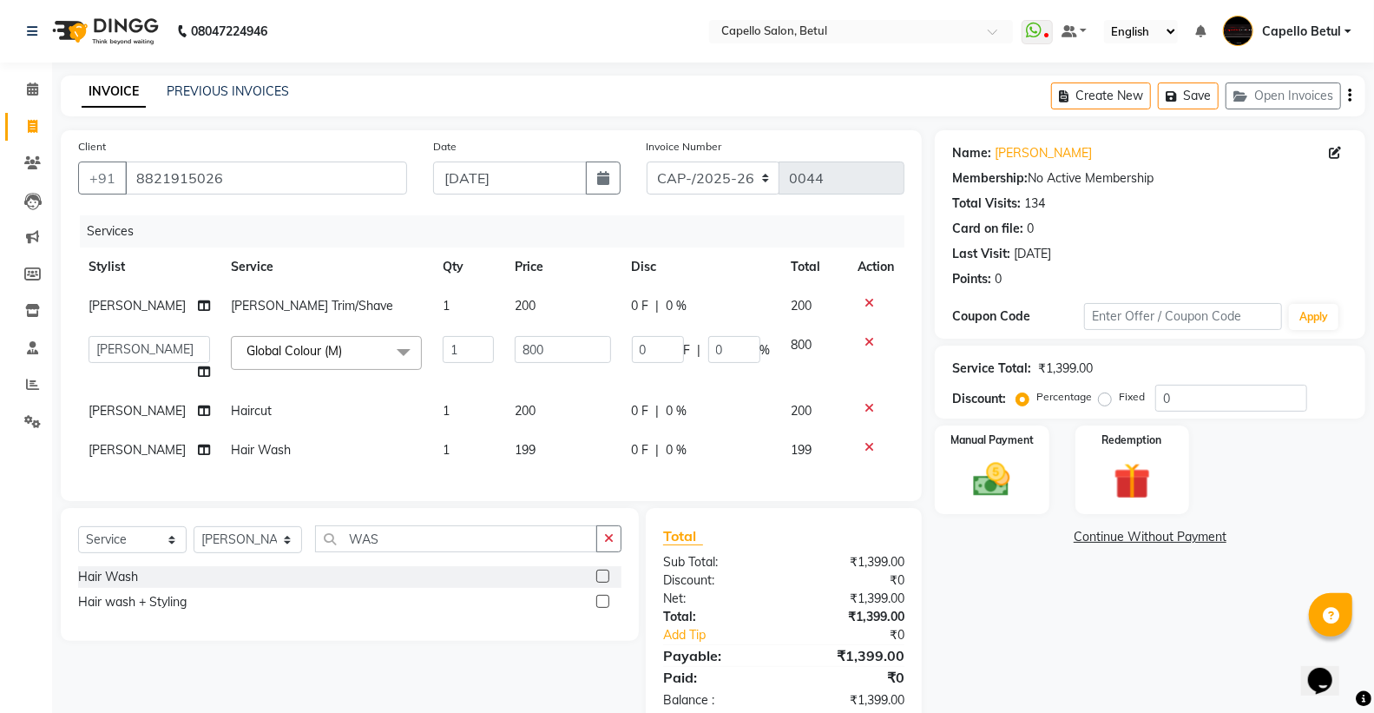
drag, startPoint x: 483, startPoint y: 492, endPoint x: 551, endPoint y: 454, distance: 78.5
click at [483, 483] on div "Services Stylist Service Qty Price Disc Total Action [PERSON_NAME] Trim/Shave 1…" at bounding box center [491, 349] width 826 height 268
click at [555, 447] on td "199" at bounding box center [562, 449] width 117 height 39
select select "20307"
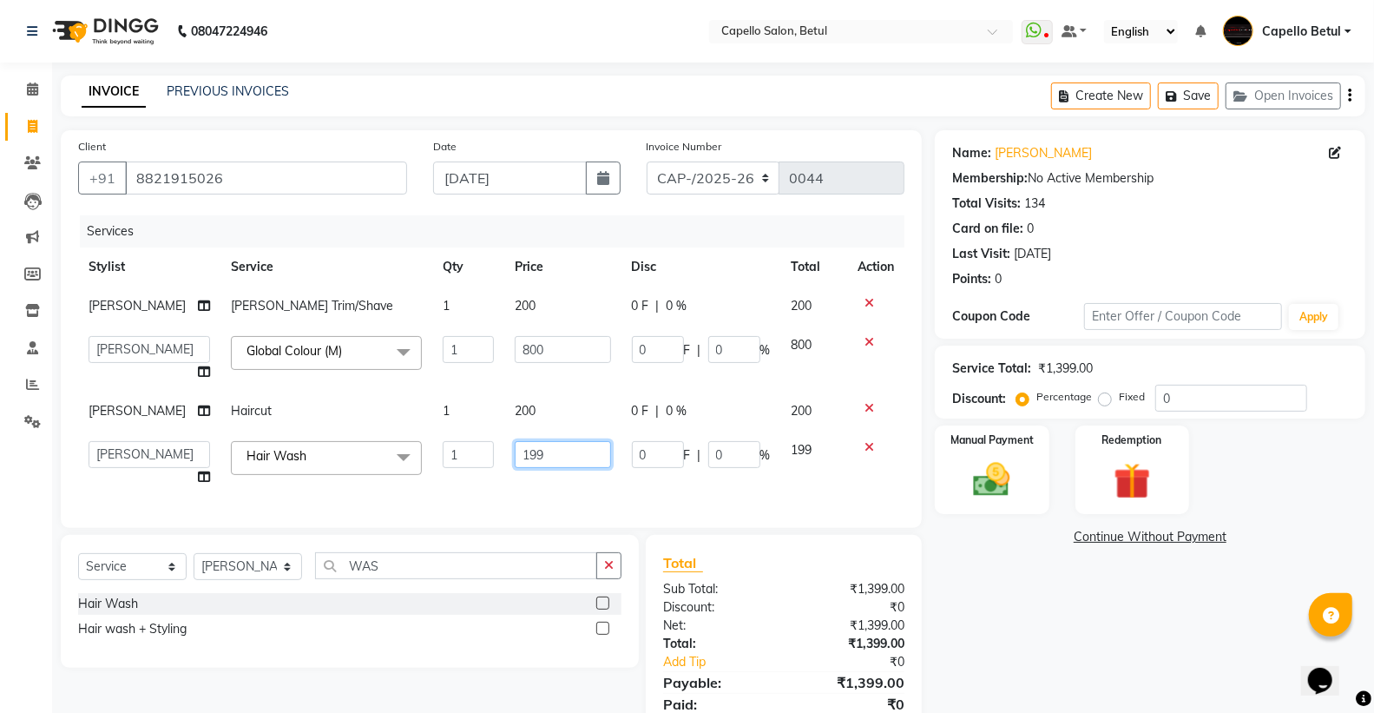
click at [555, 447] on input "199" at bounding box center [563, 454] width 96 height 27
type input "1"
type input "200"
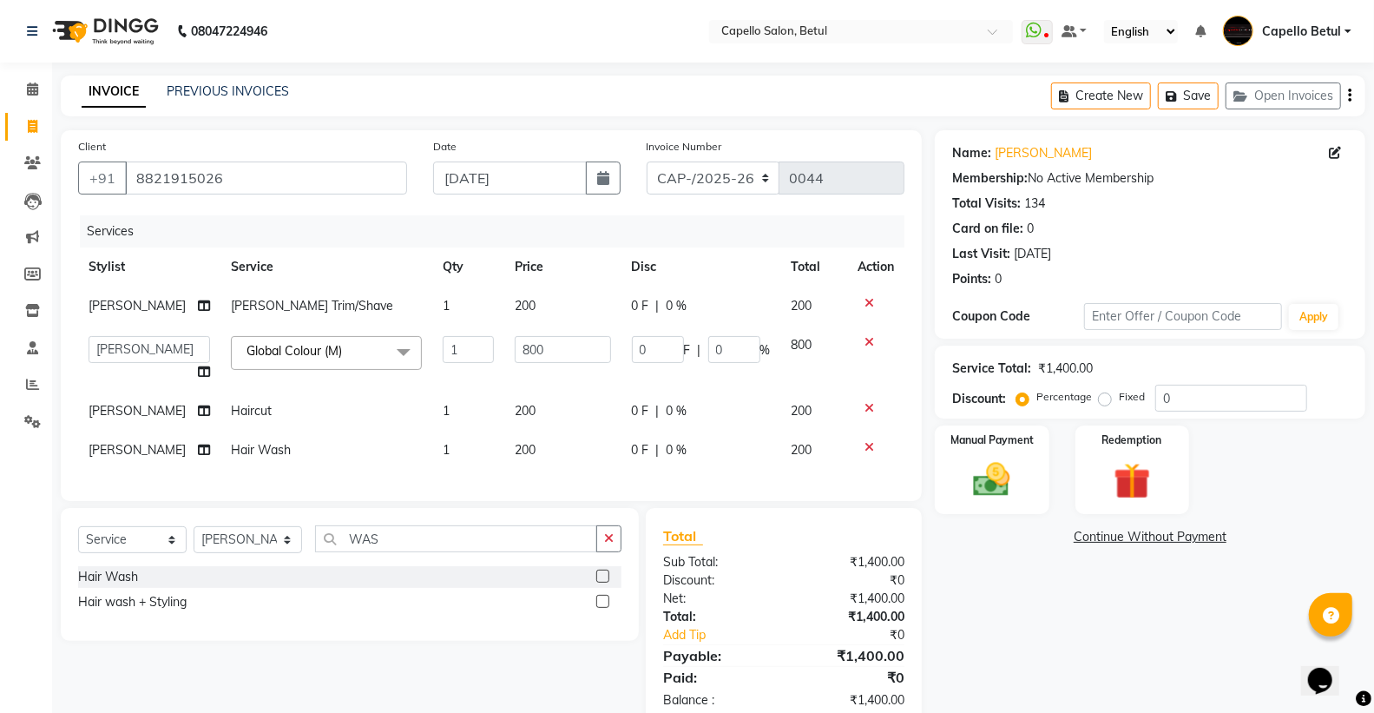
click at [555, 480] on div "Services Stylist Service Qty Price Disc Total Action [PERSON_NAME] Trim/Shave 1…" at bounding box center [491, 349] width 826 height 268
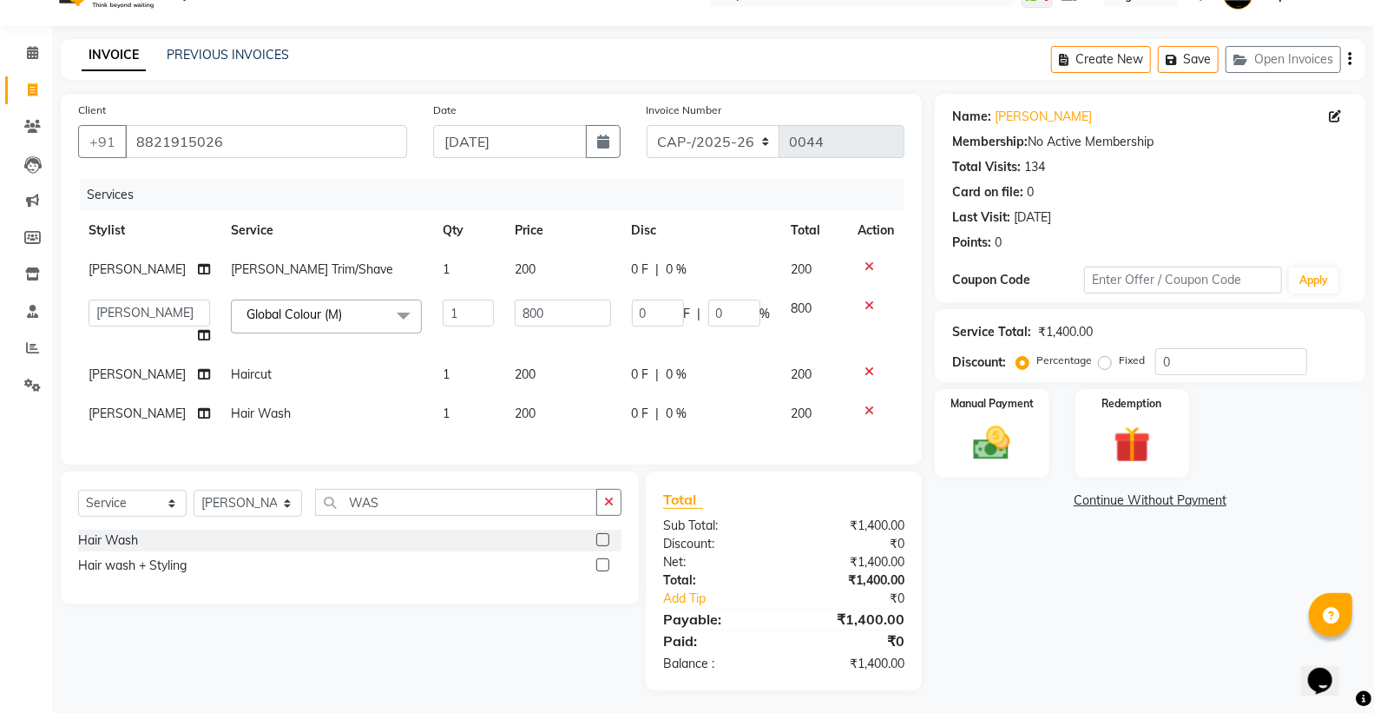
scroll to position [55, 0]
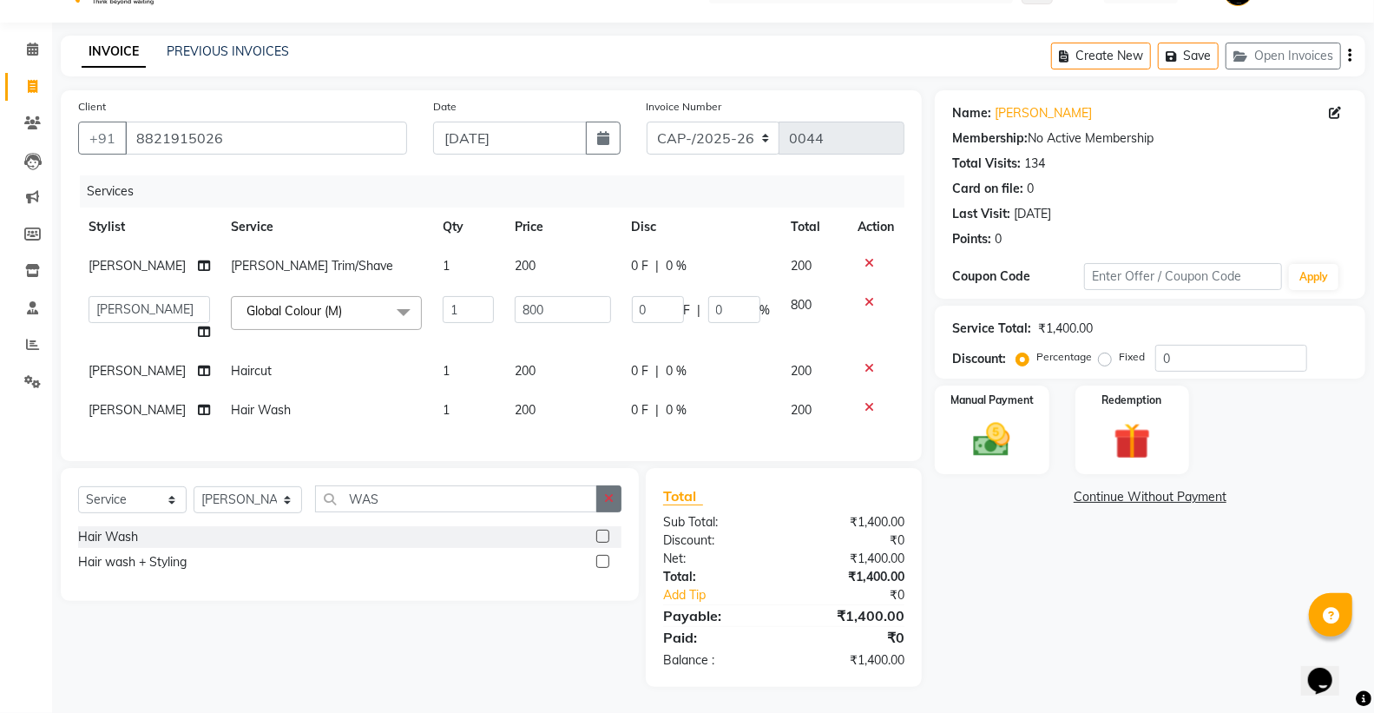
click at [607, 500] on icon "button" at bounding box center [609, 498] width 10 height 12
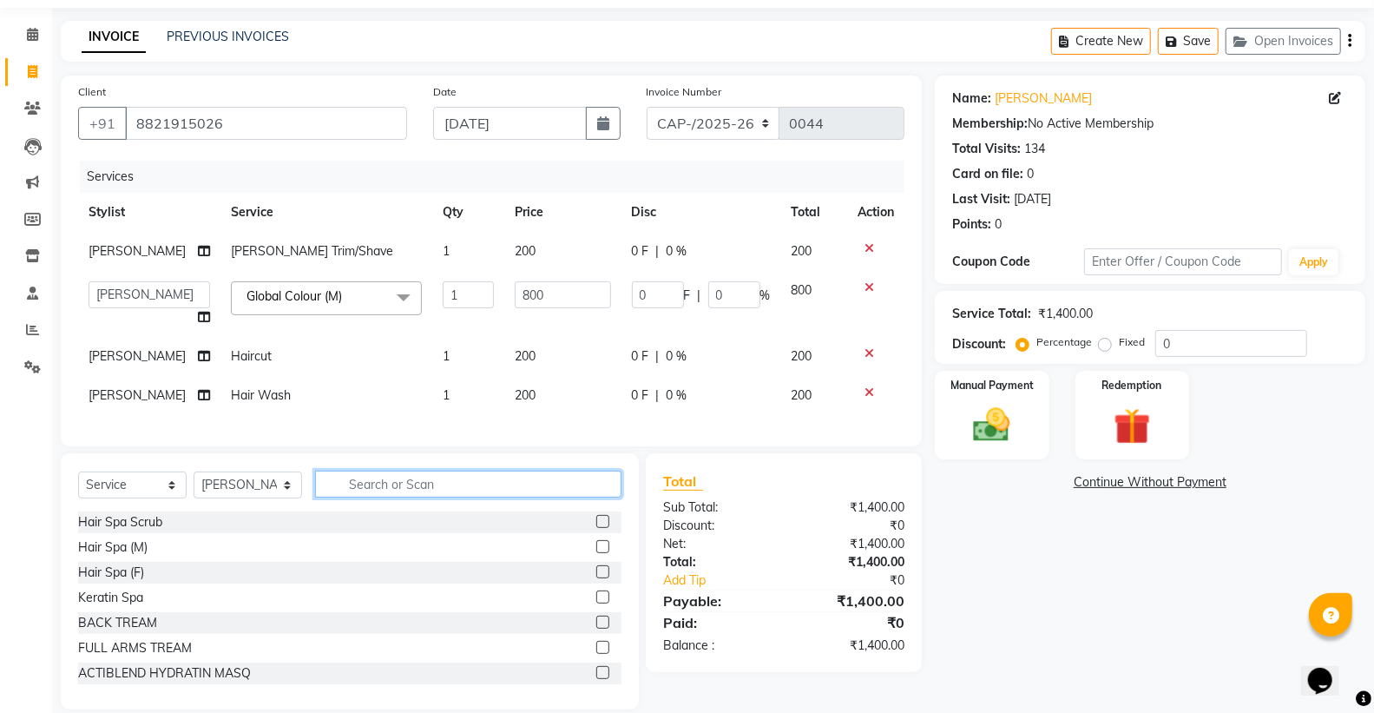
click at [443, 497] on input "text" at bounding box center [468, 483] width 306 height 27
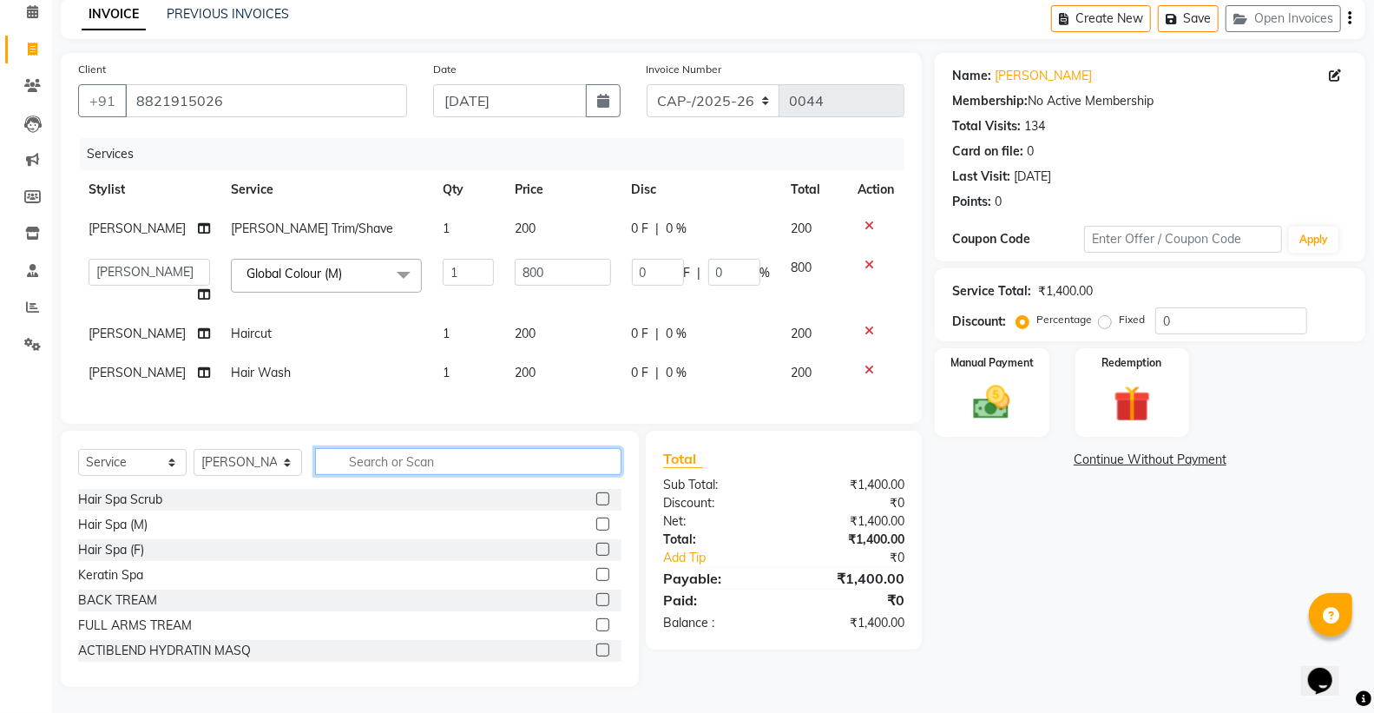
scroll to position [91, 0]
click at [341, 456] on input "text" at bounding box center [468, 461] width 306 height 27
type input "K"
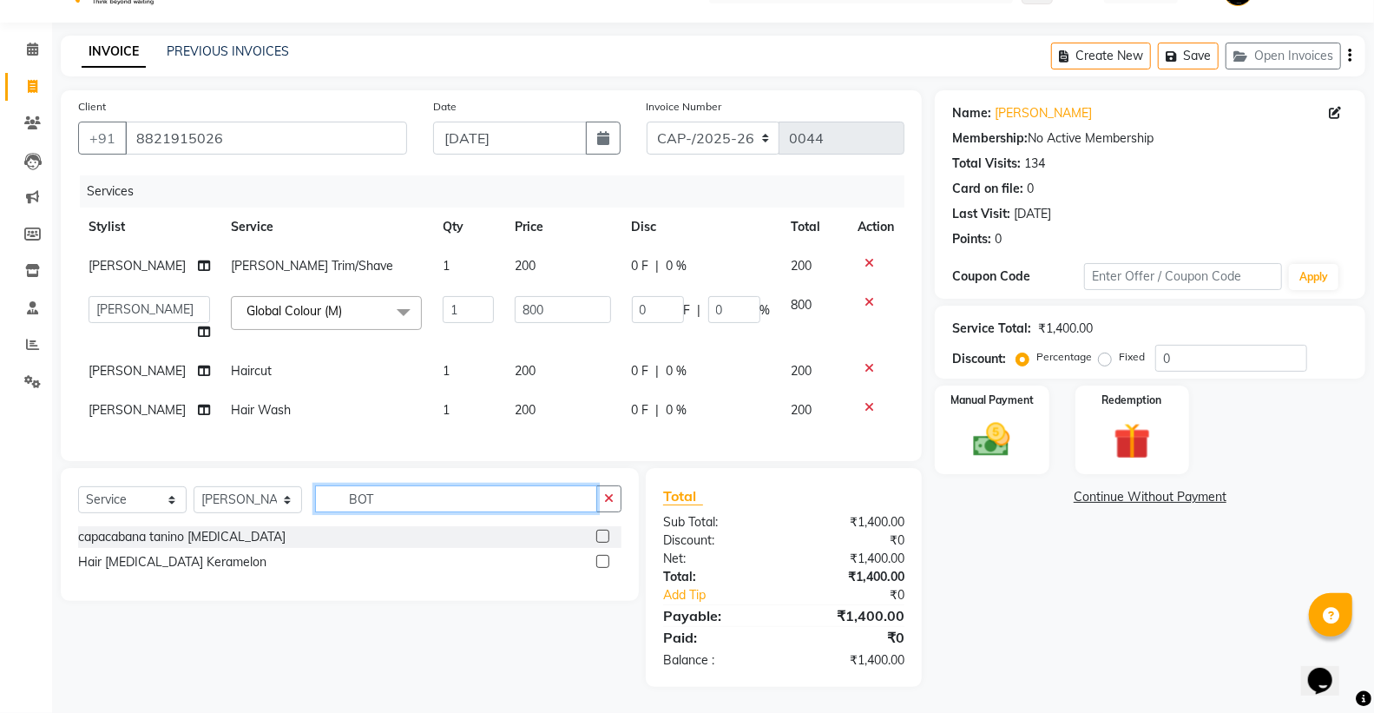
scroll to position [55, 0]
type input "BOTO"
click at [601, 557] on label at bounding box center [602, 561] width 13 height 13
click at [601, 557] on input "checkbox" at bounding box center [601, 561] width 11 height 11
checkbox input "true"
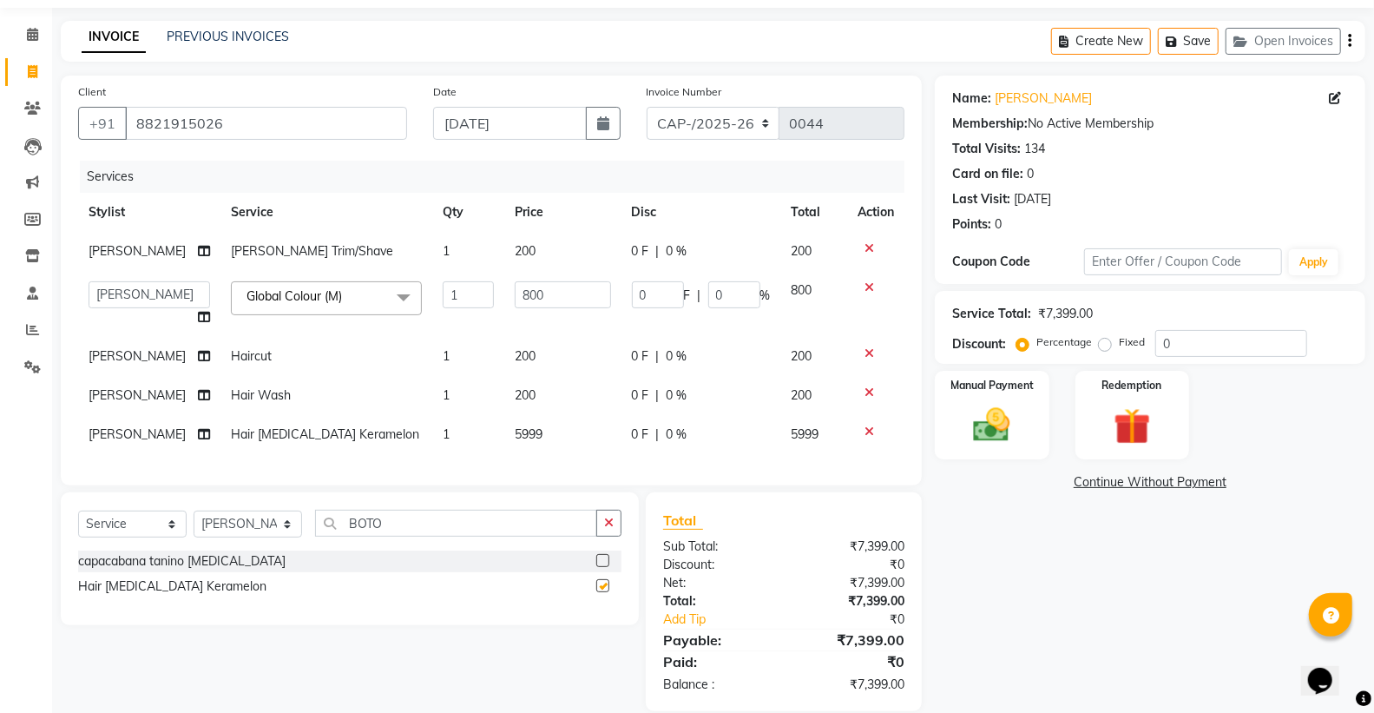
click at [604, 534] on button "button" at bounding box center [608, 522] width 25 height 27
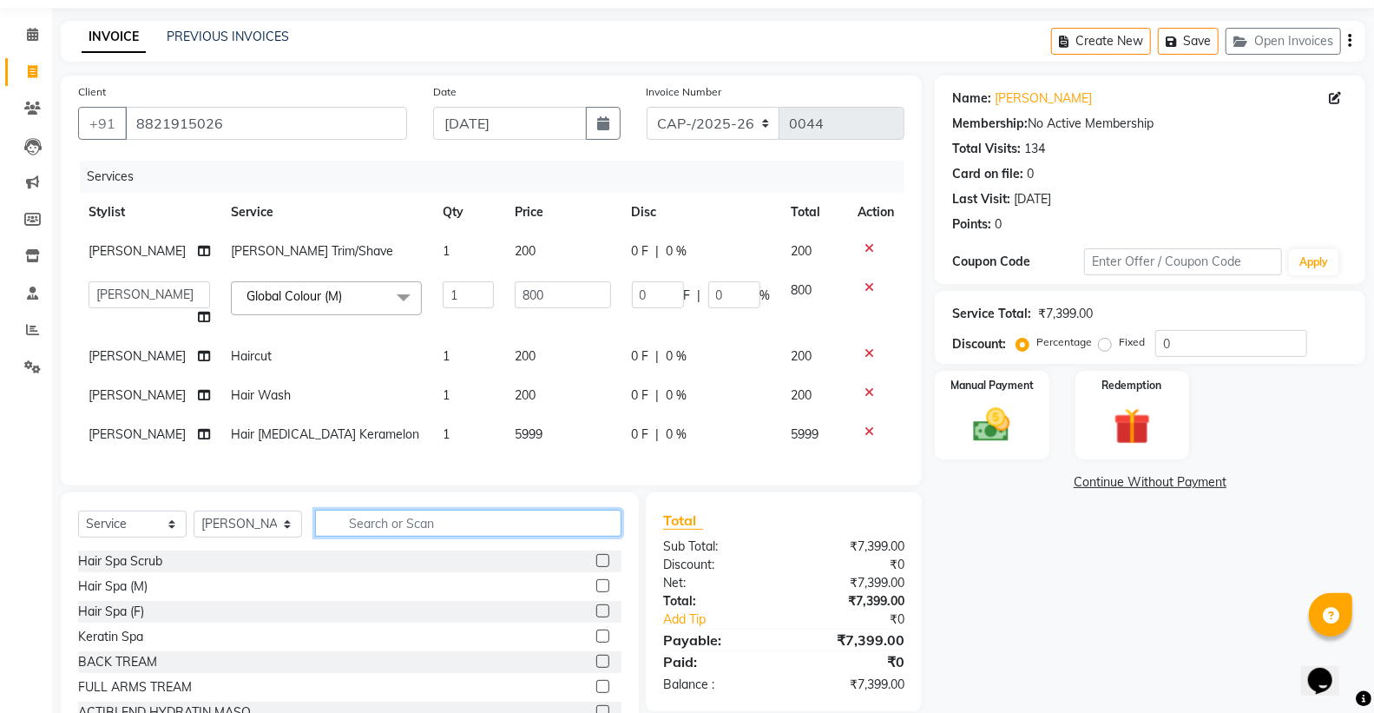
checkbox input "false"
click at [569, 431] on td "5999" at bounding box center [562, 434] width 117 height 39
select select "20307"
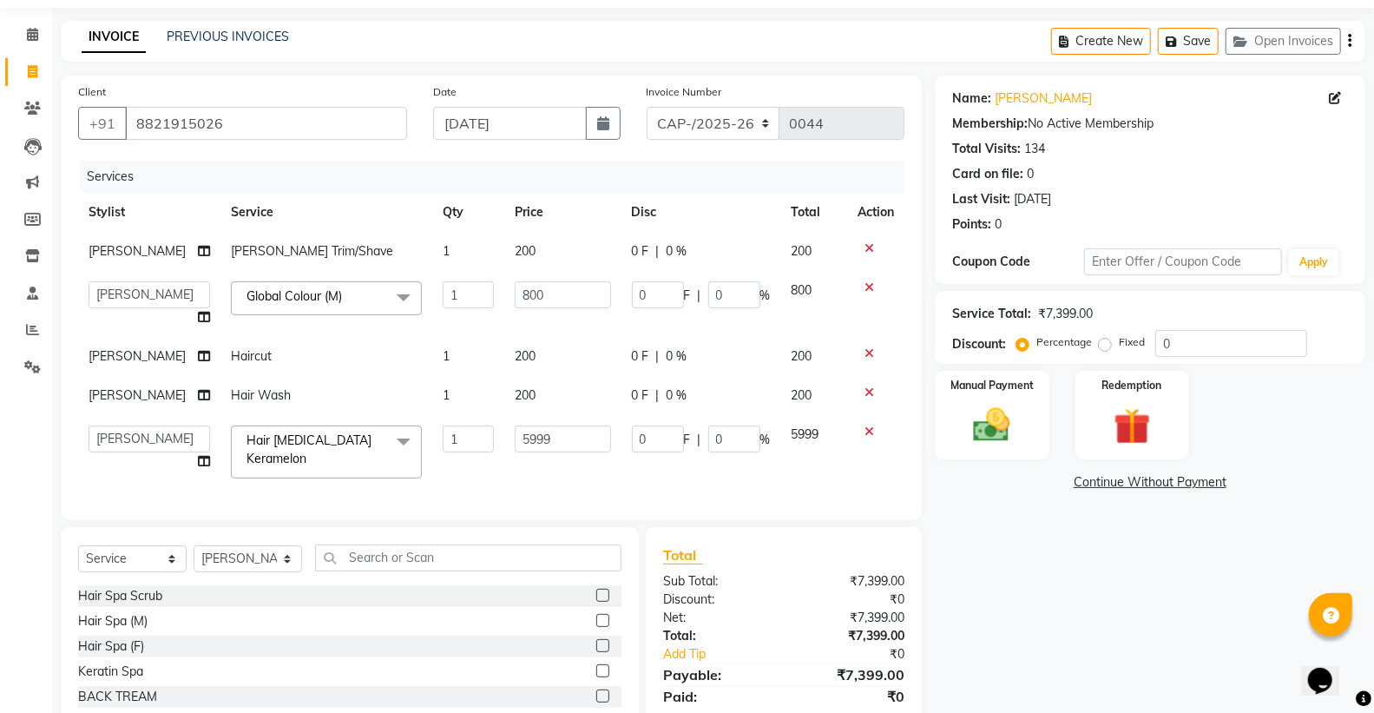
click at [569, 431] on input "5999" at bounding box center [563, 438] width 96 height 27
type input "5"
type input "5000"
click at [480, 473] on div "Services Stylist Service Qty Price Disc Total Action [PERSON_NAME] Trim/Shave 1…" at bounding box center [491, 332] width 826 height 342
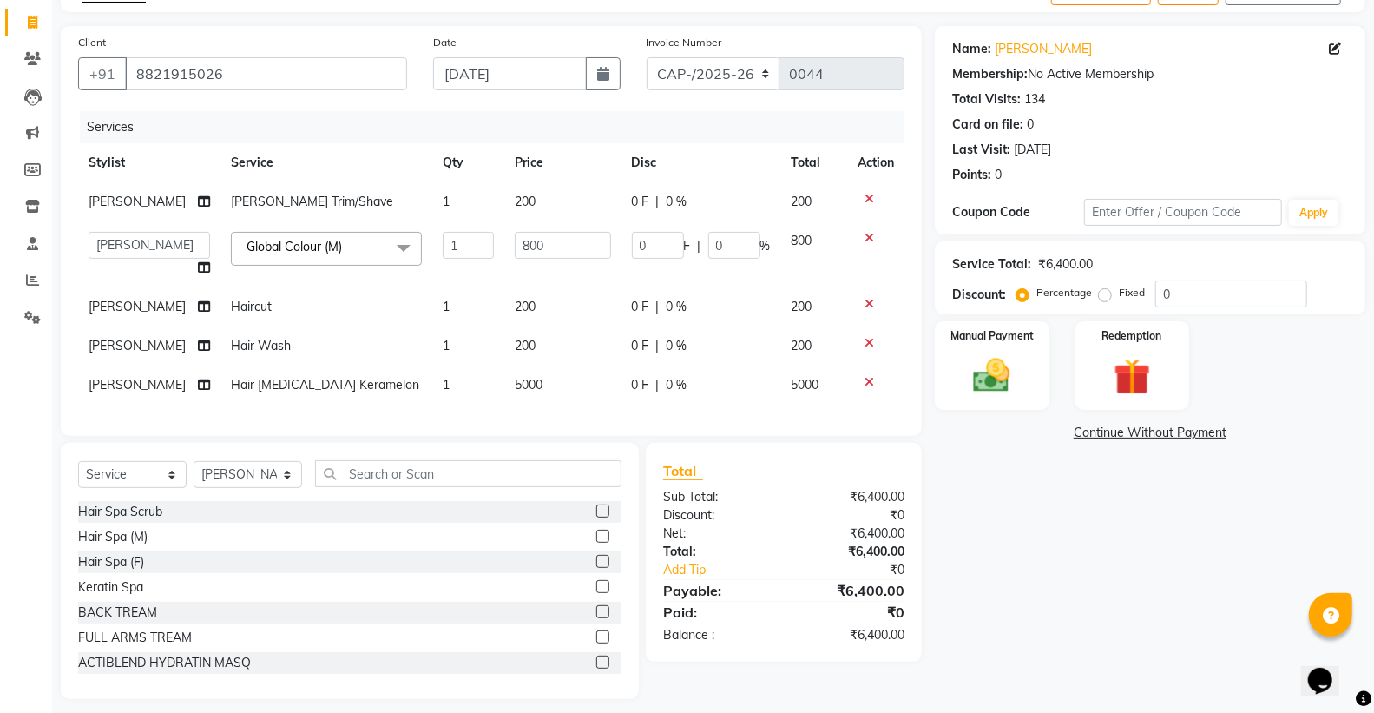
scroll to position [131, 0]
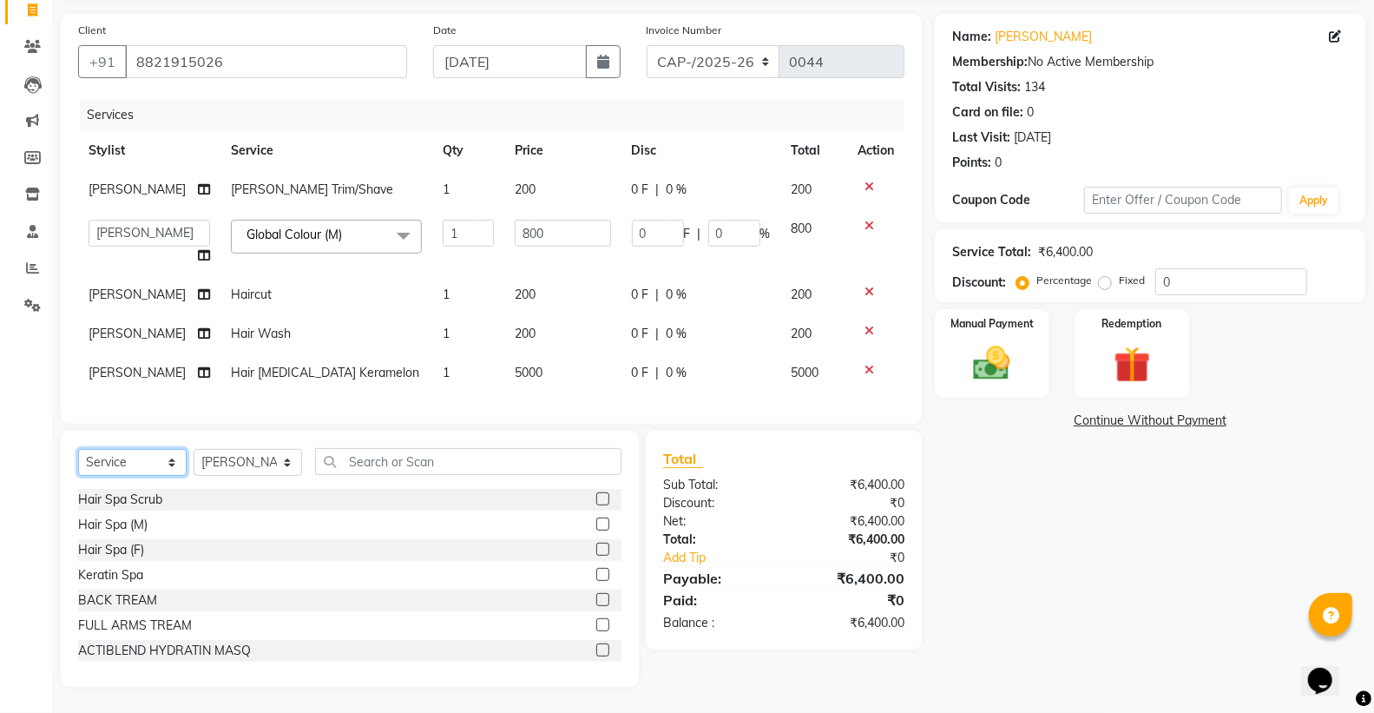
click at [140, 465] on select "Select Service Product Membership Package Voucher Prepaid Gift Card" at bounding box center [132, 462] width 108 height 27
select select "product"
click at [78, 449] on select "Select Service Product Membership Package Voucher Prepaid Gift Card" at bounding box center [132, 462] width 108 height 27
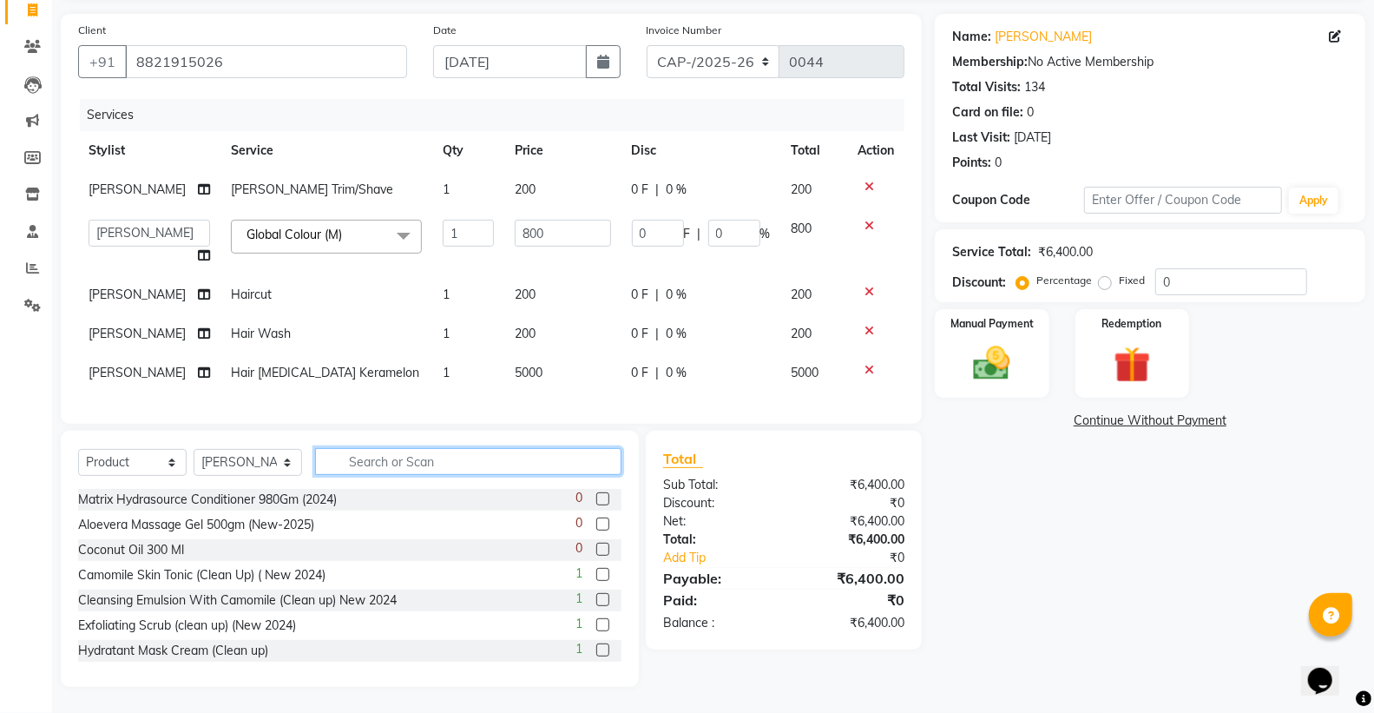
click at [408, 462] on input "text" at bounding box center [468, 461] width 306 height 27
type input "[MEDICAL_DATA]"
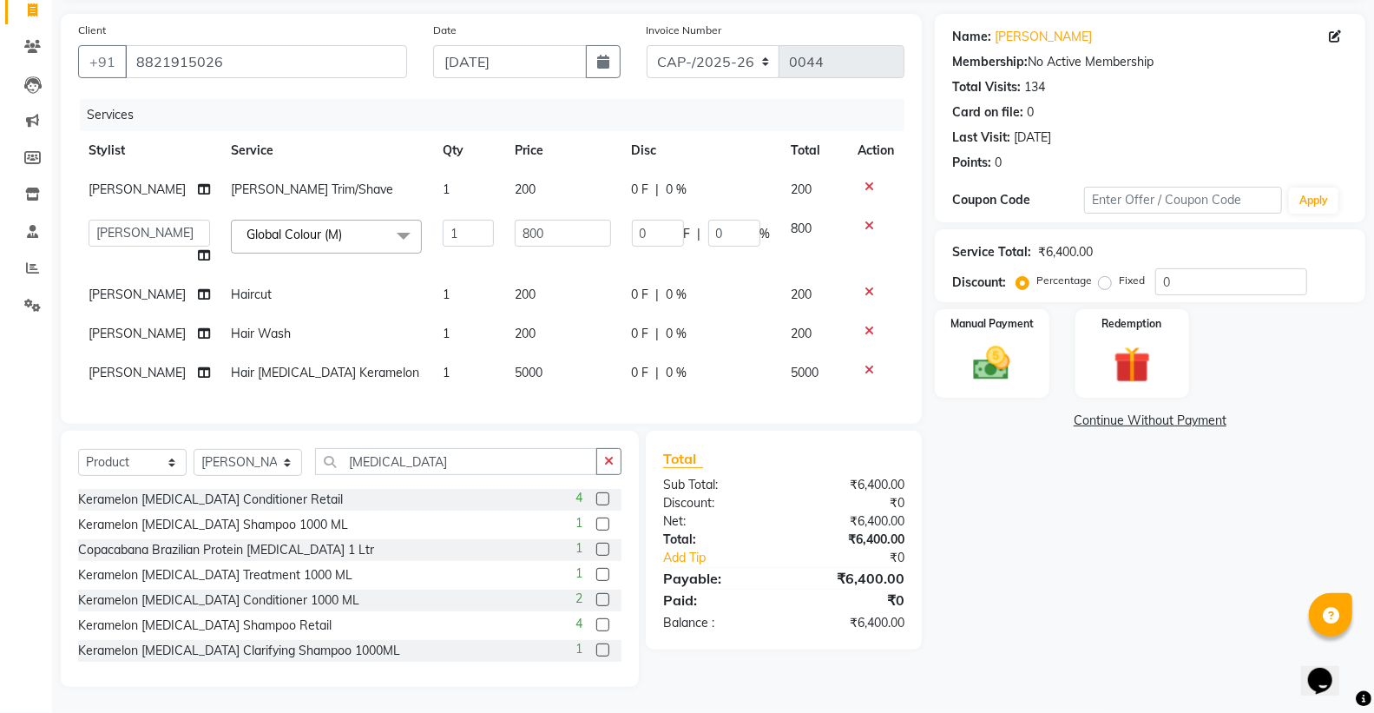
click at [596, 500] on label at bounding box center [602, 498] width 13 height 13
click at [596, 500] on input "checkbox" at bounding box center [601, 499] width 11 height 11
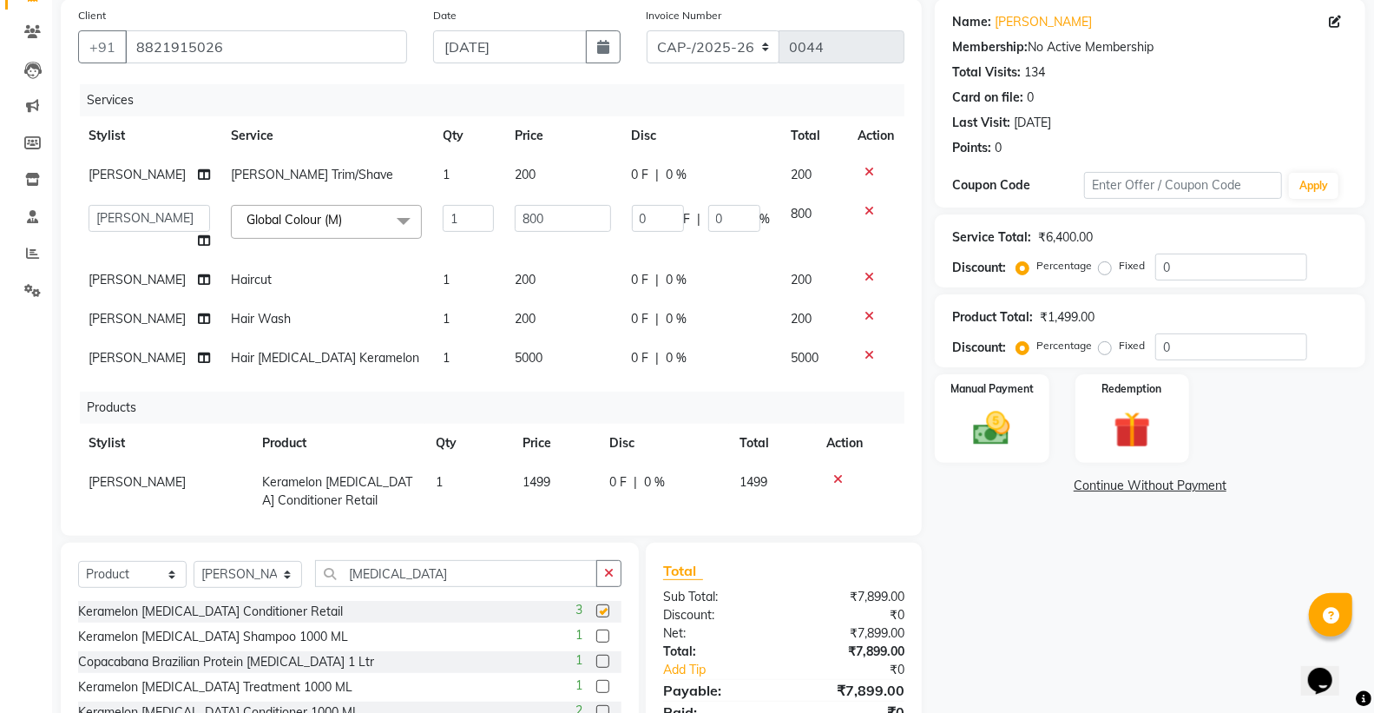
checkbox input "false"
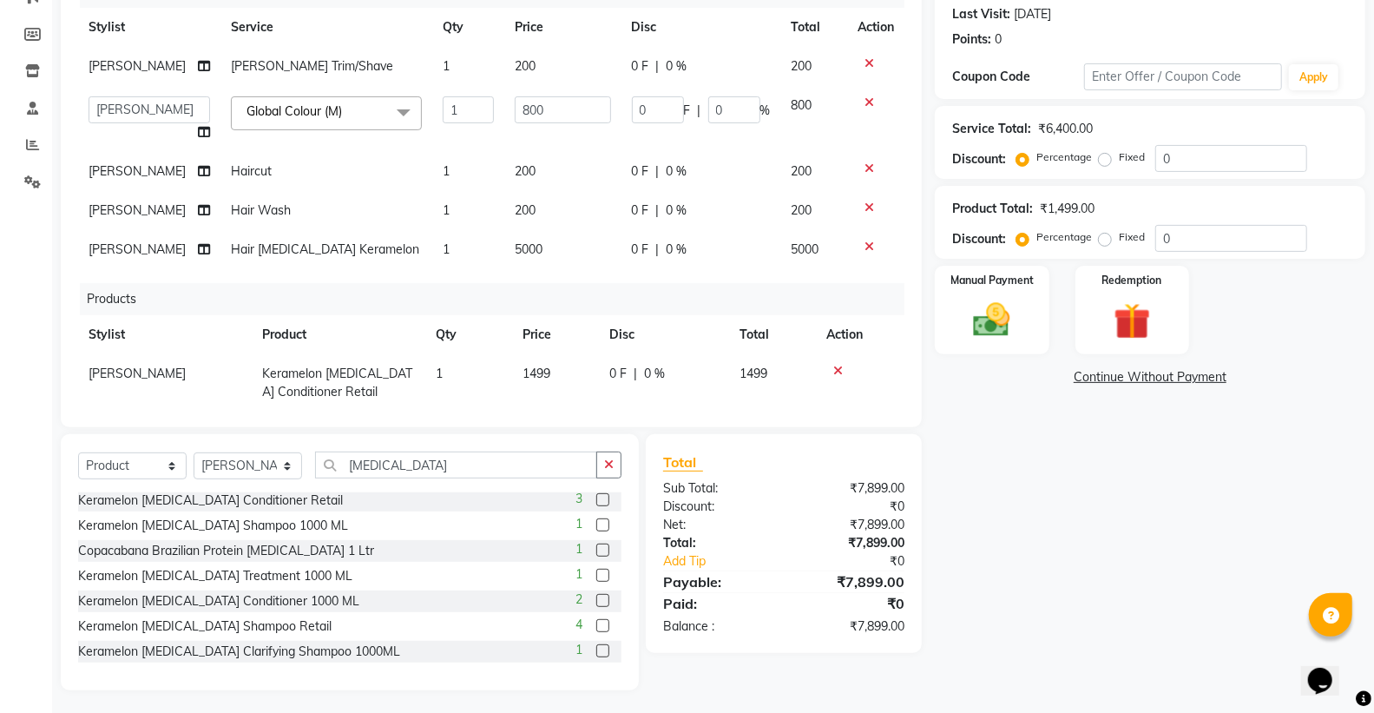
scroll to position [243, 0]
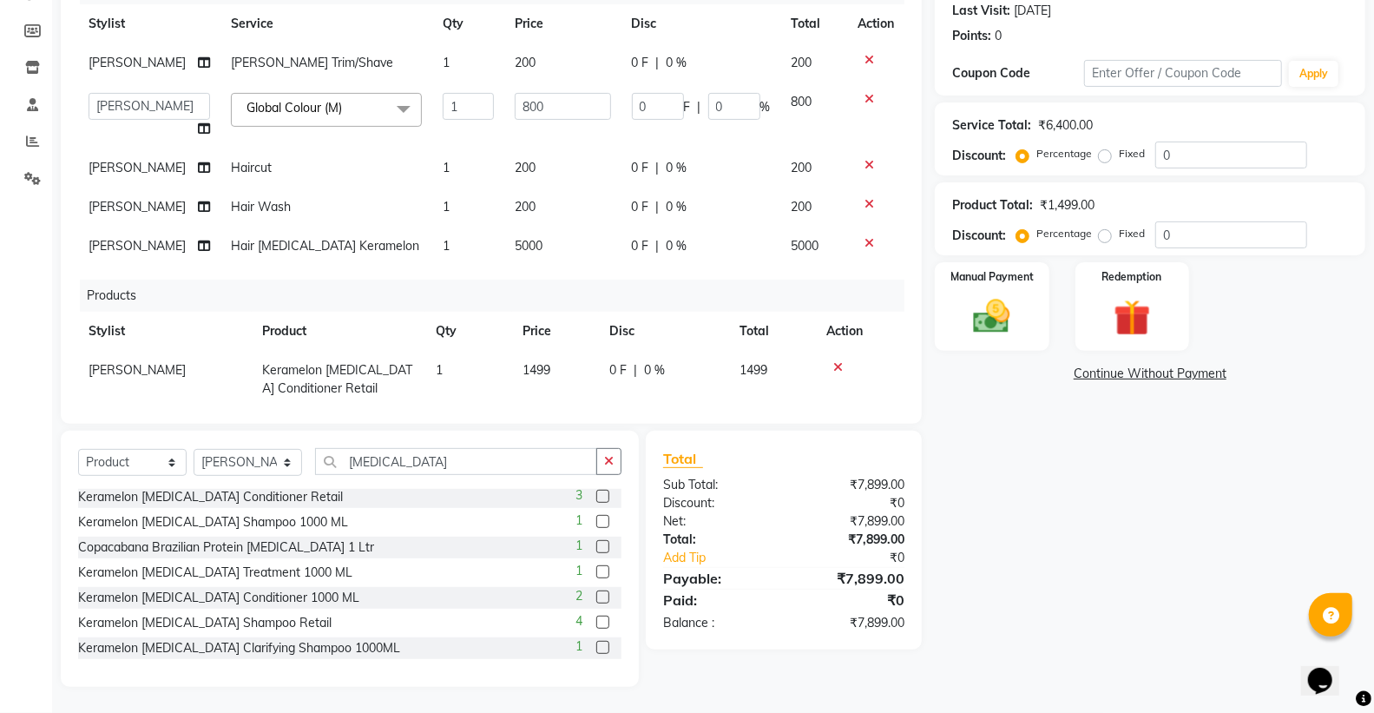
click at [596, 622] on label at bounding box center [602, 621] width 13 height 13
click at [596, 622] on input "checkbox" at bounding box center [601, 622] width 11 height 11
checkbox input "false"
drag, startPoint x: 604, startPoint y: 454, endPoint x: 594, endPoint y: 358, distance: 96.0
click at [607, 454] on button "button" at bounding box center [608, 461] width 25 height 27
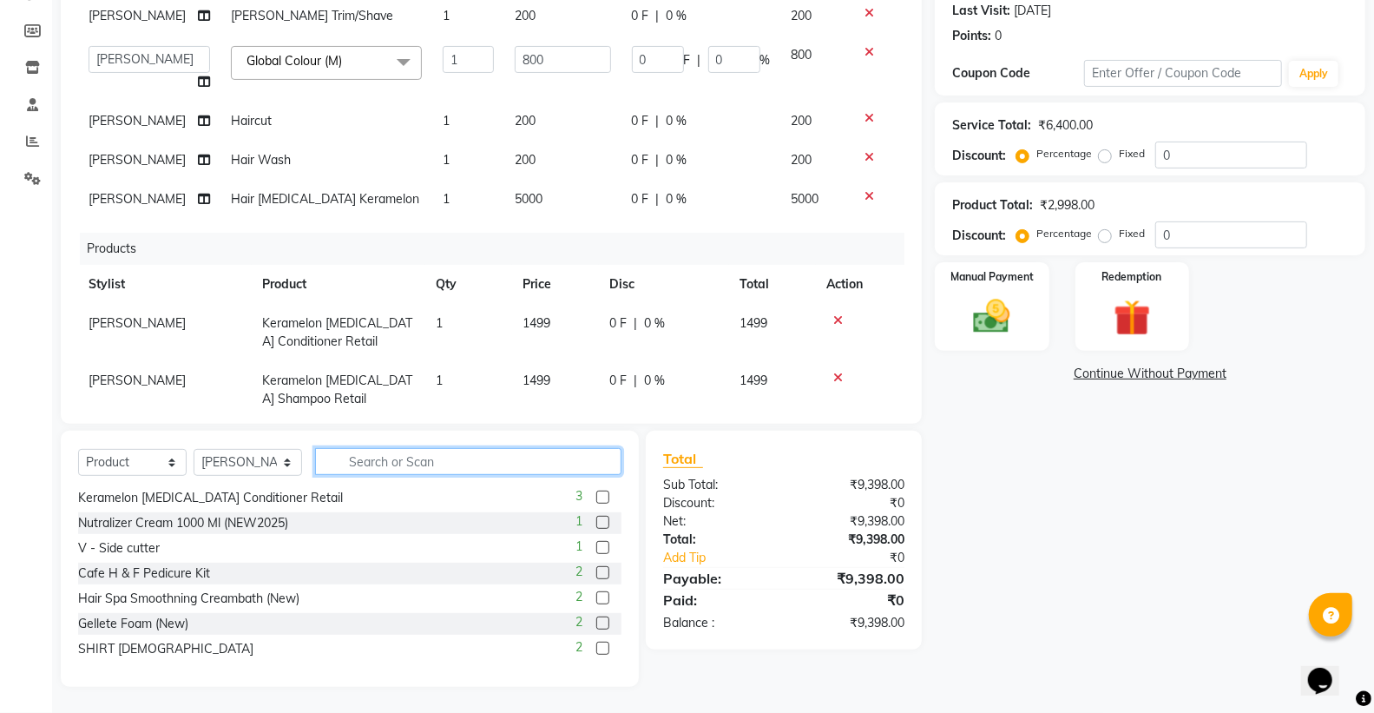
scroll to position [87, 0]
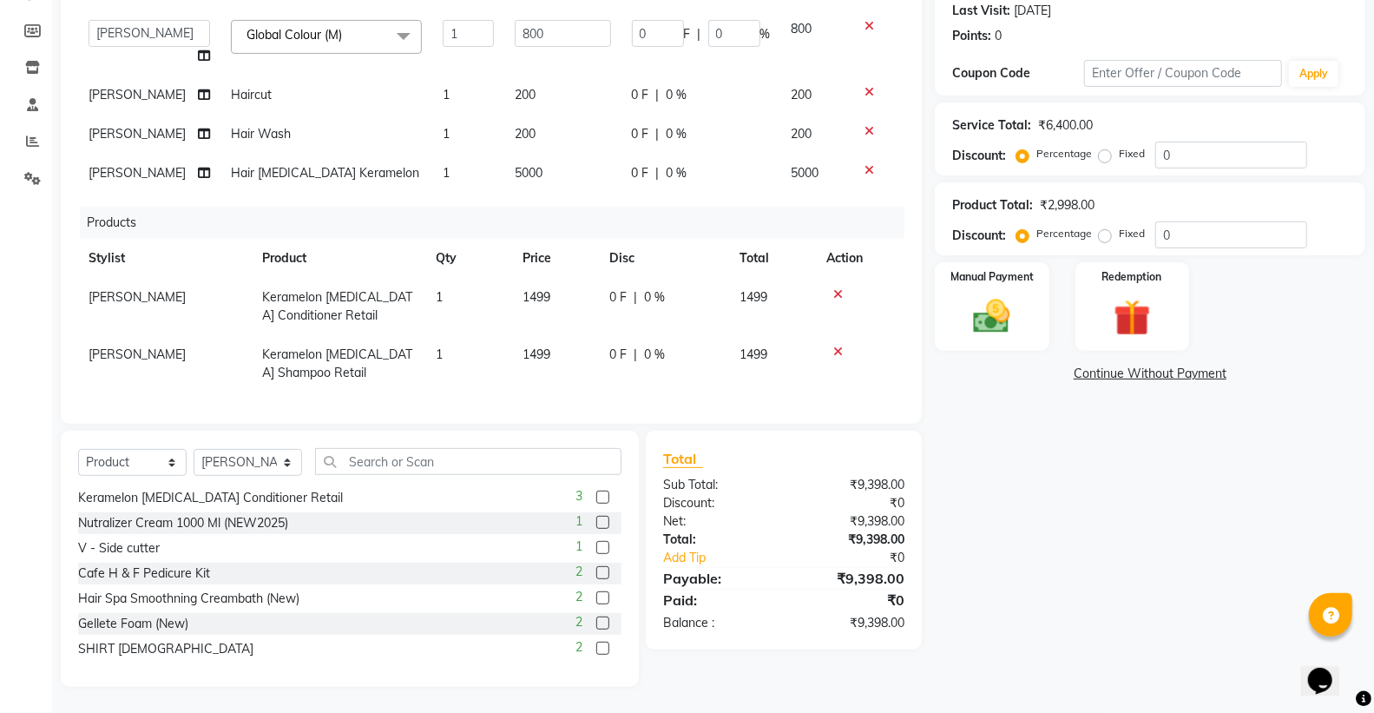
click at [692, 357] on td "0 F | 0 %" at bounding box center [664, 363] width 130 height 57
select select "20307"
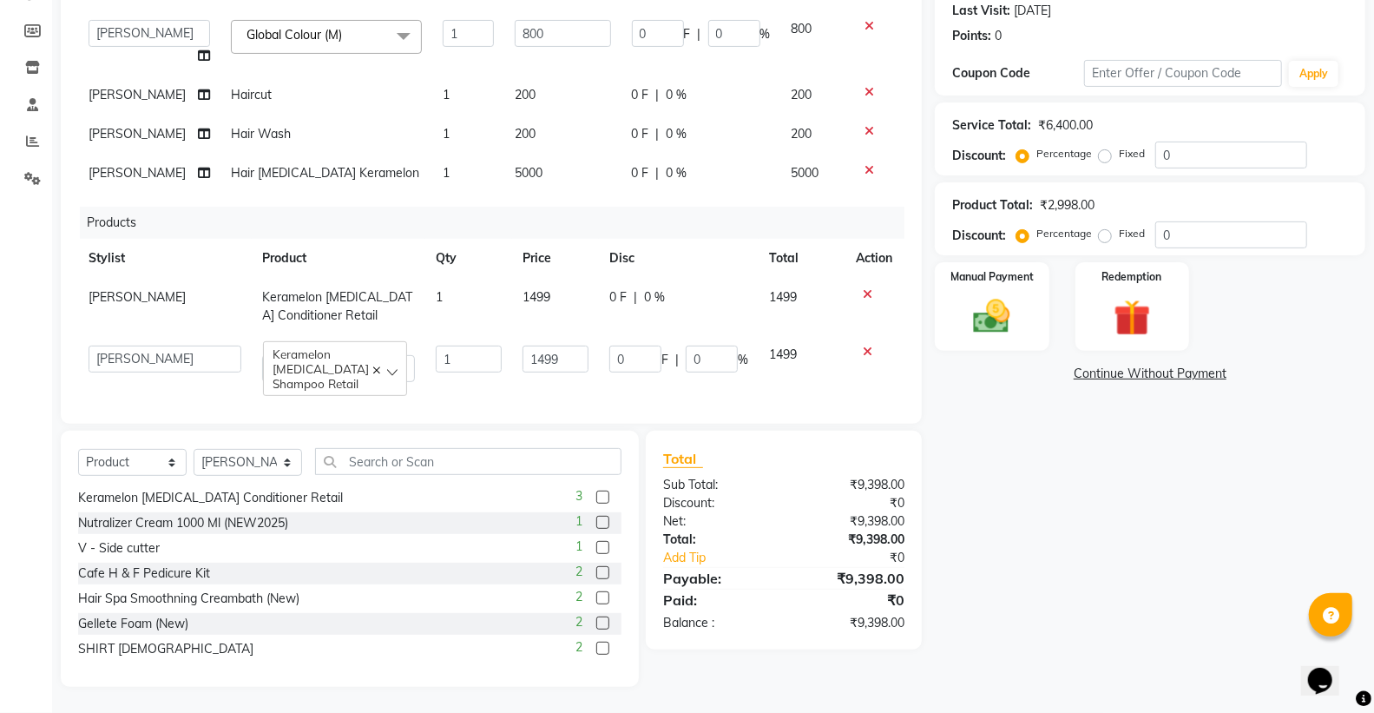
click at [566, 284] on td "1499" at bounding box center [555, 306] width 87 height 57
select select "20307"
click at [568, 287] on td "1499" at bounding box center [555, 306] width 87 height 57
click at [558, 296] on input "1499" at bounding box center [555, 301] width 66 height 27
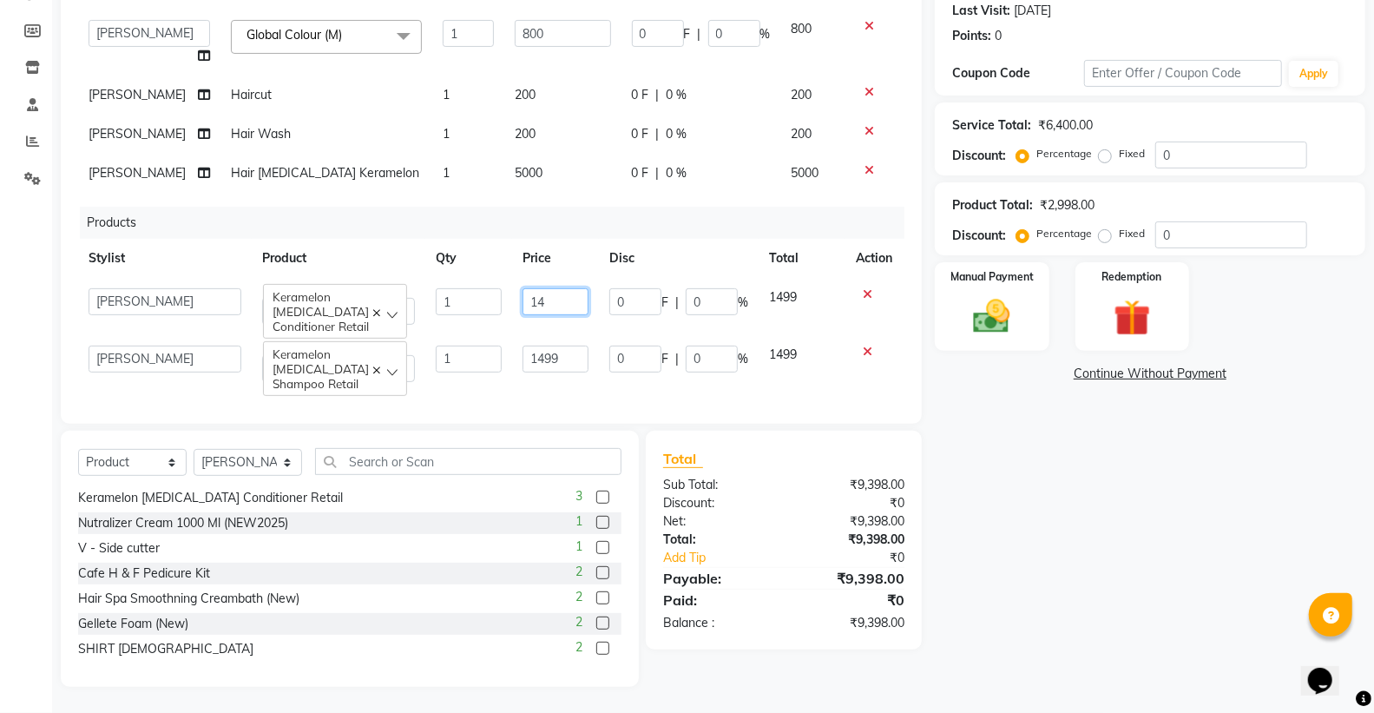
type input "1"
type input "1500"
drag, startPoint x: 601, startPoint y: 317, endPoint x: 503, endPoint y: 350, distance: 103.5
drag, startPoint x: 503, startPoint y: 351, endPoint x: 548, endPoint y: 363, distance: 46.7
click at [512, 357] on td "1499" at bounding box center [555, 363] width 87 height 57
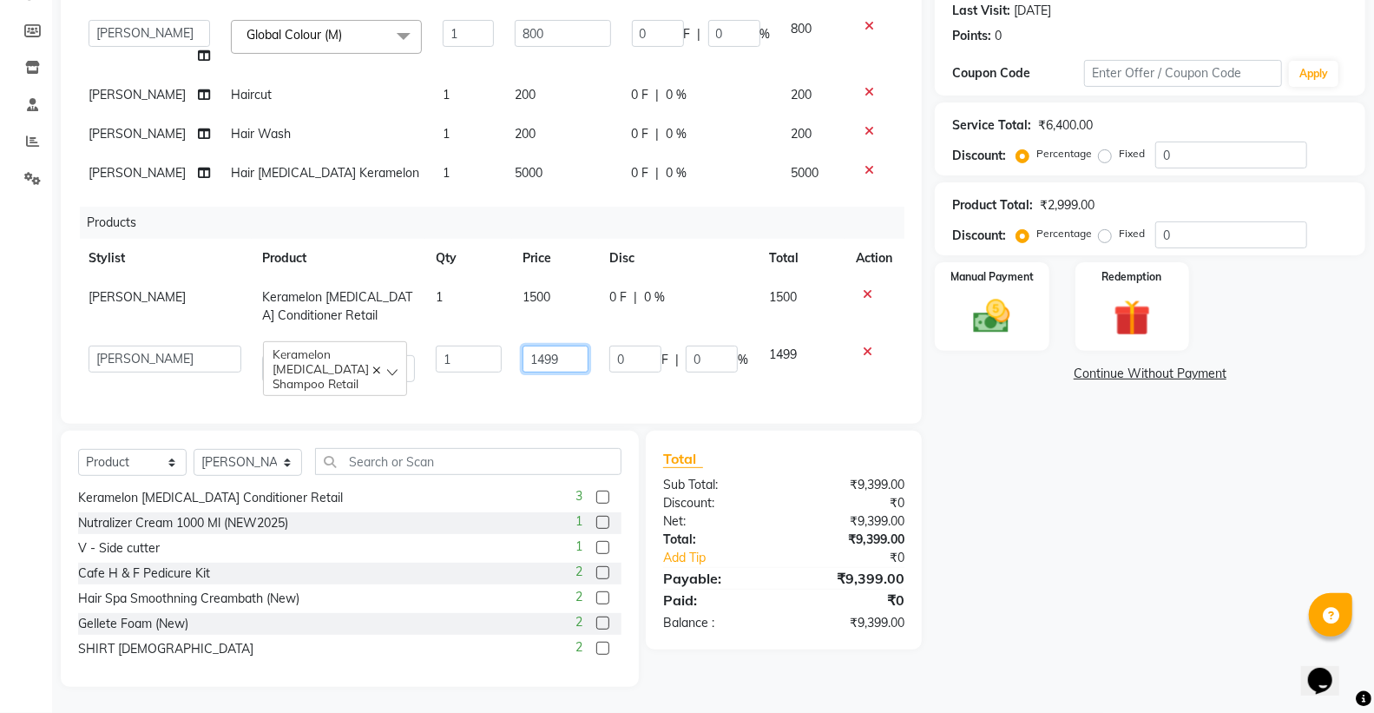
click at [566, 354] on input "1499" at bounding box center [555, 358] width 66 height 27
type input "1"
type input "1500"
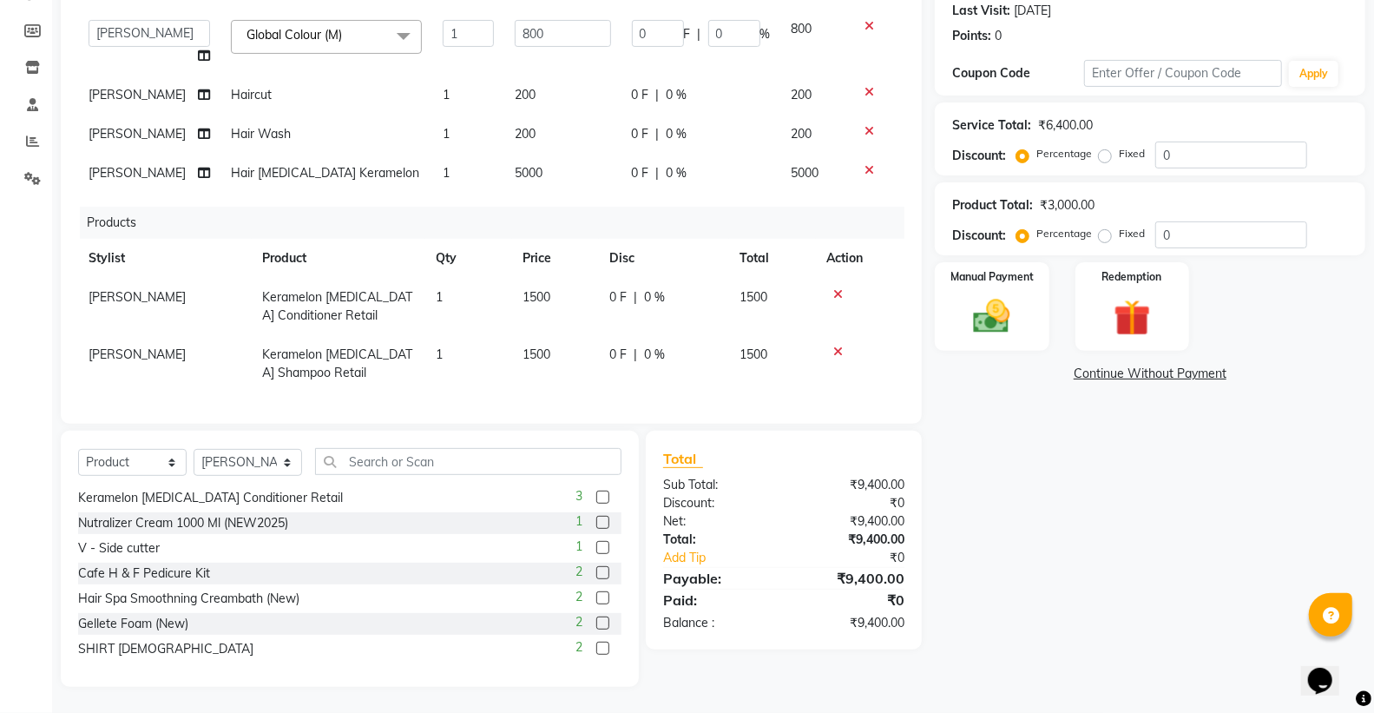
click at [588, 383] on tr "[PERSON_NAME] Keramelon [MEDICAL_DATA] Shampoo Retail 1 1500 0 F | 0 % 1500" at bounding box center [491, 363] width 826 height 57
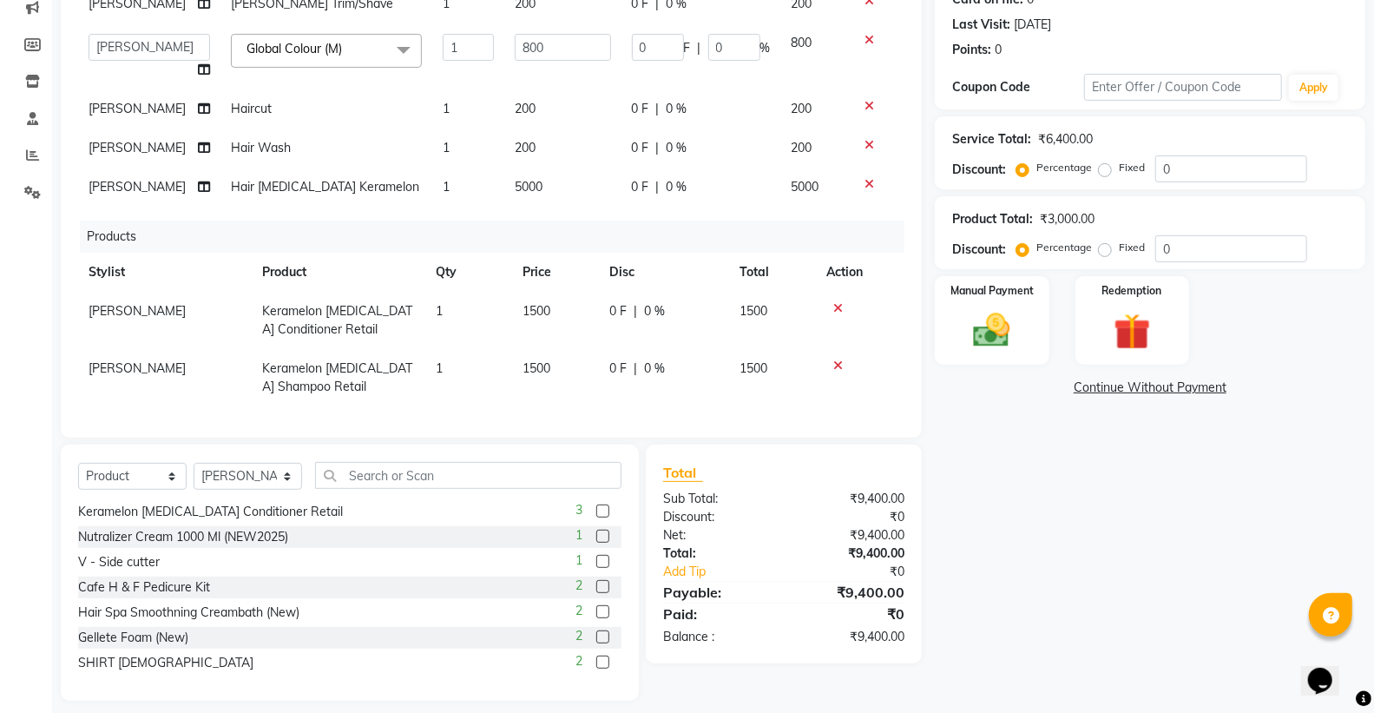
scroll to position [243, 0]
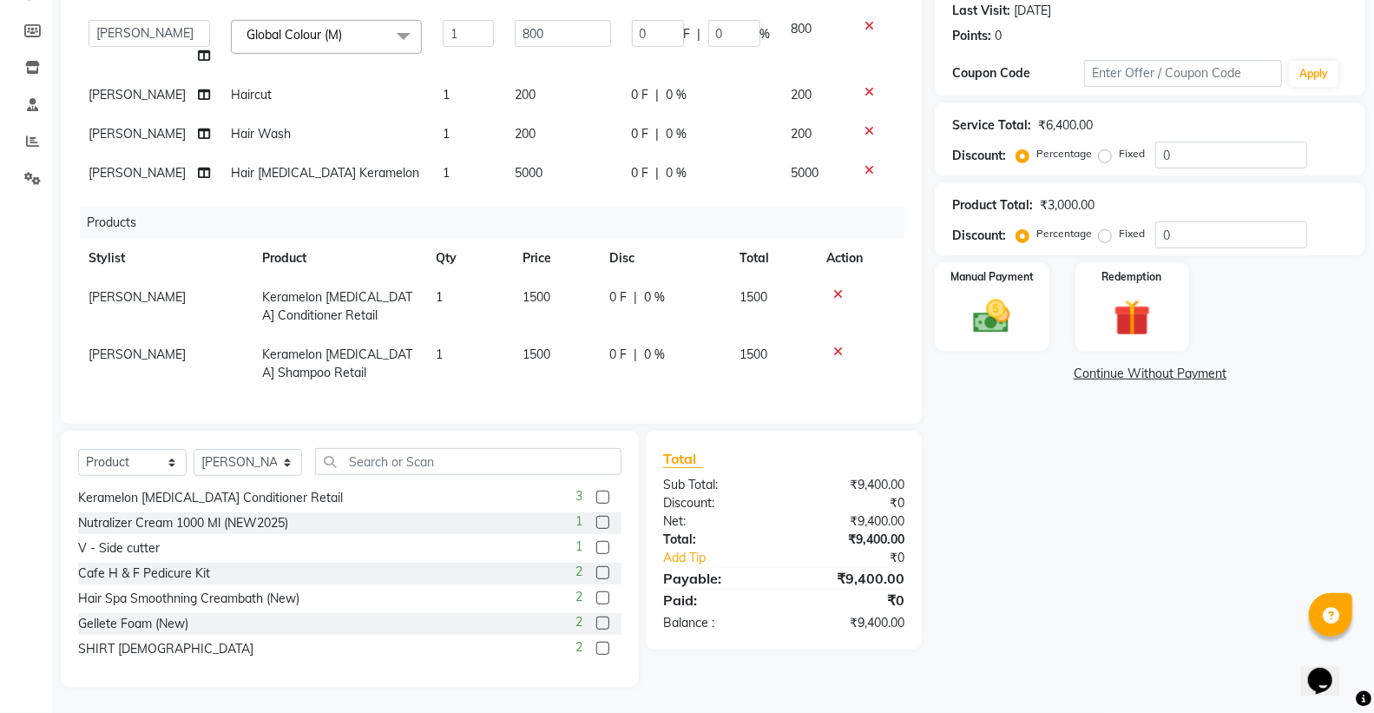
click at [1088, 613] on div "Name: [PERSON_NAME] Membership: No Active Membership Total Visits: 134 Card on …" at bounding box center [1156, 286] width 443 height 799
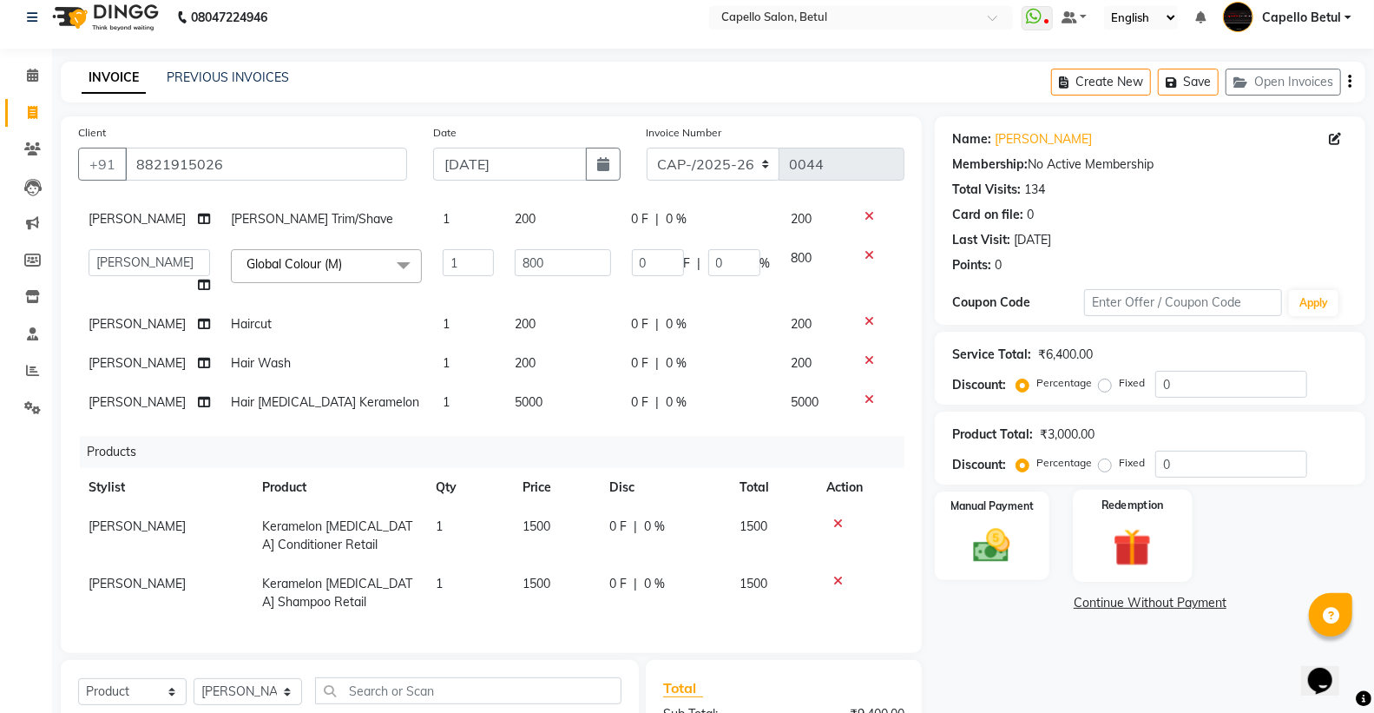
scroll to position [0, 0]
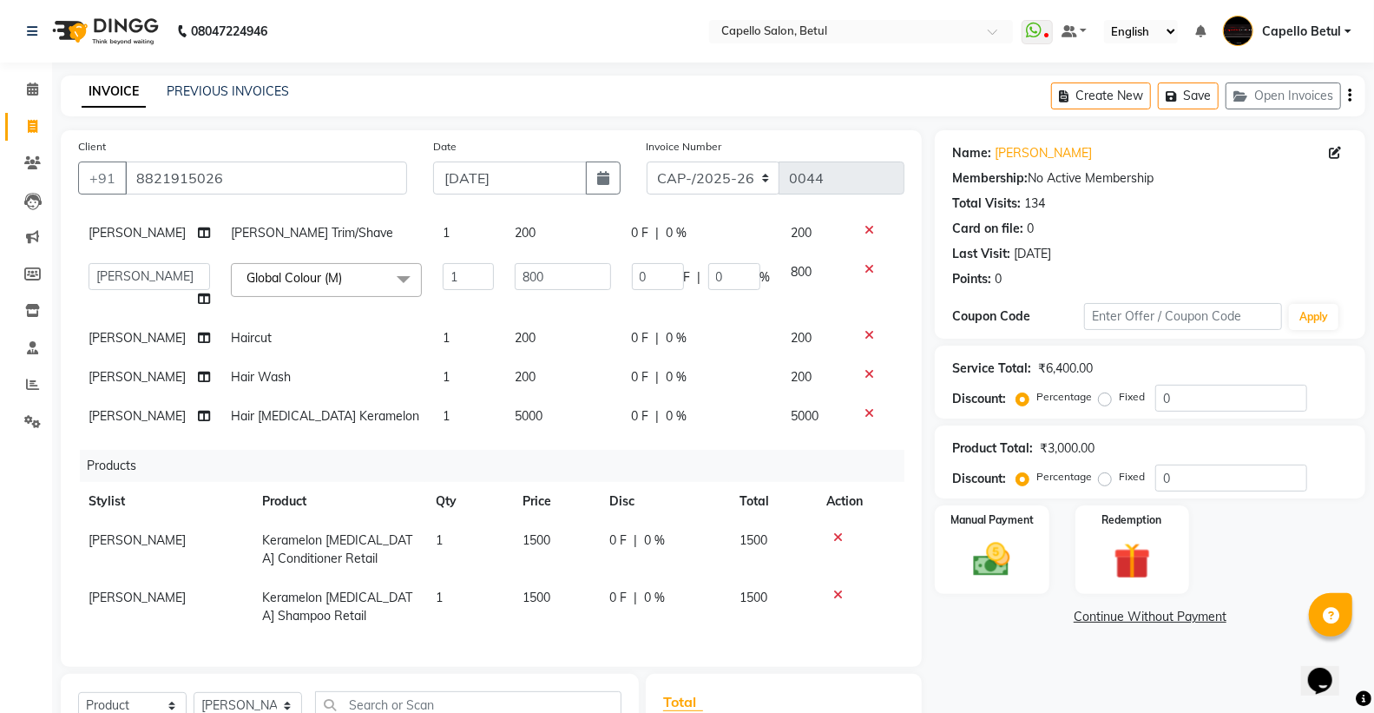
click at [1119, 478] on label "Fixed" at bounding box center [1132, 477] width 26 height 16
click at [1102, 478] on input "Fixed" at bounding box center [1108, 476] width 12 height 12
radio input "true"
click at [1177, 486] on input "0" at bounding box center [1231, 477] width 152 height 27
type input "1"
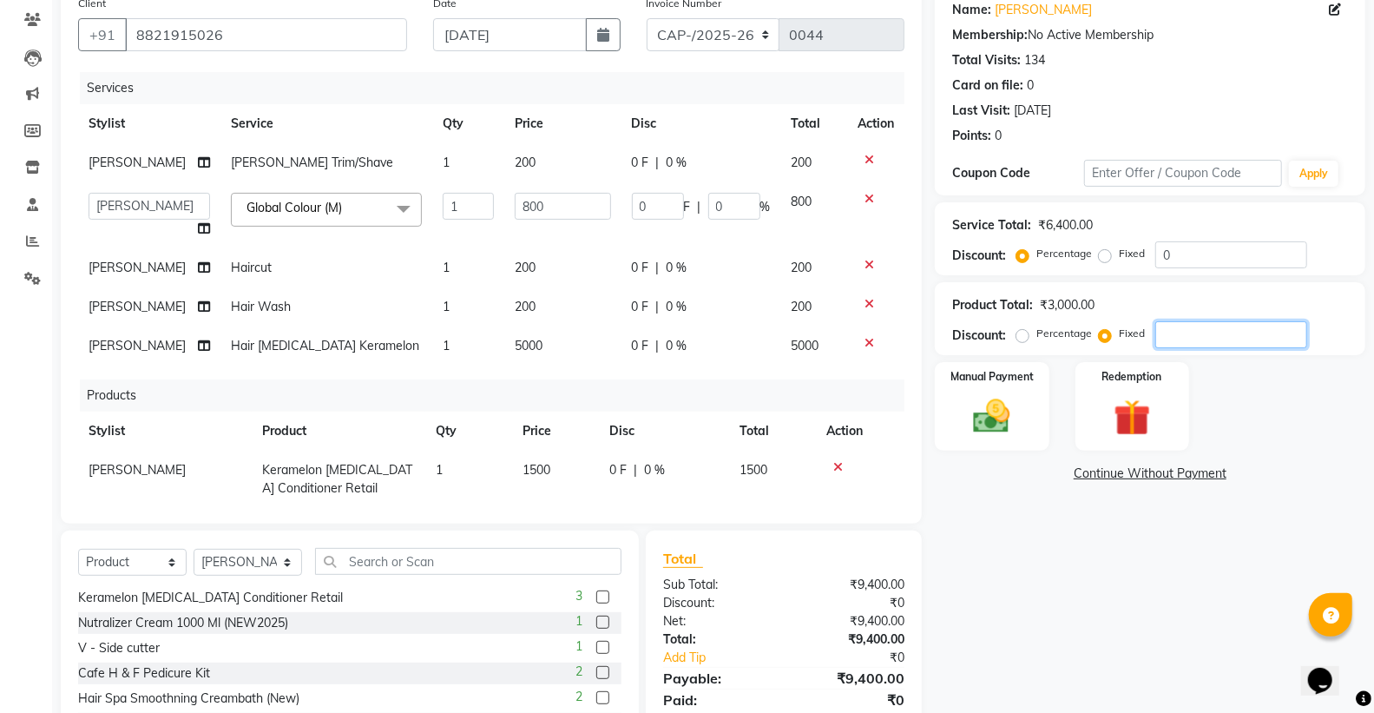
scroll to position [49, 0]
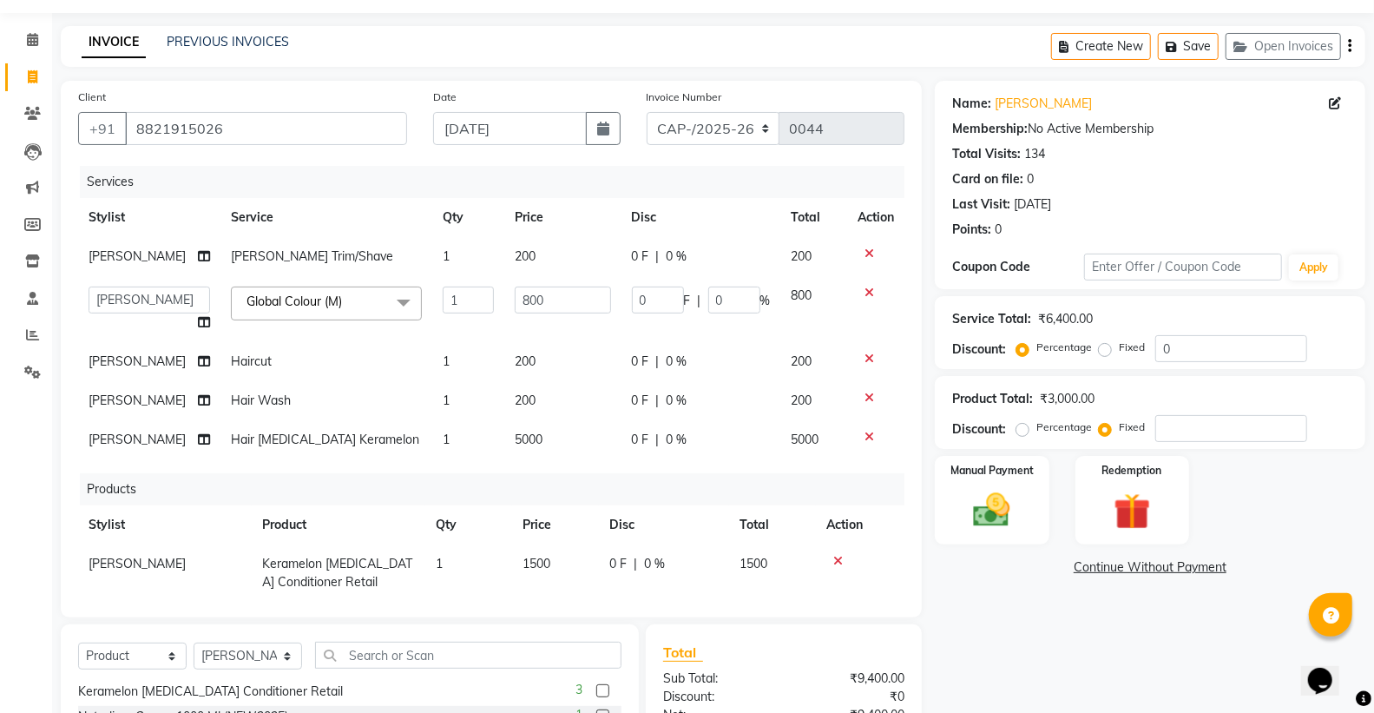
click at [864, 436] on icon at bounding box center [869, 436] width 10 height 12
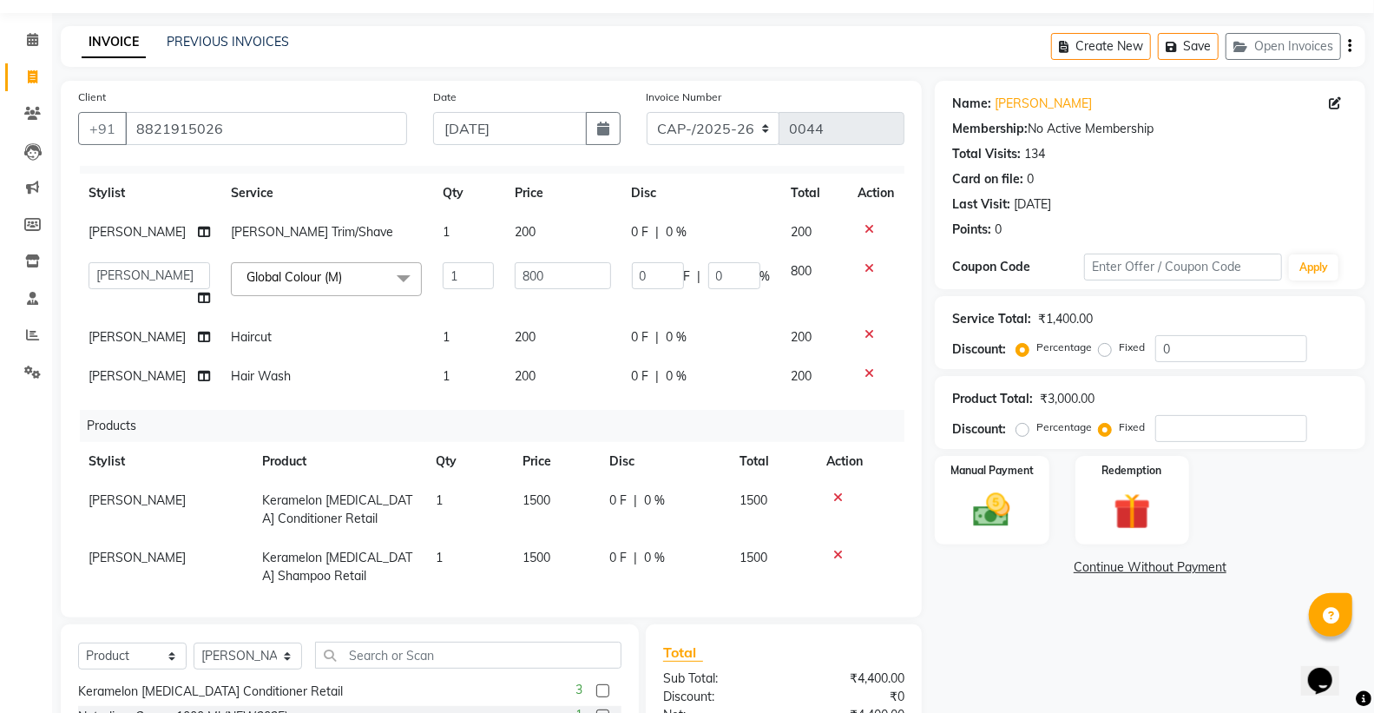
scroll to position [48, 0]
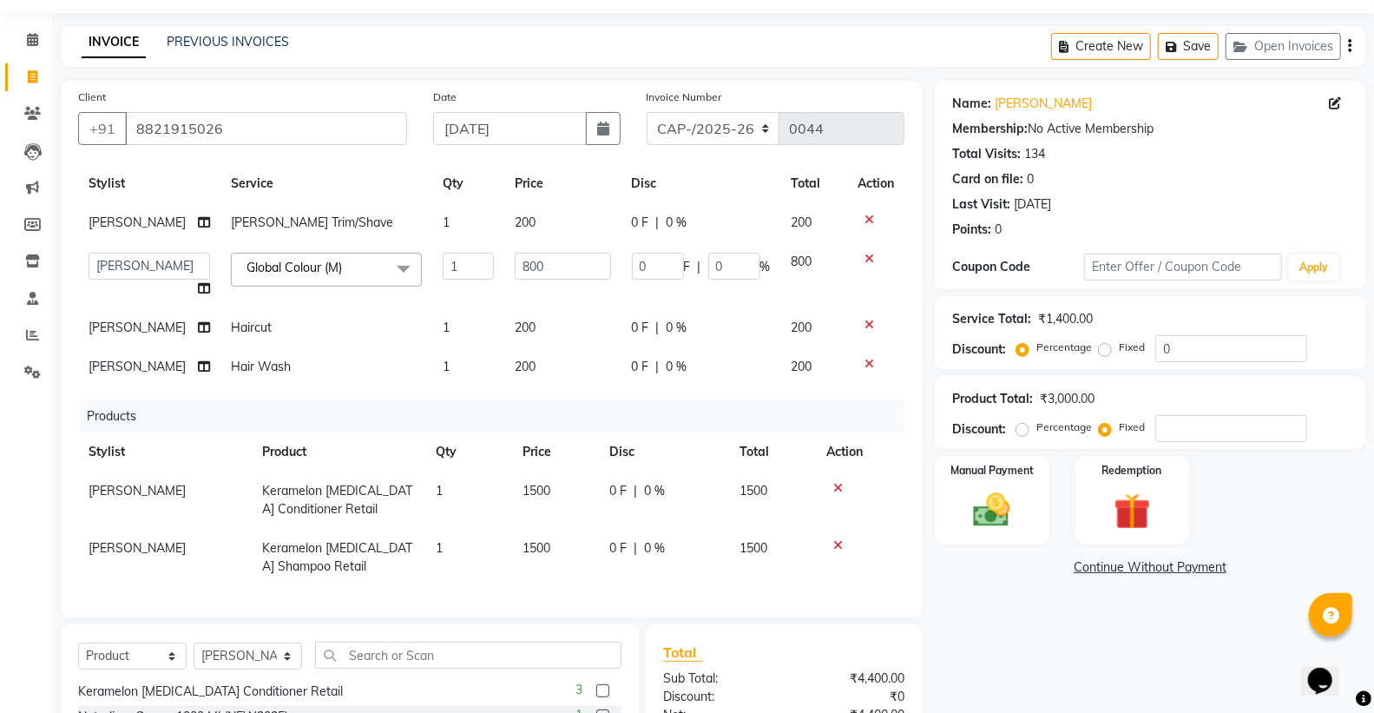
click at [833, 482] on icon at bounding box center [838, 488] width 10 height 12
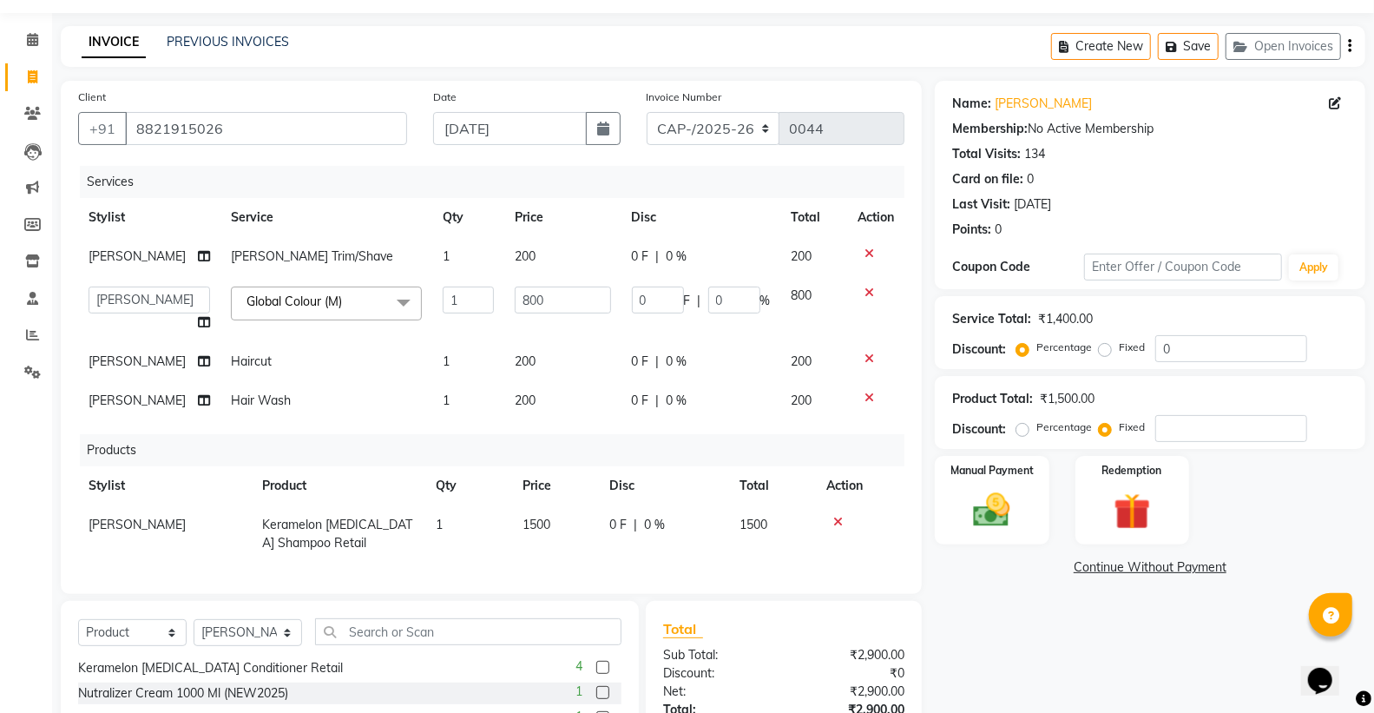
click at [837, 521] on icon at bounding box center [838, 522] width 10 height 12
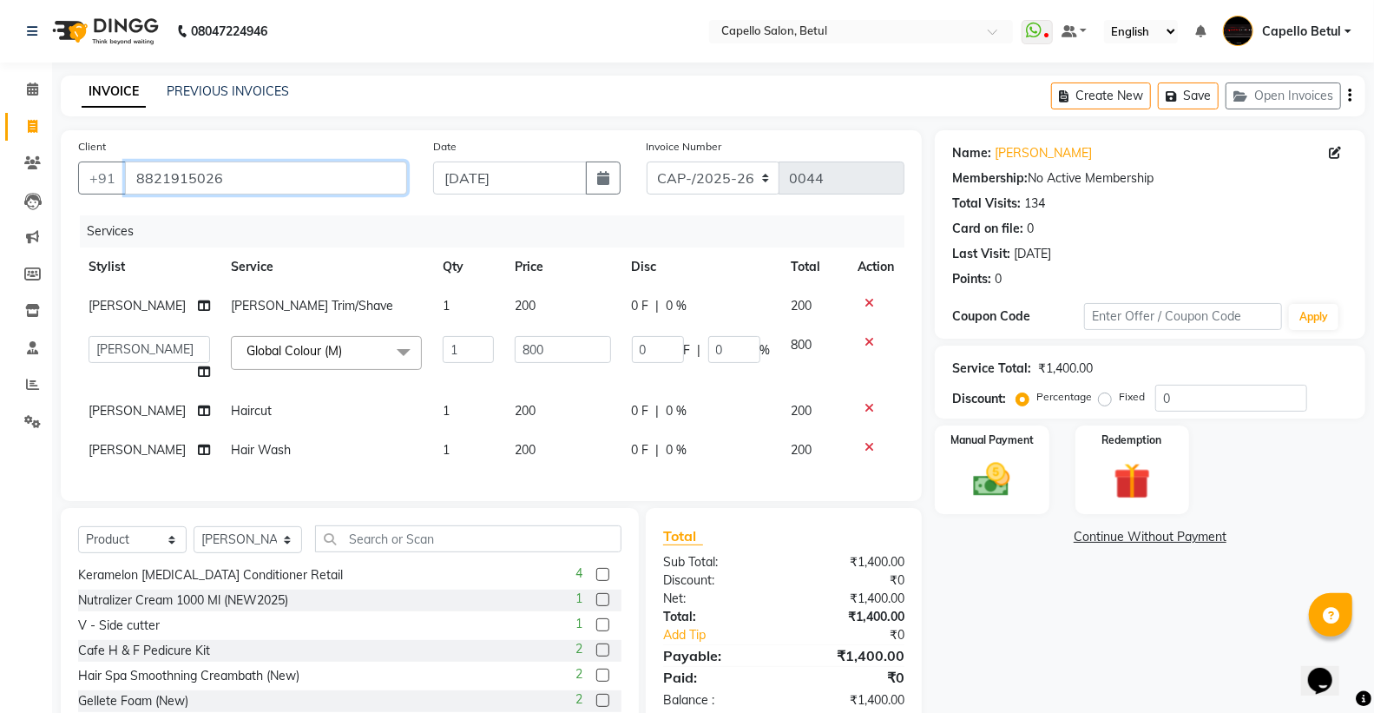
click at [220, 186] on input "8821915026" at bounding box center [266, 177] width 282 height 33
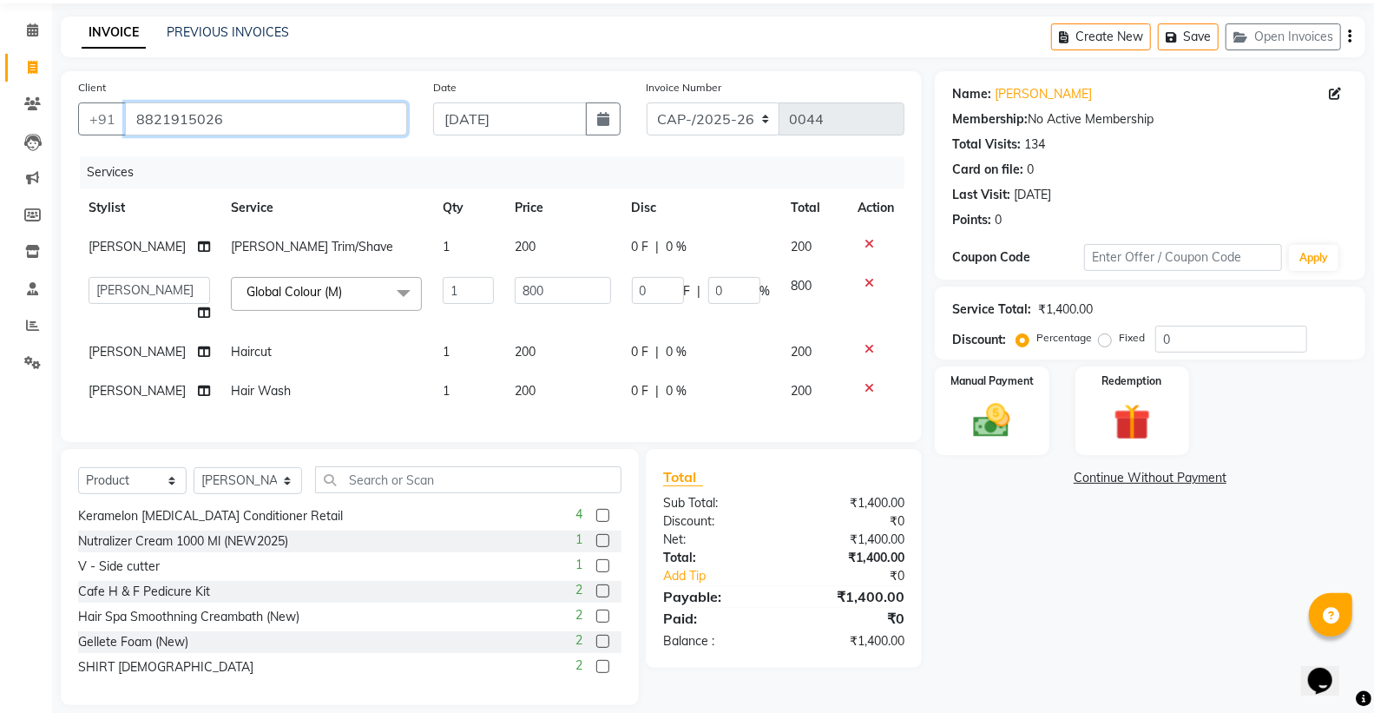
scroll to position [91, 0]
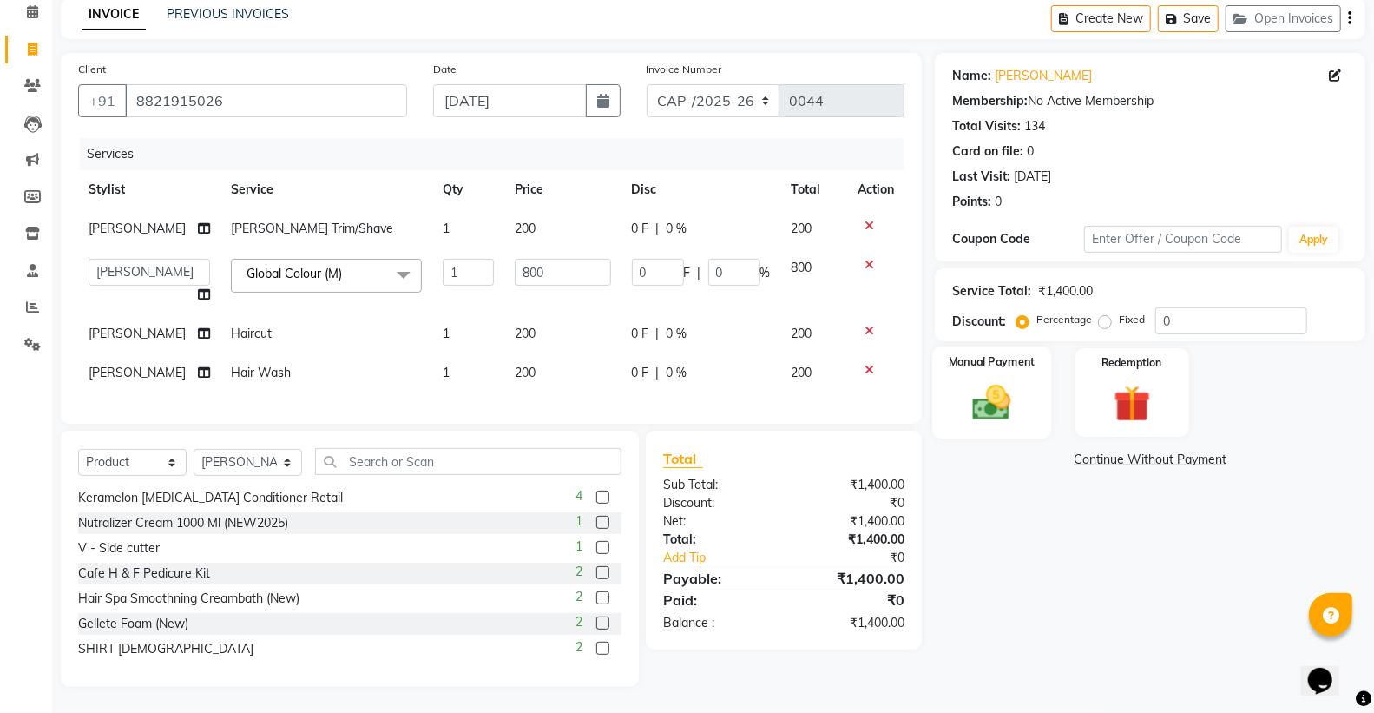
click at [995, 380] on img at bounding box center [992, 402] width 62 height 44
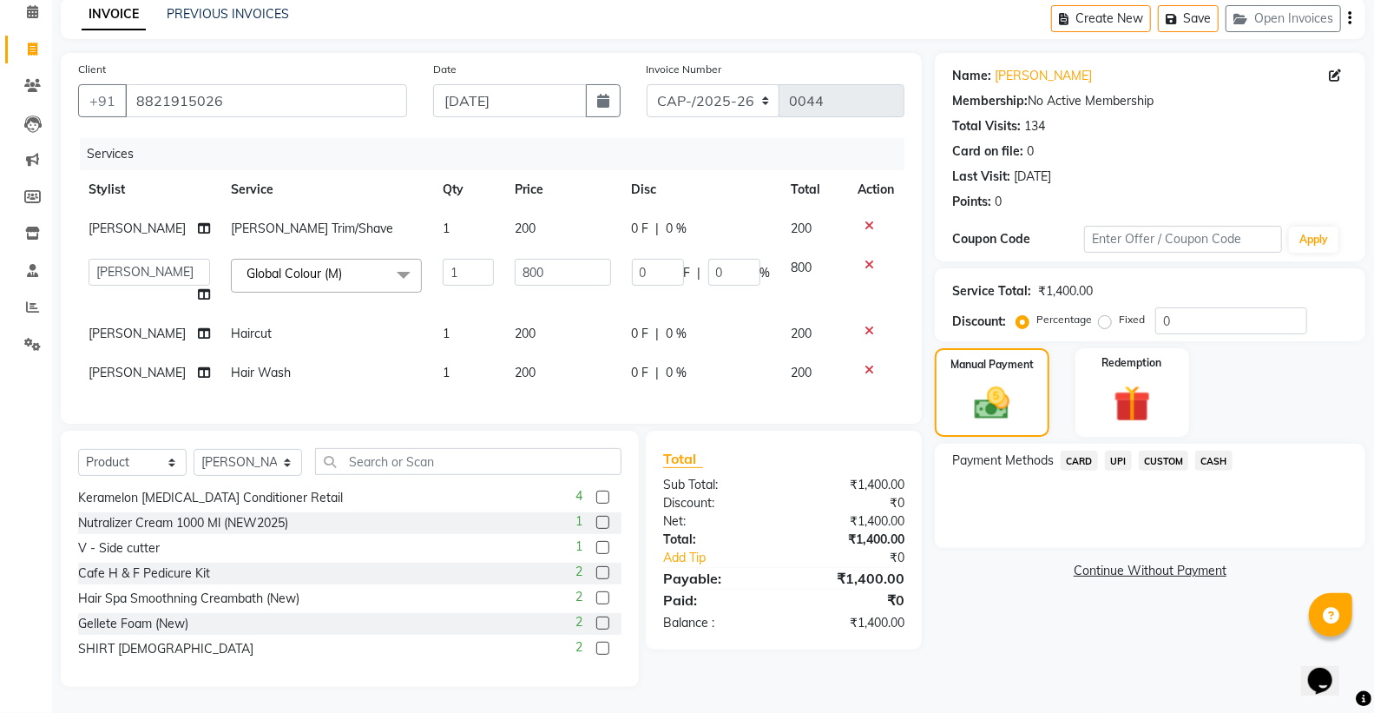
click at [1213, 450] on span "CASH" at bounding box center [1213, 460] width 37 height 20
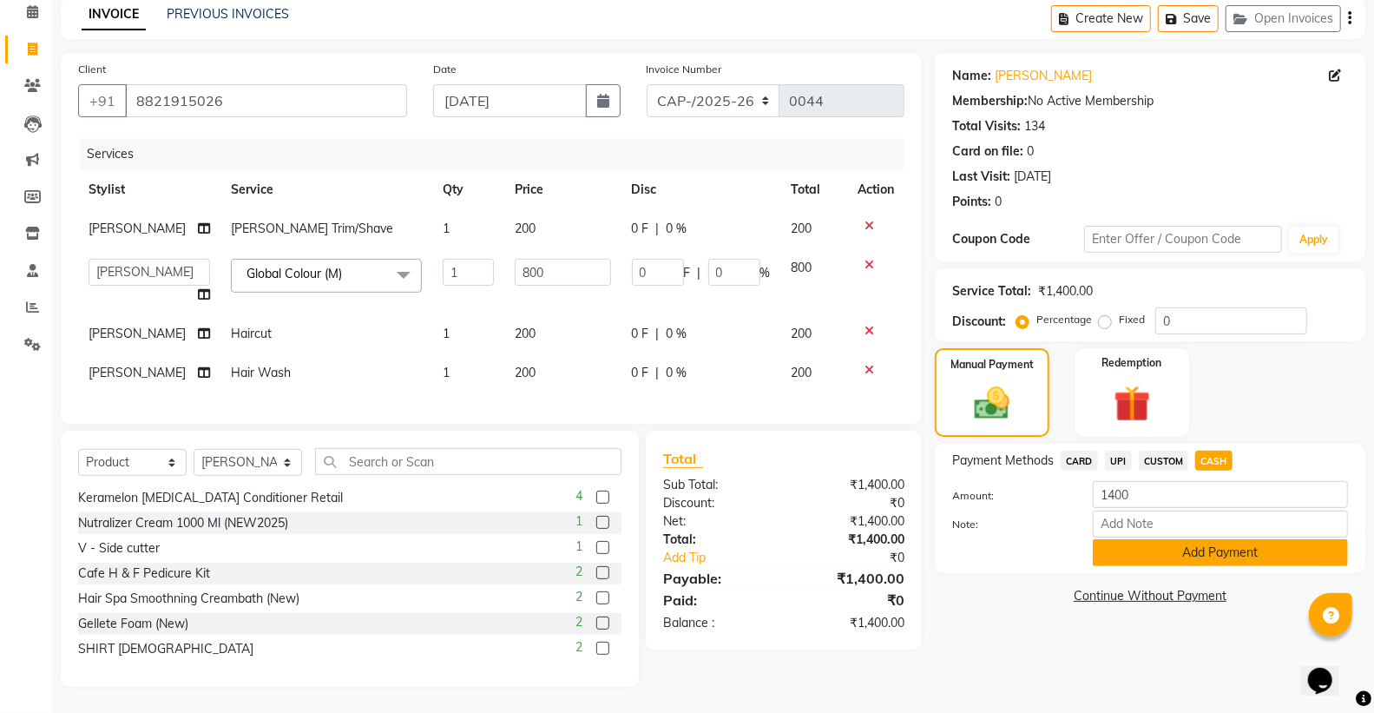
click at [1209, 542] on button "Add Payment" at bounding box center [1220, 552] width 255 height 27
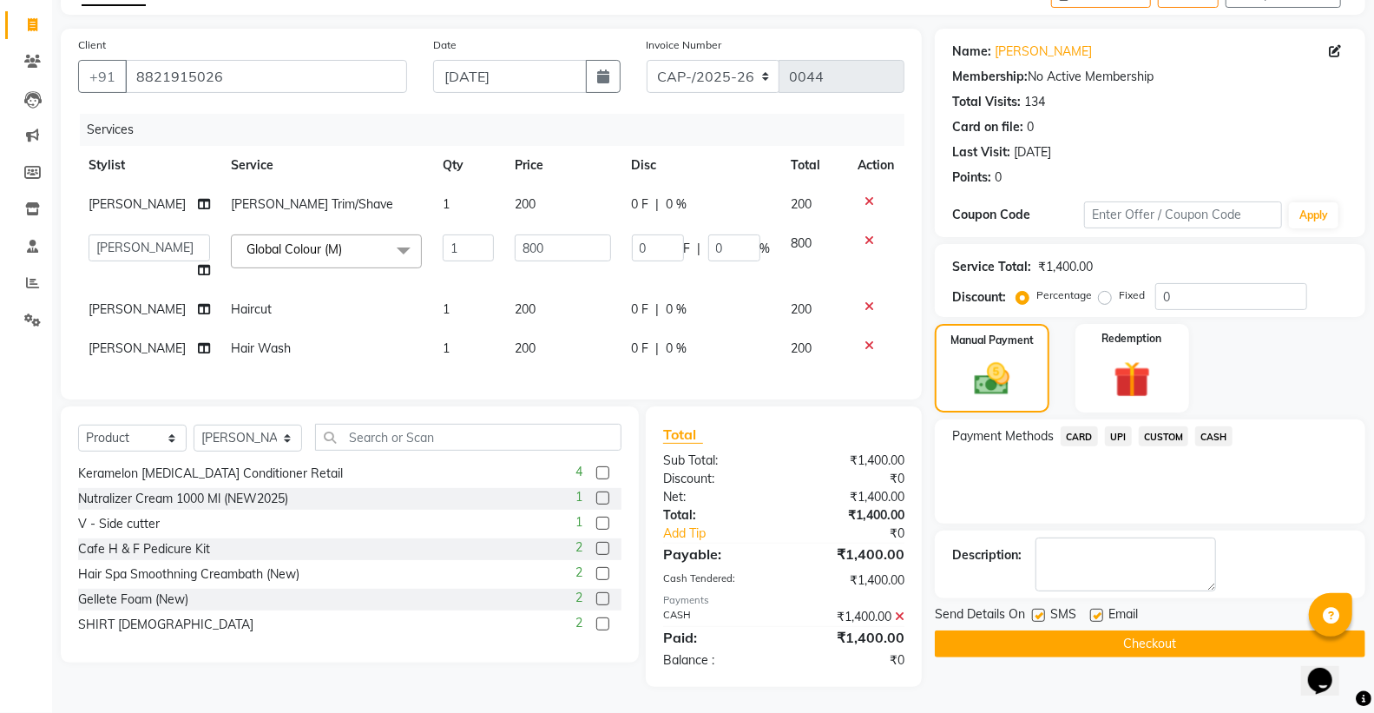
scroll to position [115, 0]
click at [1159, 630] on button "Checkout" at bounding box center [1150, 643] width 430 height 27
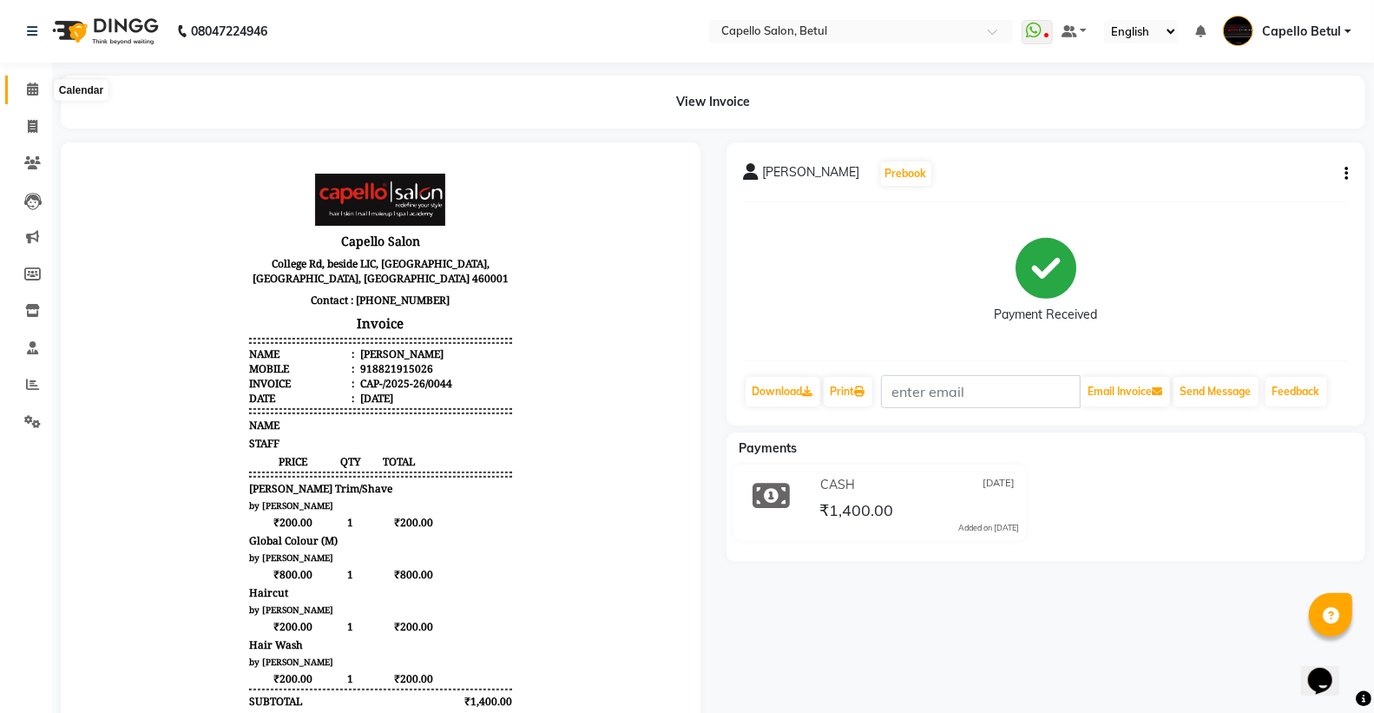
click at [27, 84] on icon at bounding box center [32, 88] width 11 height 13
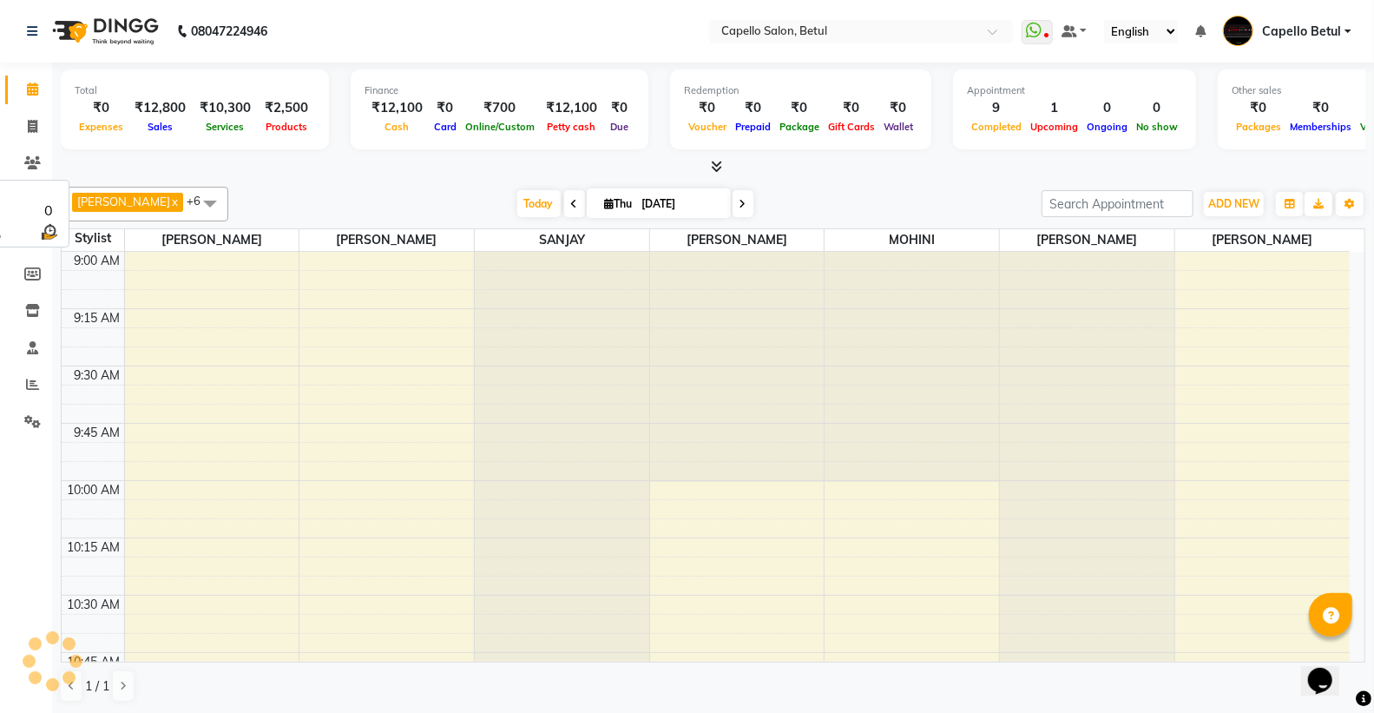
scroll to position [2072, 0]
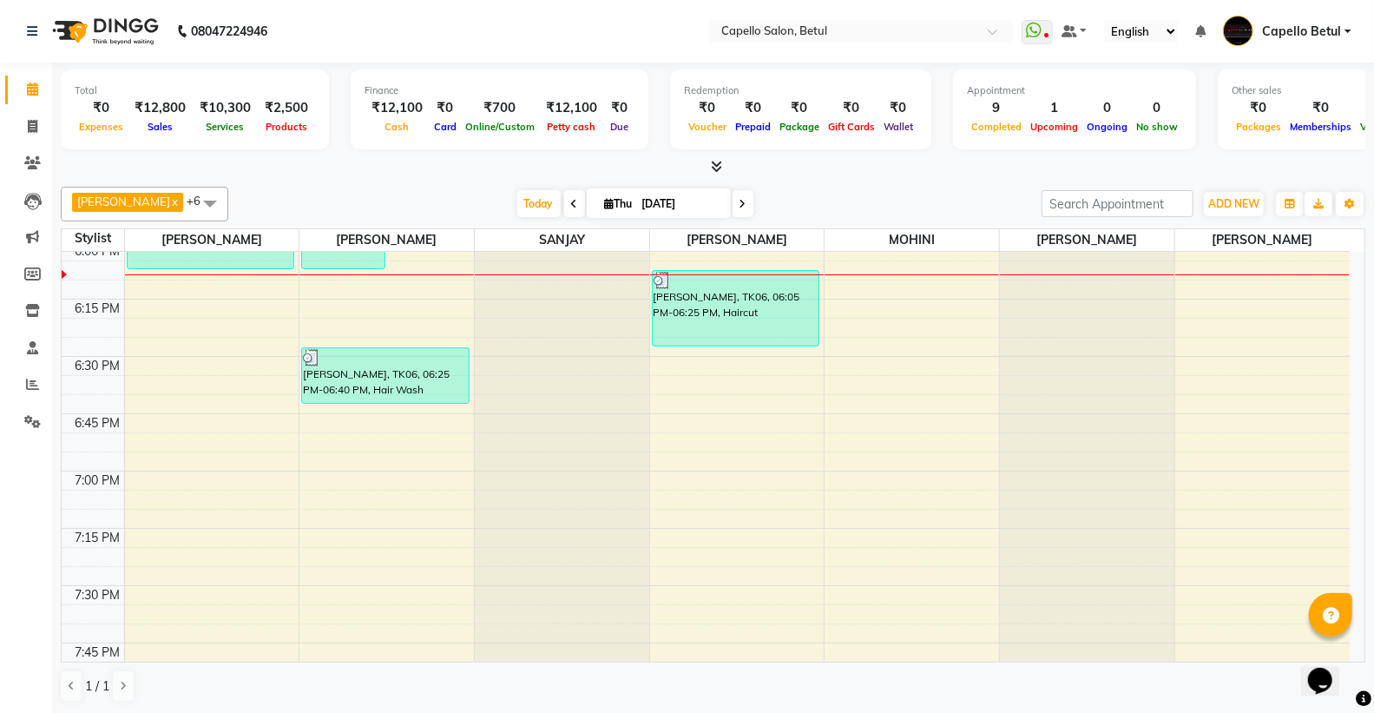
click at [1014, 182] on div "[PERSON_NAME] x [PERSON_NAME] x [PERSON_NAME] x [PERSON_NAME] x [PERSON_NAME] x…" at bounding box center [713, 444] width 1304 height 529
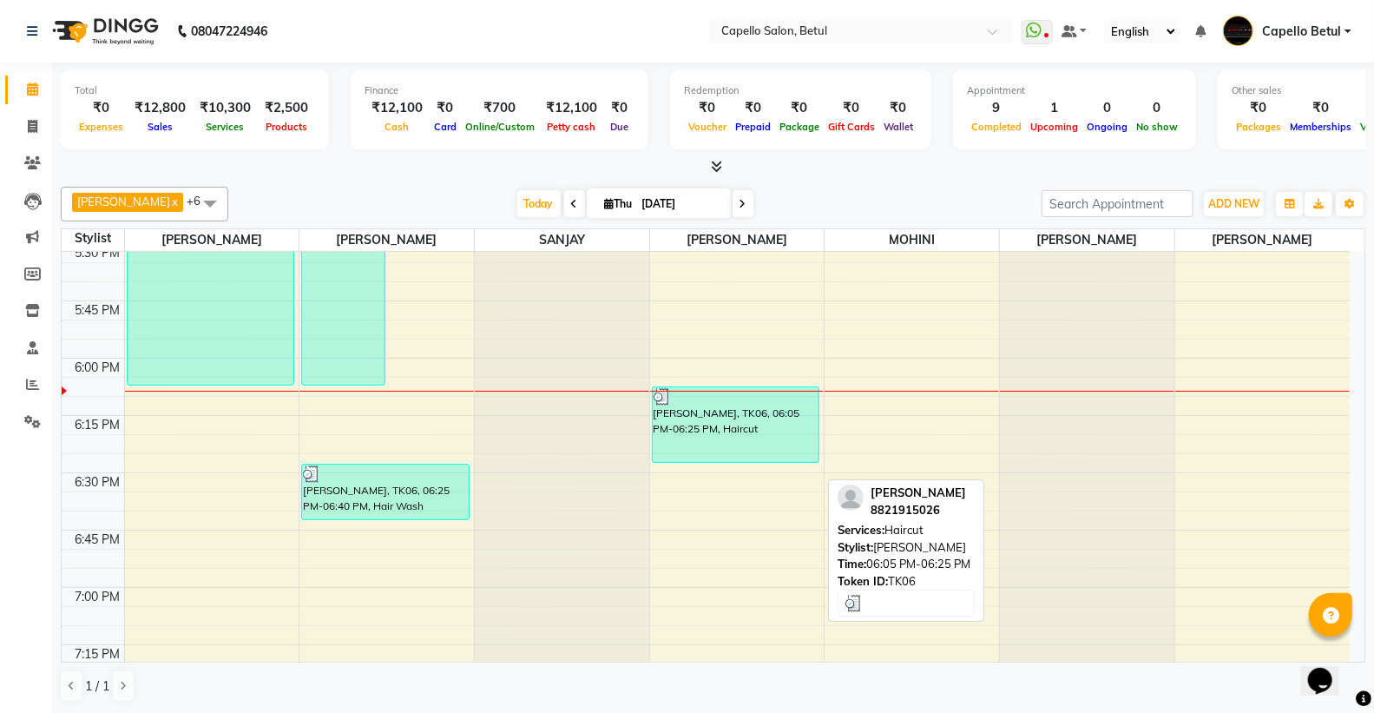
scroll to position [1975, 0]
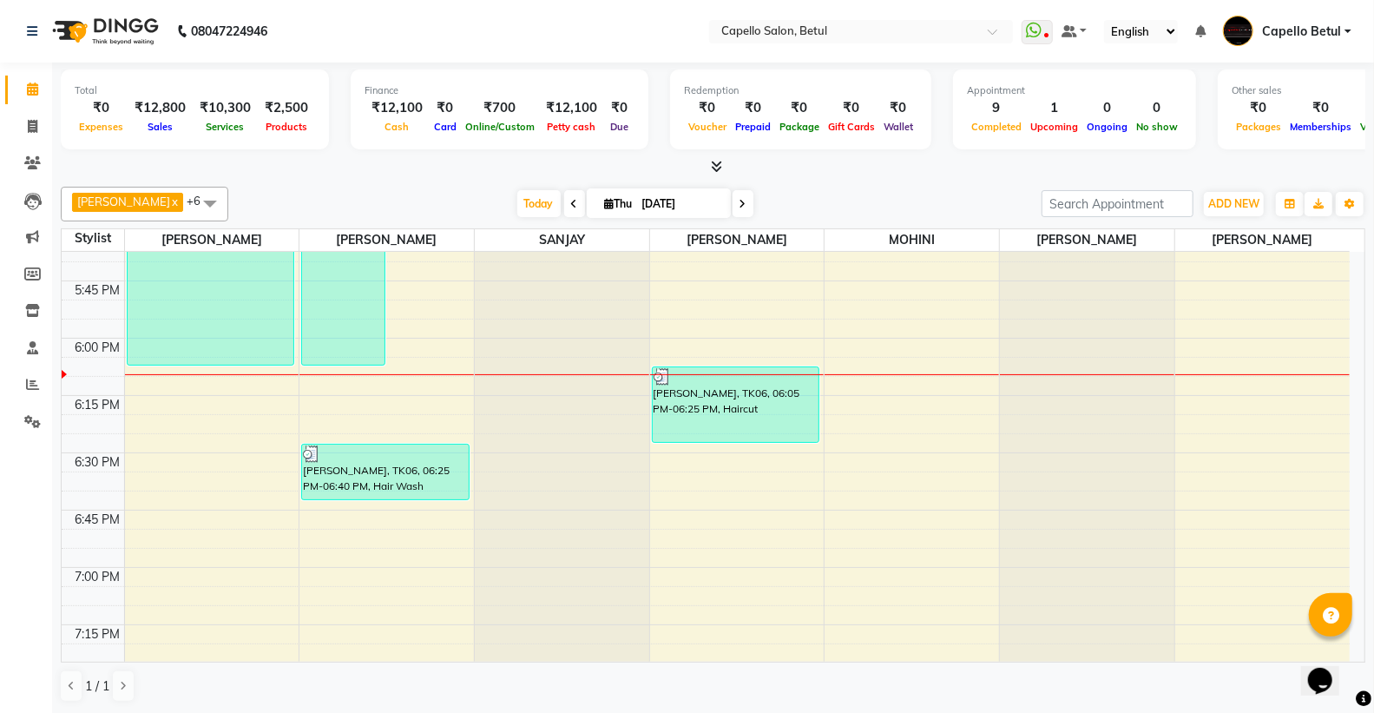
click at [805, 195] on div "[DATE] [DATE]" at bounding box center [635, 204] width 796 height 26
click at [47, 316] on li "Inventory" at bounding box center [26, 310] width 52 height 37
click at [30, 313] on icon at bounding box center [32, 310] width 15 height 13
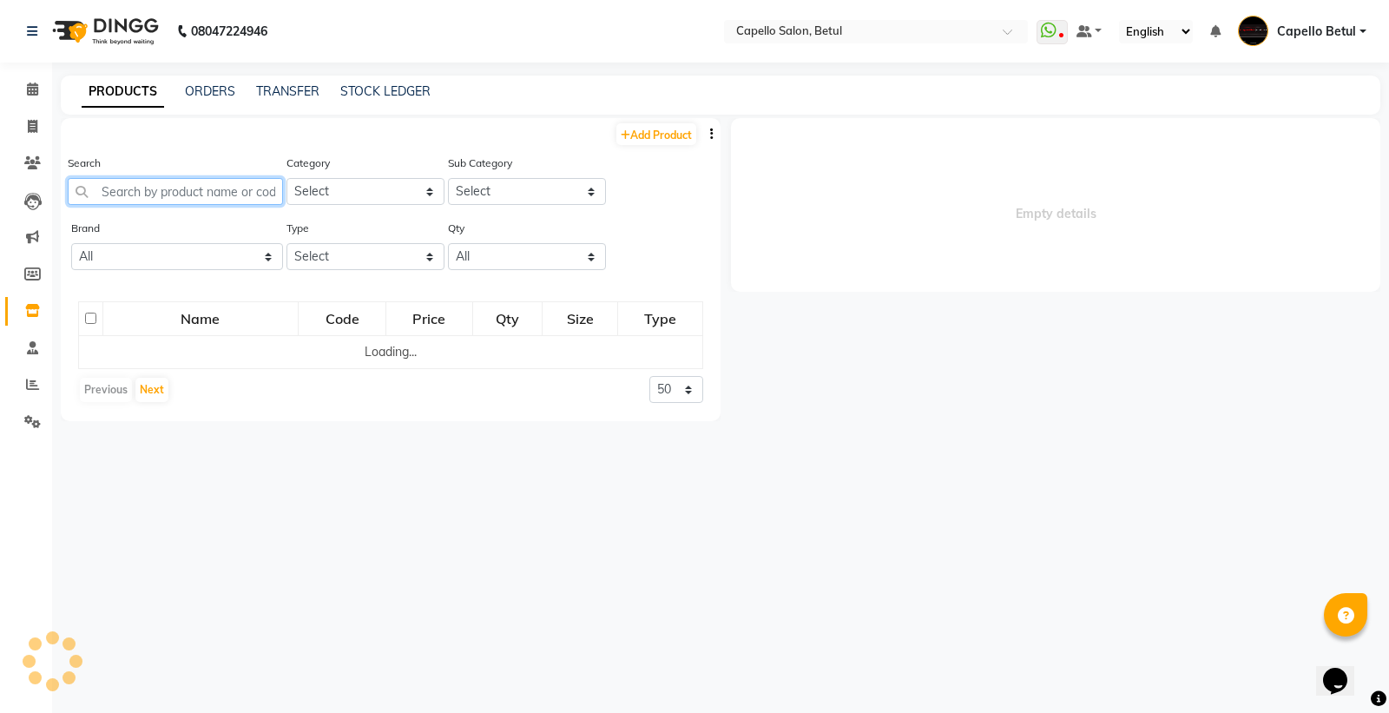
select select
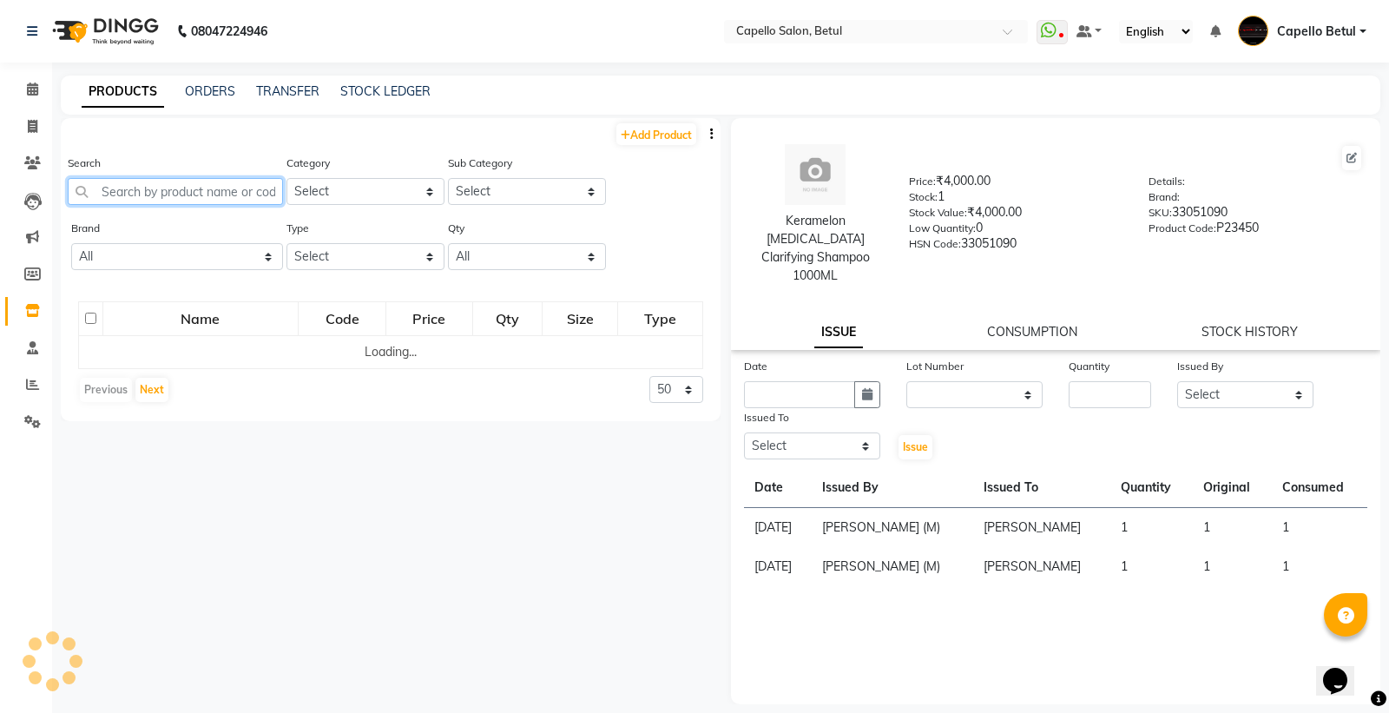
click at [153, 184] on input "text" at bounding box center [175, 191] width 215 height 27
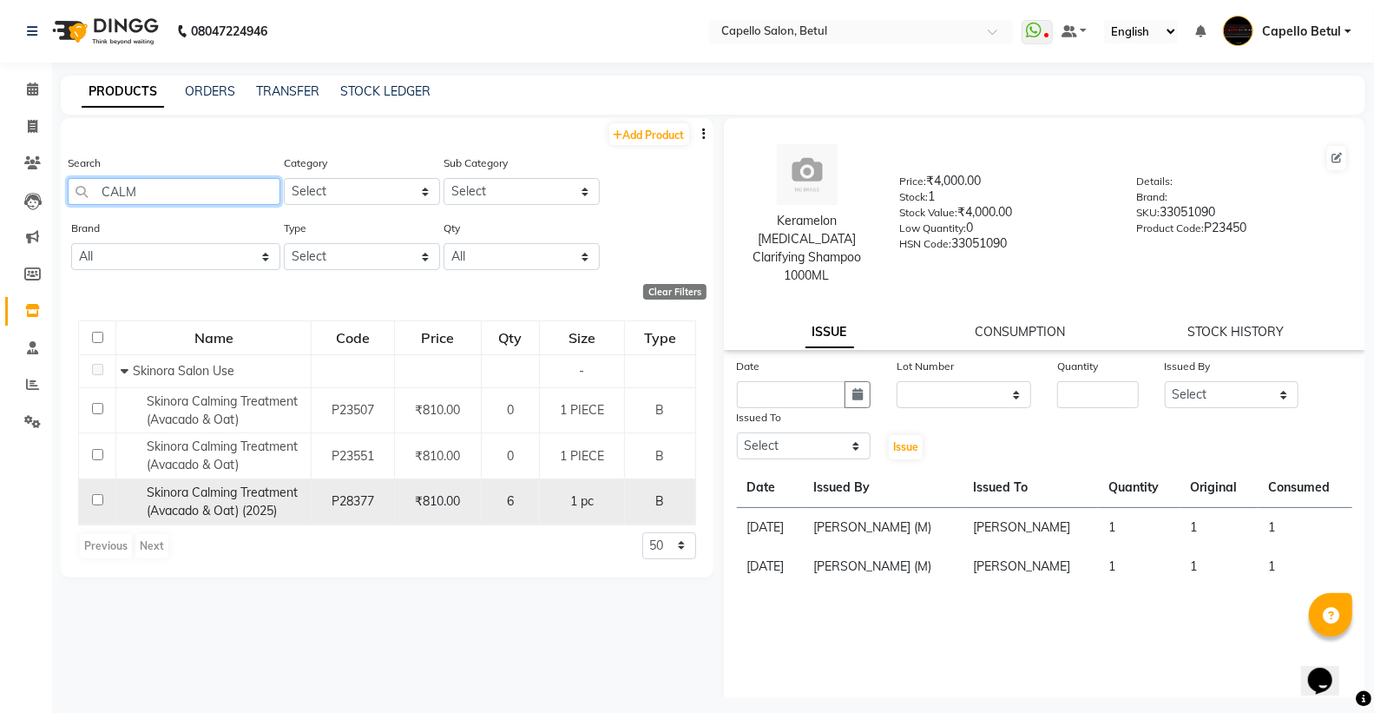
type input "CALM"
click at [97, 503] on input "checkbox" at bounding box center [97, 499] width 11 height 11
checkbox input "true"
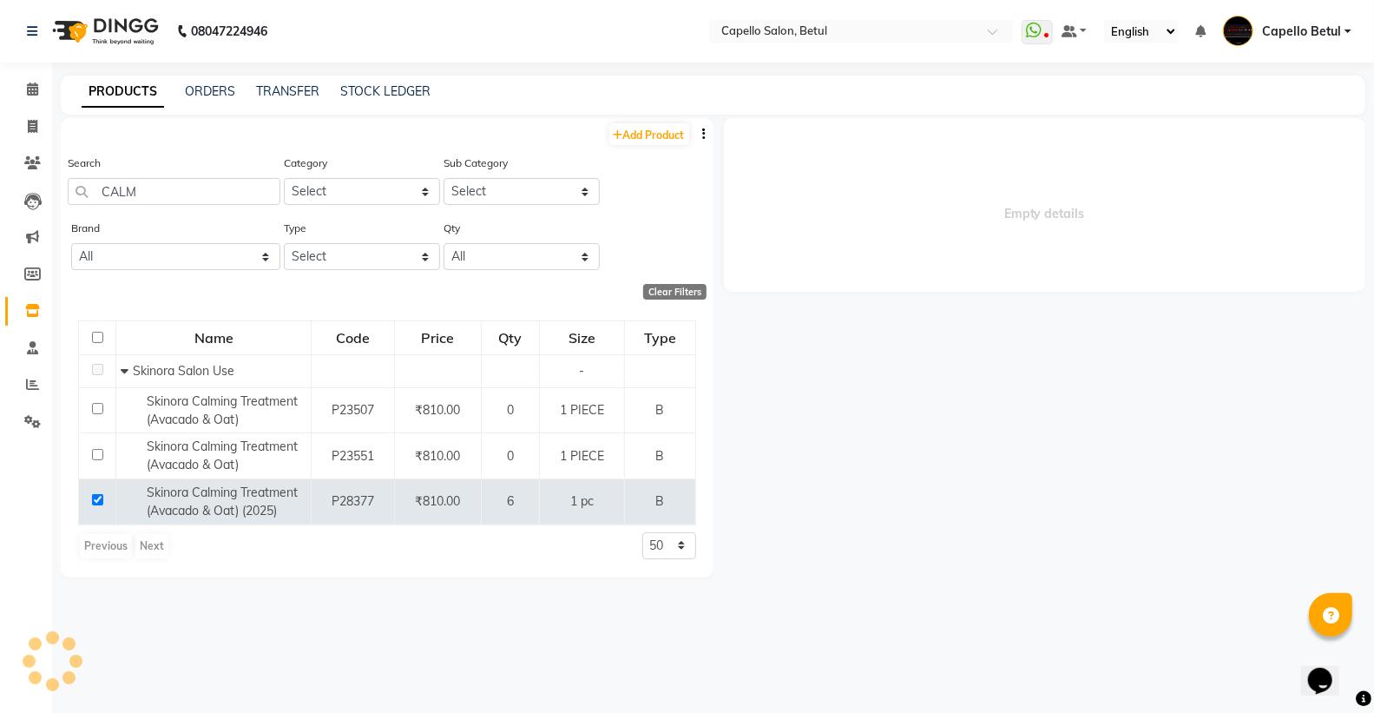
select select
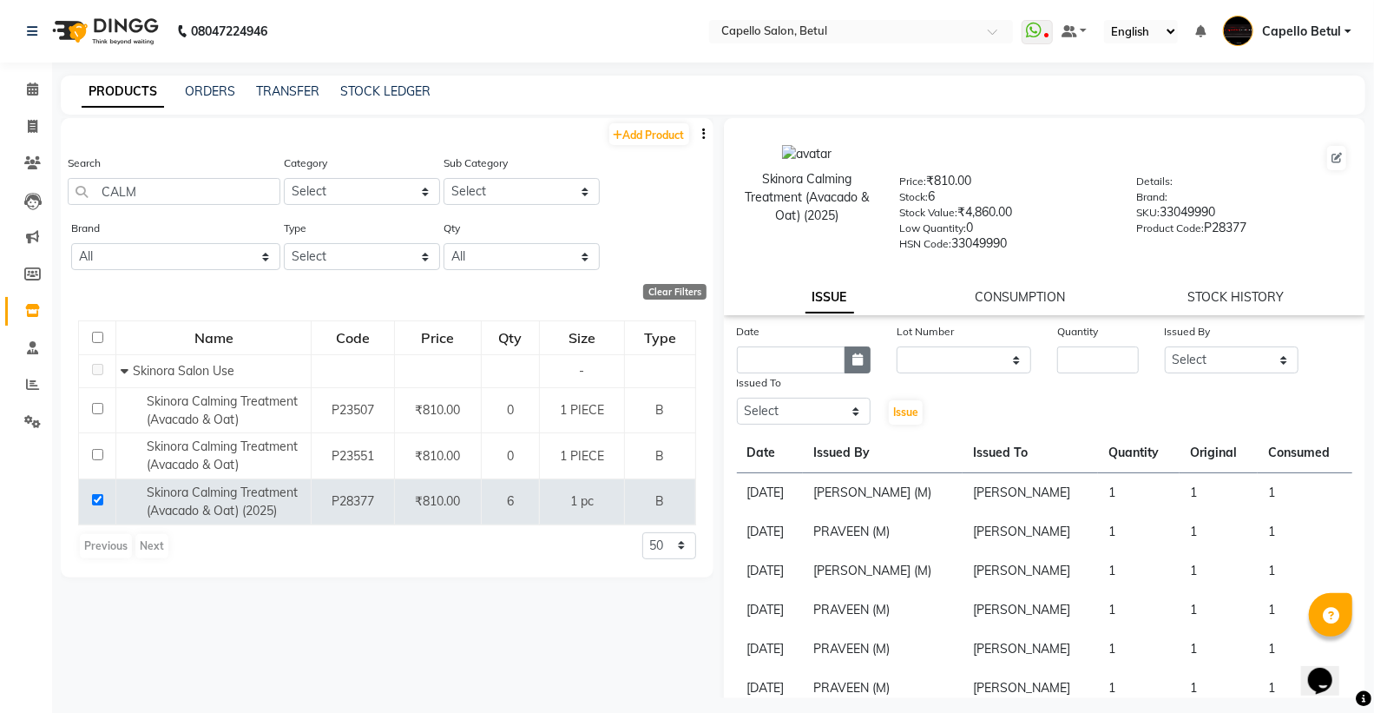
click at [864, 373] on button "button" at bounding box center [857, 359] width 26 height 27
select select "9"
select select "2025"
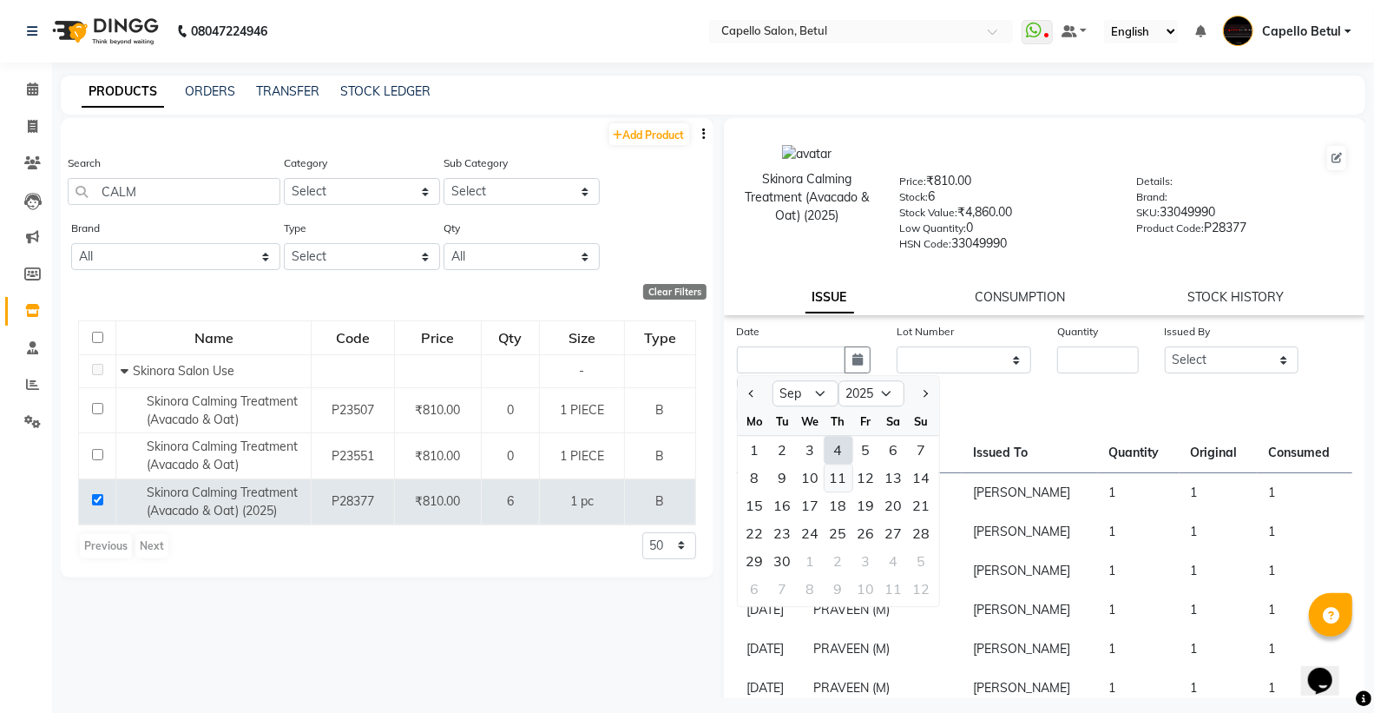
click at [835, 465] on div "11" at bounding box center [838, 477] width 28 height 28
type input "[DATE]"
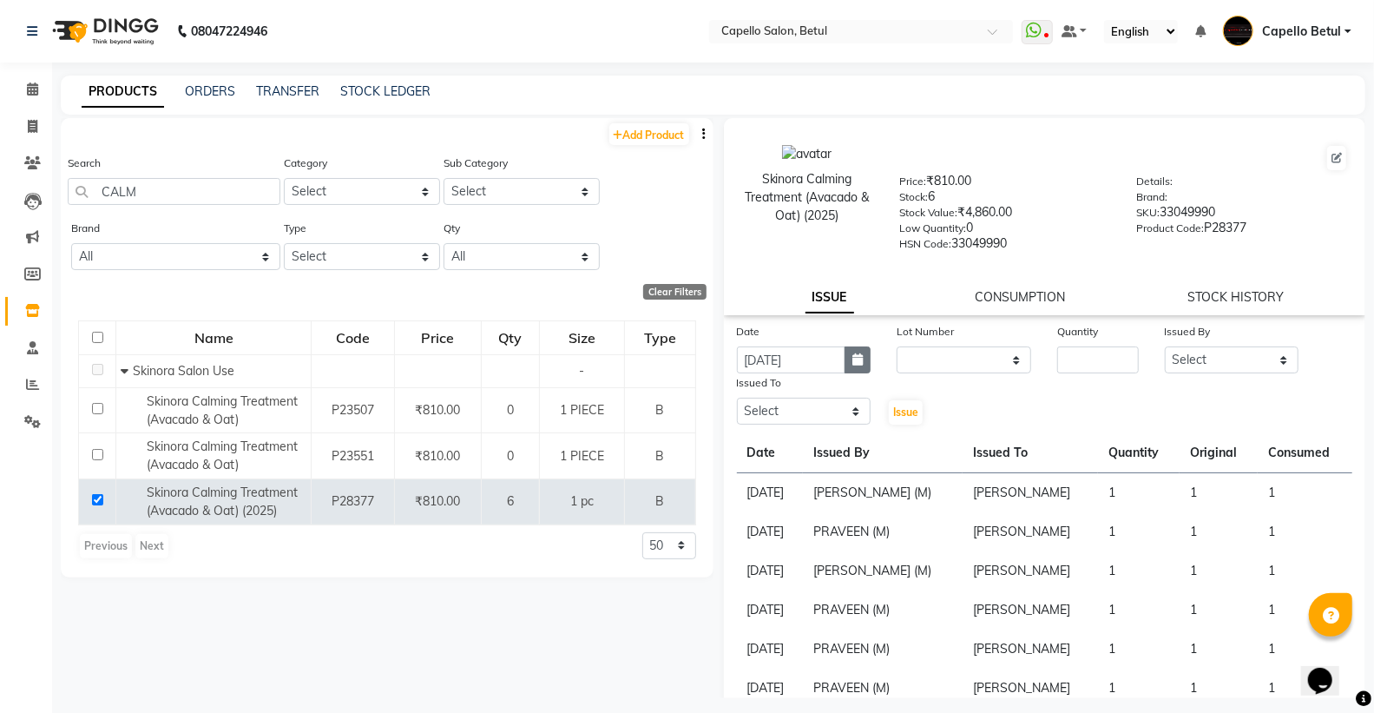
click at [854, 362] on icon "button" at bounding box center [857, 359] width 10 height 12
select select "9"
select select "2025"
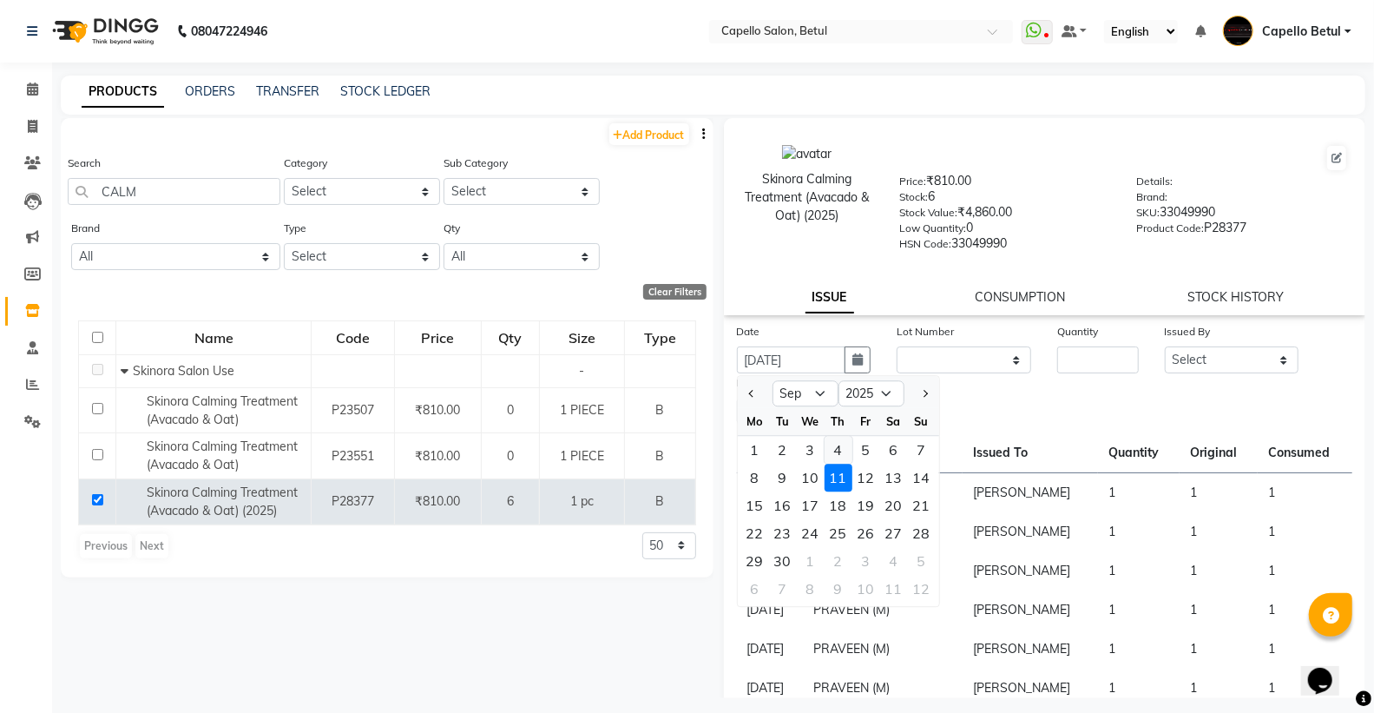
click at [839, 452] on div "4" at bounding box center [838, 450] width 28 height 28
type input "[DATE]"
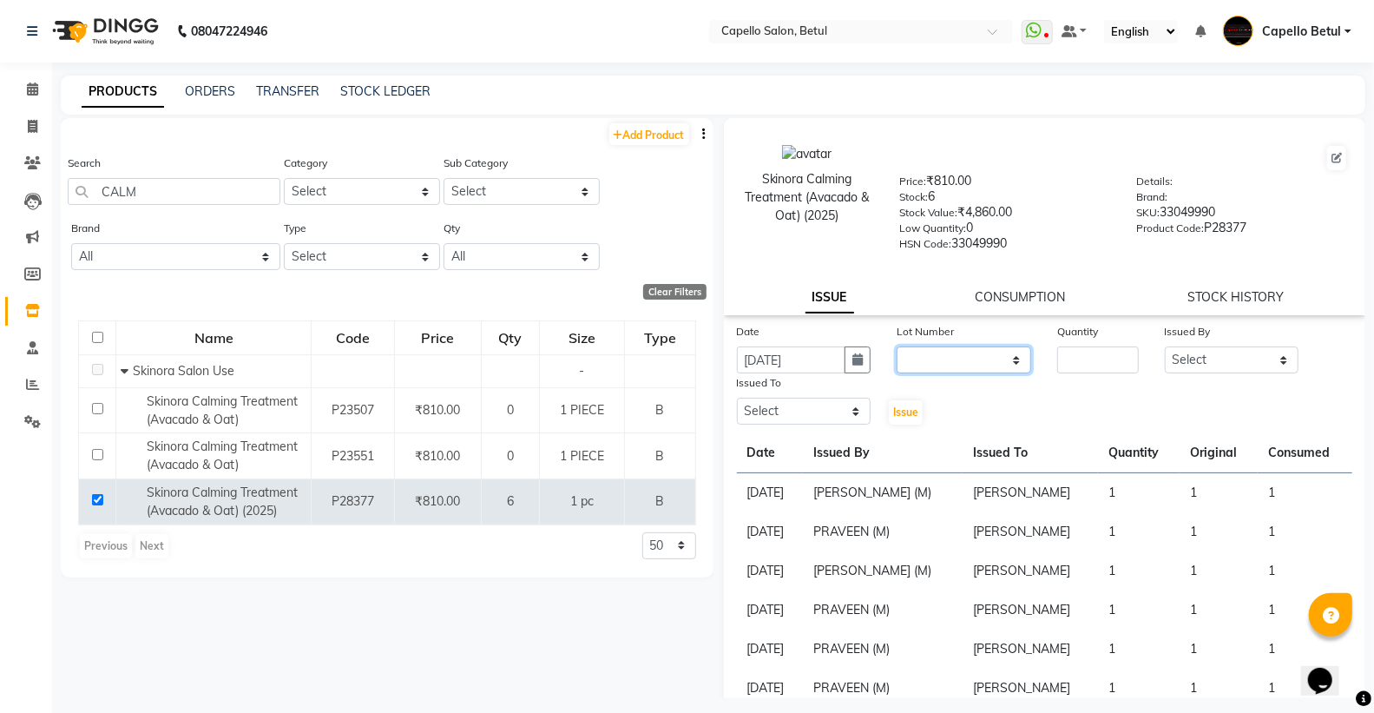
drag, startPoint x: 923, startPoint y: 362, endPoint x: 925, endPoint y: 371, distance: 9.1
click at [923, 362] on select "None" at bounding box center [963, 359] width 135 height 27
select select "0: null"
click at [896, 347] on select "None" at bounding box center [963, 359] width 135 height 27
click at [1099, 360] on input "number" at bounding box center [1097, 359] width 81 height 27
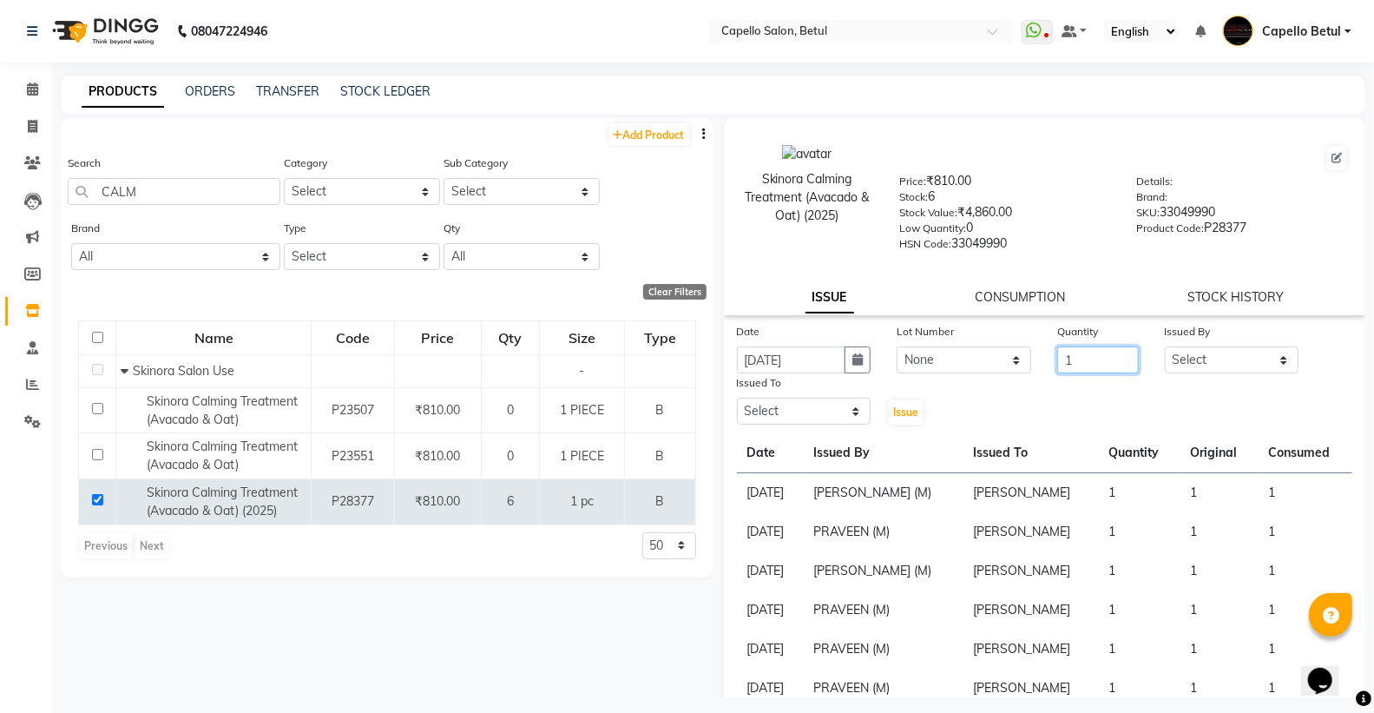
type input "1"
click at [1205, 352] on select "Select ADMIN Capello Betul [PERSON_NAME] [PERSON_NAME] [PERSON_NAME] (M) [PERSO…" at bounding box center [1232, 359] width 135 height 27
select select "26176"
click at [1165, 347] on select "Select ADMIN Capello Betul [PERSON_NAME] [PERSON_NAME] [PERSON_NAME] (M) [PERSO…" at bounding box center [1232, 359] width 135 height 27
click at [859, 412] on select "Select ADMIN Capello Betul [PERSON_NAME] [PERSON_NAME] [PERSON_NAME] (M) [PERSO…" at bounding box center [804, 410] width 135 height 27
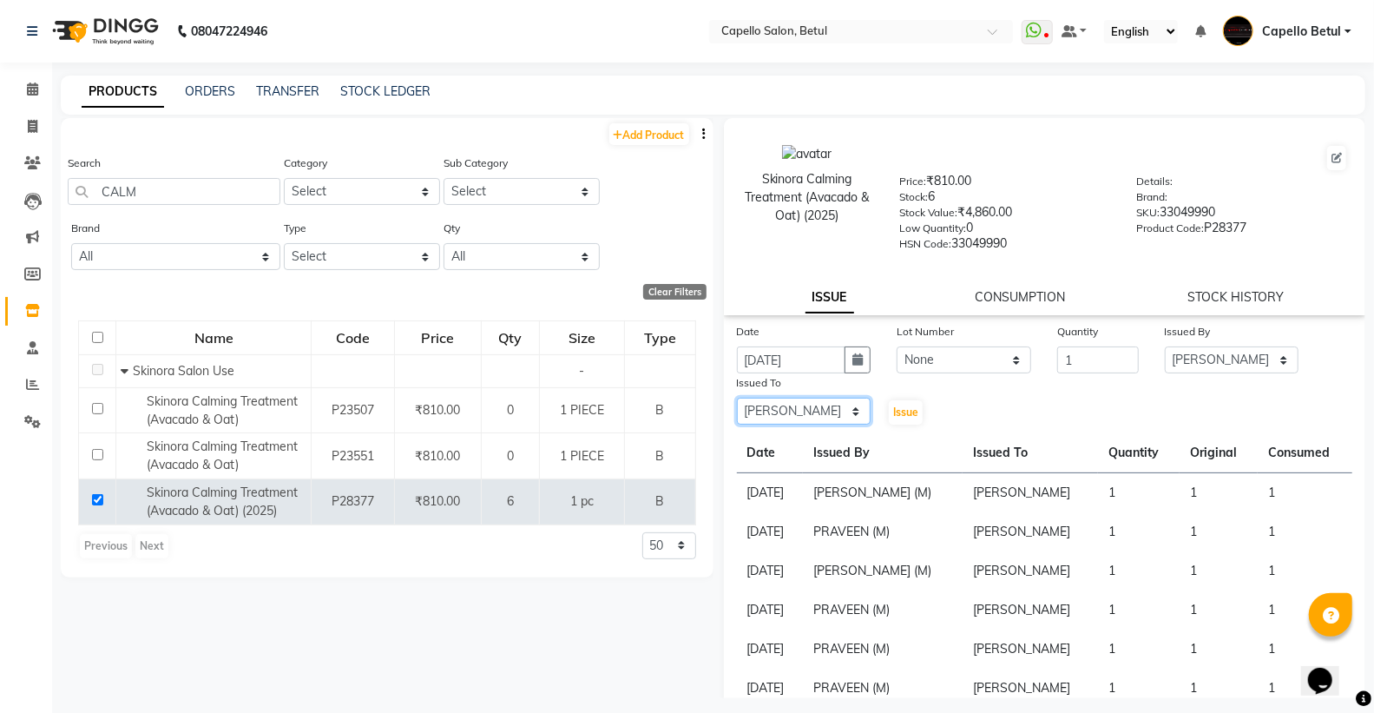
click at [737, 398] on select "Select ADMIN Capello Betul [PERSON_NAME] [PERSON_NAME] [PERSON_NAME] (M) [PERSO…" at bounding box center [804, 410] width 135 height 27
click at [826, 410] on select "Select ADMIN Capello Betul [PERSON_NAME] [PERSON_NAME] [PERSON_NAME] (M) [PERSO…" at bounding box center [804, 410] width 135 height 27
select select "17856"
click at [737, 398] on select "Select ADMIN Capello Betul [PERSON_NAME] [PERSON_NAME] [PERSON_NAME] (M) [PERSO…" at bounding box center [804, 410] width 135 height 27
click at [893, 418] on span "Issue" at bounding box center [905, 411] width 25 height 13
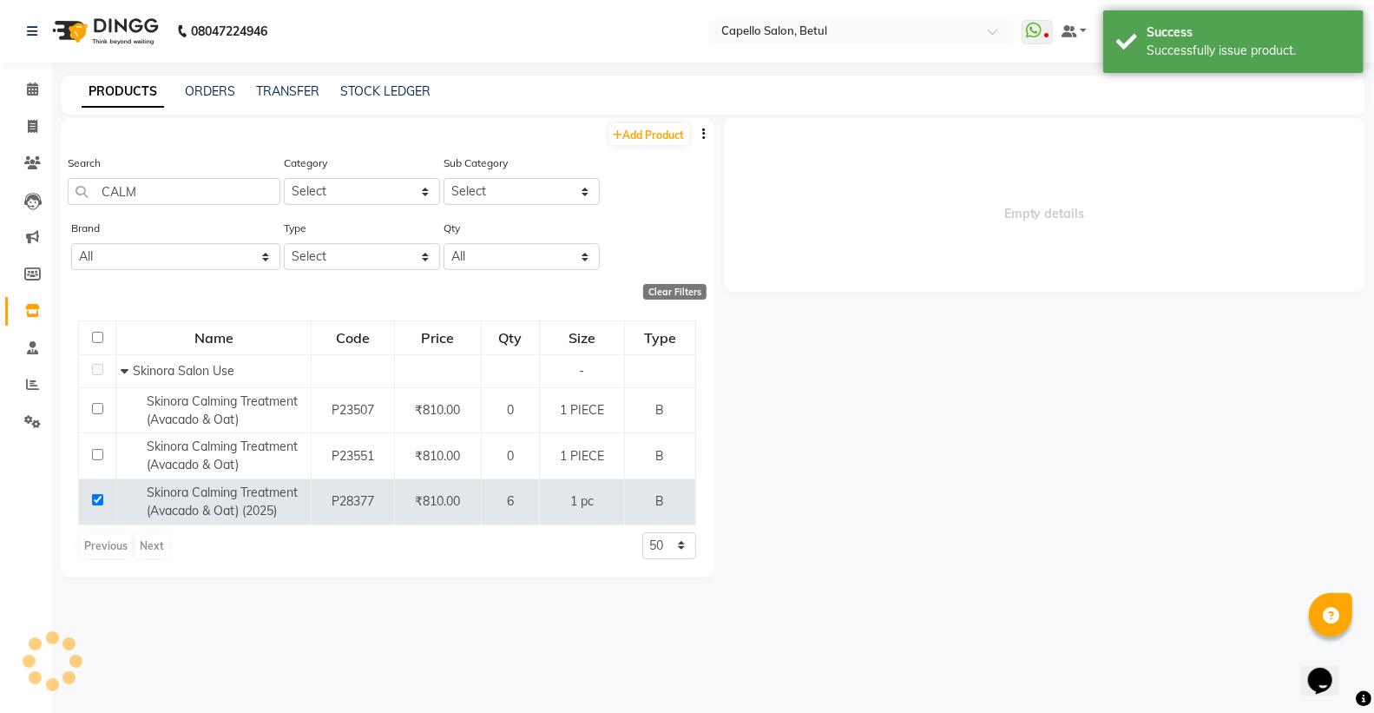
select select
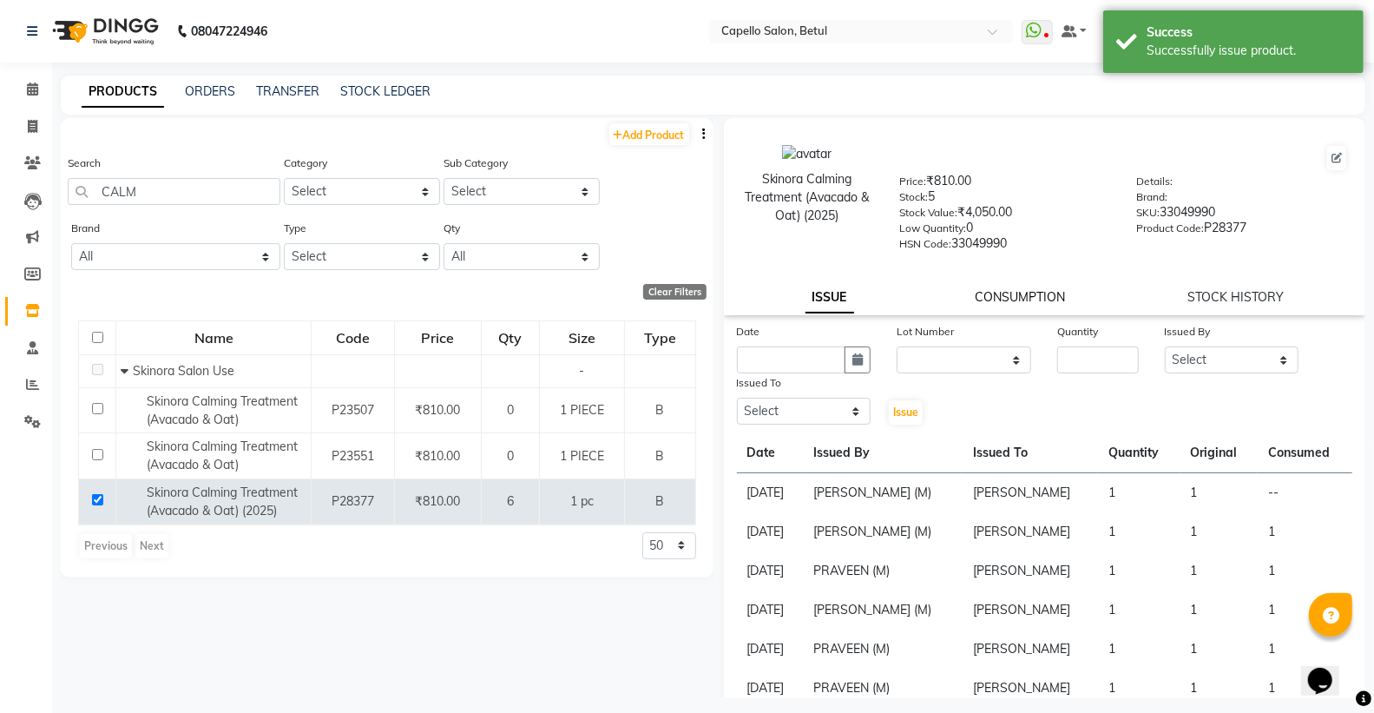
click at [986, 292] on link "CONSUMPTION" at bounding box center [1020, 297] width 90 height 16
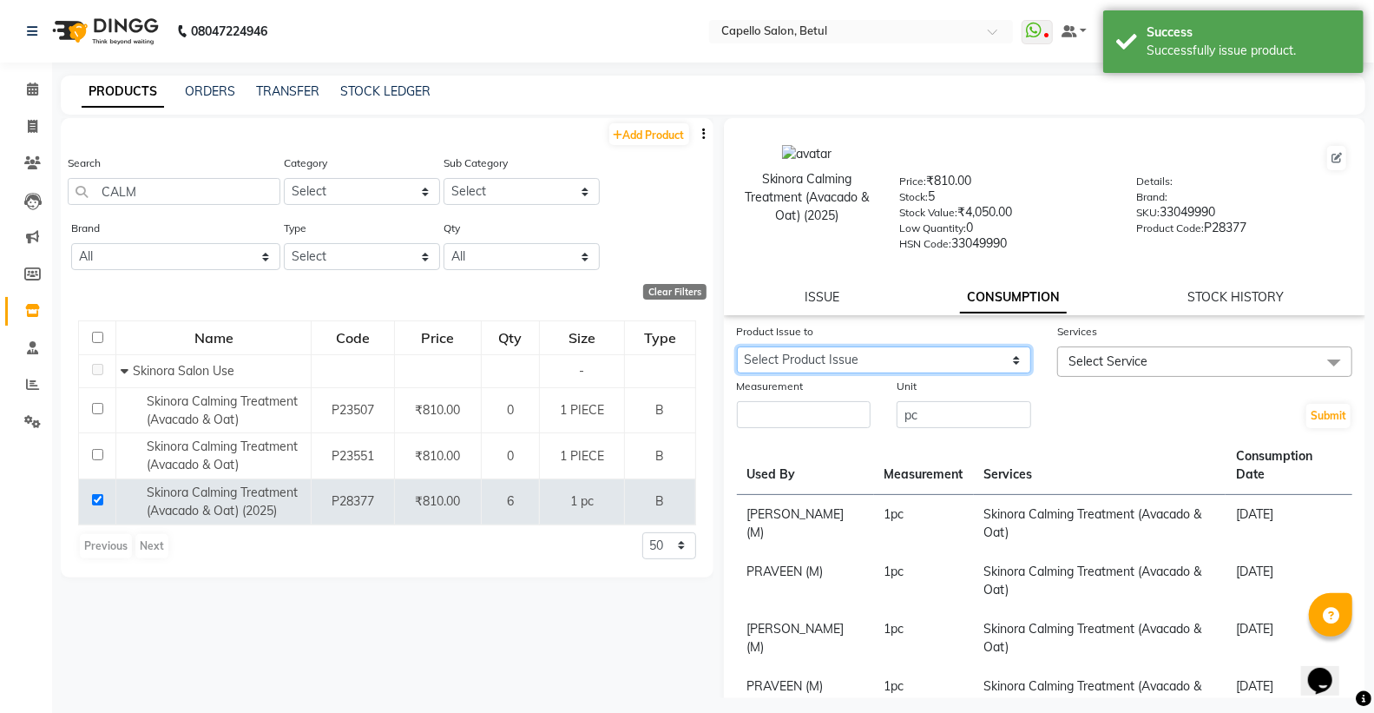
click at [927, 363] on select "Select Product Issue [DATE], Issued to: [PERSON_NAME] , Balance: 1" at bounding box center [884, 359] width 295 height 27
select select "1204913"
click at [737, 347] on select "Select Product Issue [DATE], Issued to: [PERSON_NAME] , Balance: 1" at bounding box center [884, 359] width 295 height 27
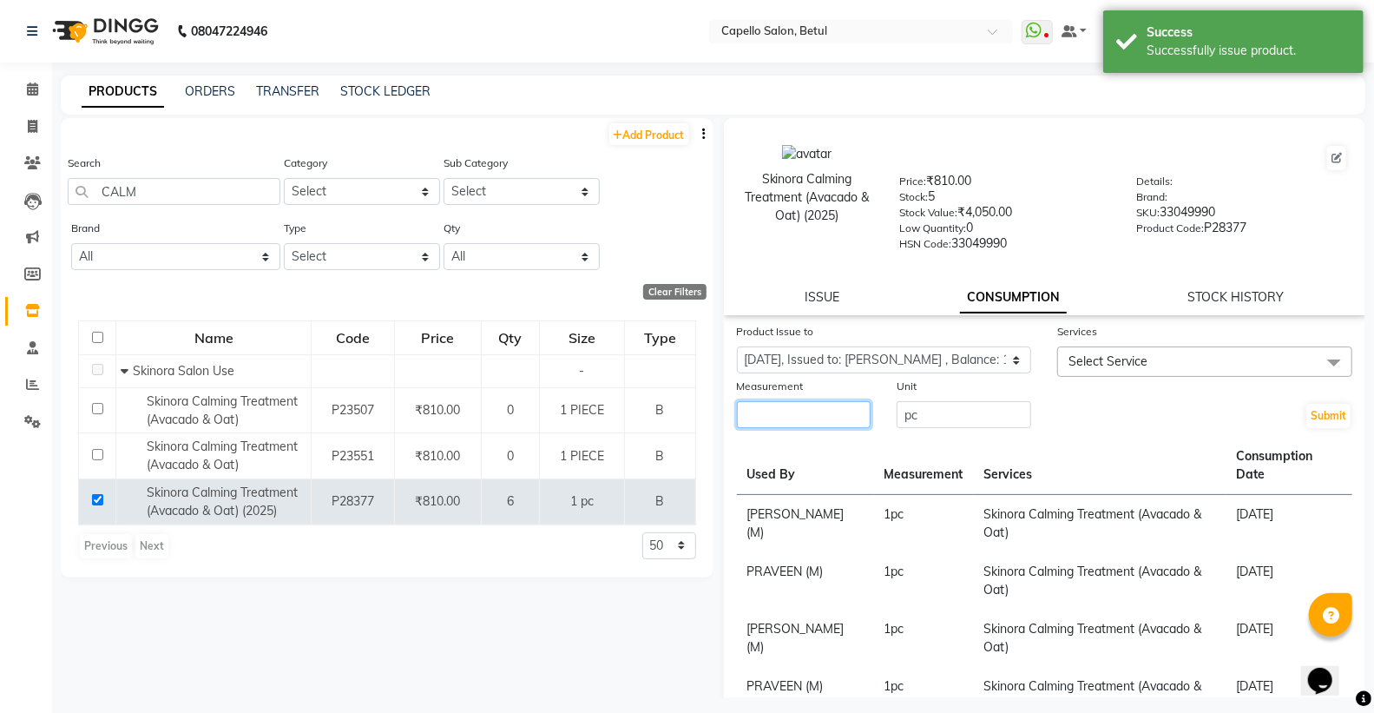
click at [840, 411] on input "number" at bounding box center [804, 414] width 135 height 27
type input "1"
click at [1182, 367] on span "Select Service" at bounding box center [1204, 361] width 295 height 30
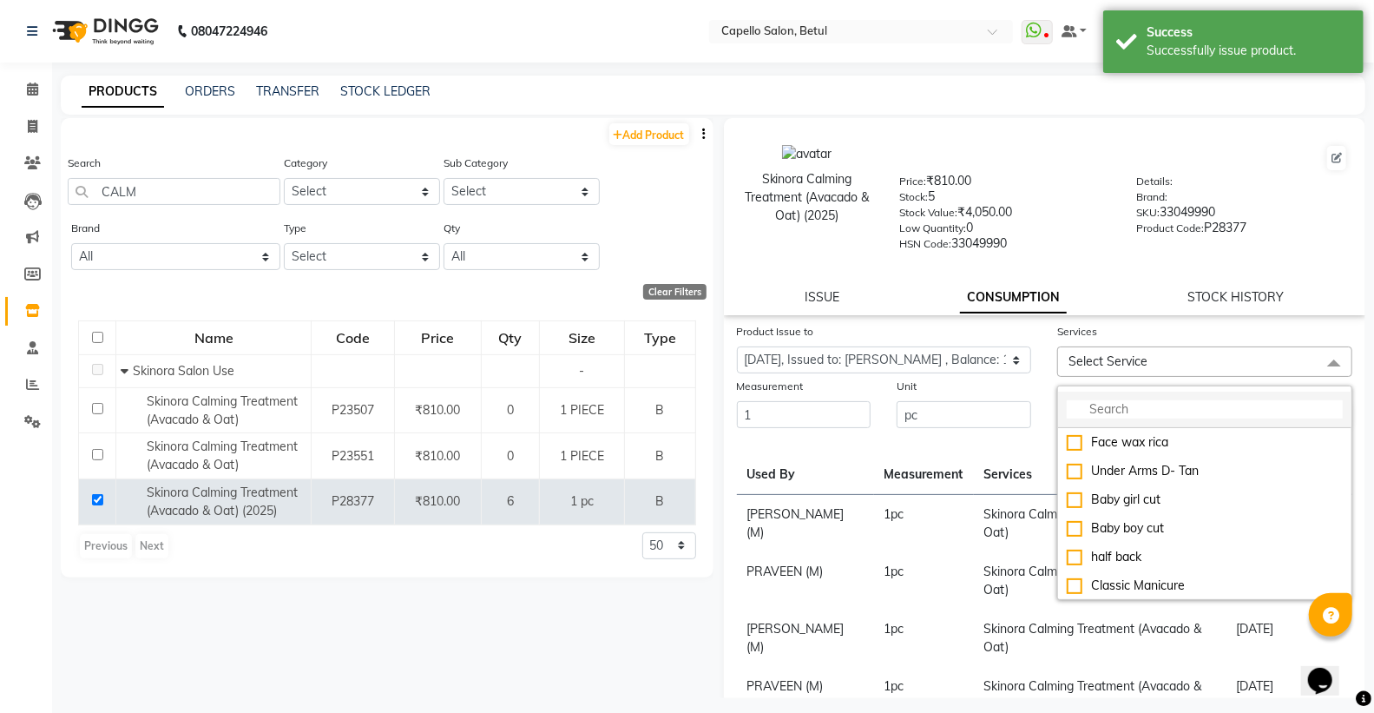
click at [1161, 406] on input "multiselect-search" at bounding box center [1205, 409] width 276 height 18
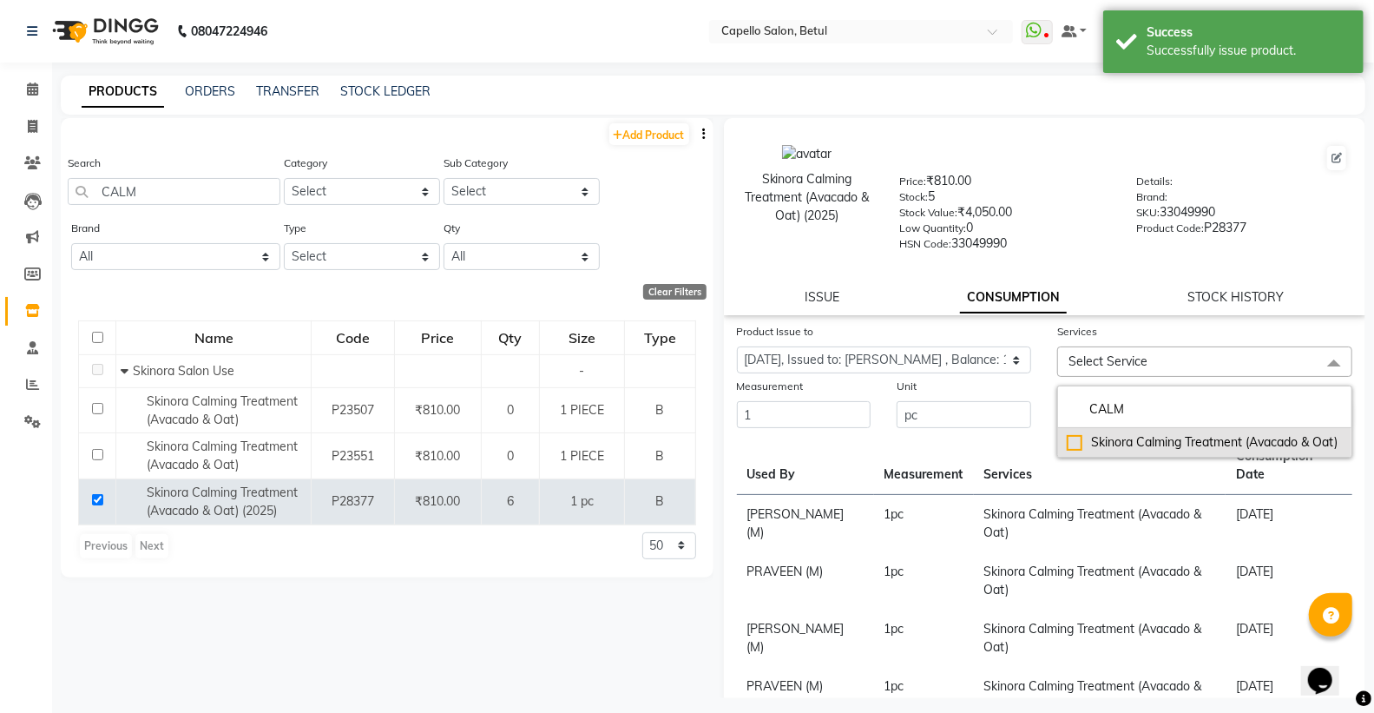
type input "CALM"
click at [1060, 446] on li "Skinora Calming Treatment (Avacado & Oat)" at bounding box center [1204, 442] width 293 height 29
checkbox input "true"
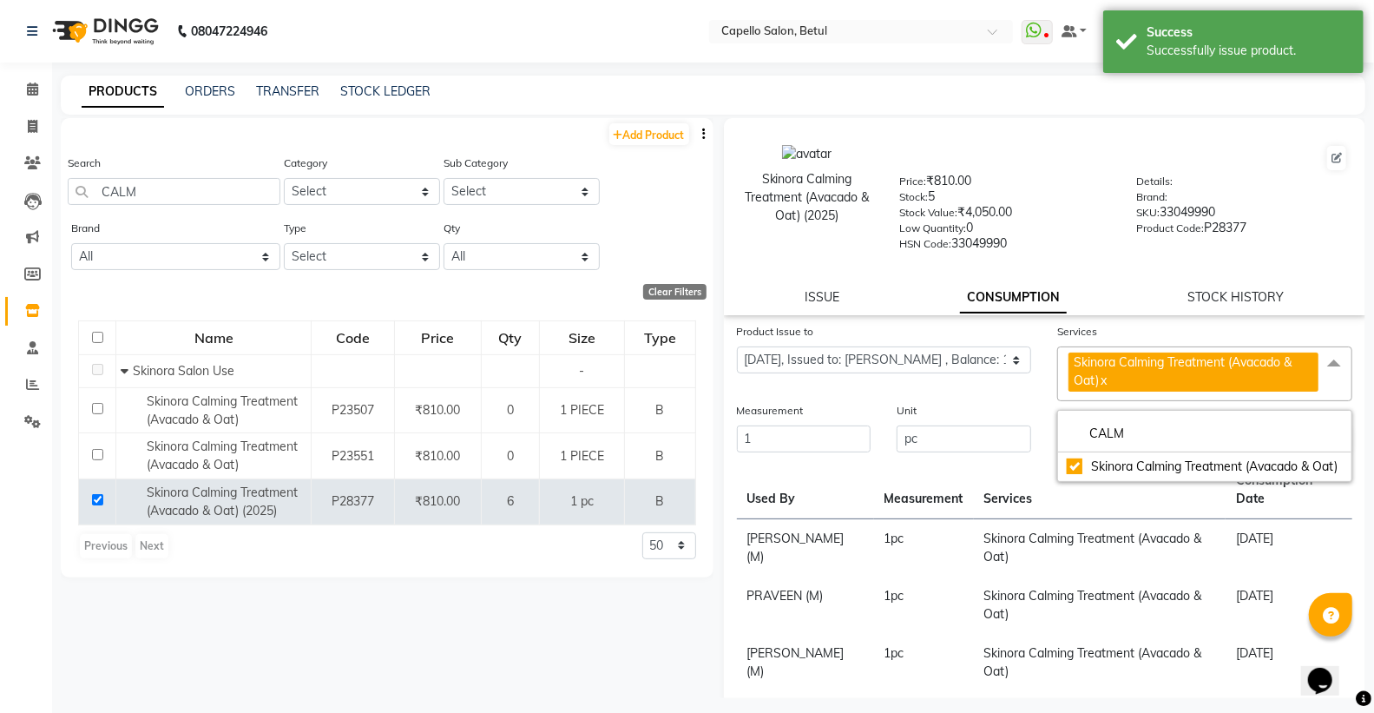
click at [1031, 397] on div "Product Issue to Select Product Issue [DATE], Issued to: [PERSON_NAME] , Balanc…" at bounding box center [884, 361] width 321 height 79
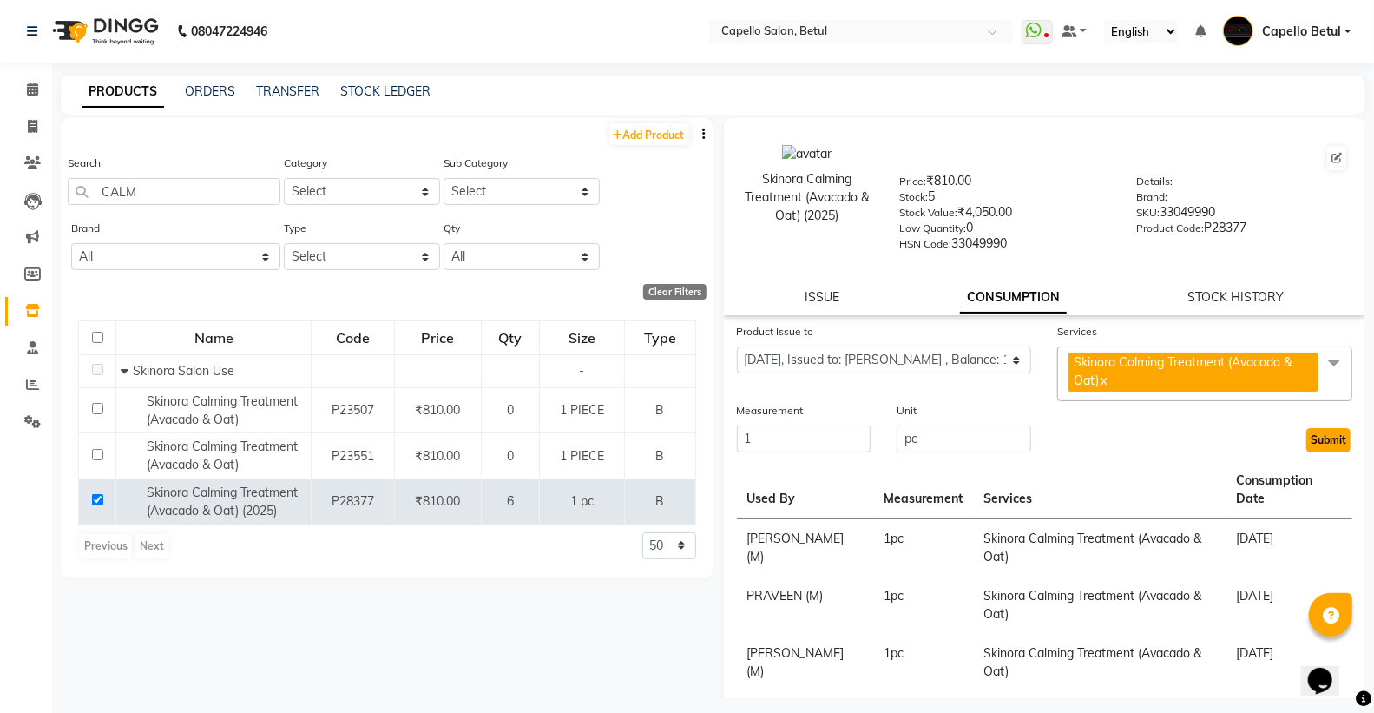
click at [1314, 441] on button "Submit" at bounding box center [1328, 440] width 44 height 24
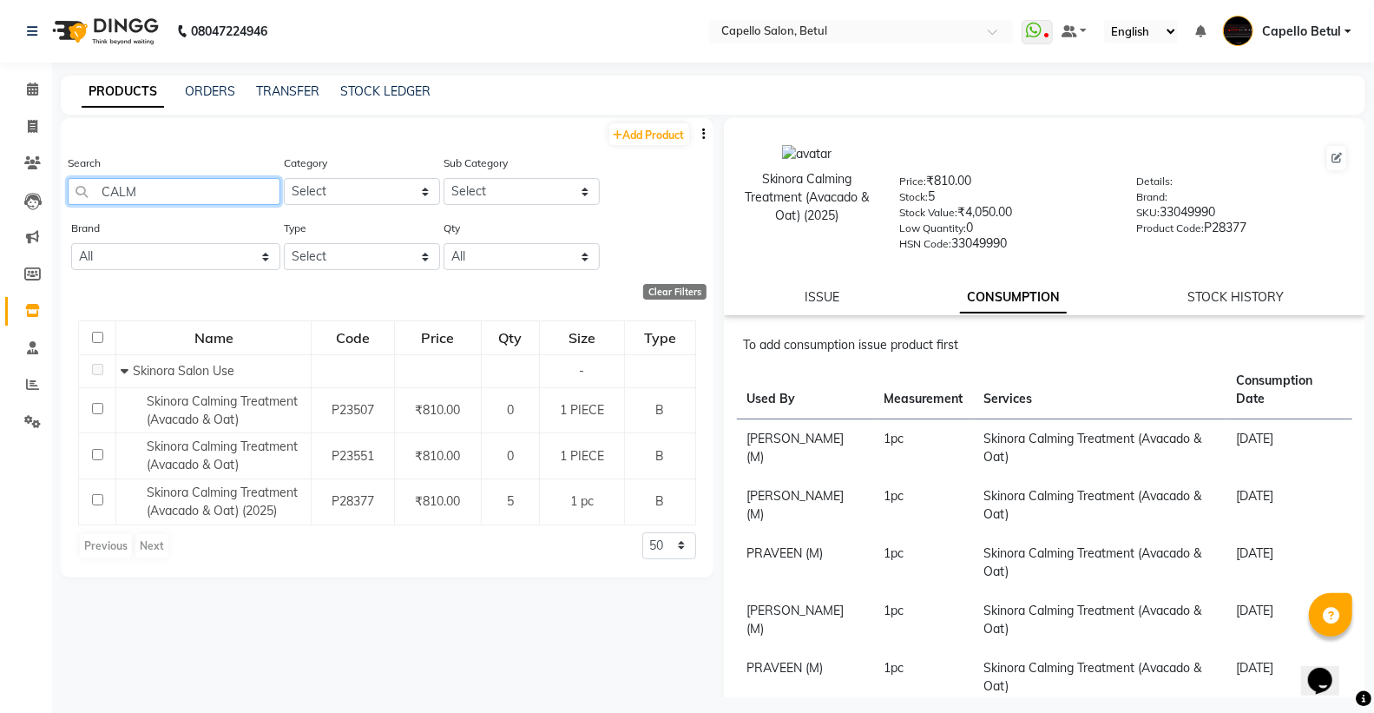
click at [174, 188] on input "CALM" at bounding box center [174, 191] width 213 height 27
type input "C"
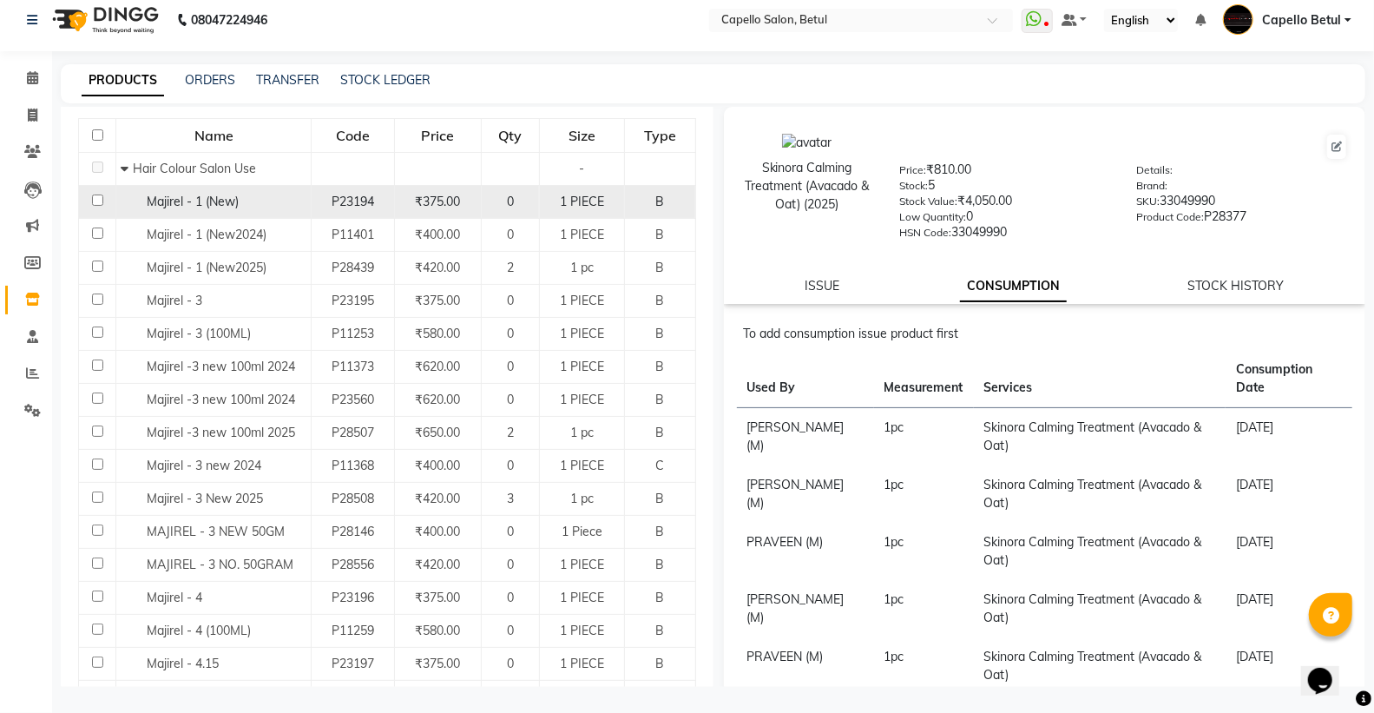
scroll to position [193, 0]
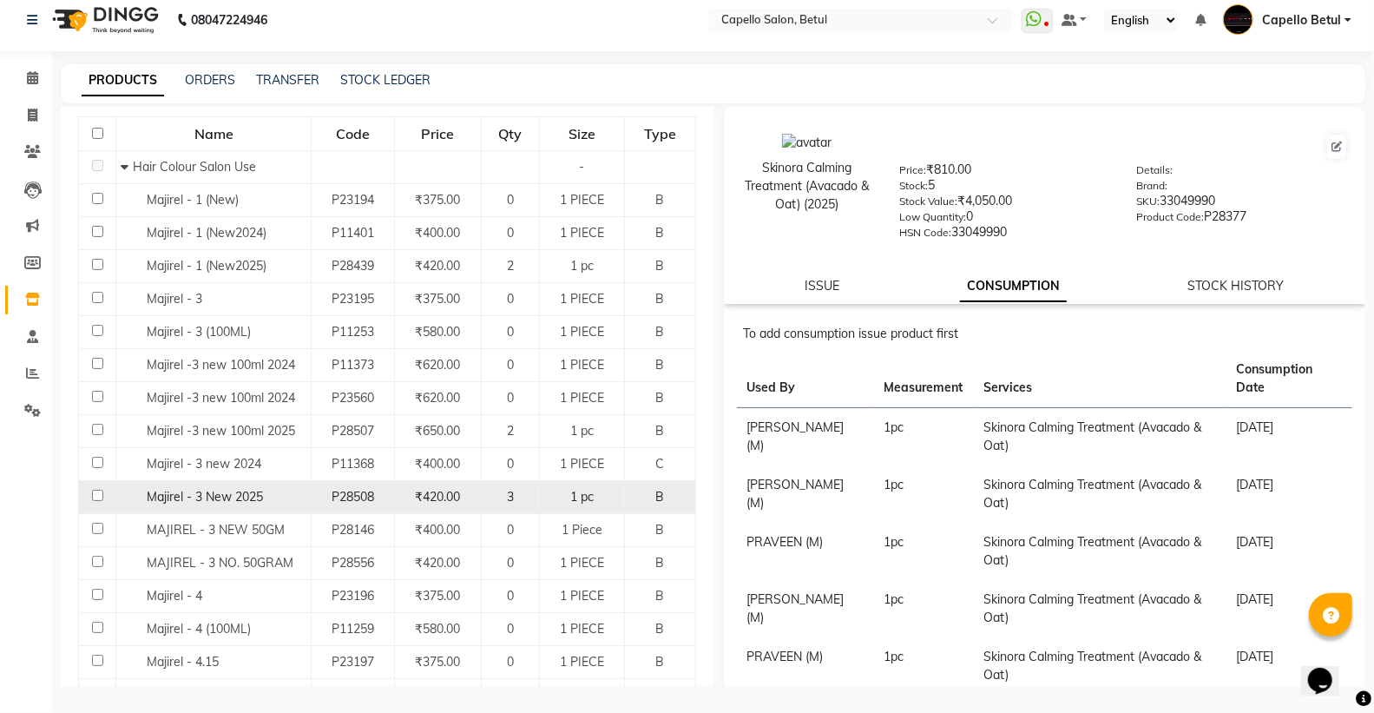
type input "MAJIREL"
click at [98, 496] on input "checkbox" at bounding box center [97, 494] width 11 height 11
checkbox input "true"
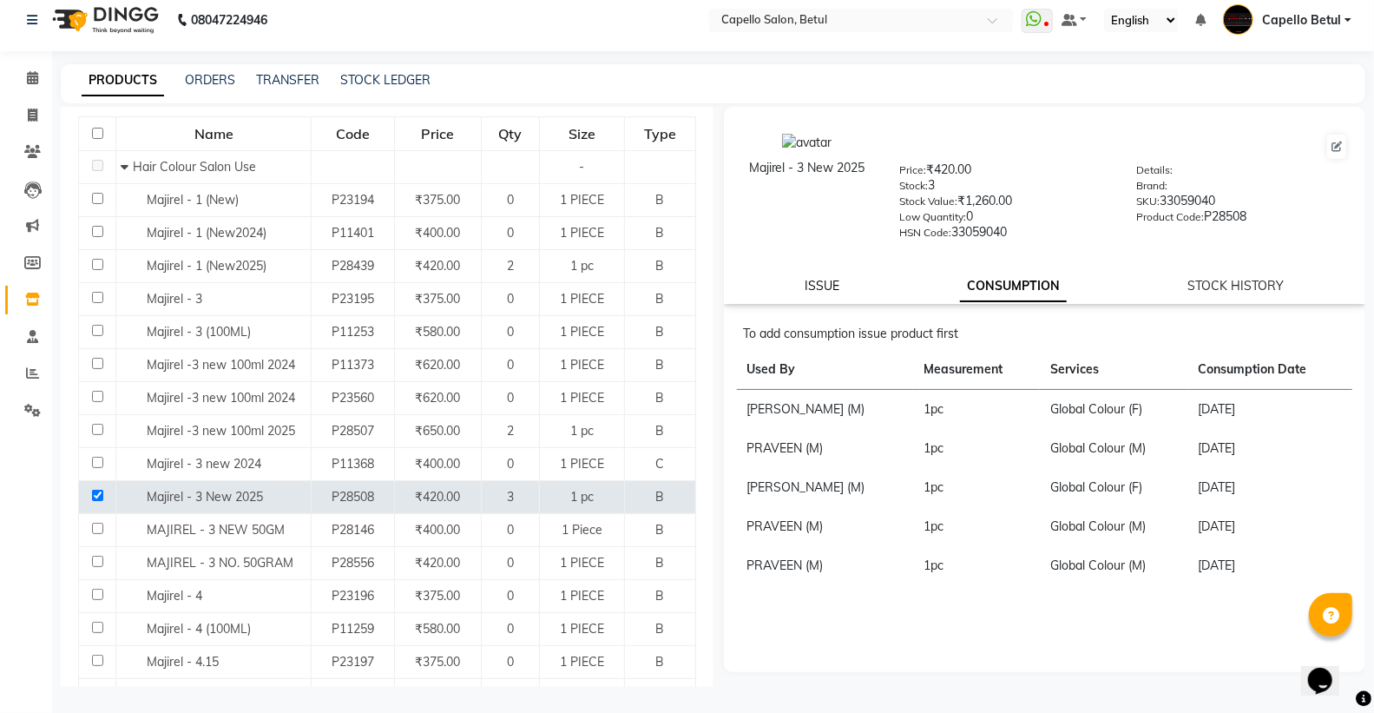
click at [816, 283] on link "ISSUE" at bounding box center [822, 286] width 35 height 16
select select
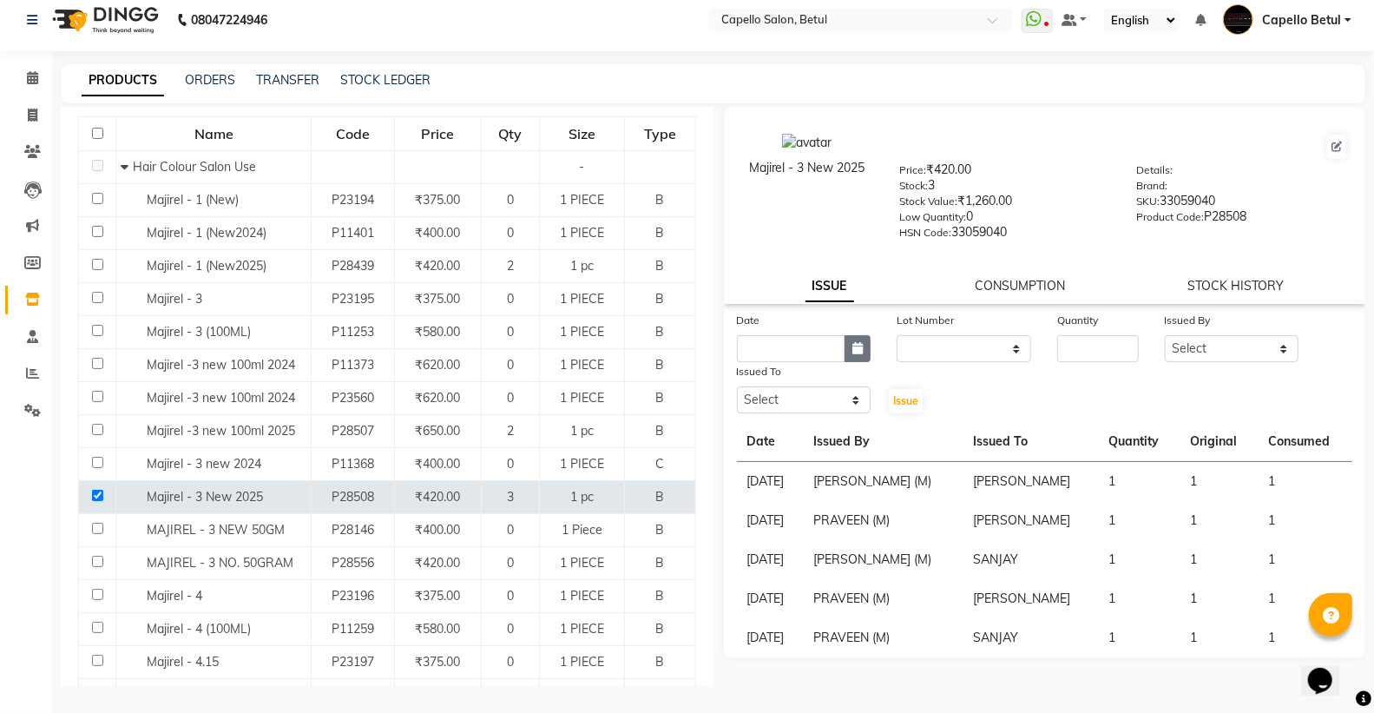
click at [852, 351] on icon "button" at bounding box center [857, 348] width 10 height 12
select select "9"
select select "2025"
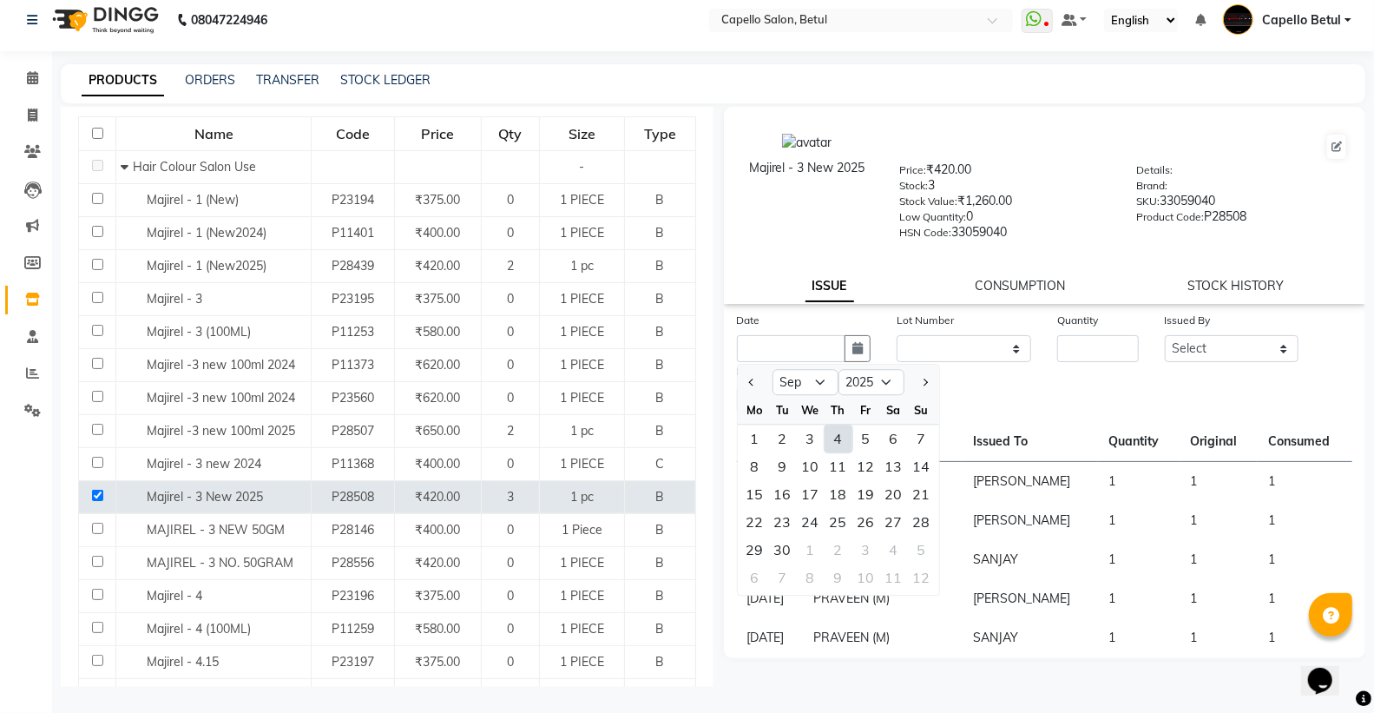
click at [836, 437] on div "4" at bounding box center [838, 438] width 28 height 28
type input "[DATE]"
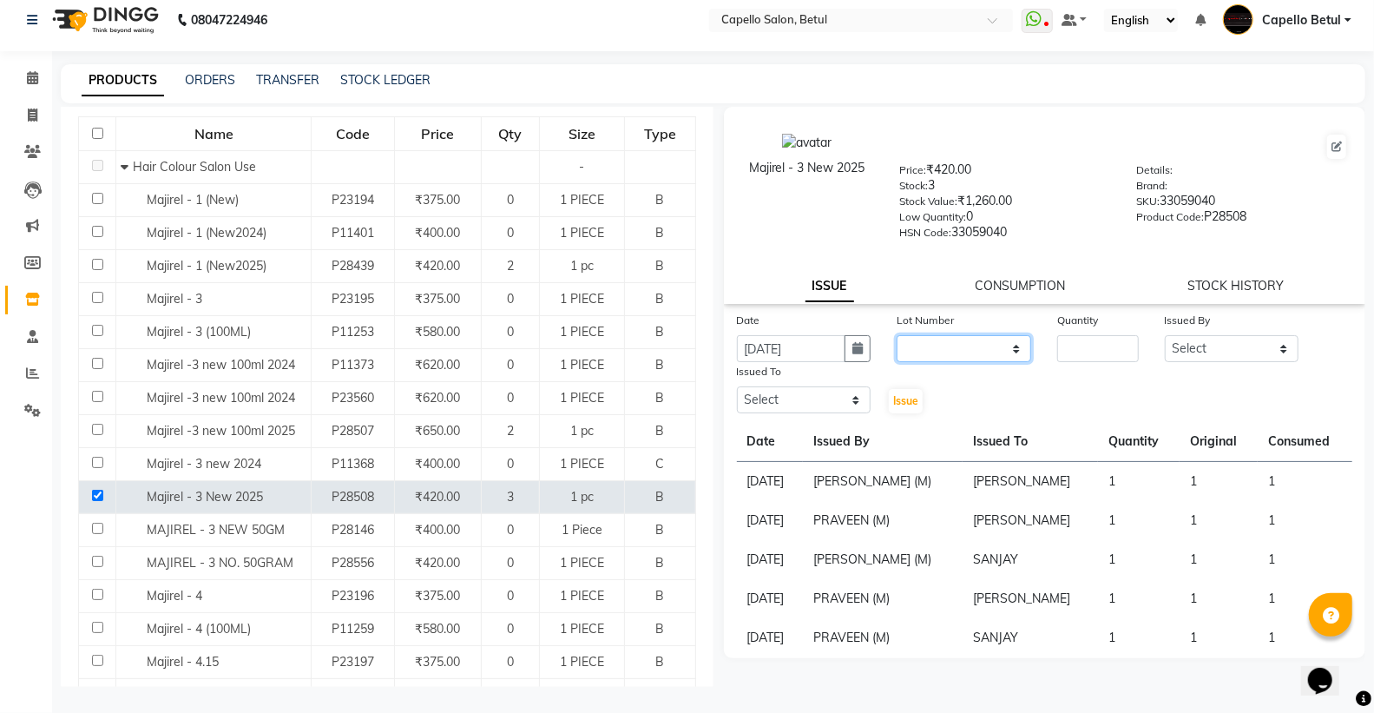
click at [978, 359] on select "None" at bounding box center [963, 348] width 135 height 27
select select "0: null"
click at [896, 335] on select "None" at bounding box center [963, 348] width 135 height 27
click at [1091, 350] on input "number" at bounding box center [1097, 348] width 81 height 27
type input "1"
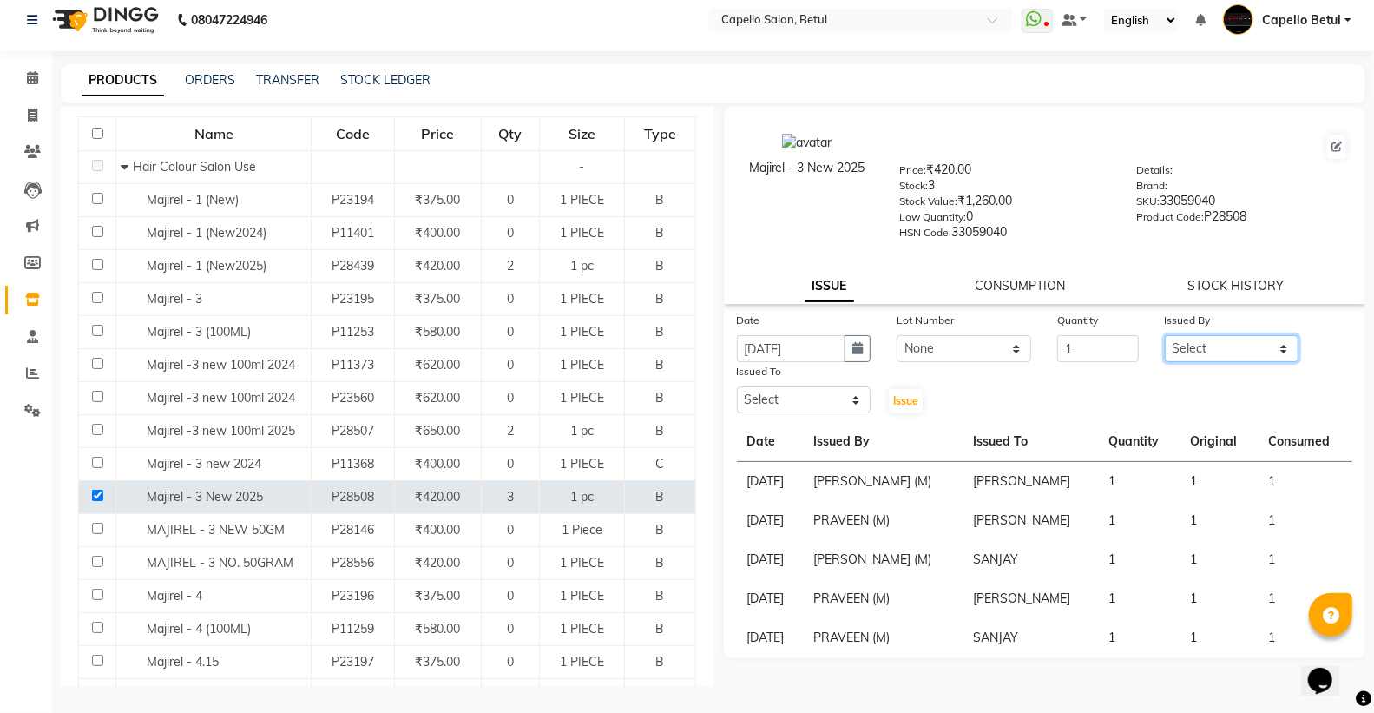
click at [1296, 343] on select "Select ADMIN Capello Betul [PERSON_NAME] [PERSON_NAME] [PERSON_NAME] (M) [PERSO…" at bounding box center [1232, 348] width 135 height 27
select select "26176"
click at [1165, 335] on select "Select ADMIN Capello Betul [PERSON_NAME] [PERSON_NAME] [PERSON_NAME] (M) [PERSO…" at bounding box center [1232, 348] width 135 height 27
click at [813, 412] on select "Select ADMIN Capello Betul [PERSON_NAME] [PERSON_NAME] [PERSON_NAME] (M) [PERSO…" at bounding box center [804, 399] width 135 height 27
select select "14474"
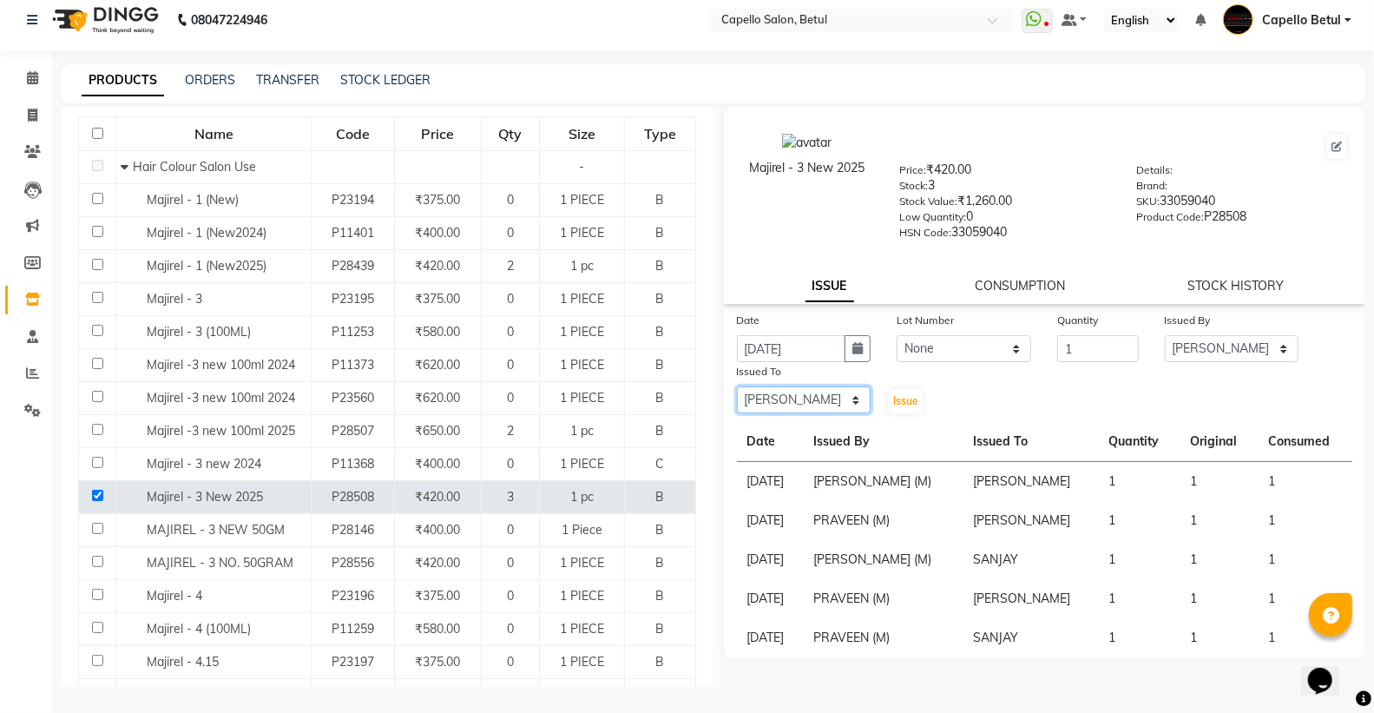
click at [737, 387] on select "Select ADMIN Capello Betul [PERSON_NAME] [PERSON_NAME] [PERSON_NAME] (M) [PERSO…" at bounding box center [804, 399] width 135 height 27
click at [909, 404] on span "Issue" at bounding box center [905, 400] width 25 height 13
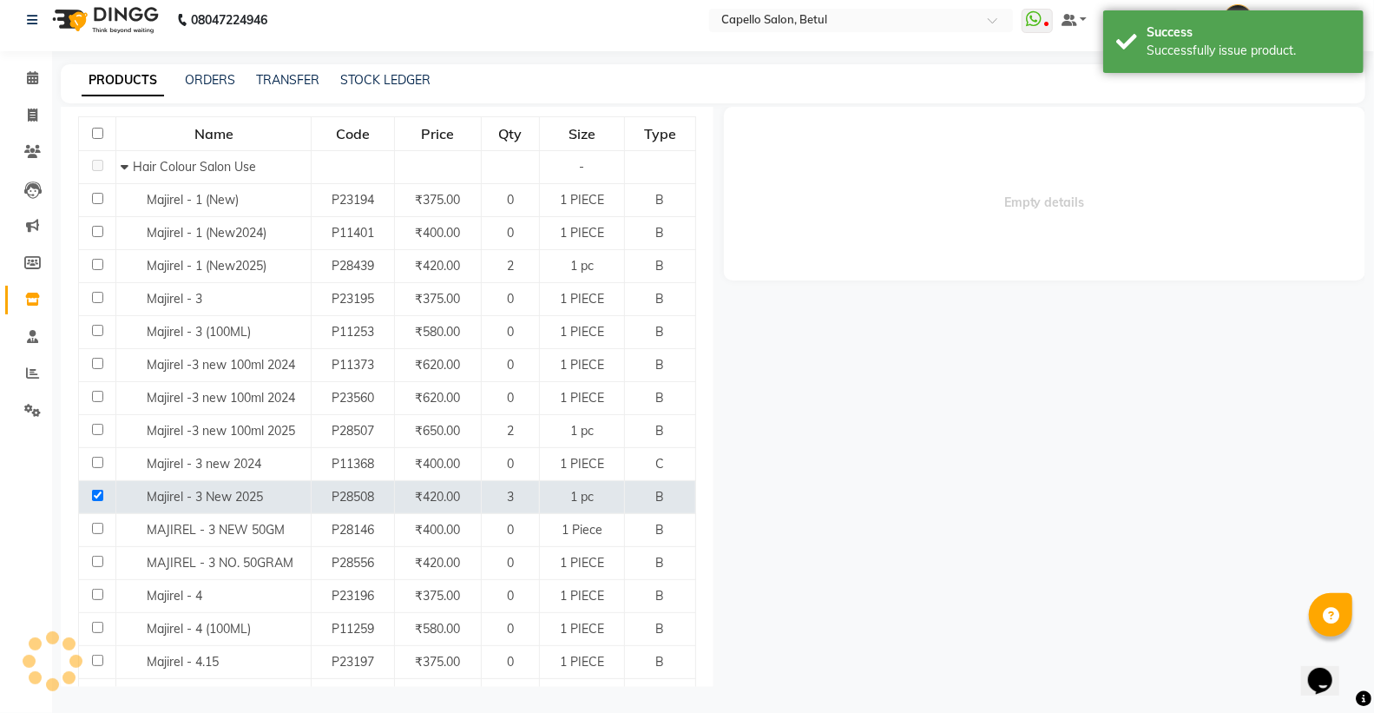
select select
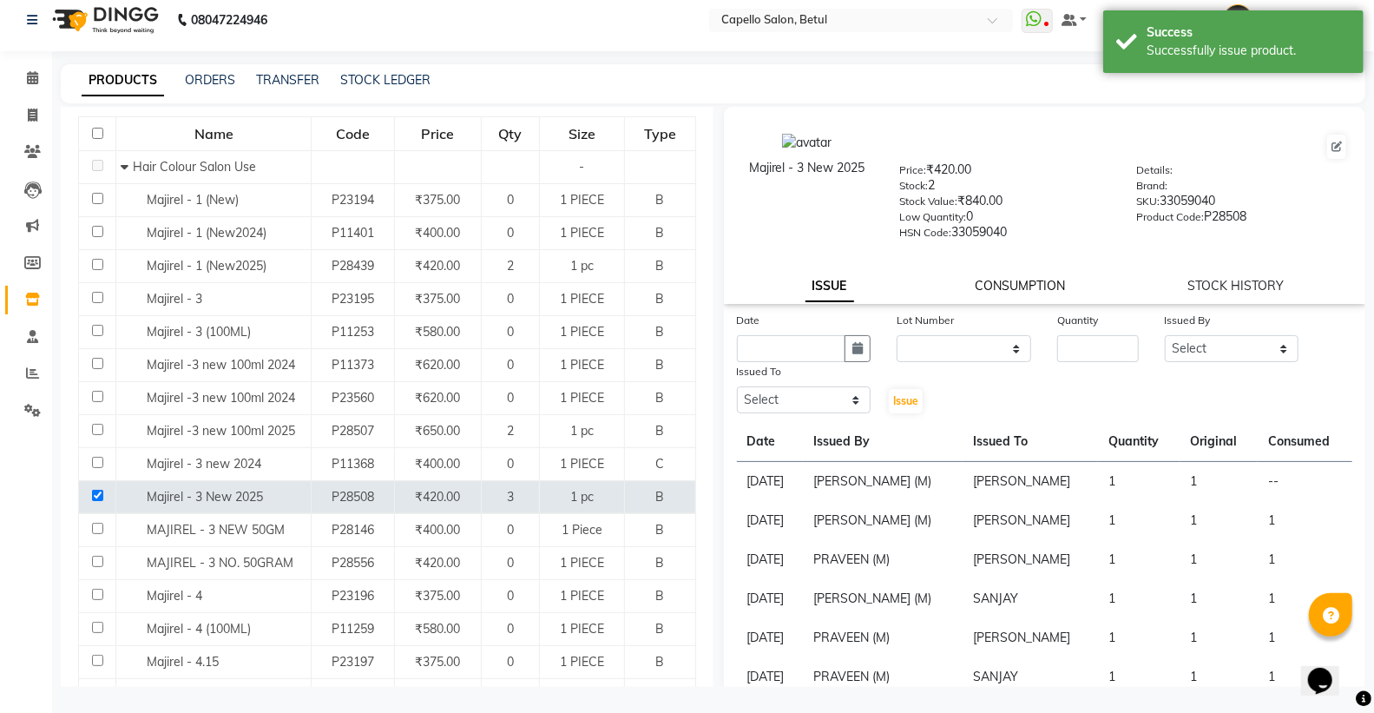
click at [1008, 281] on link "CONSUMPTION" at bounding box center [1020, 286] width 90 height 16
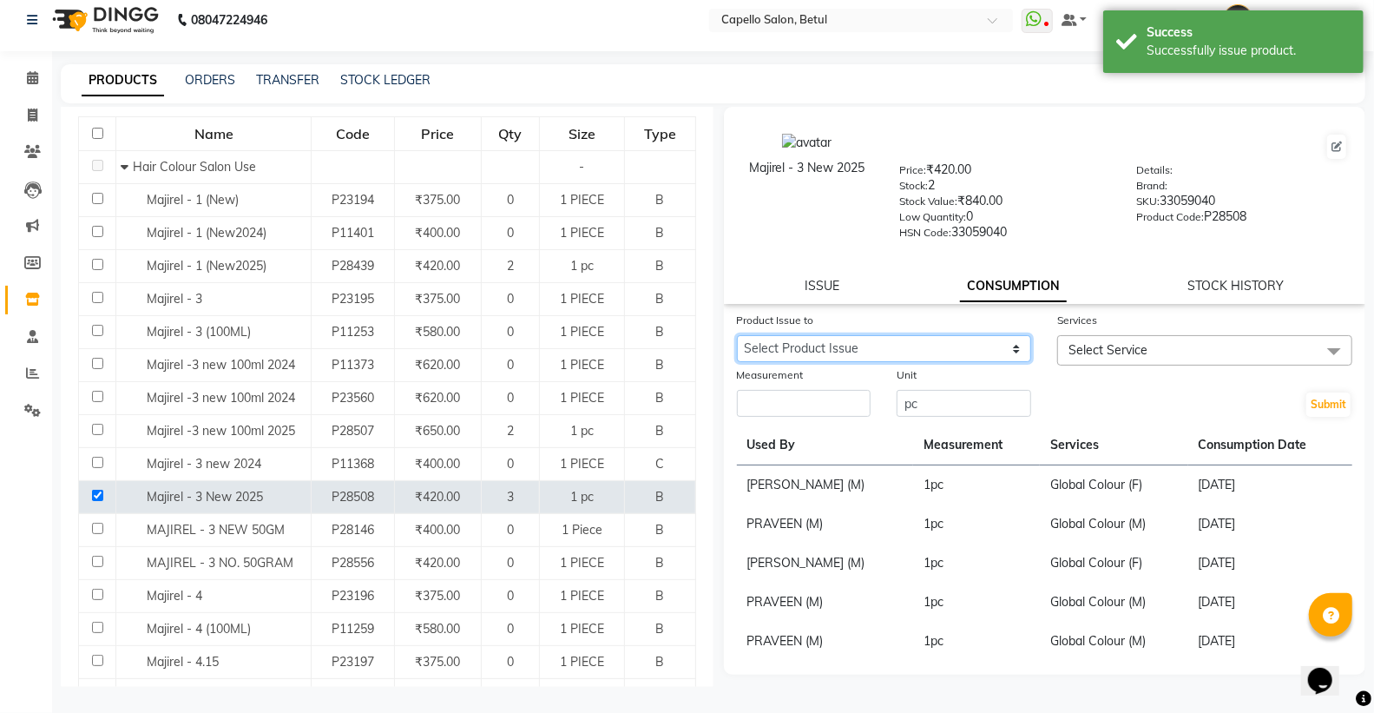
drag, startPoint x: 968, startPoint y: 345, endPoint x: 975, endPoint y: 359, distance: 15.5
click at [973, 352] on select "Select Product Issue [DATE], Issued to: [PERSON_NAME], Balance: 1" at bounding box center [884, 348] width 295 height 27
select select "1204918"
click at [737, 335] on select "Select Product Issue [DATE], Issued to: [PERSON_NAME], Balance: 1" at bounding box center [884, 348] width 295 height 27
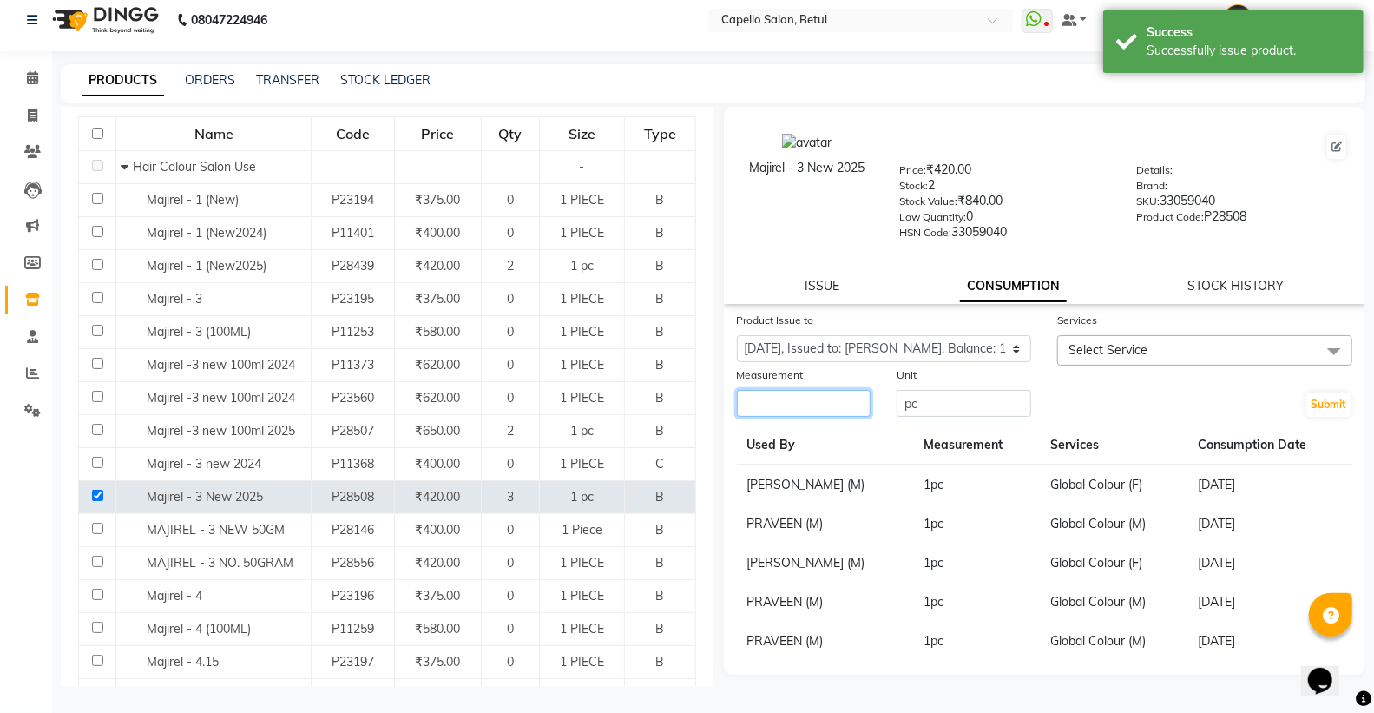
click at [788, 406] on input "number" at bounding box center [804, 403] width 135 height 27
type input "1"
click at [1120, 353] on span "Select Service" at bounding box center [1107, 350] width 79 height 16
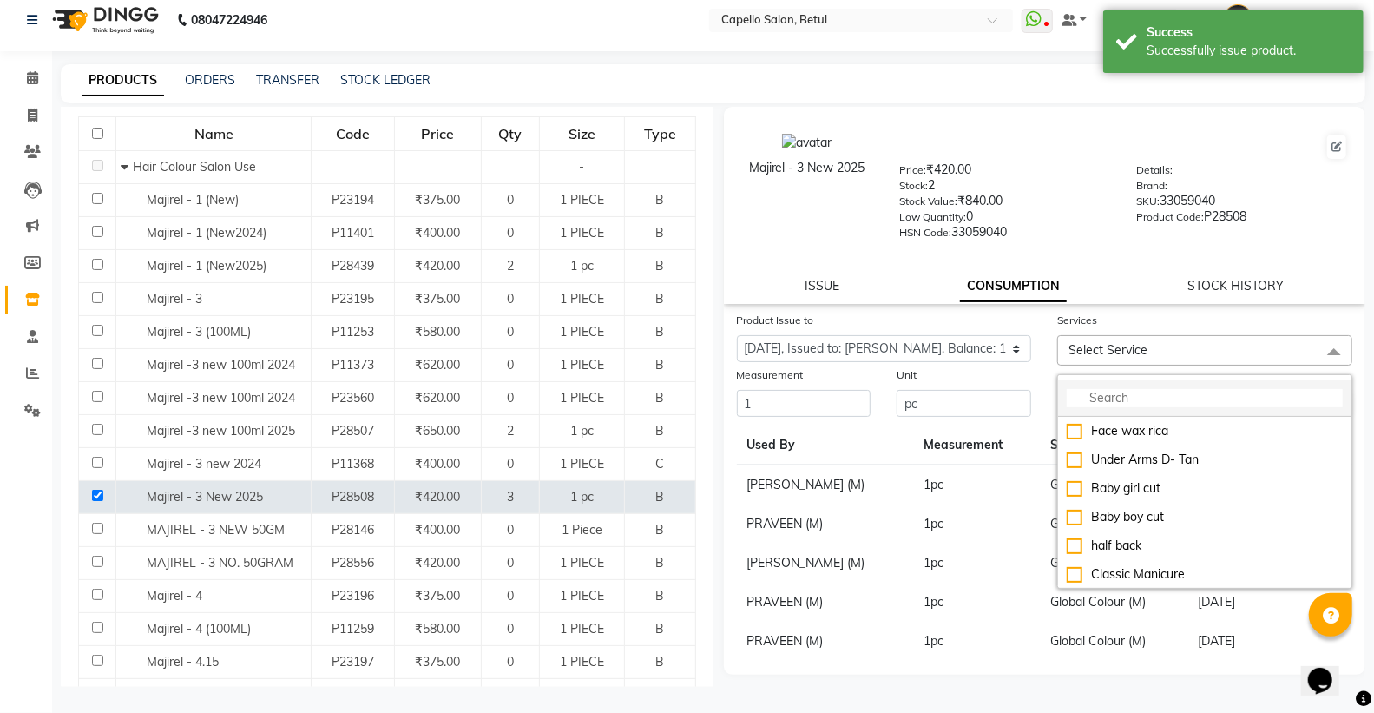
click at [1124, 401] on input "multiselect-search" at bounding box center [1205, 398] width 276 height 18
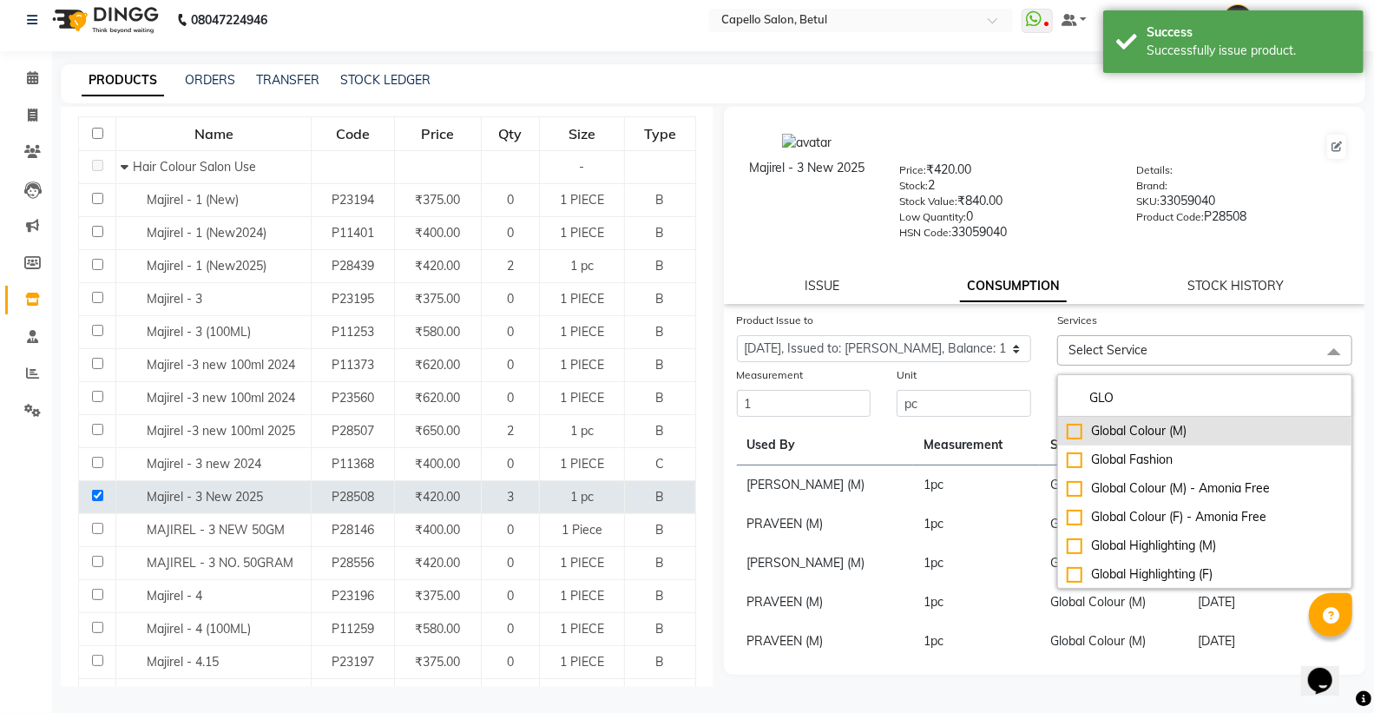
scroll to position [29, 0]
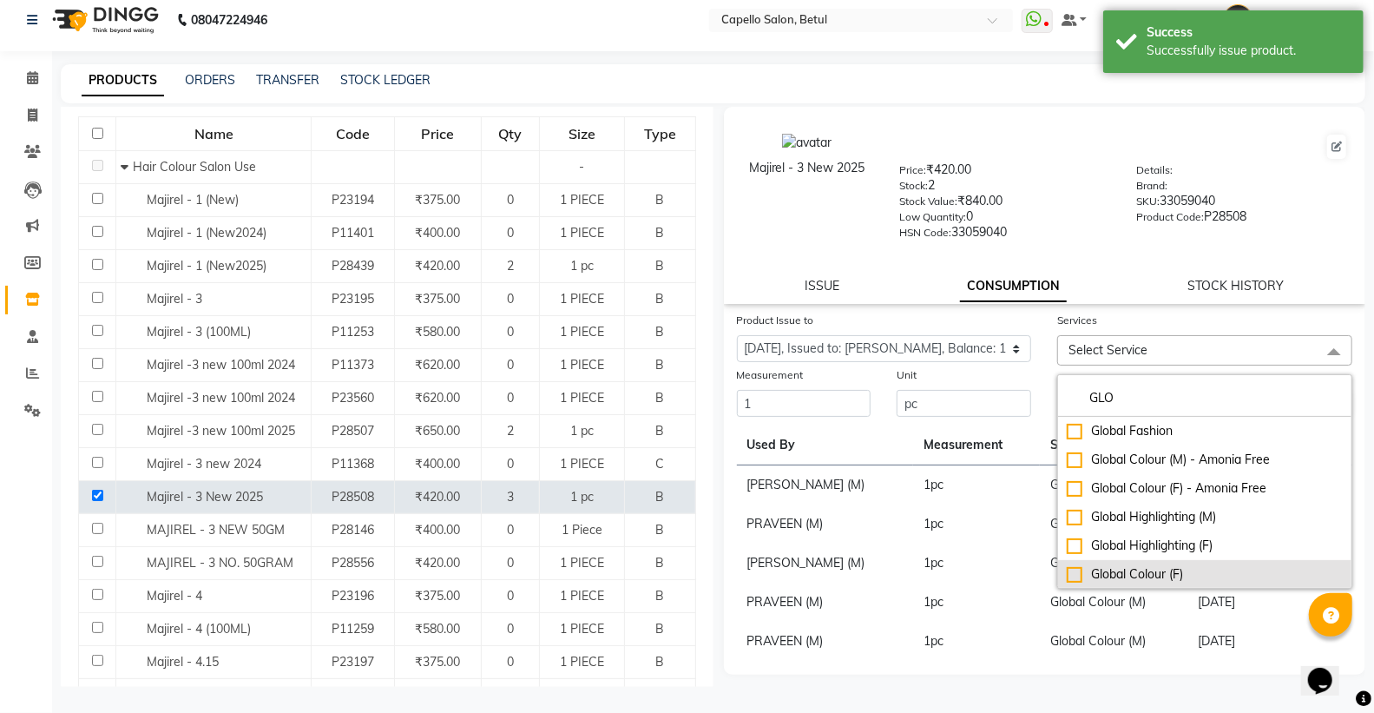
type input "GLO"
click at [1073, 566] on div "Global Colour (F)" at bounding box center [1205, 574] width 276 height 18
checkbox input "true"
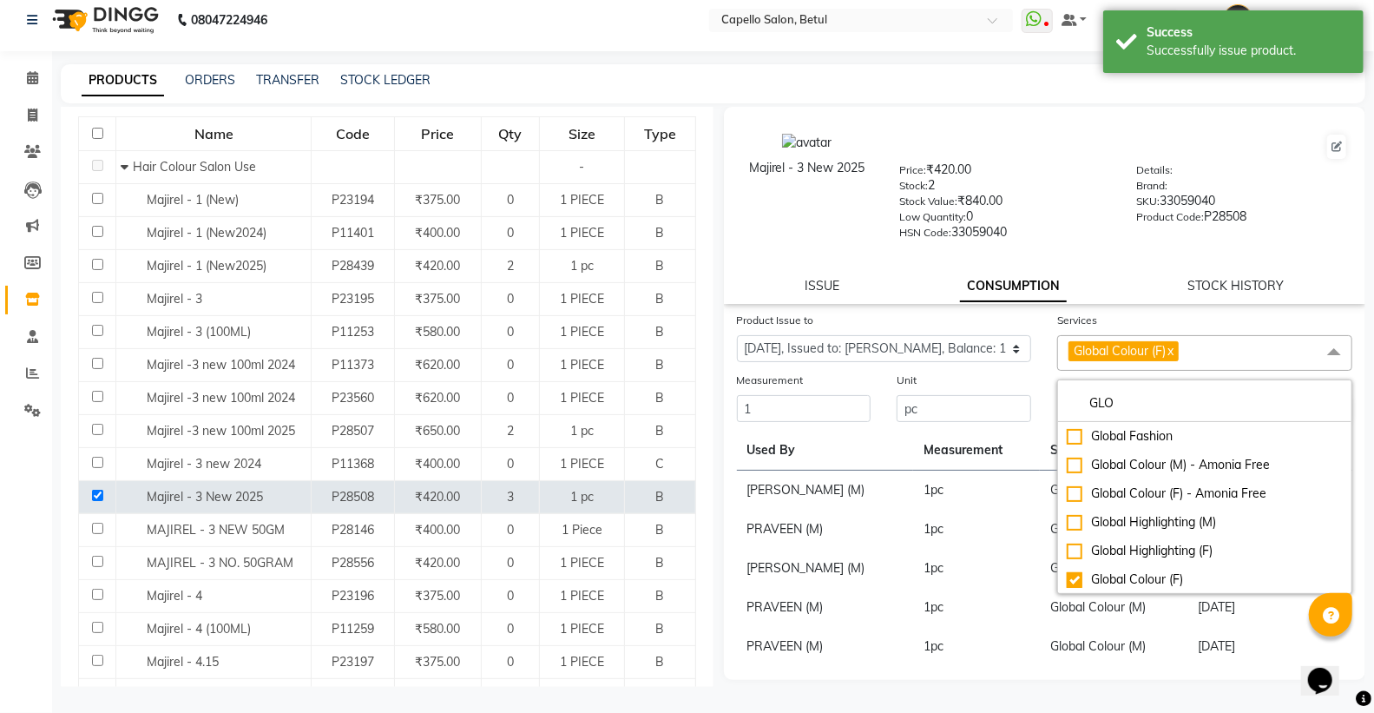
click at [1035, 378] on div "Unit pc" at bounding box center [963, 397] width 161 height 53
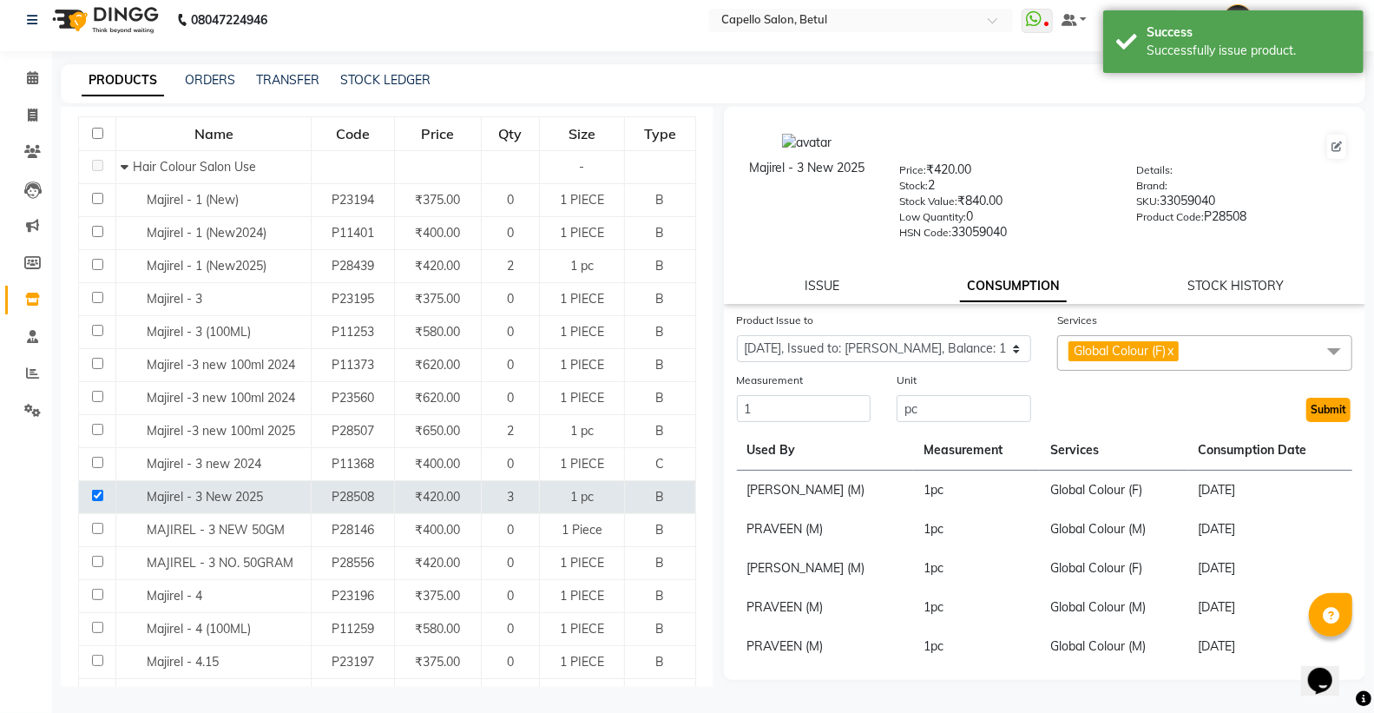
click at [1323, 411] on button "Submit" at bounding box center [1328, 409] width 44 height 24
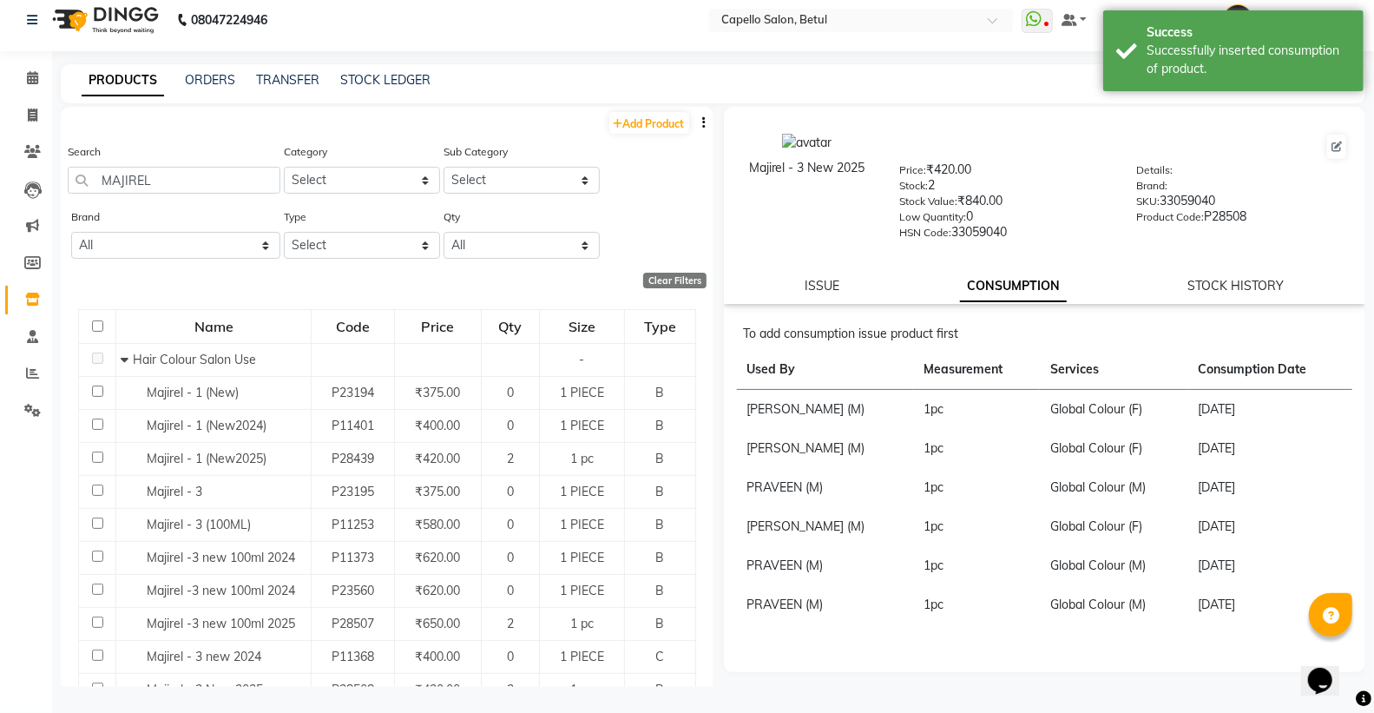
scroll to position [0, 0]
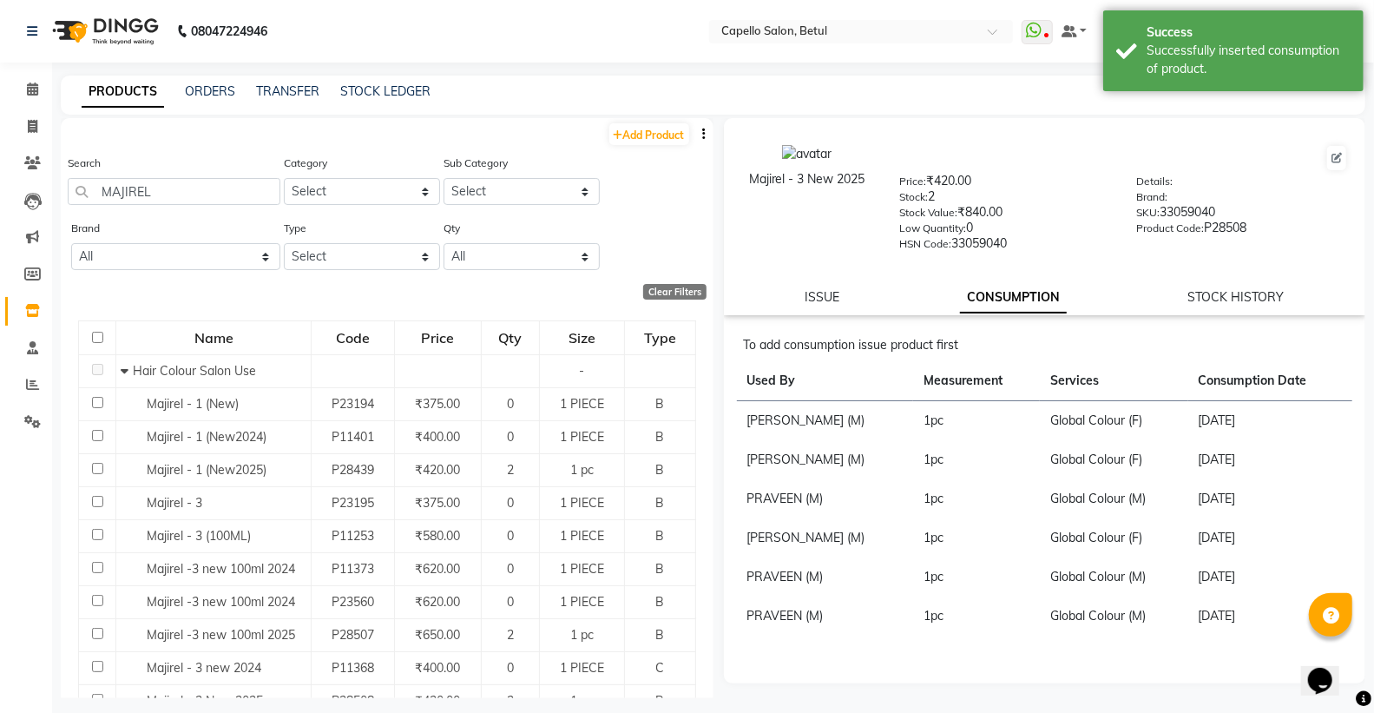
drag, startPoint x: 171, startPoint y: 135, endPoint x: 163, endPoint y: 186, distance: 50.9
click at [171, 143] on div "Add Product" at bounding box center [387, 132] width 653 height 29
click at [158, 194] on input "MAJIREL" at bounding box center [174, 191] width 213 height 27
type input "M"
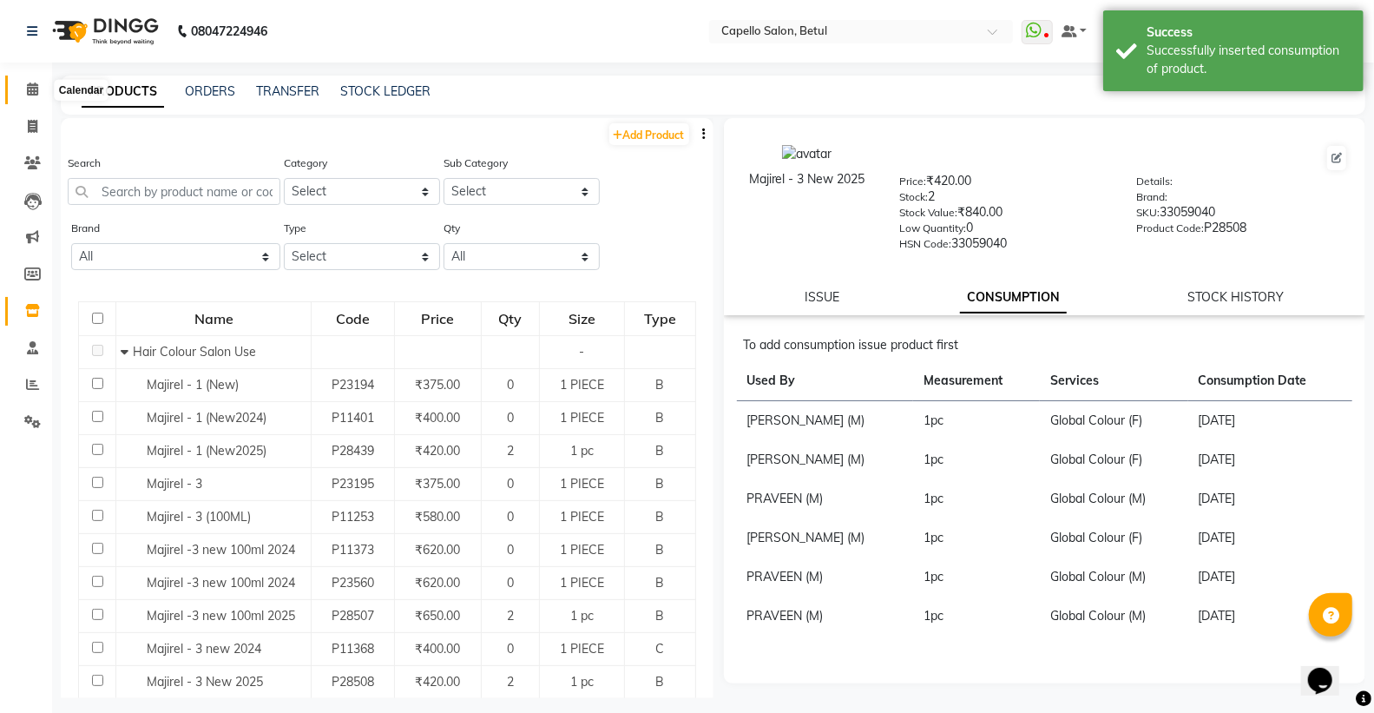
click at [24, 82] on span at bounding box center [32, 90] width 30 height 20
